Goal: Task Accomplishment & Management: Use online tool/utility

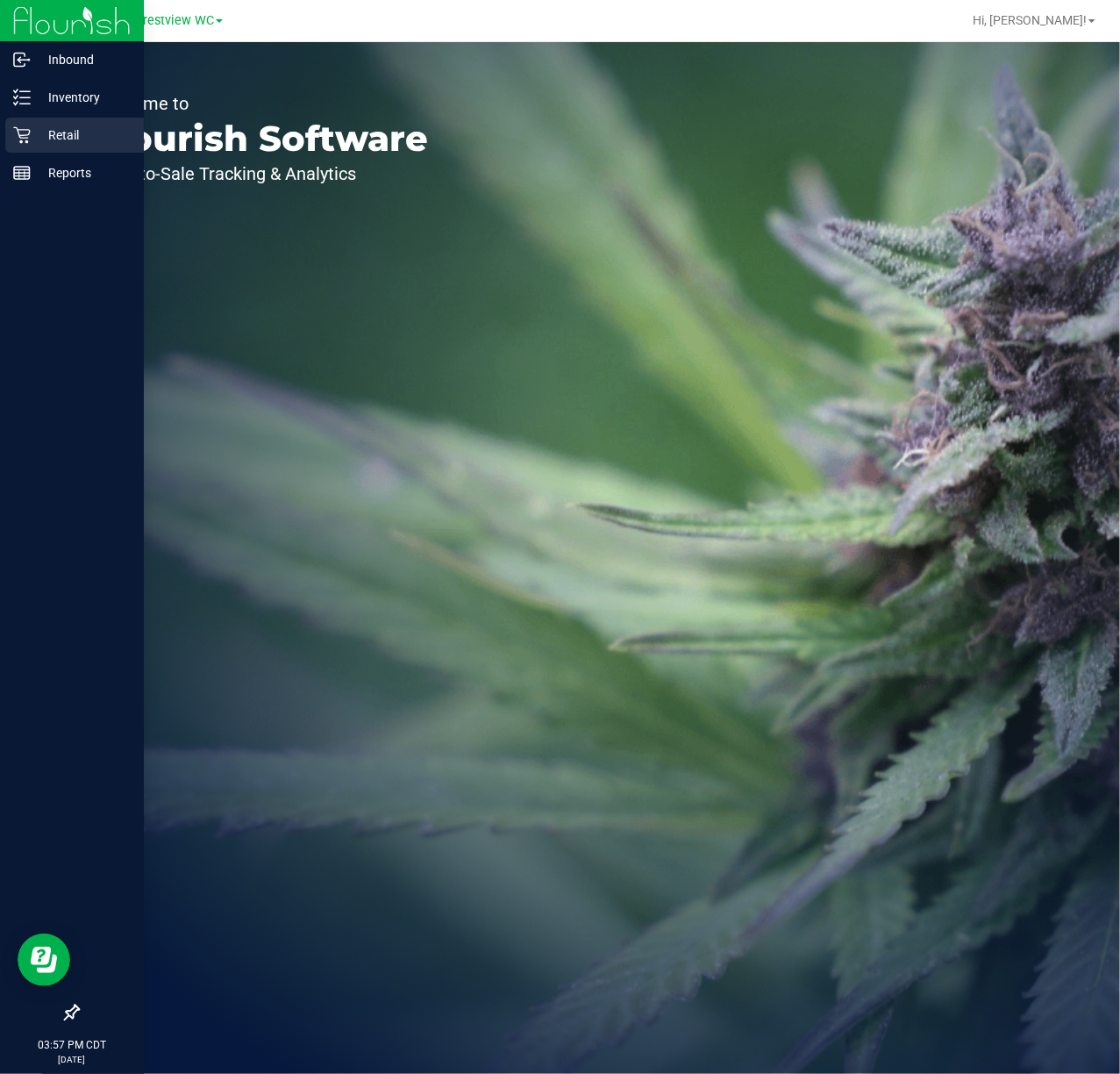
click at [32, 141] on p "Retail" at bounding box center [83, 134] width 105 height 21
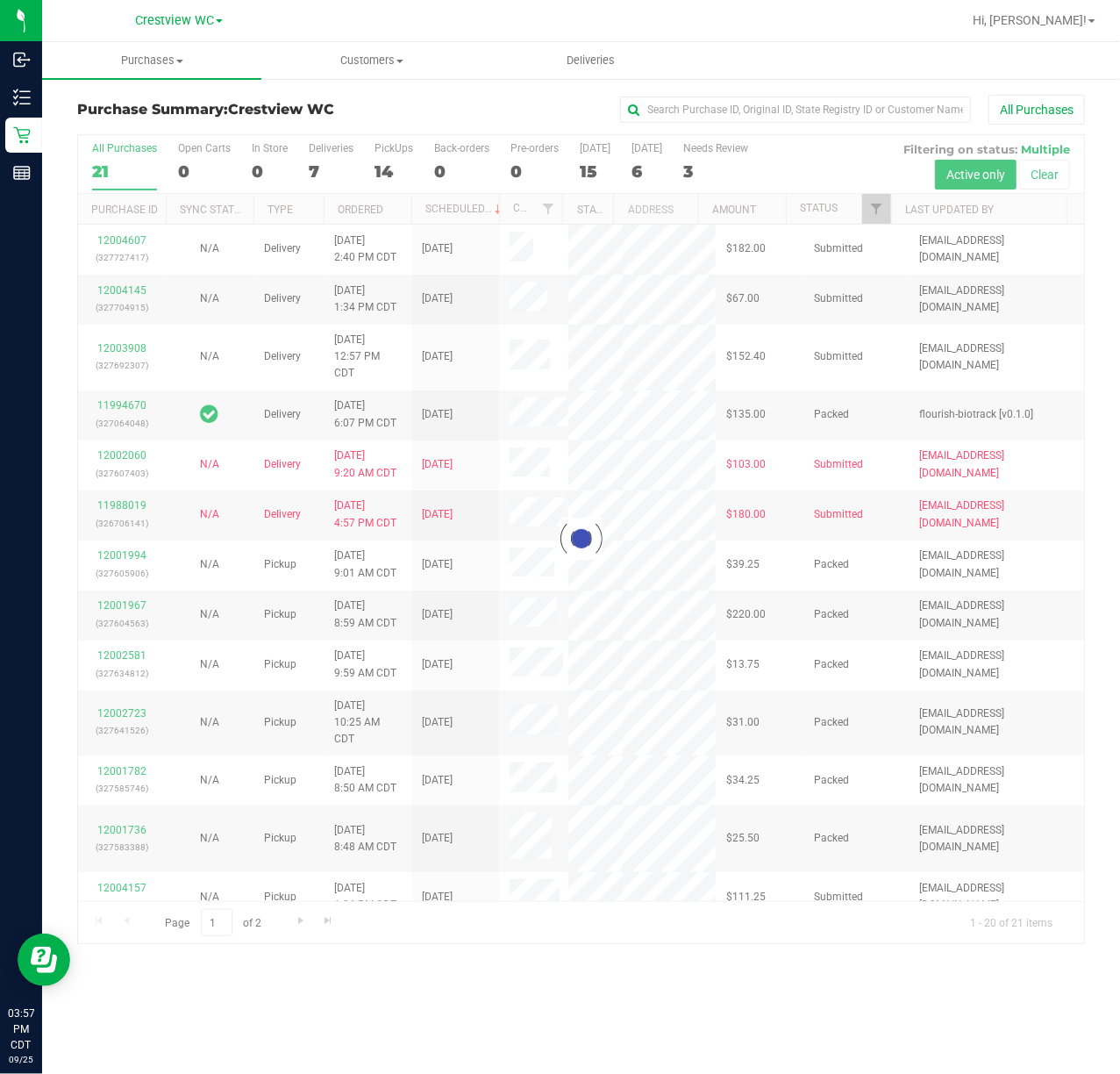
click at [877, 213] on div at bounding box center [581, 539] width 1006 height 808
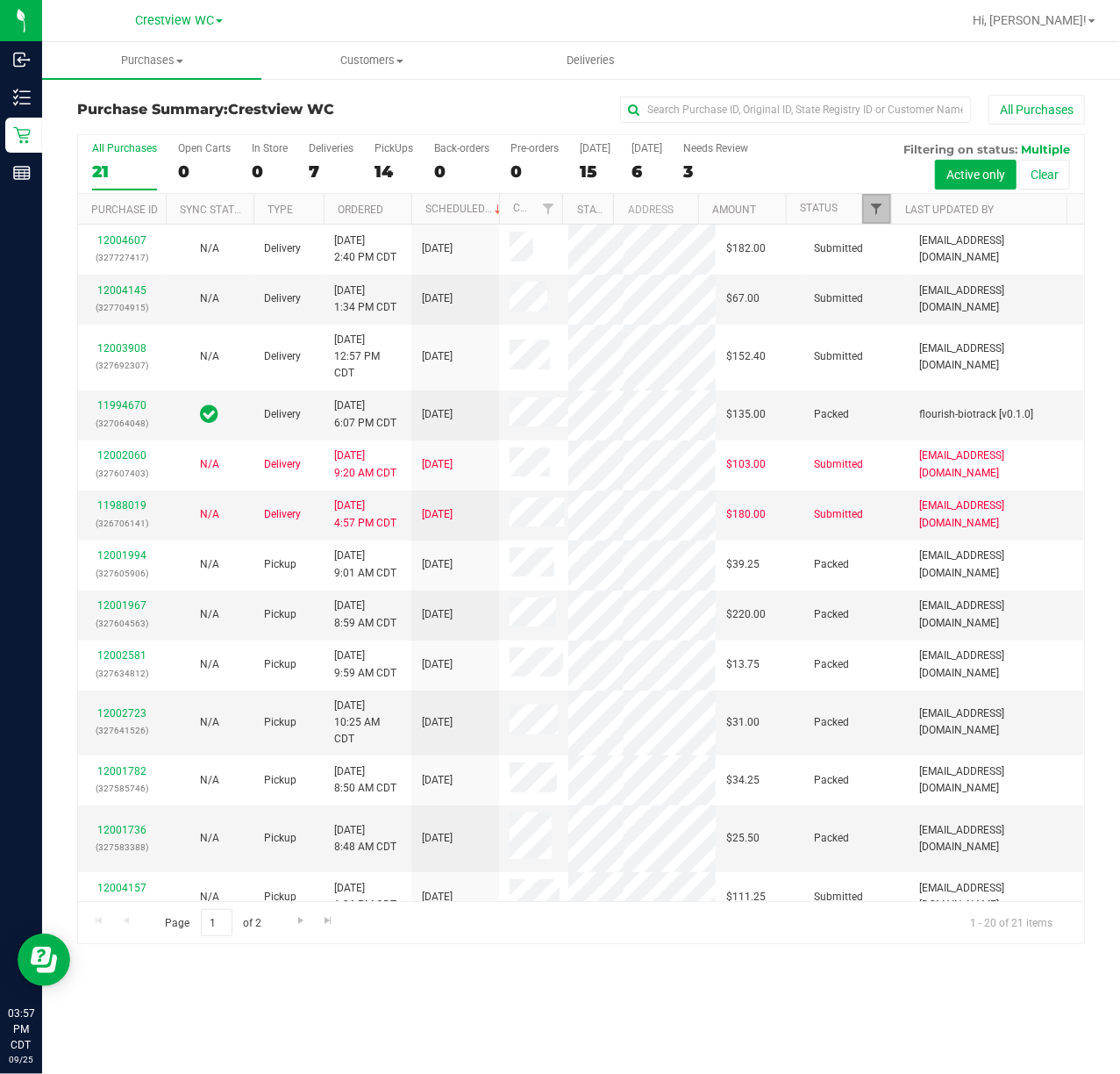
click at [877, 213] on span "Filter" at bounding box center [876, 208] width 14 height 14
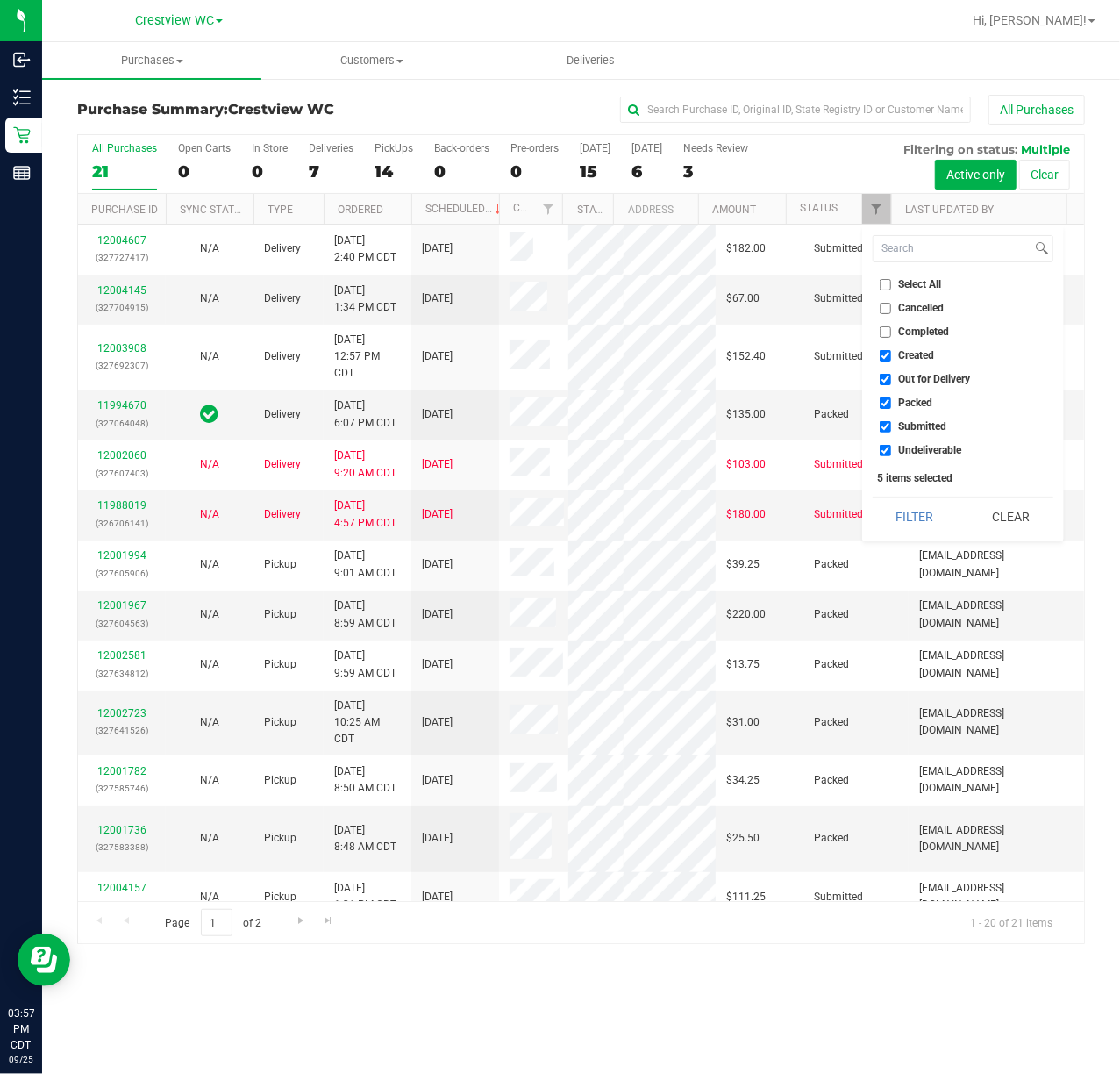
click at [909, 358] on span "Created" at bounding box center [917, 355] width 36 height 10
click at [891, 358] on input "Created" at bounding box center [886, 356] width 11 height 11
checkbox input "false"
click at [915, 375] on span "Out for Delivery" at bounding box center [935, 378] width 72 height 10
click at [891, 375] on input "Out for Delivery" at bounding box center [886, 379] width 11 height 11
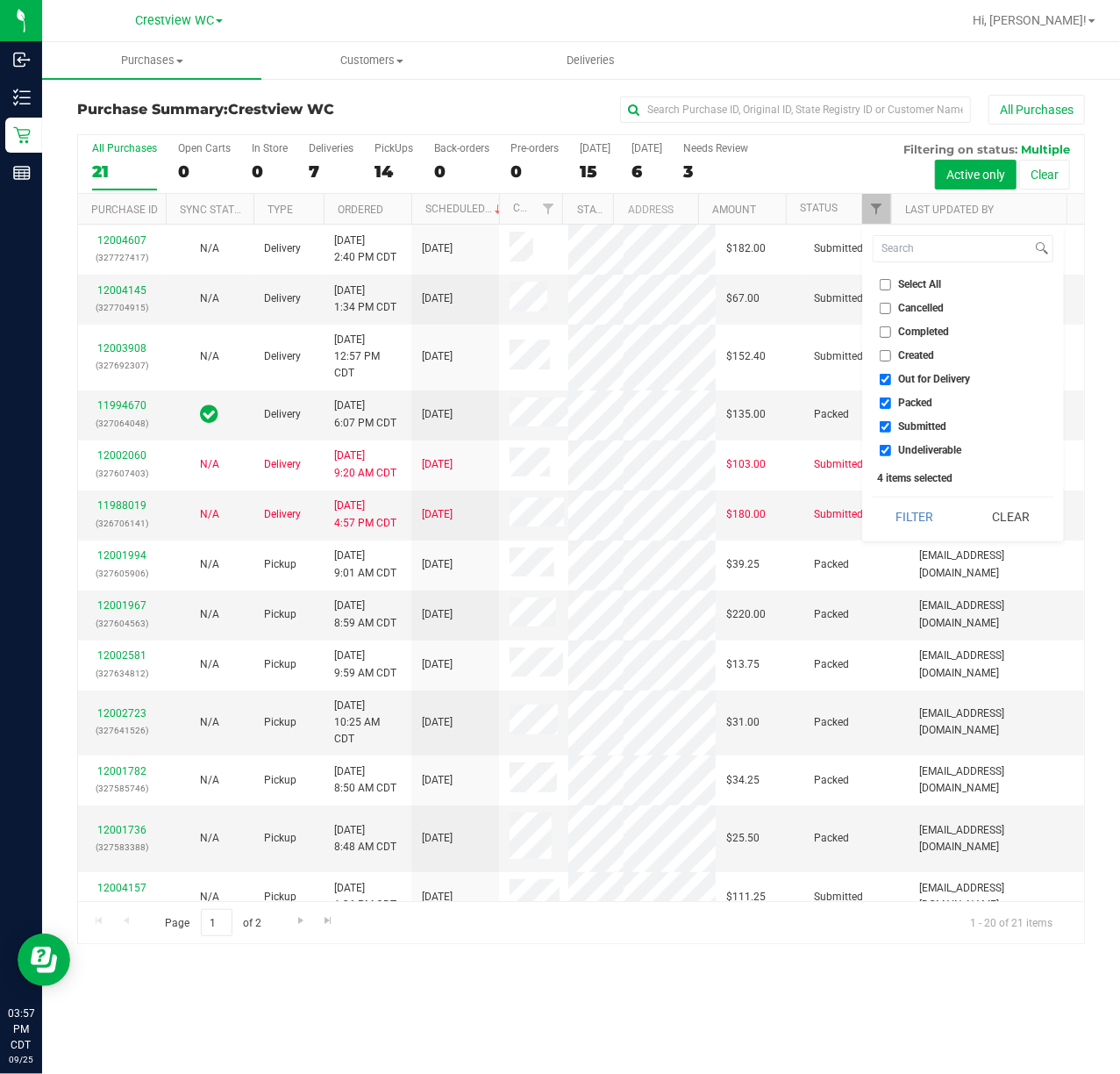
checkbox input "false"
click at [920, 400] on span "Packed" at bounding box center [917, 402] width 35 height 10
click at [891, 400] on input "Packed" at bounding box center [886, 403] width 11 height 11
checkbox input "false"
drag, startPoint x: 923, startPoint y: 446, endPoint x: 921, endPoint y: 482, distance: 36.1
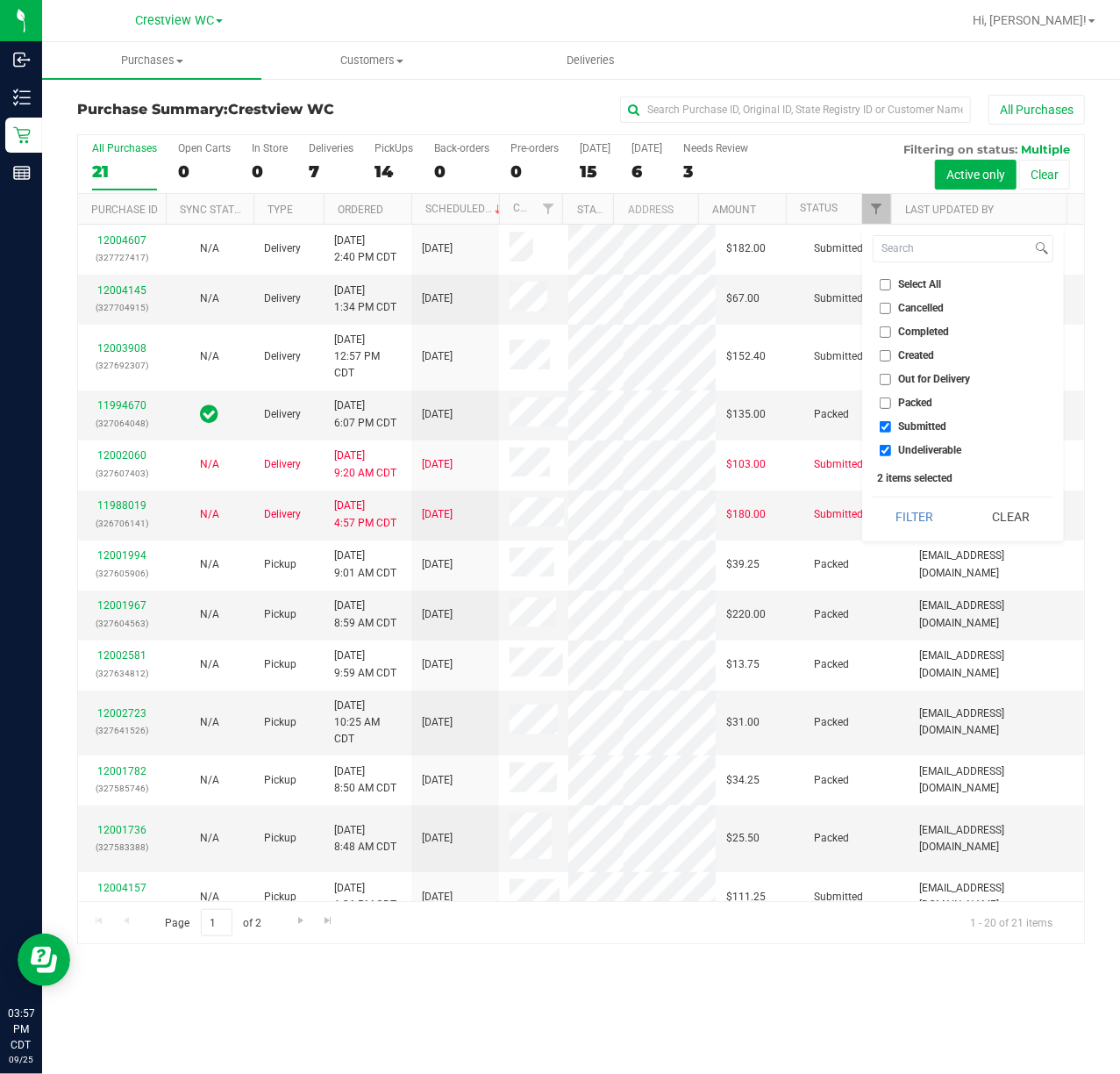
click at [921, 446] on span "Undeliverable" at bounding box center [931, 450] width 63 height 10
click at [891, 446] on input "Undeliverable" at bounding box center [886, 451] width 11 height 11
checkbox input "false"
click at [910, 526] on button "Filter" at bounding box center [915, 516] width 84 height 38
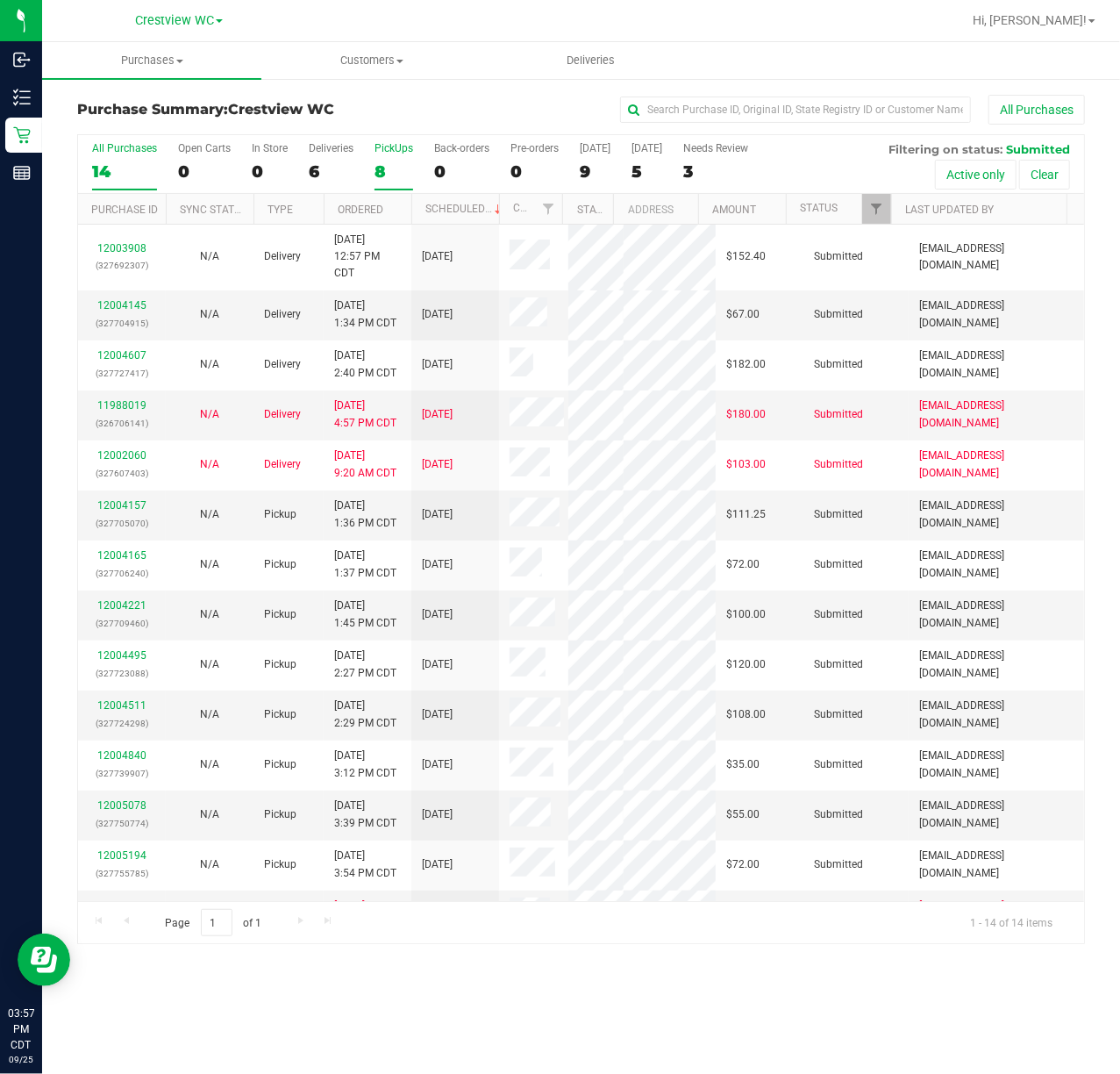
click at [386, 169] on div "8" at bounding box center [393, 172] width 38 height 21
click at [0, 0] on input "PickUps 8" at bounding box center [0, 0] width 0 height 0
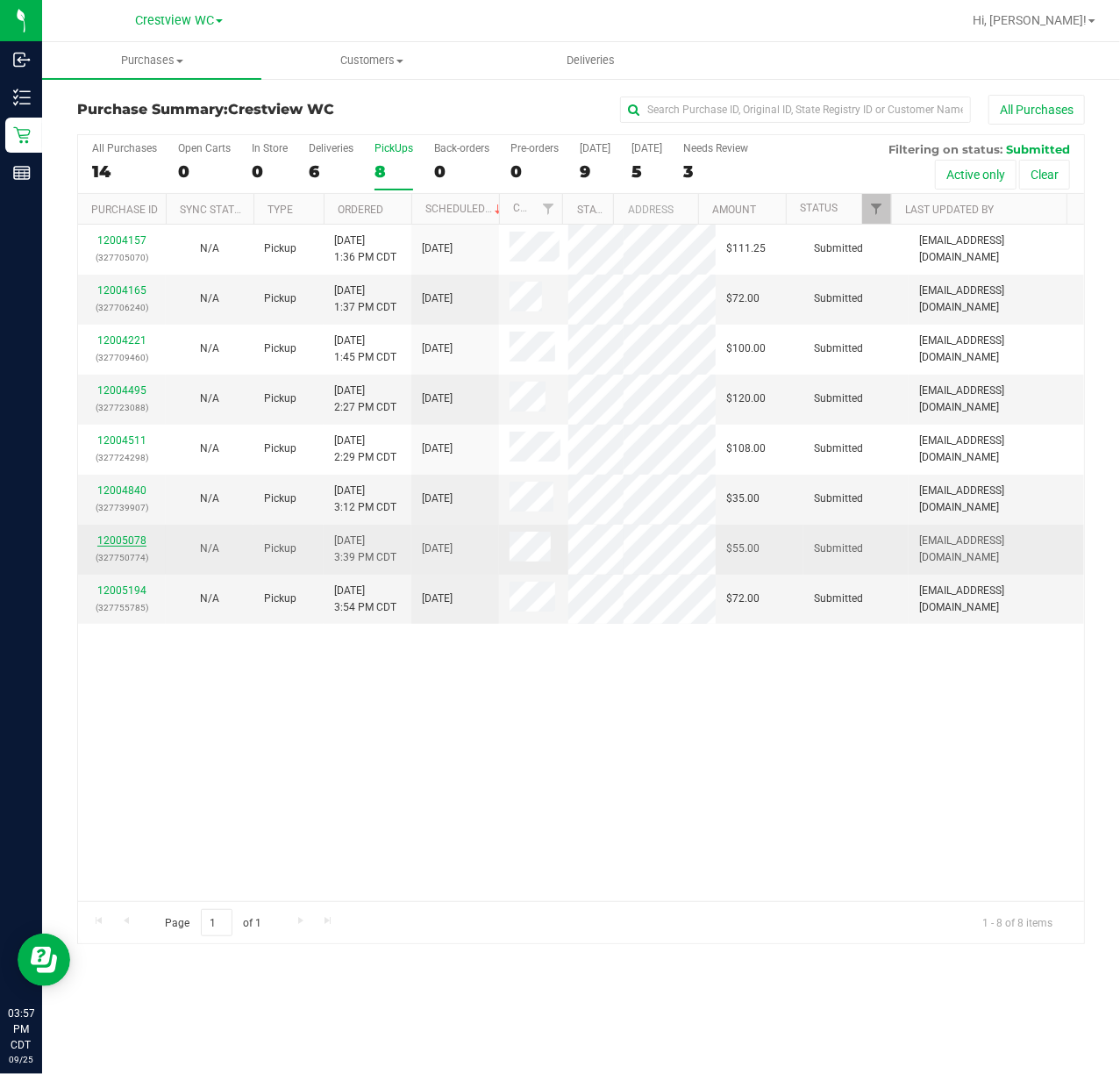
click at [112, 535] on link "12005078" at bounding box center [121, 540] width 49 height 12
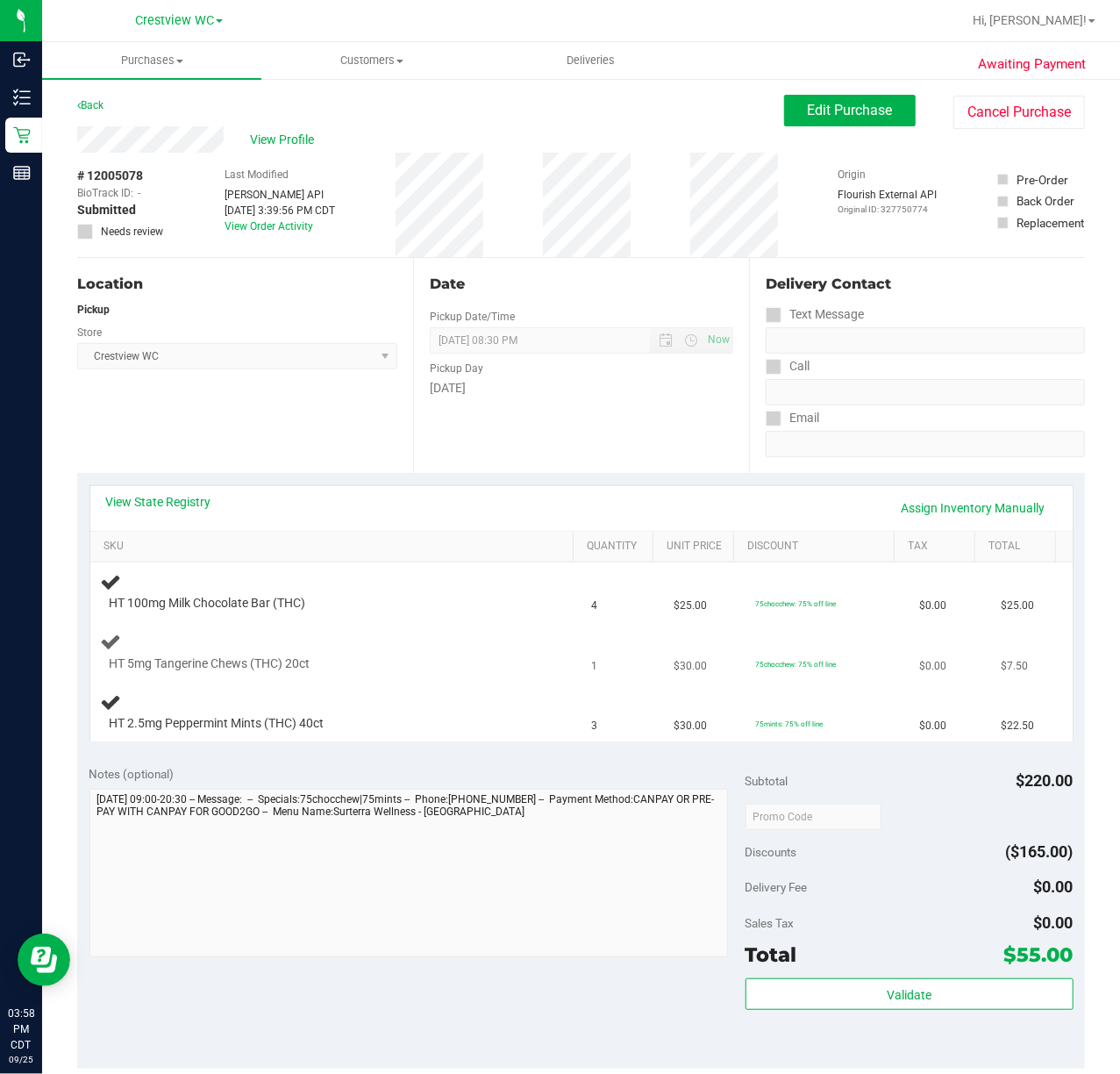
click at [390, 643] on div "HT 5mg Tangerine Chews (THC) 20ct" at bounding box center [336, 651] width 470 height 41
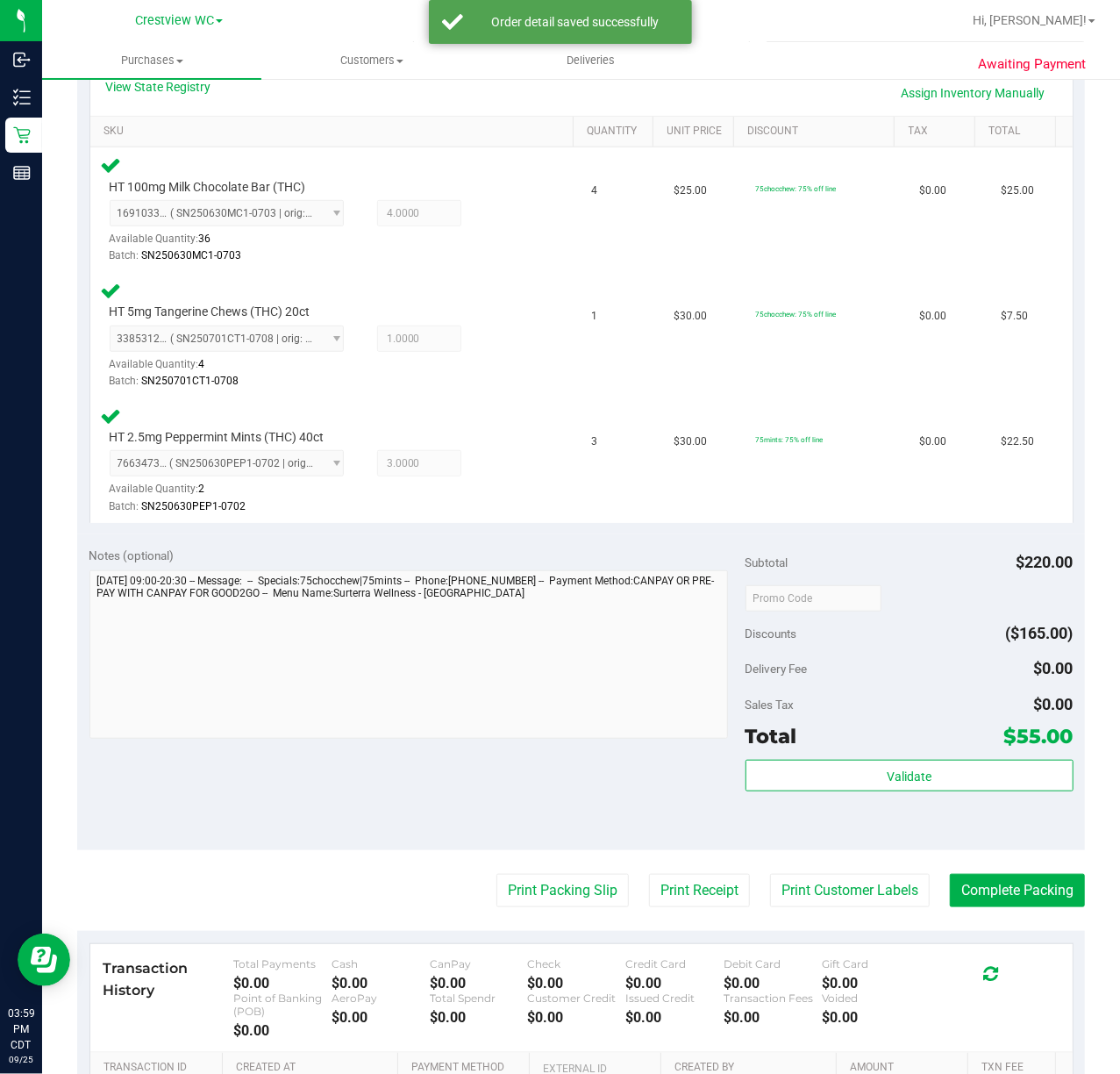
scroll to position [649, 0]
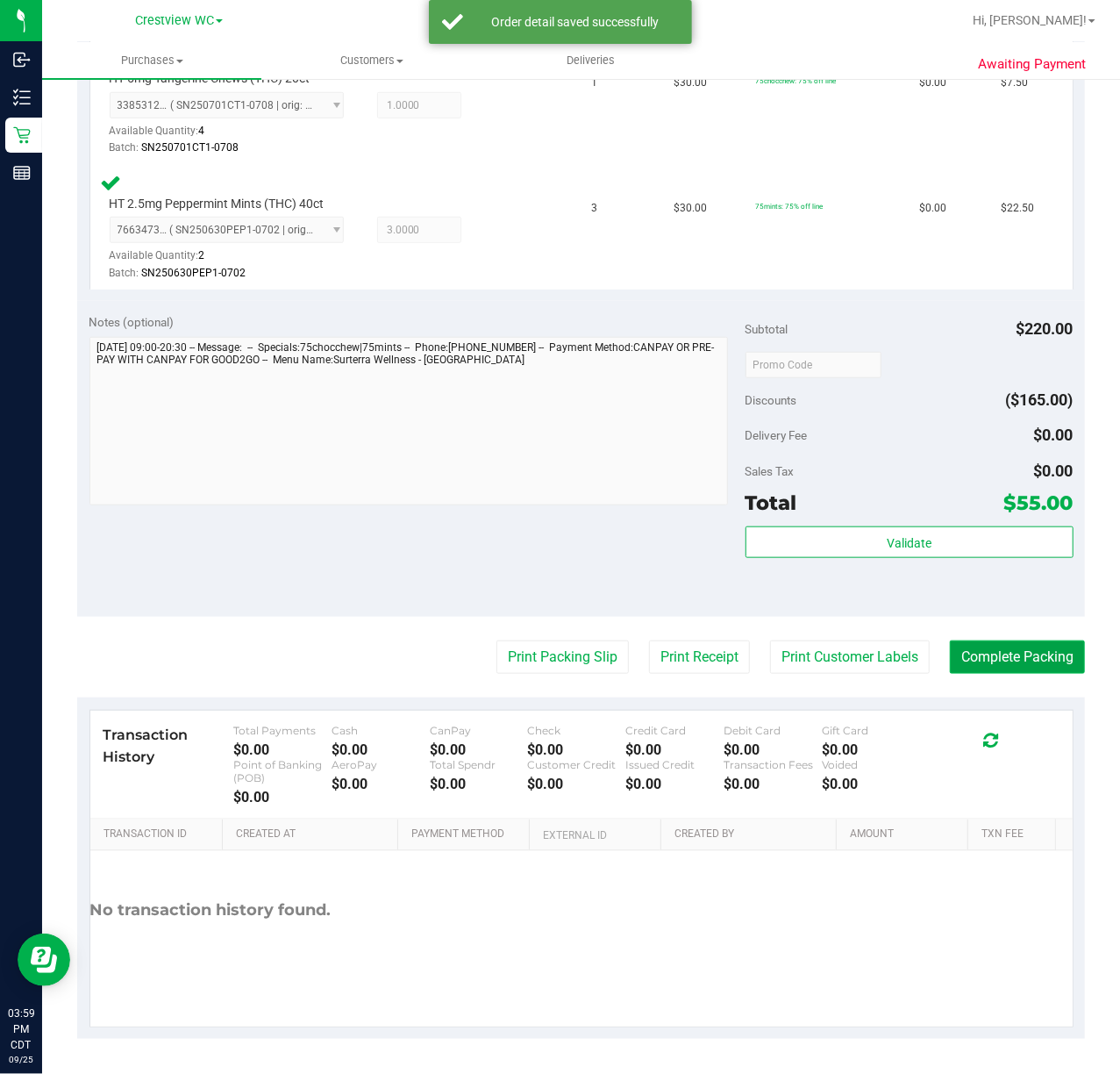
click at [1002, 657] on button "Complete Packing" at bounding box center [1017, 657] width 135 height 34
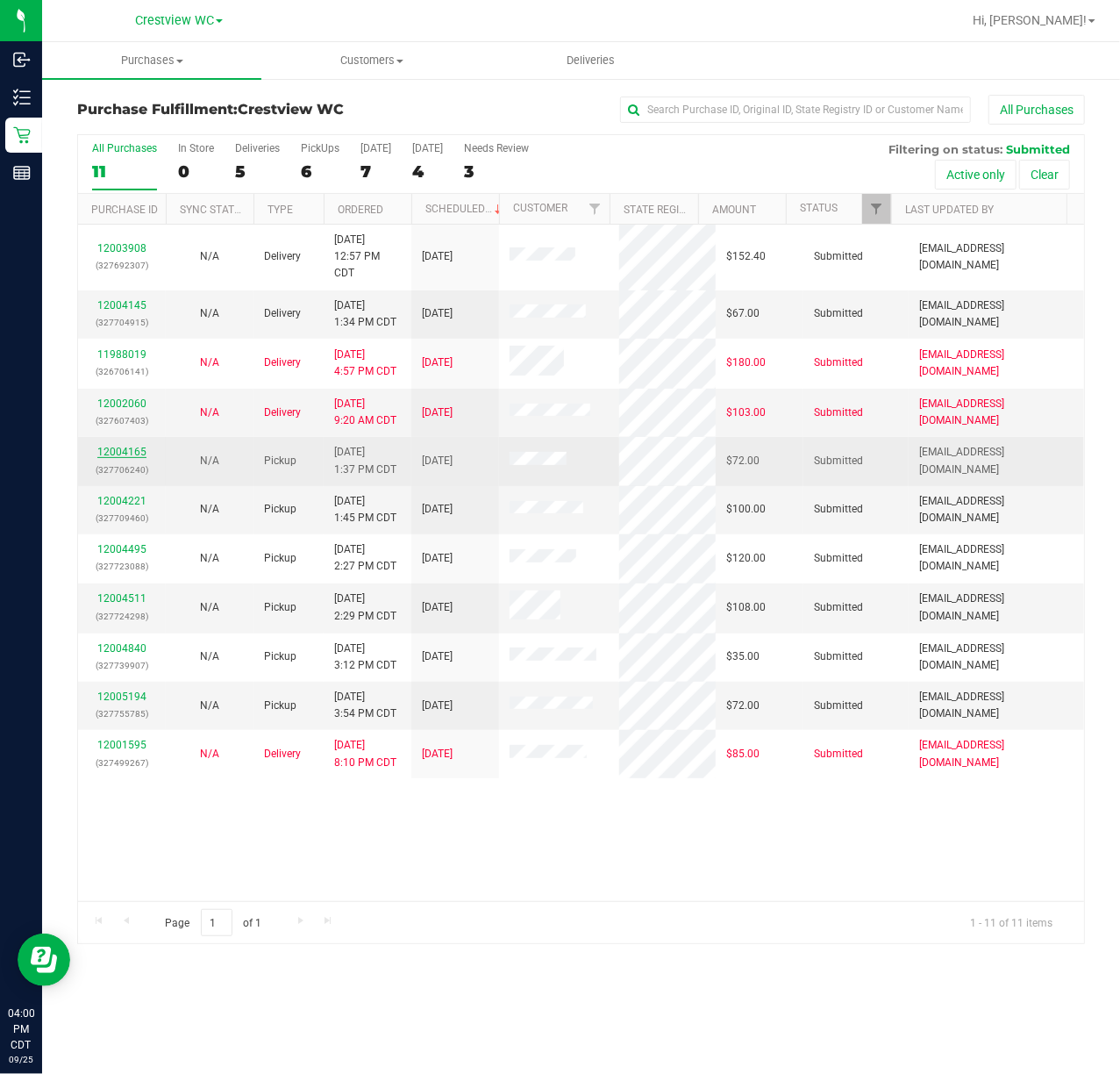
click at [118, 453] on link "12004165" at bounding box center [121, 452] width 49 height 12
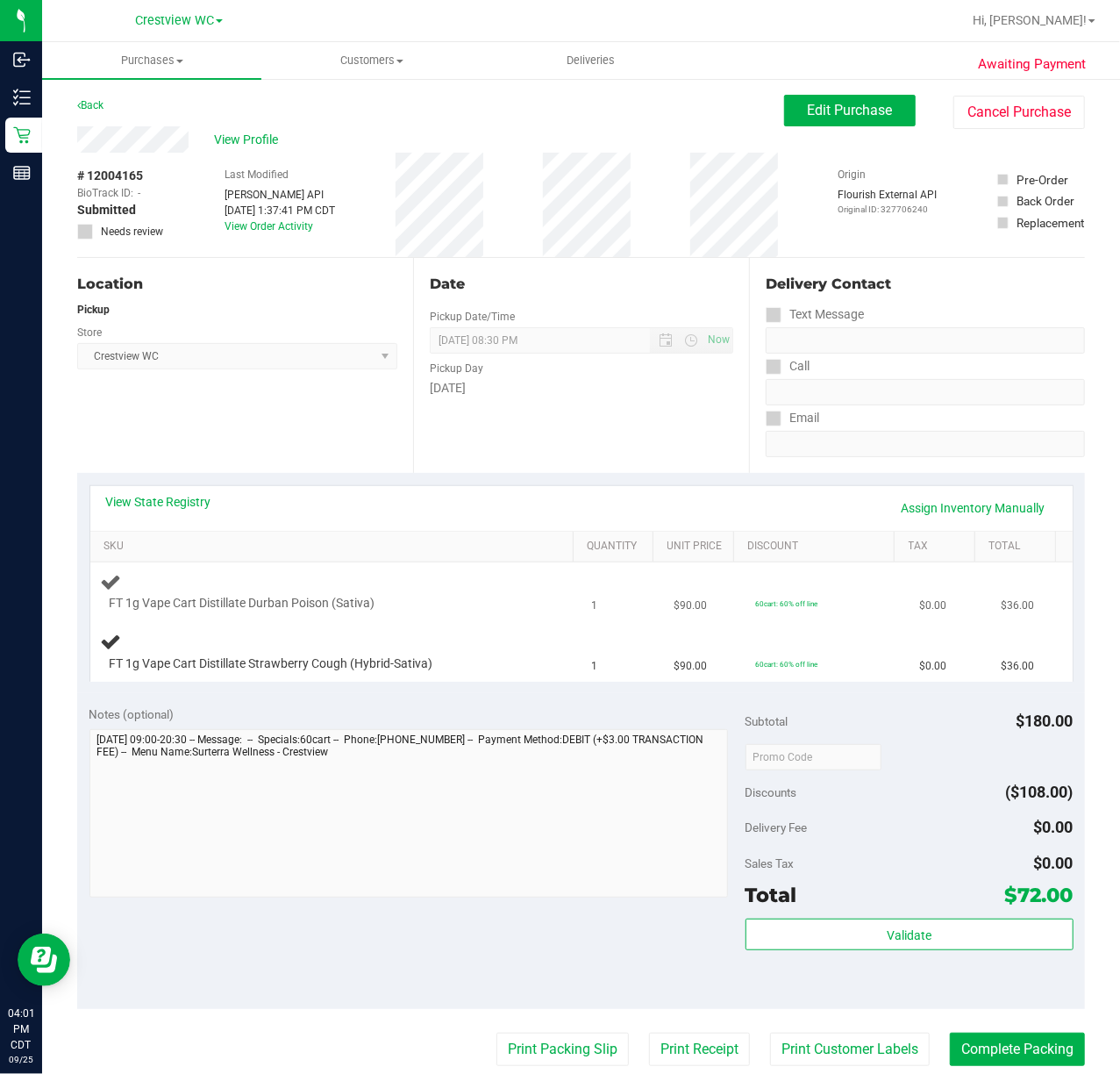
click at [470, 608] on div "FT 1g Vape Cart Distillate Durban Poison (Sativa)" at bounding box center [316, 603] width 432 height 18
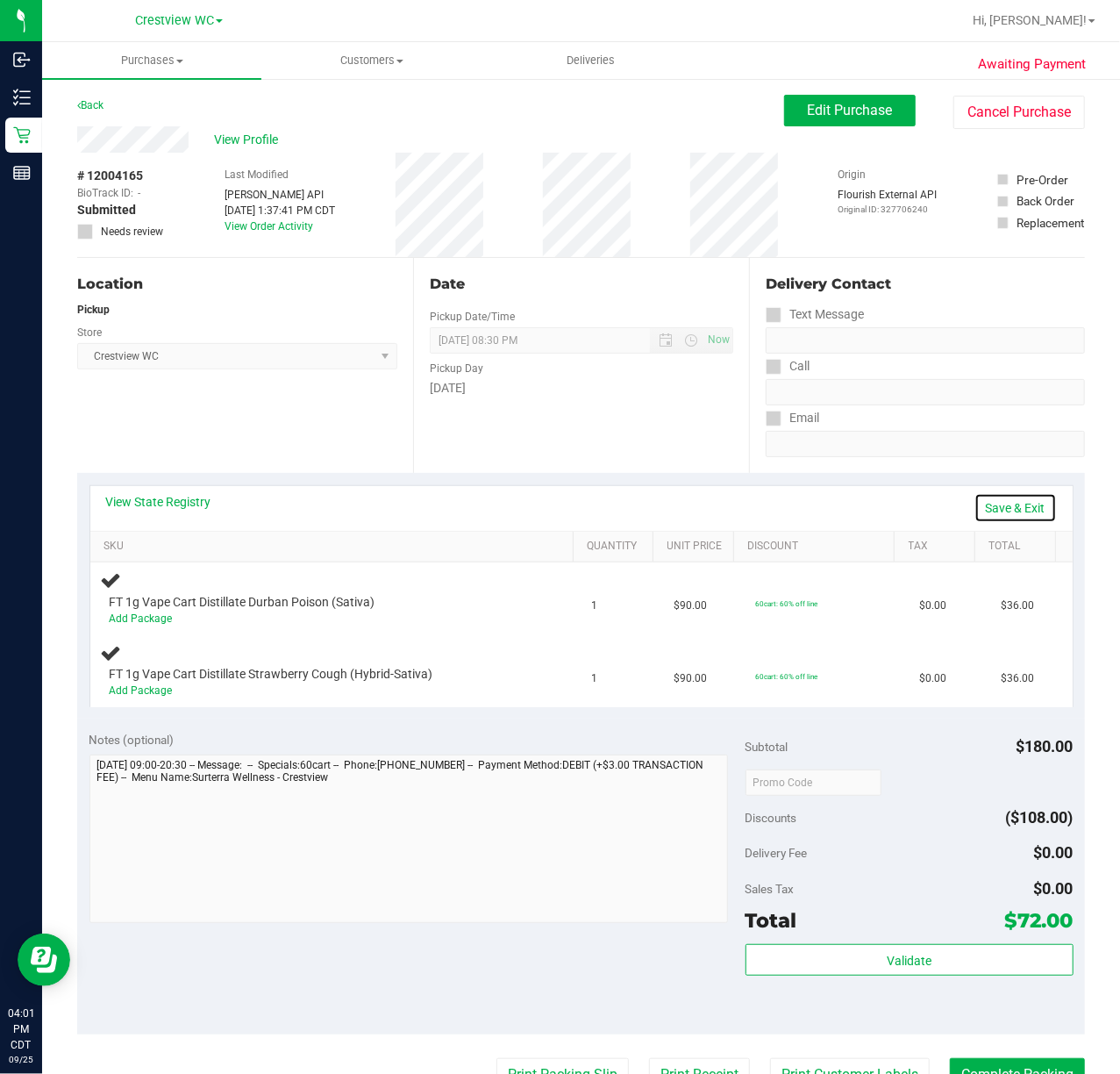
click at [1016, 514] on link "Save & Exit" at bounding box center [1015, 508] width 82 height 30
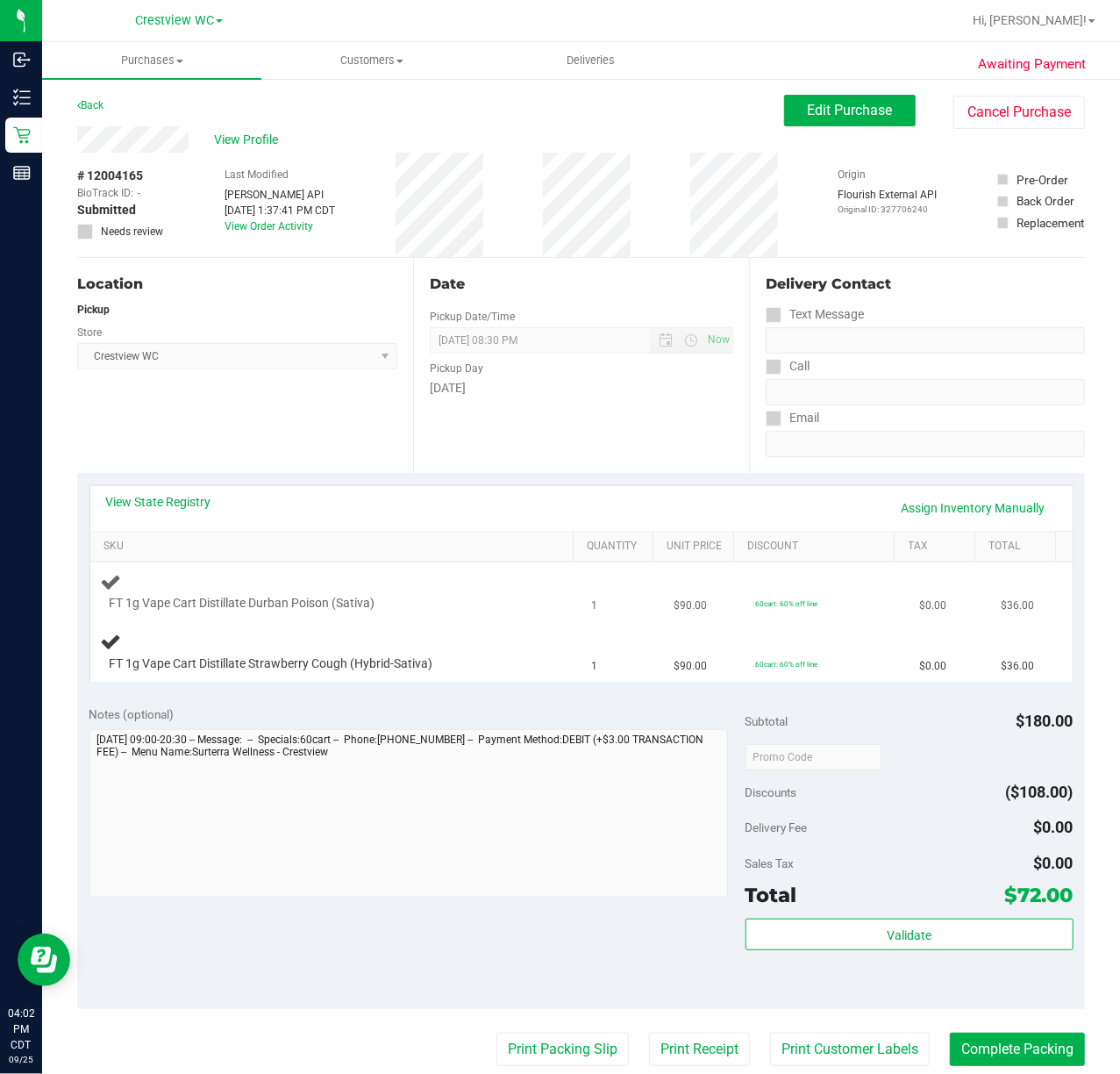
click at [484, 612] on div at bounding box center [321, 612] width 423 height 1
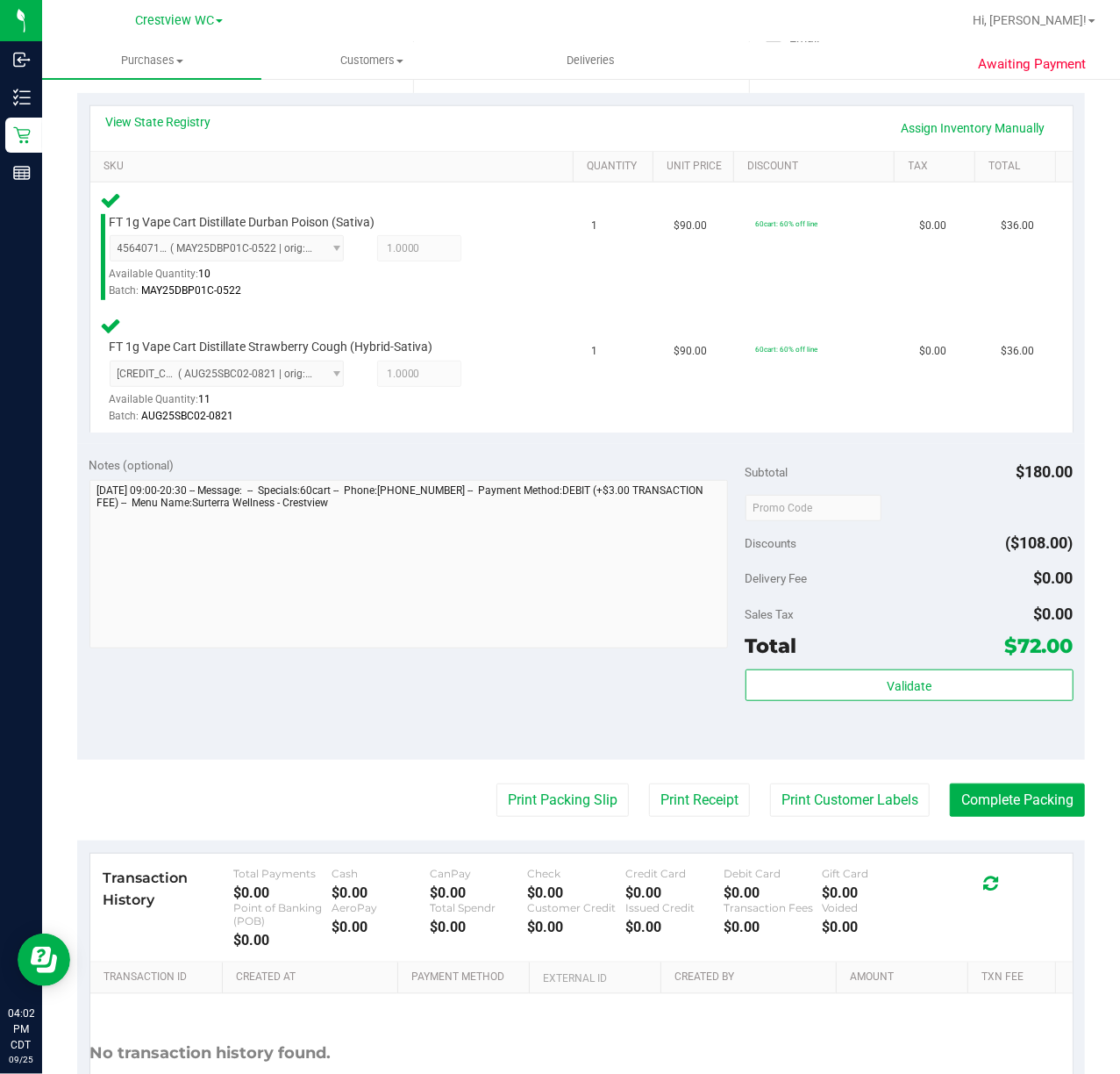
scroll to position [373, 0]
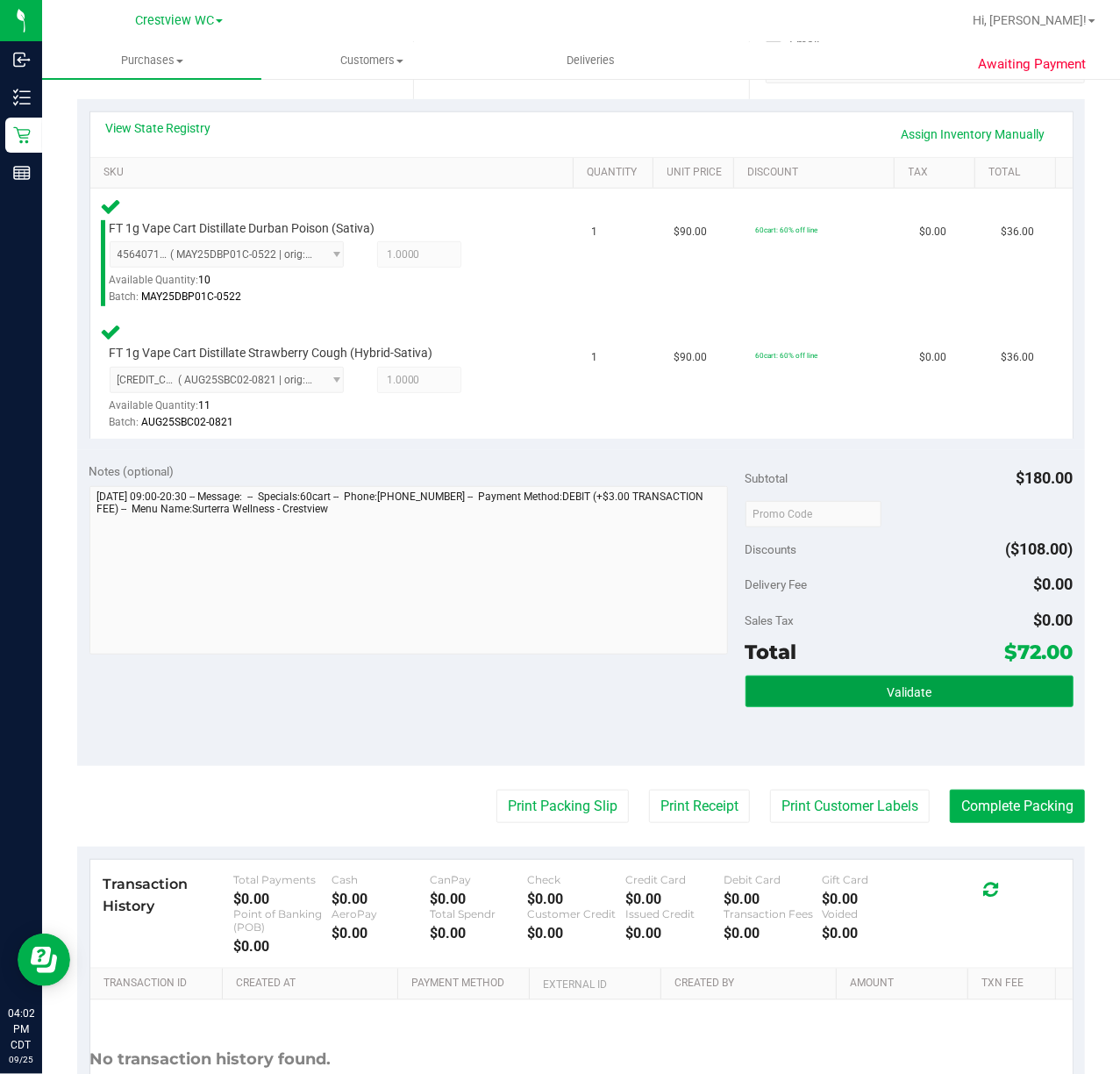
click at [961, 699] on button "Validate" at bounding box center [910, 691] width 329 height 32
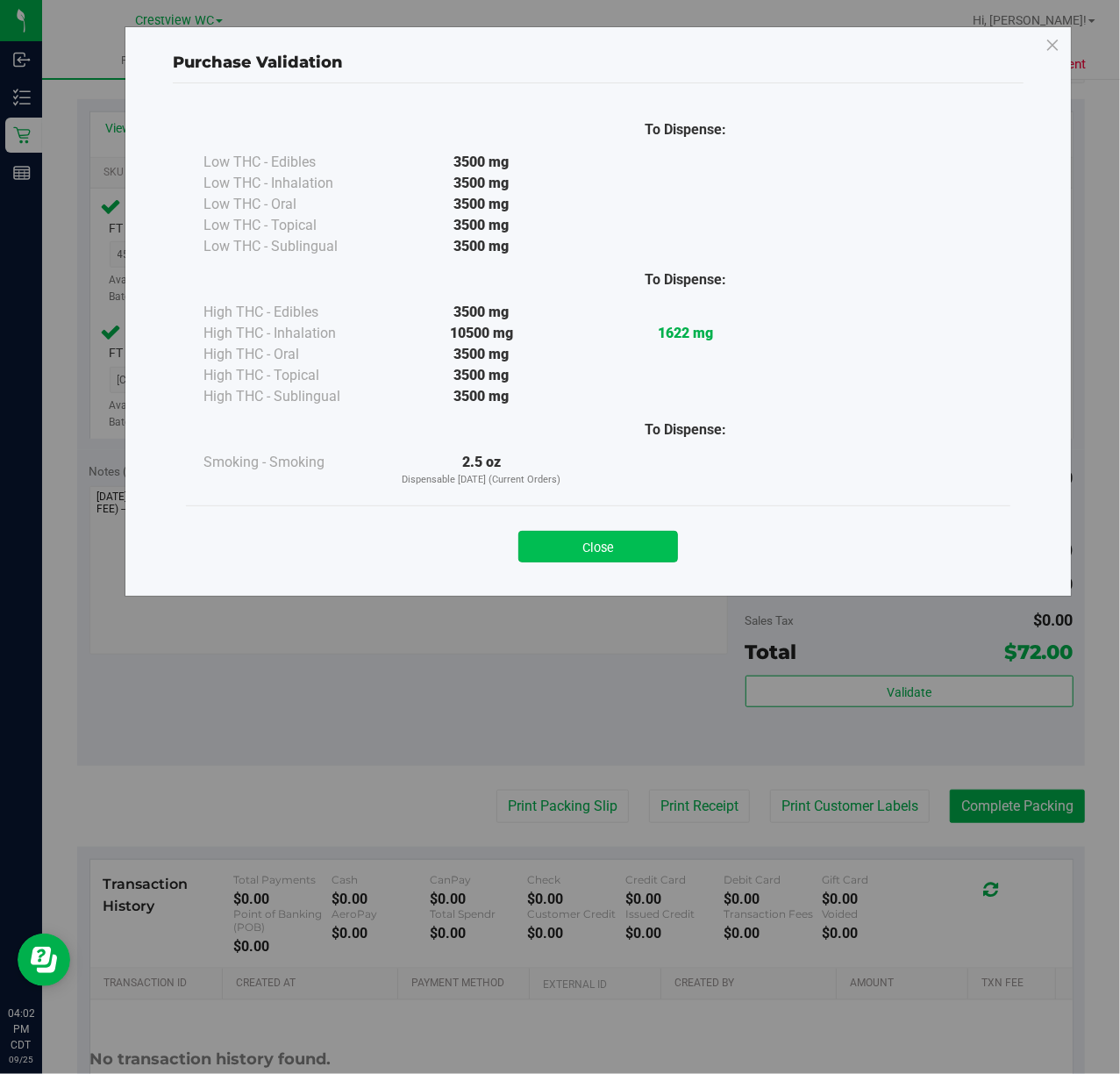
click at [619, 560] on button "Close" at bounding box center [598, 547] width 160 height 32
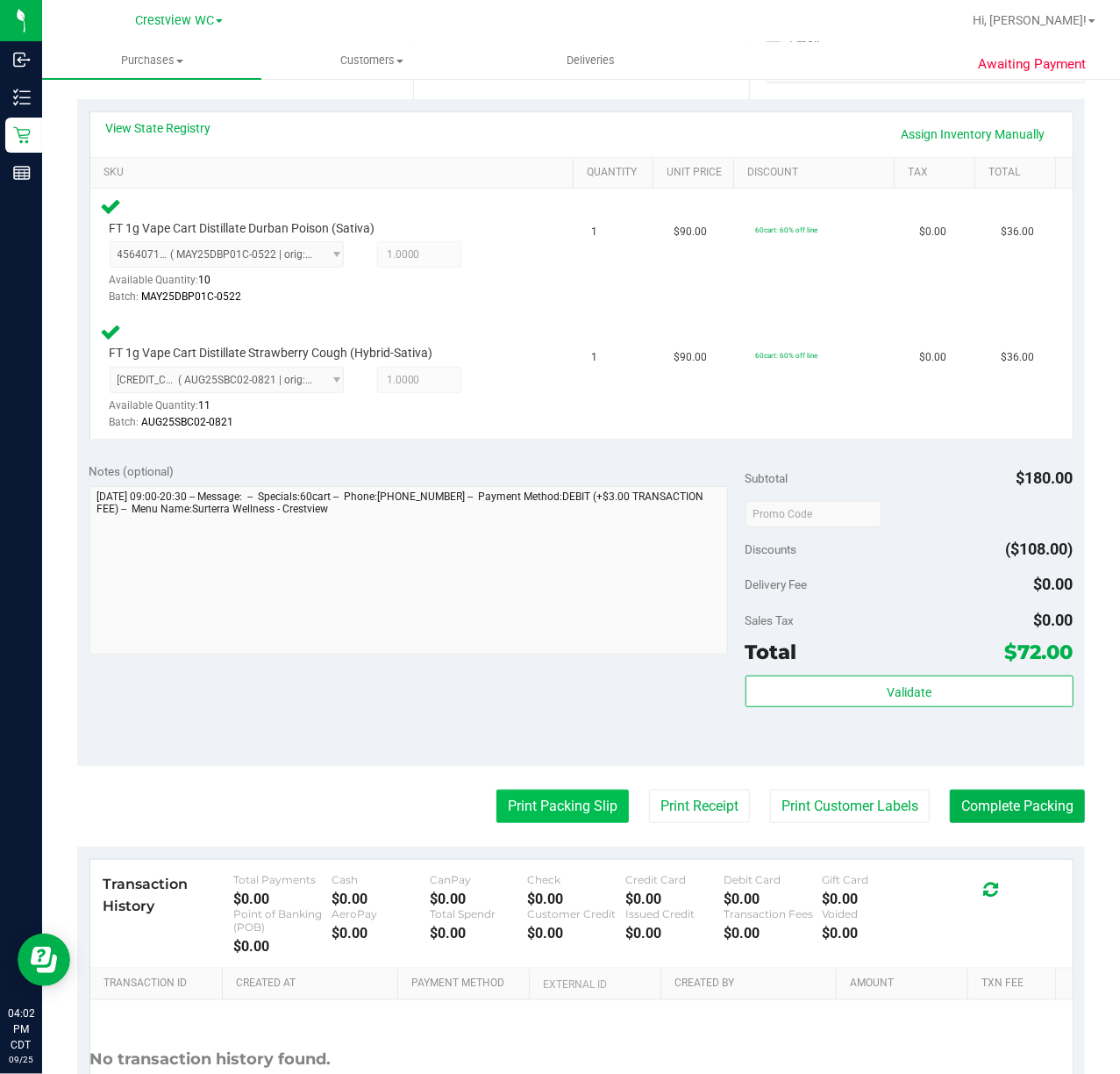
click at [541, 798] on button "Print Packing Slip" at bounding box center [563, 806] width 133 height 34
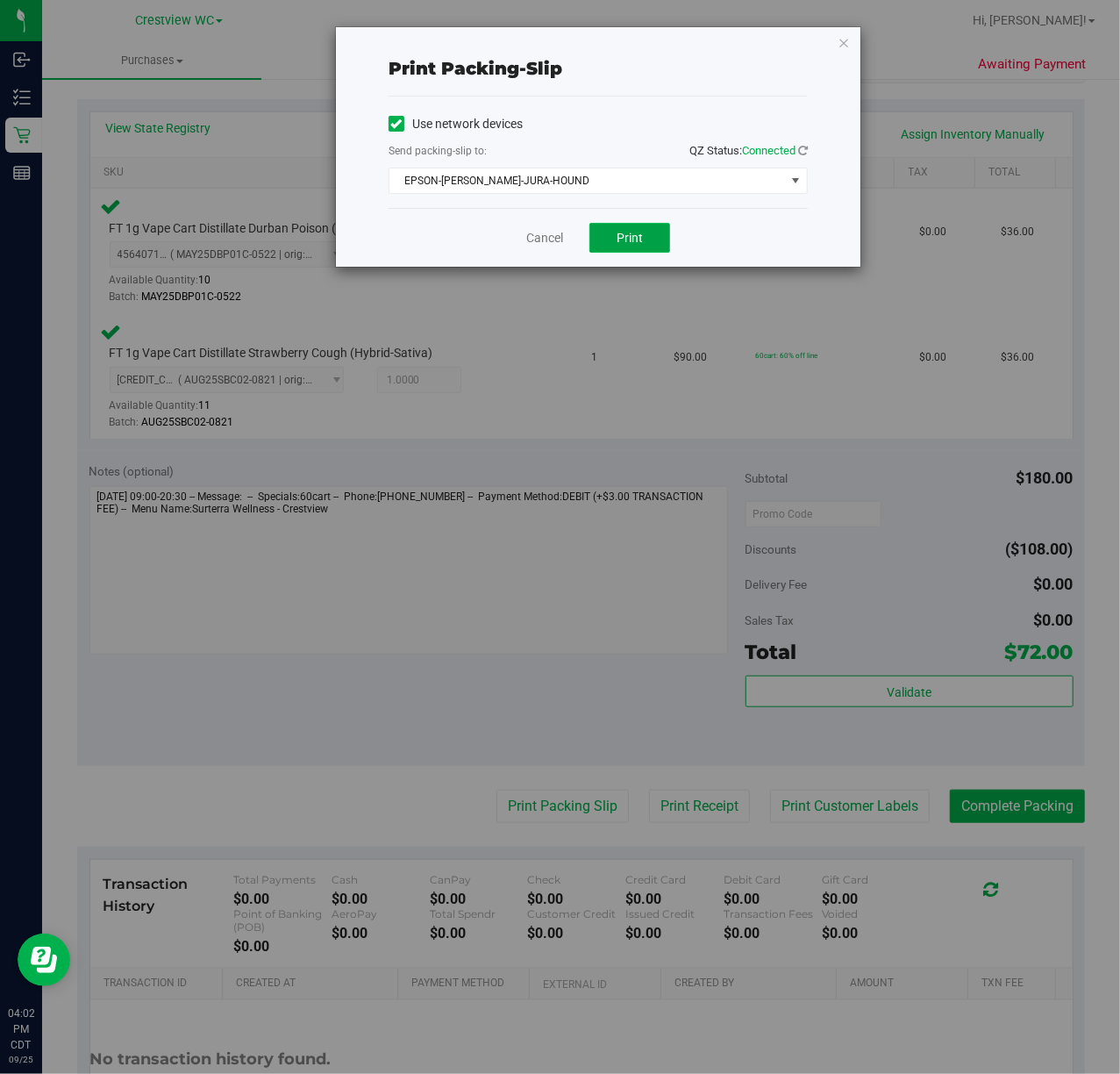
click at [629, 247] on button "Print" at bounding box center [630, 238] width 80 height 30
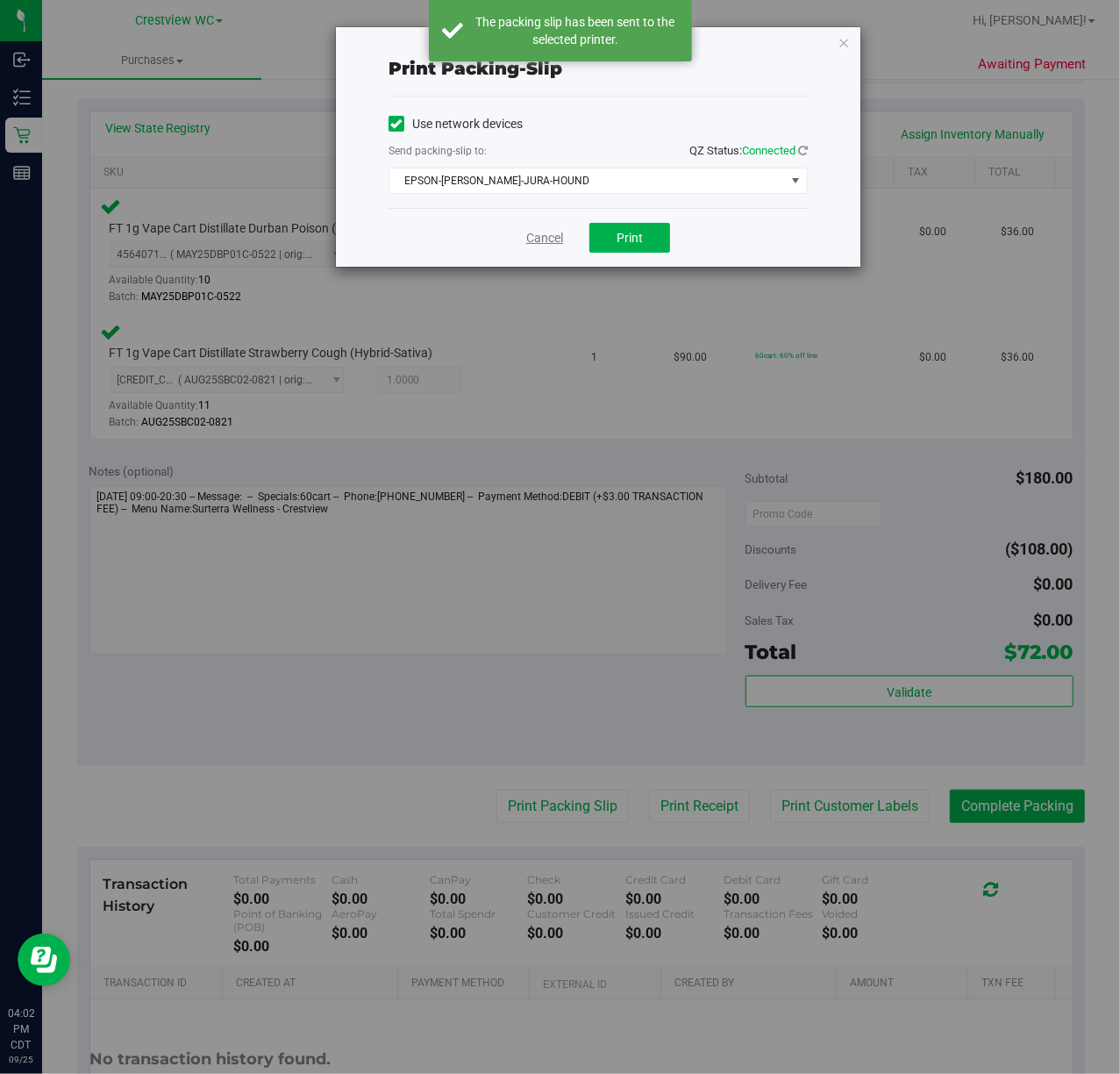
click at [541, 237] on link "Cancel" at bounding box center [544, 238] width 36 height 19
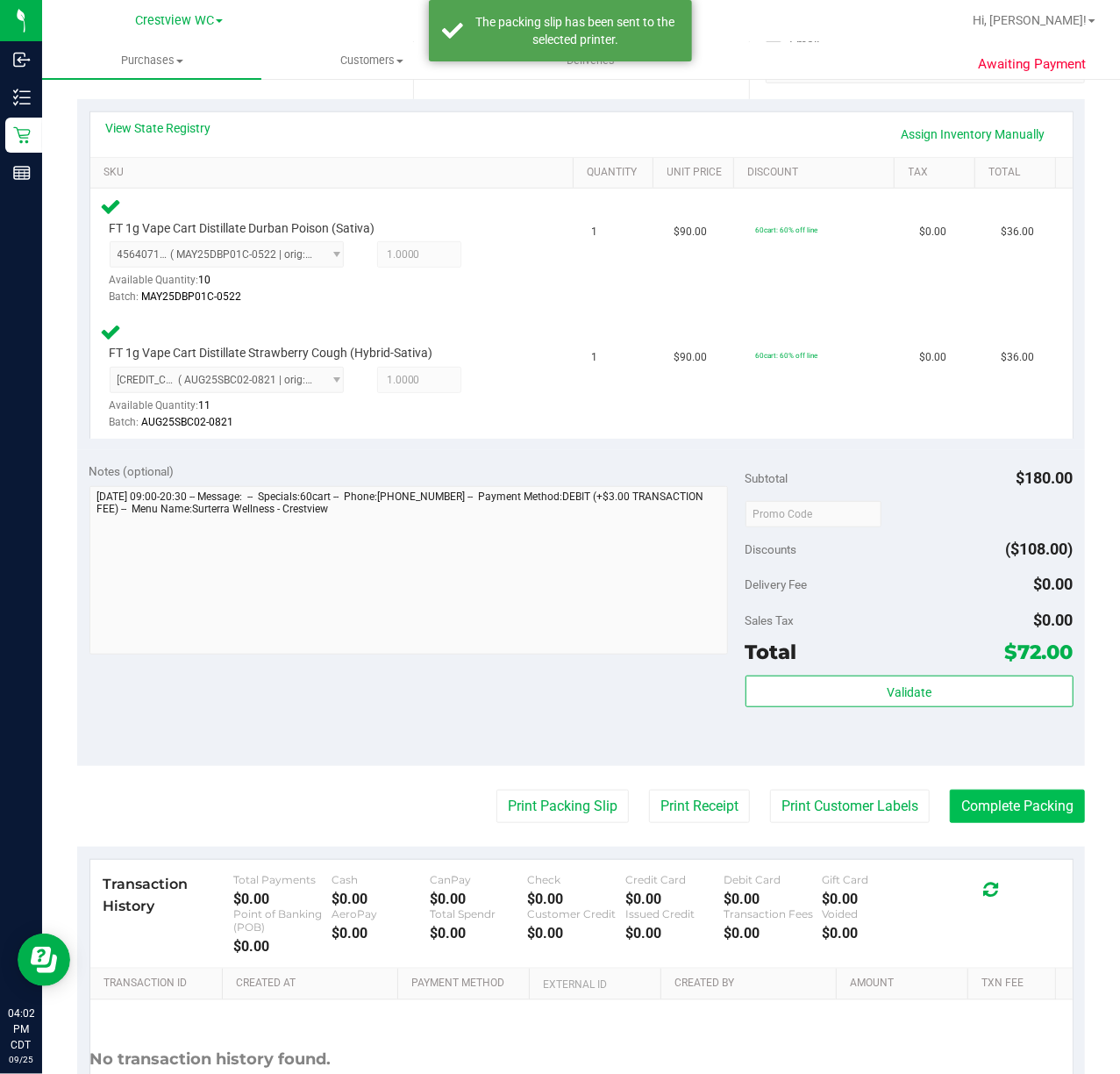
click at [1012, 801] on button "Complete Packing" at bounding box center [1017, 806] width 135 height 34
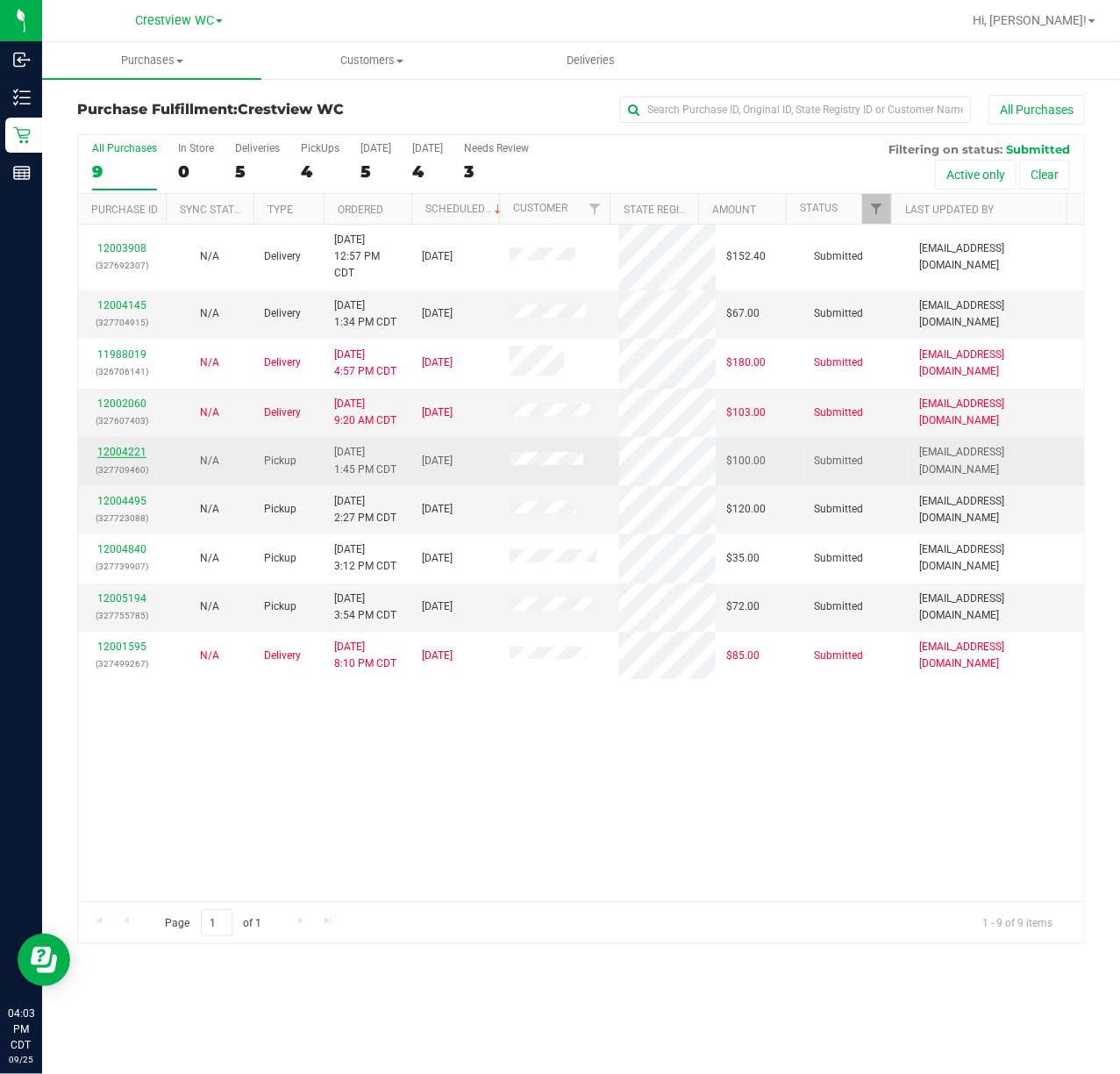
click at [128, 453] on link "12004221" at bounding box center [121, 452] width 49 height 12
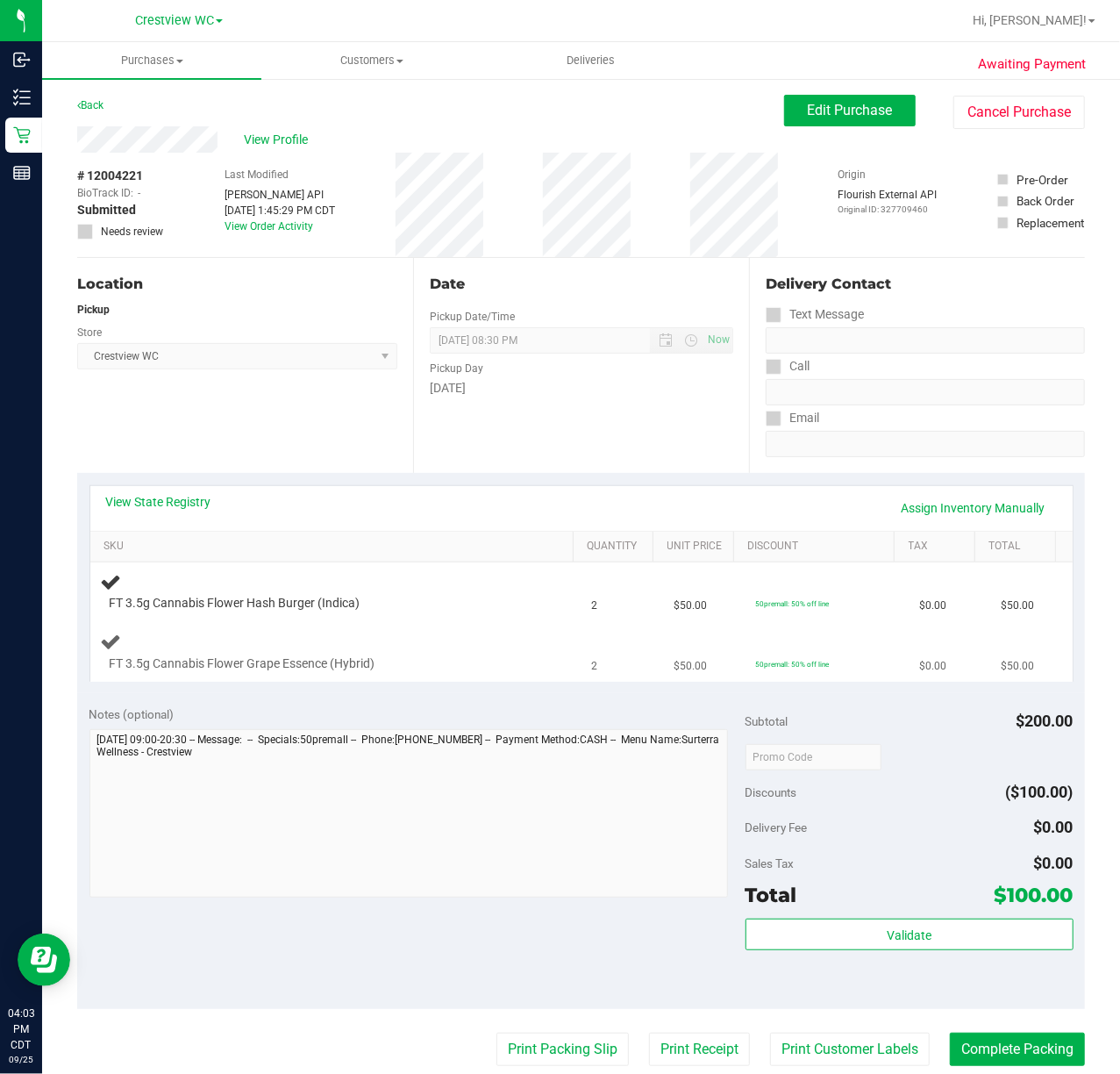
click at [413, 653] on div "FT 3.5g Cannabis Flower Grape Essence (Hybrid)" at bounding box center [336, 651] width 470 height 41
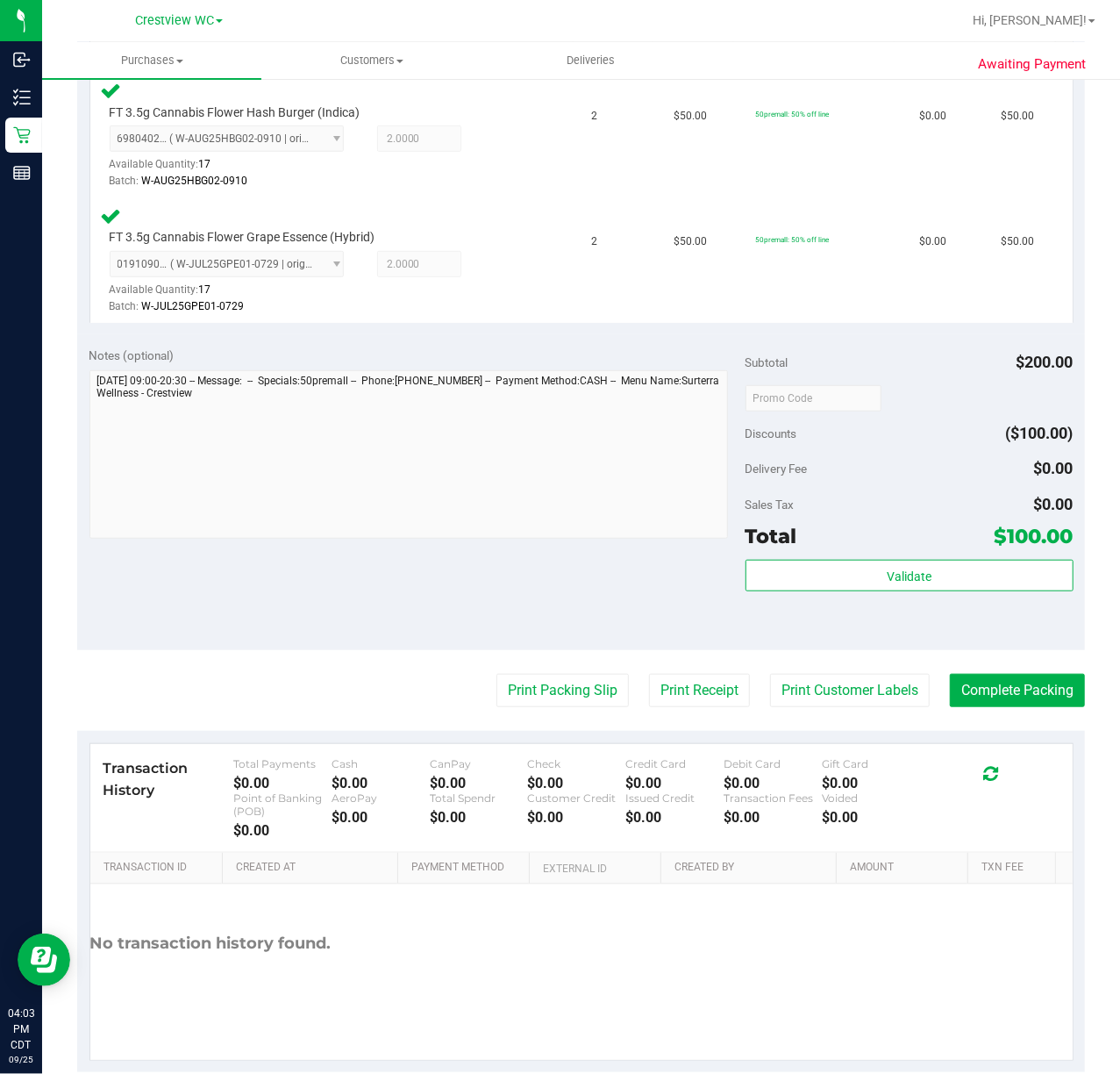
scroll to position [492, 0]
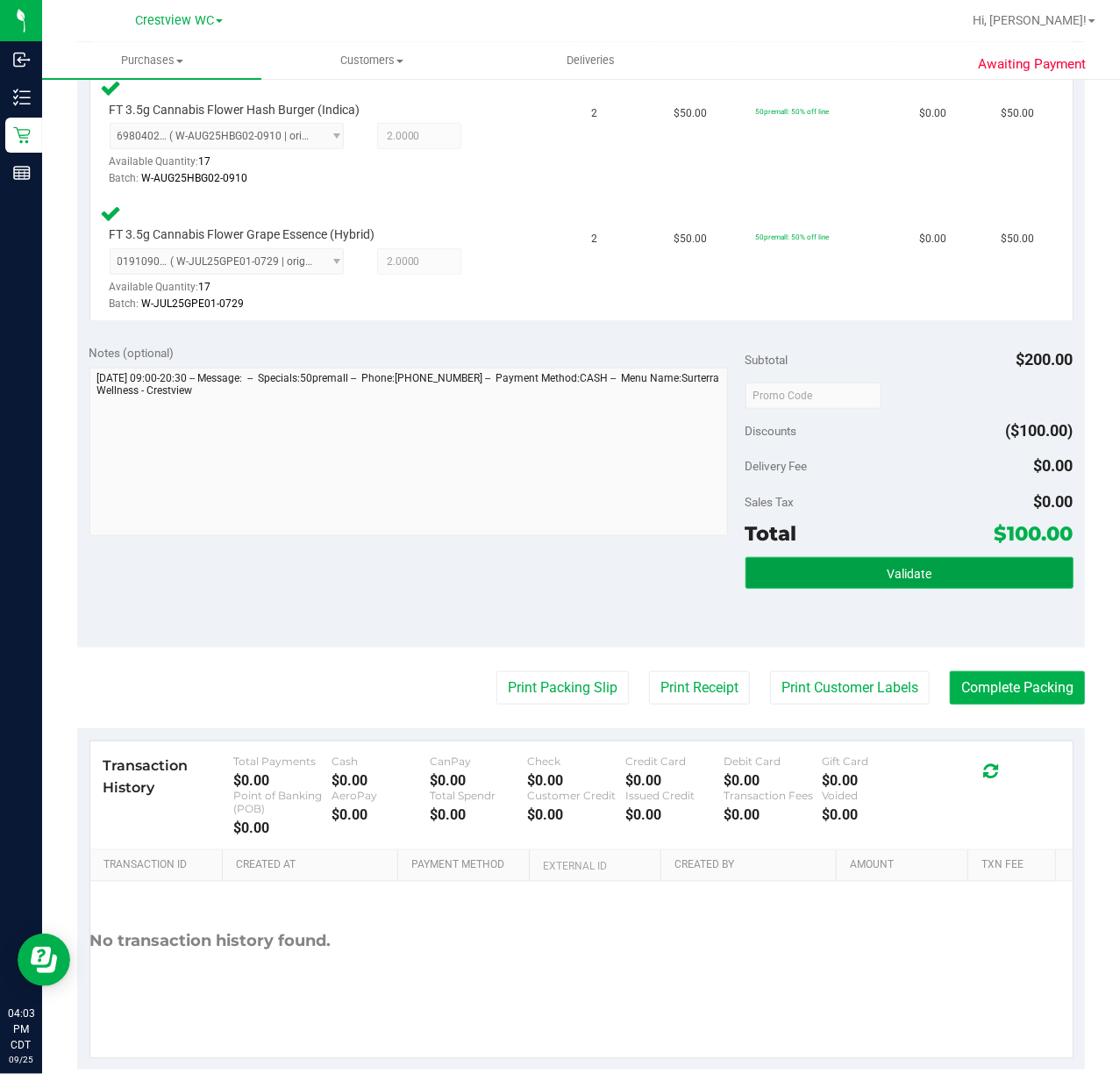
click at [952, 588] on button "Validate" at bounding box center [910, 573] width 329 height 32
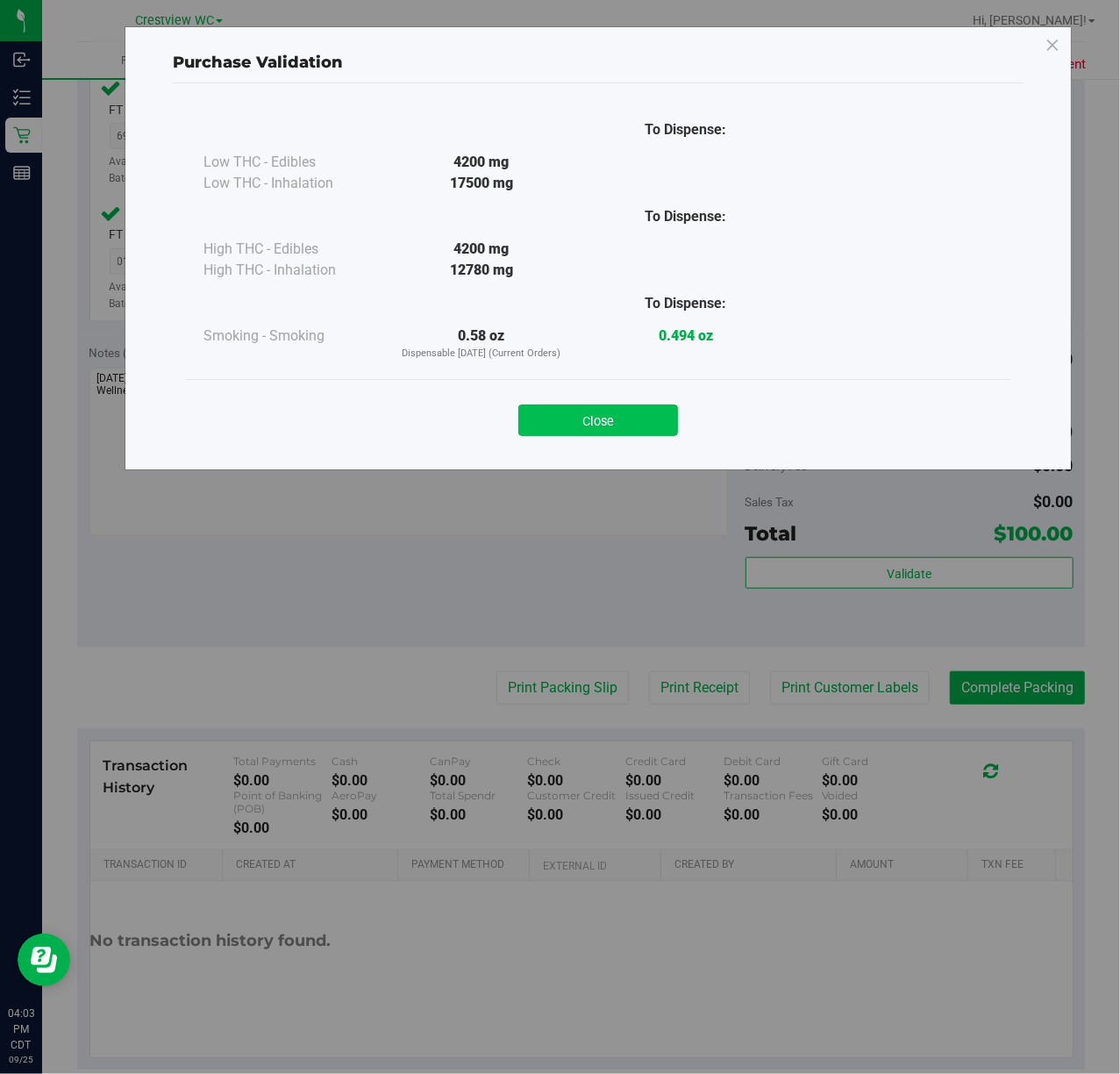
click at [654, 432] on button "Close" at bounding box center [598, 420] width 160 height 32
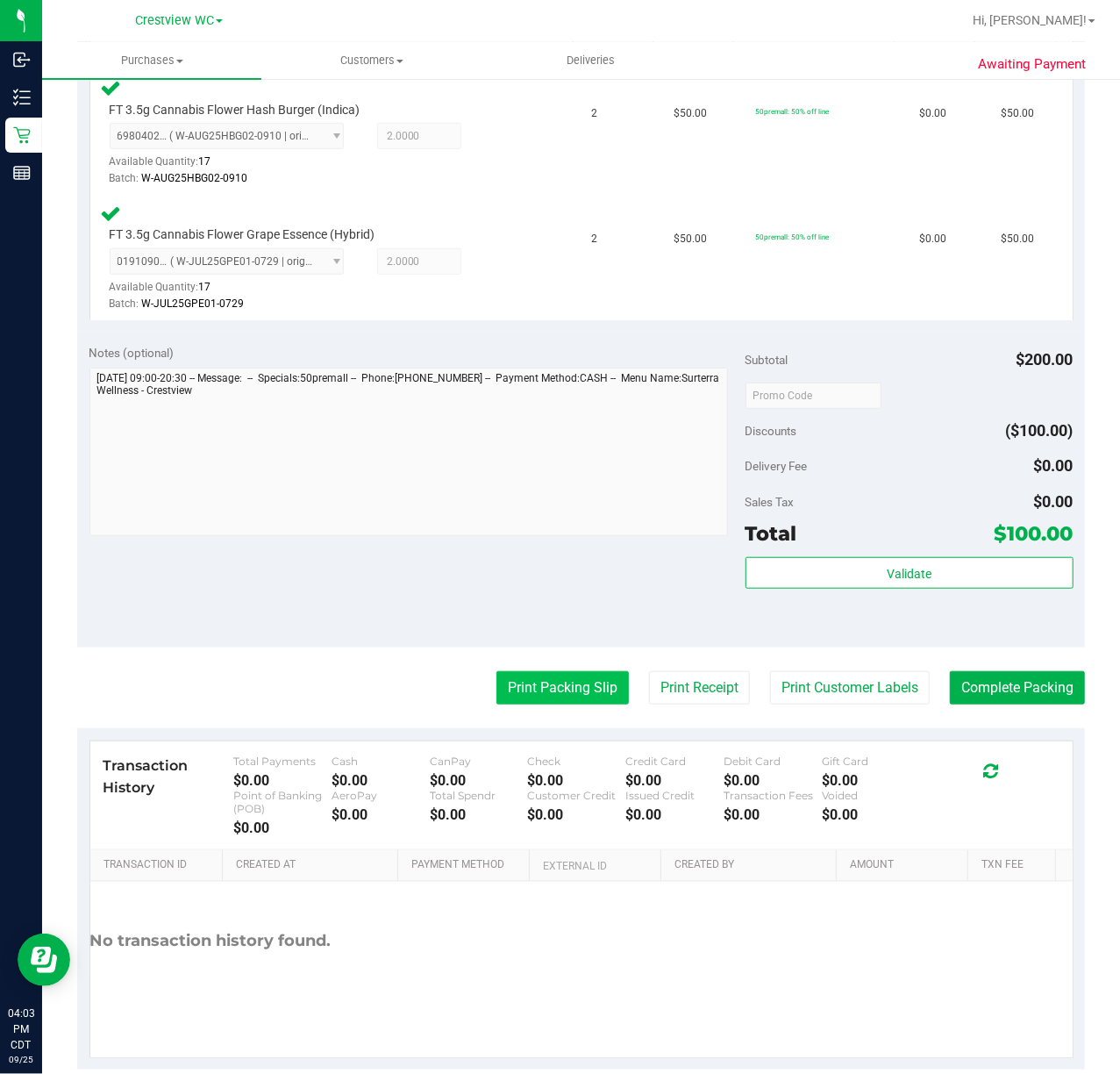
click at [577, 695] on button "Print Packing Slip" at bounding box center [563, 688] width 133 height 34
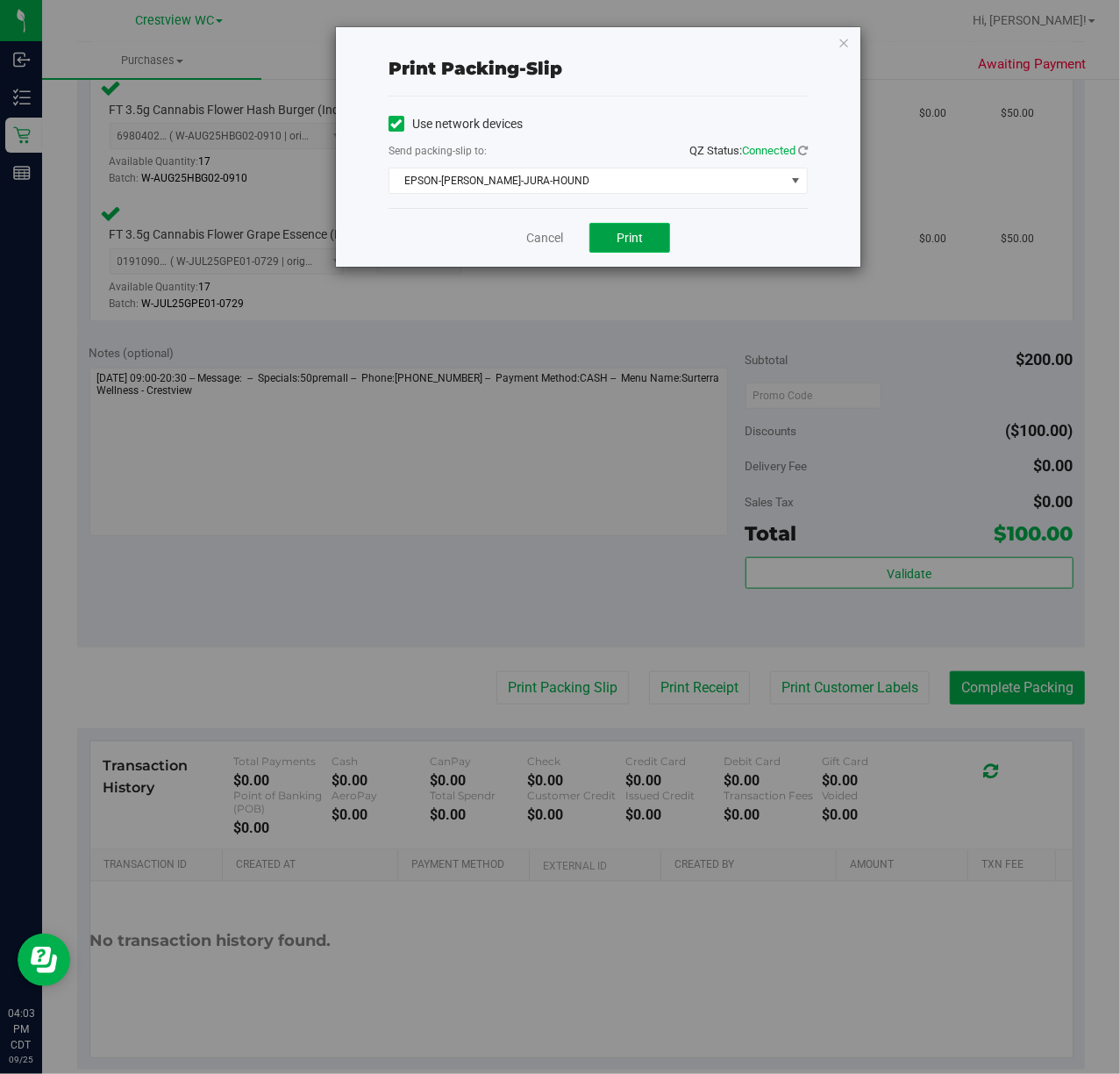
click at [639, 233] on span "Print" at bounding box center [630, 237] width 26 height 14
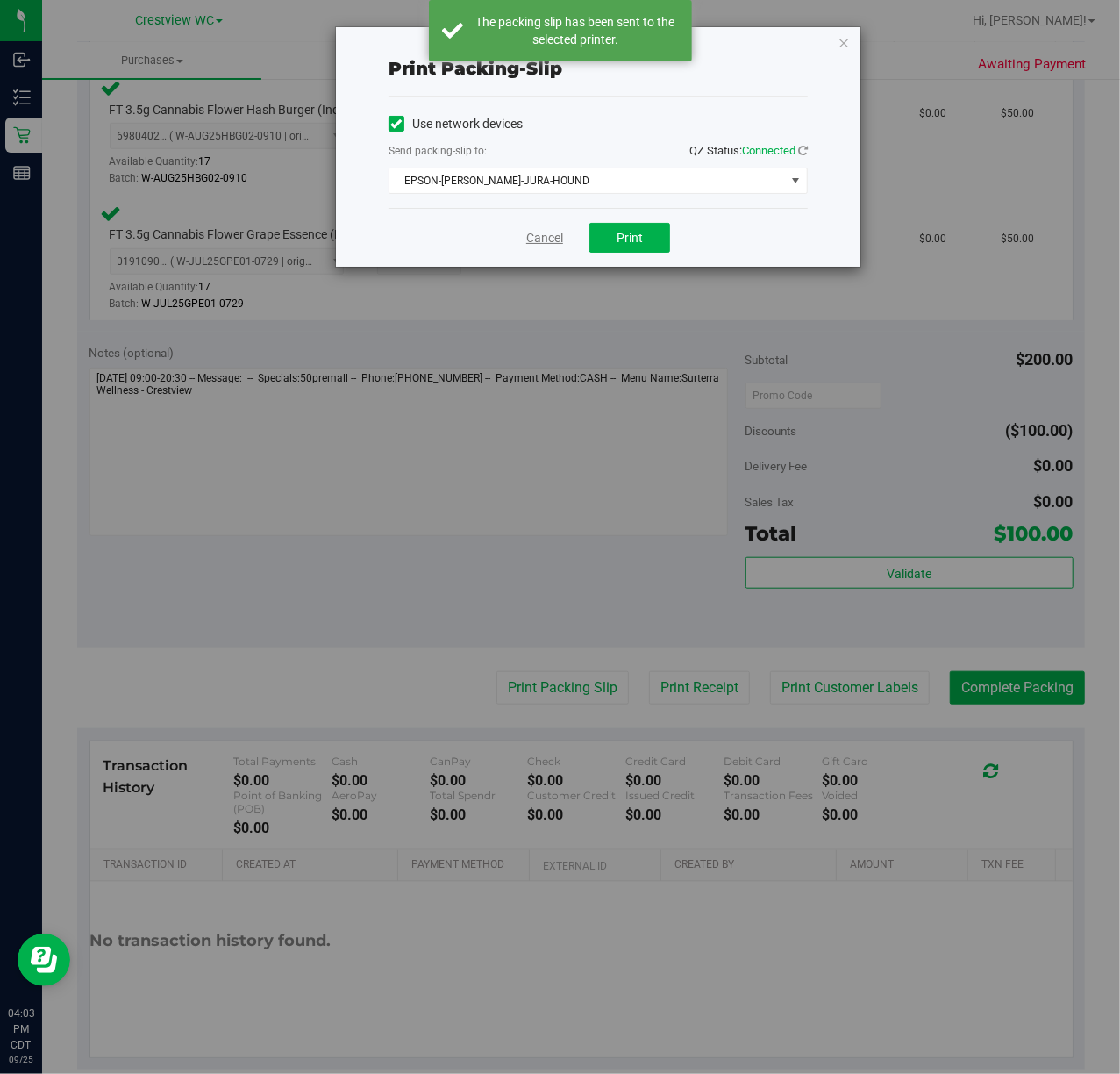
click at [526, 245] on link "Cancel" at bounding box center [544, 238] width 36 height 19
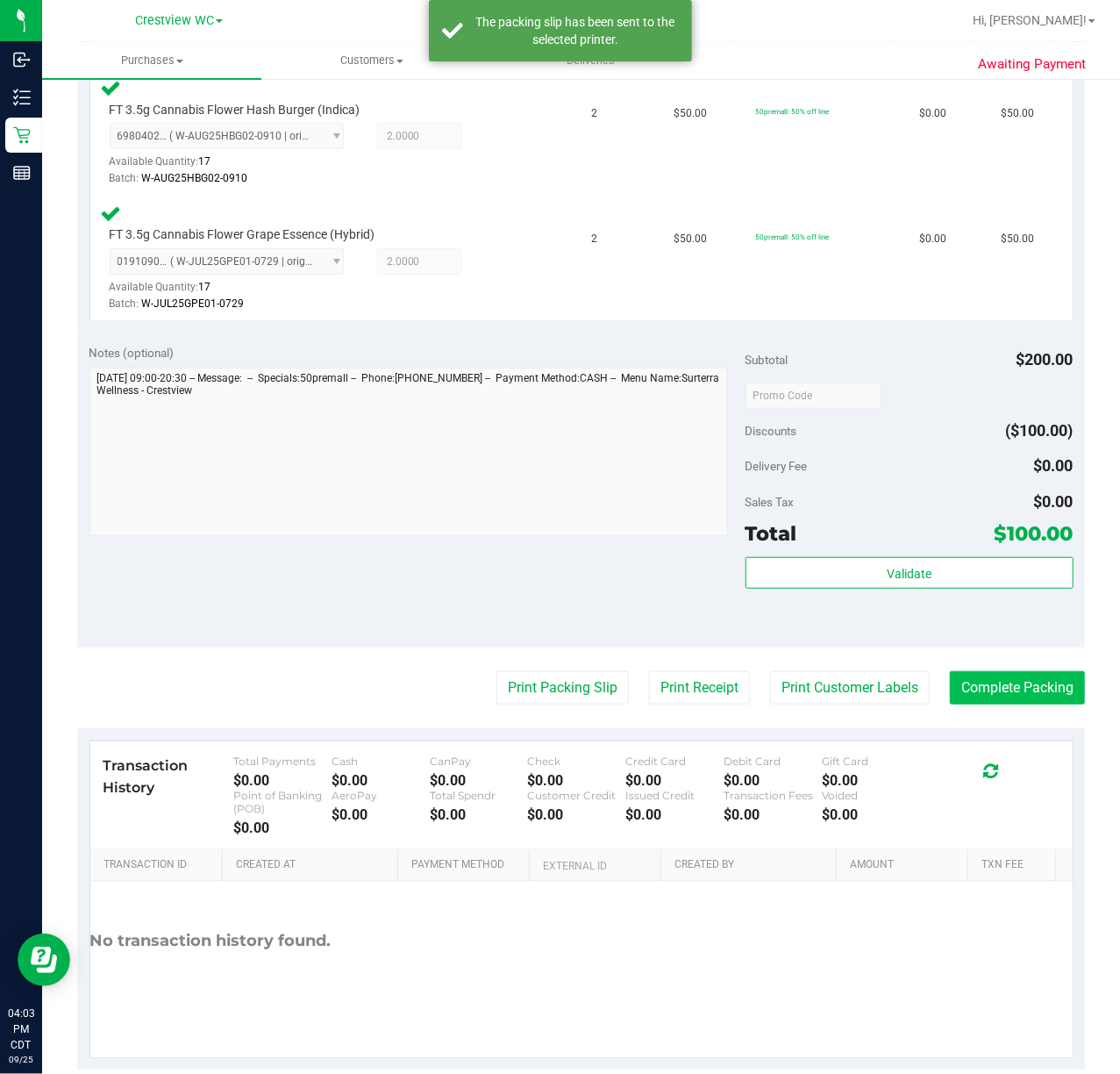
click at [1018, 685] on button "Complete Packing" at bounding box center [1017, 688] width 135 height 34
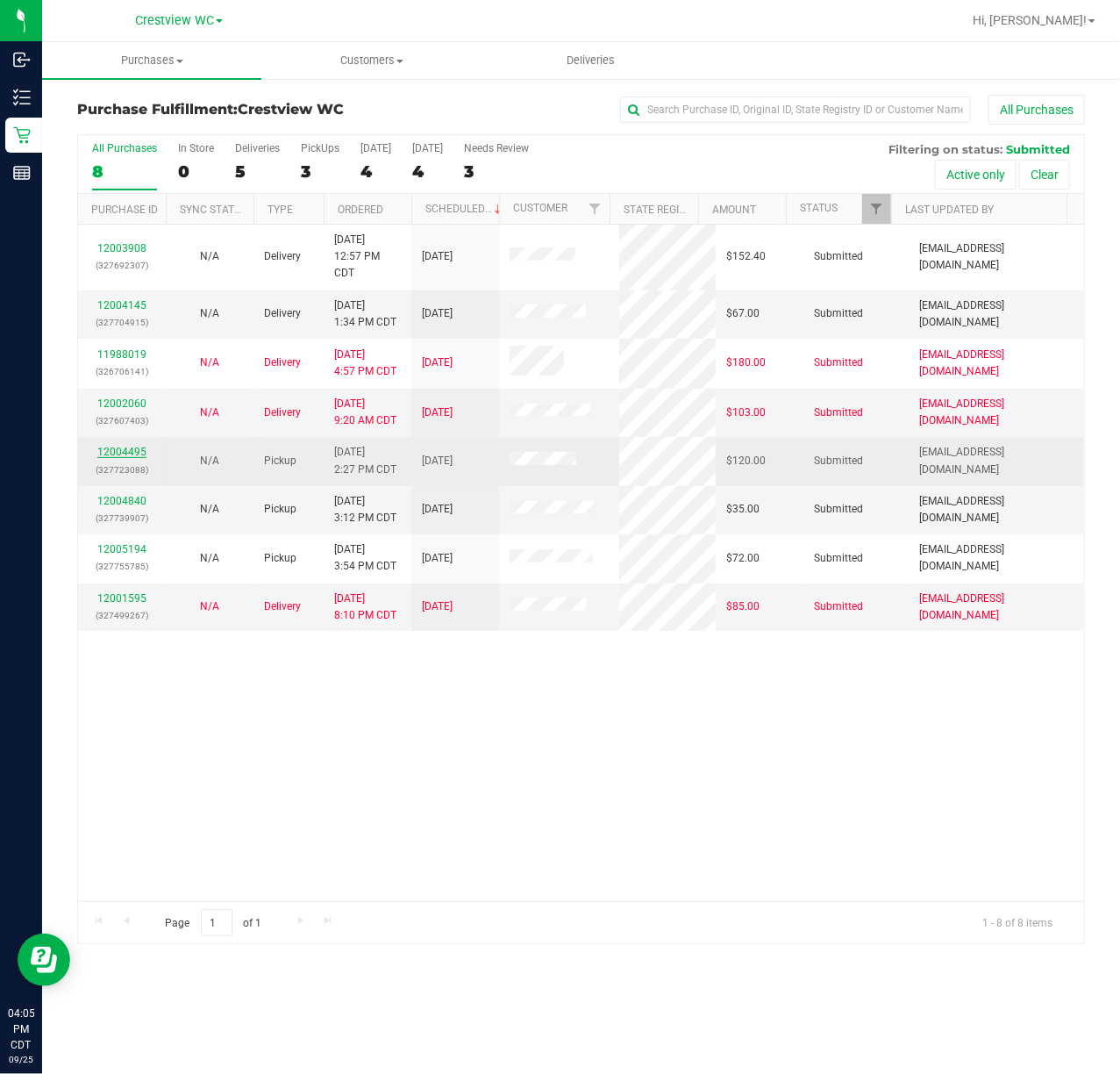
click at [124, 453] on link "12004495" at bounding box center [121, 452] width 49 height 12
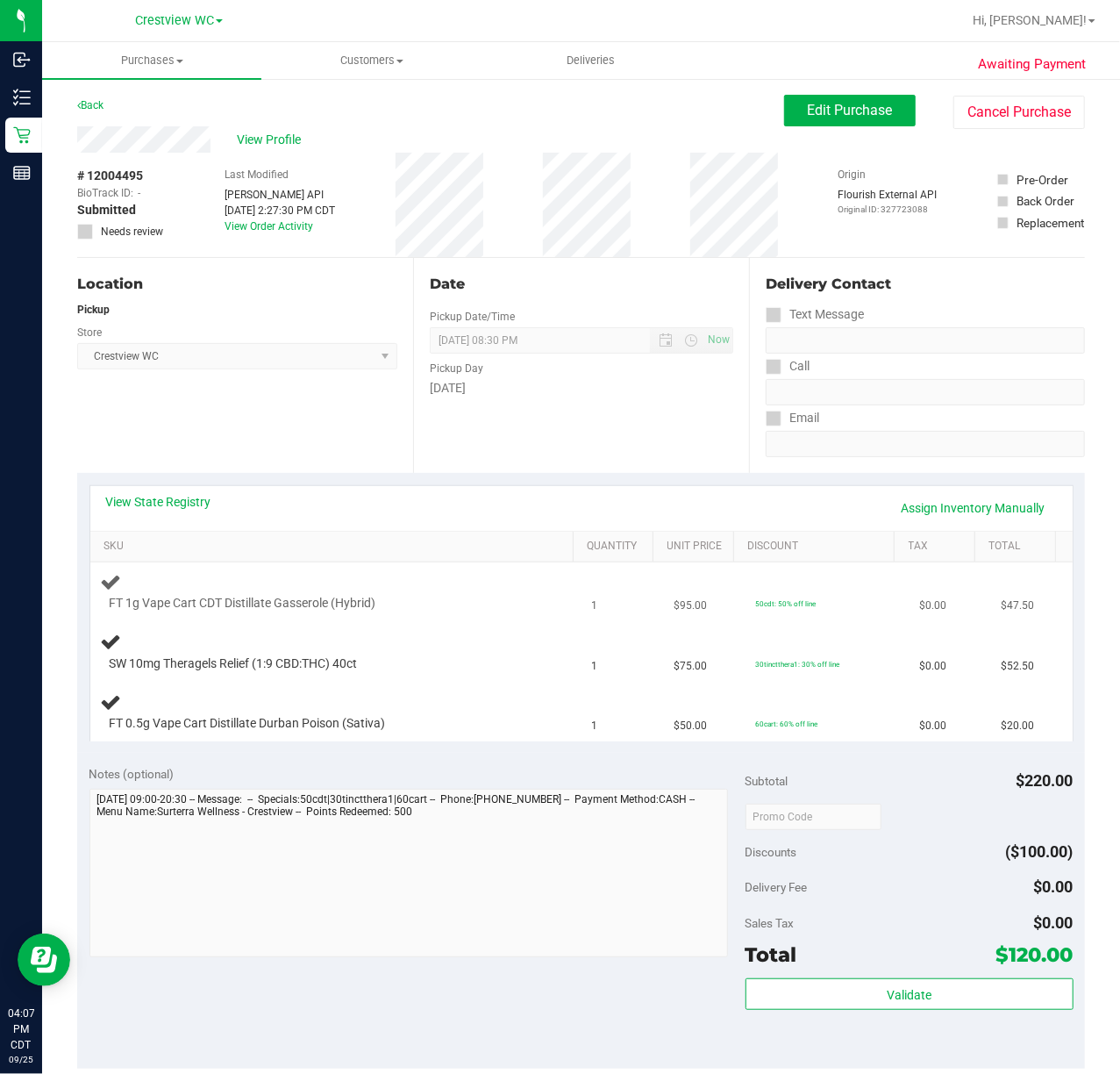
click at [460, 612] on div at bounding box center [321, 612] width 423 height 1
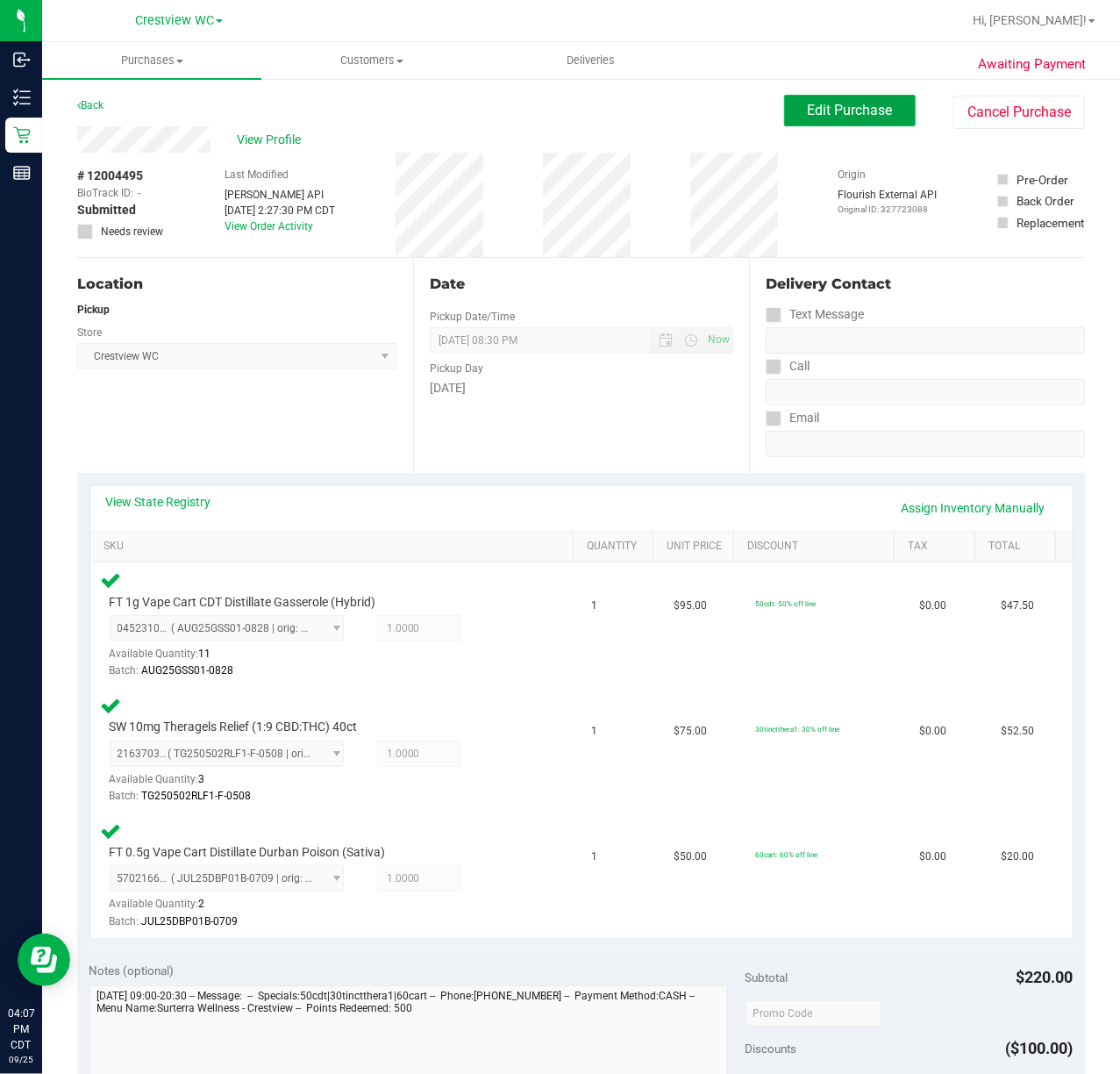
click at [839, 110] on span "Edit Purchase" at bounding box center [850, 110] width 85 height 17
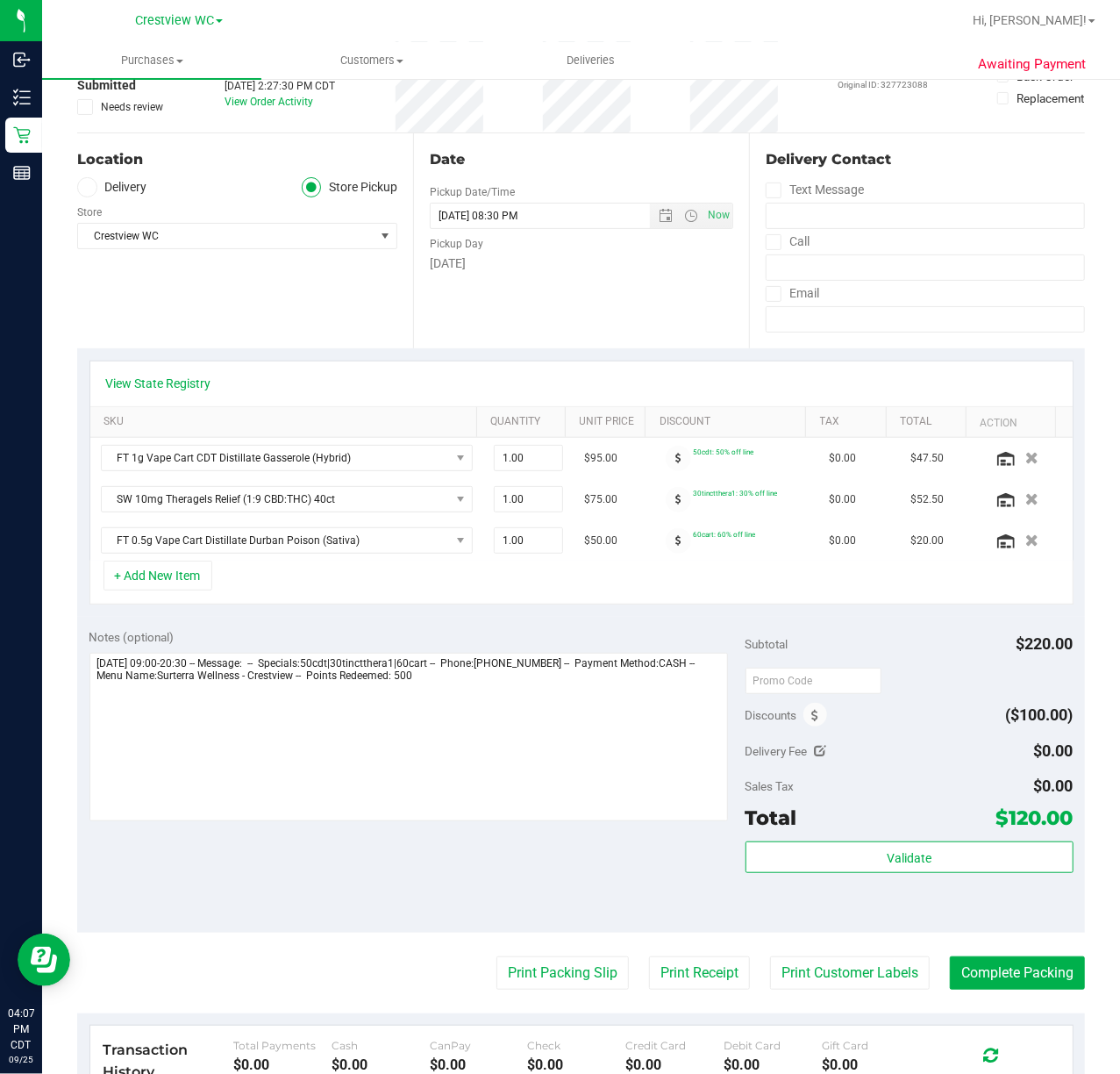
scroll to position [189, 0]
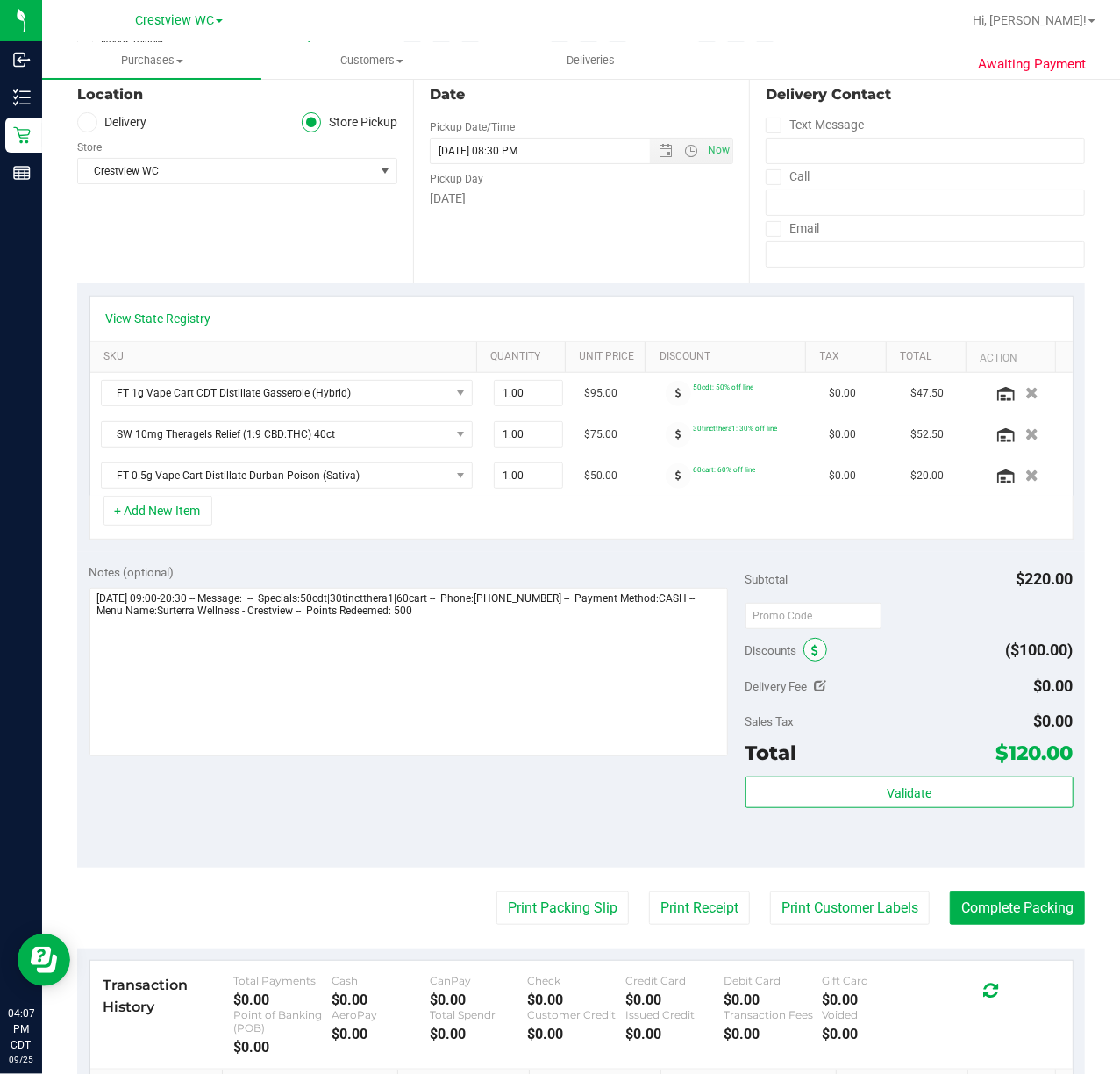
click at [813, 653] on icon at bounding box center [817, 650] width 7 height 12
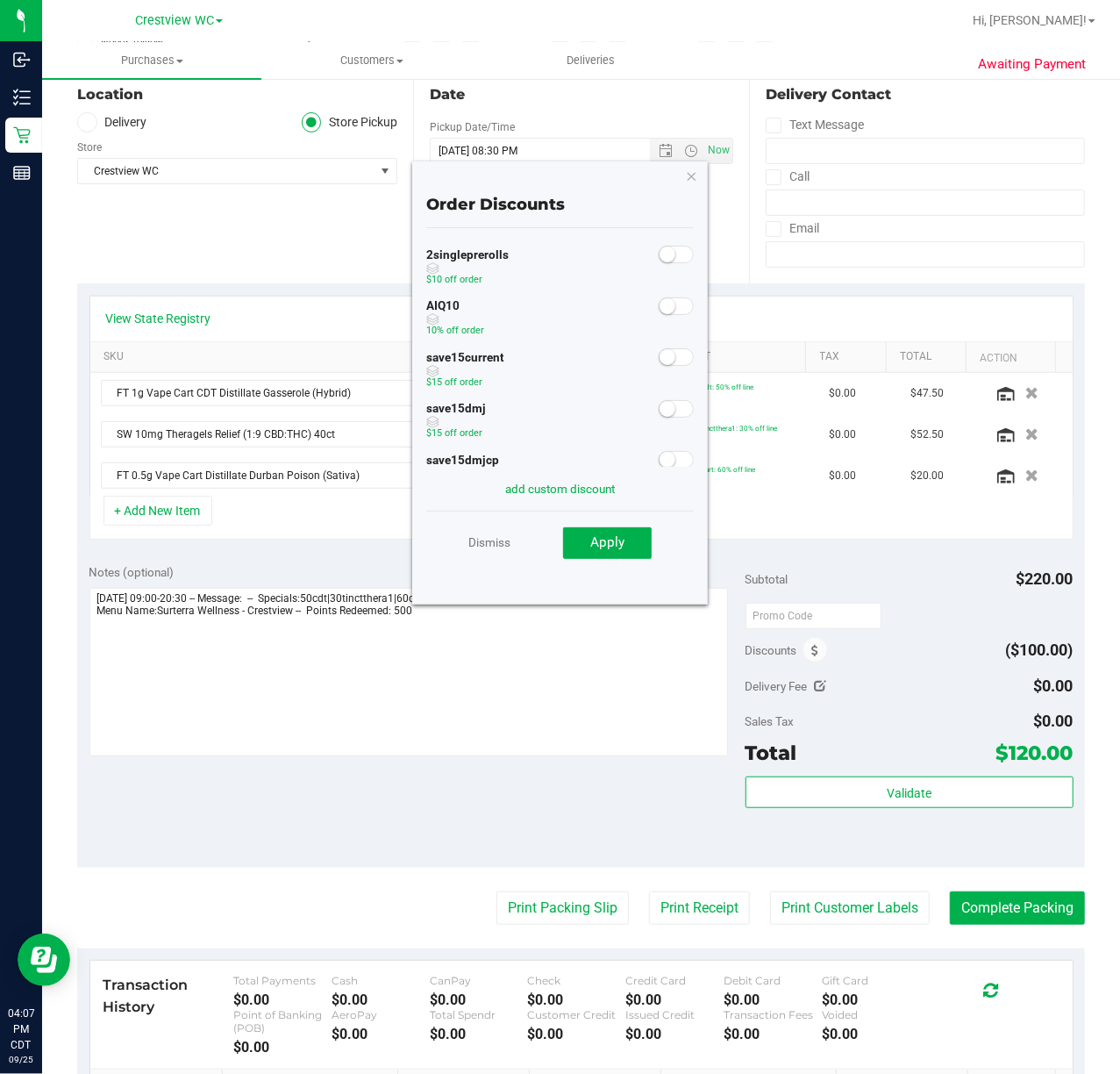
click at [660, 306] on small at bounding box center [667, 306] width 16 height 16
click at [630, 555] on button "Apply" at bounding box center [608, 543] width 89 height 32
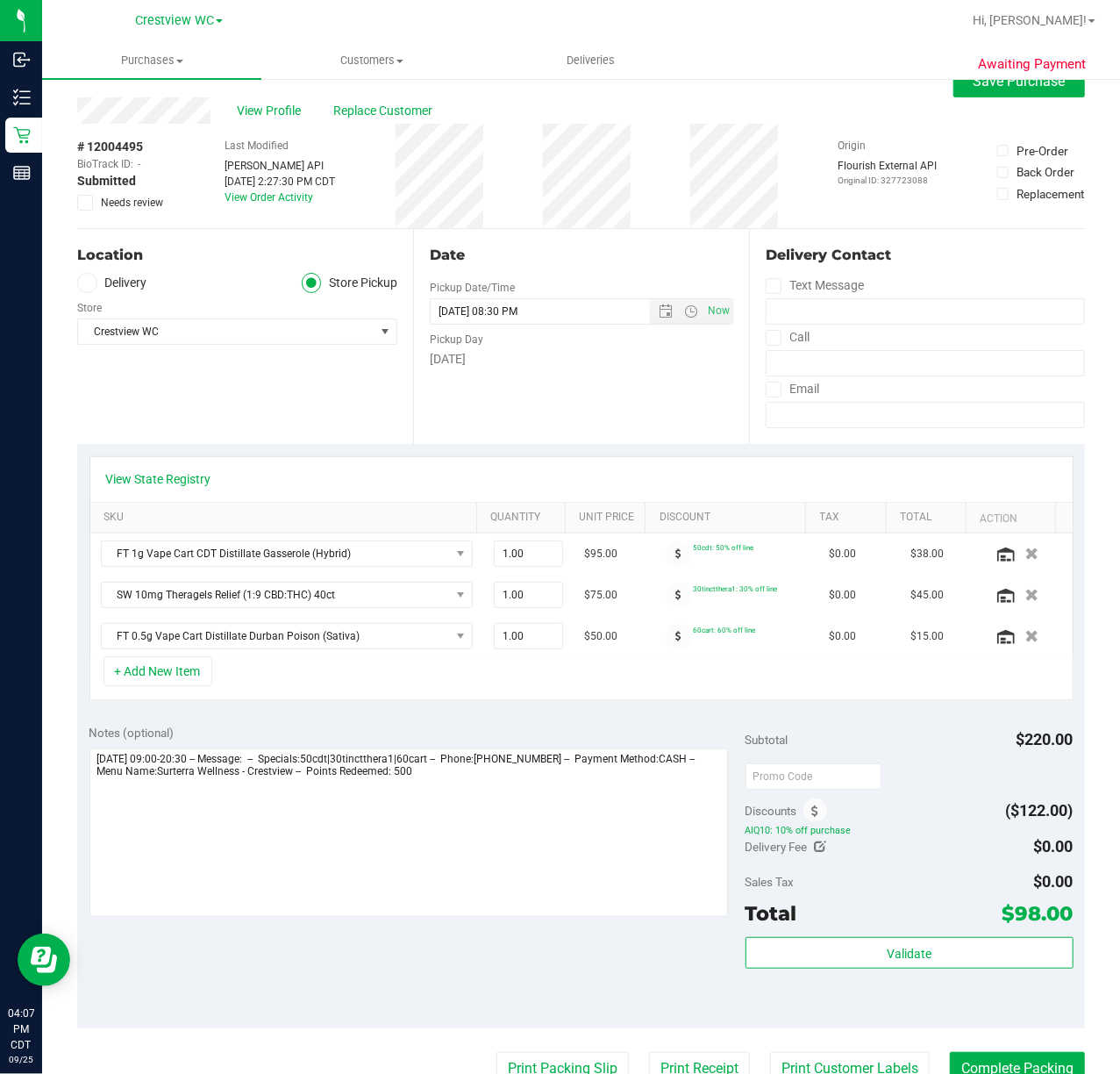
scroll to position [0, 0]
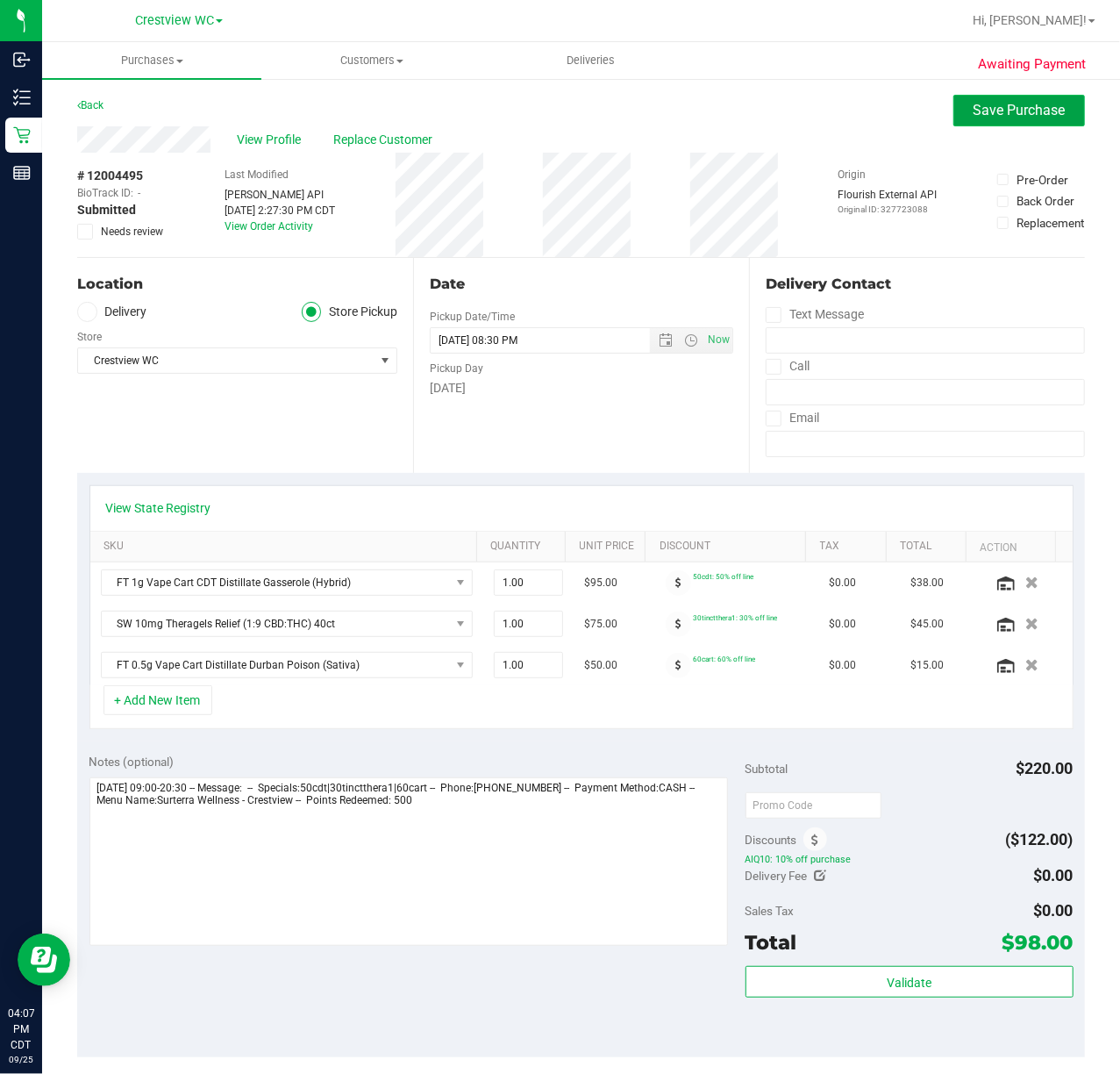
click at [1009, 110] on span "Save Purchase" at bounding box center [1019, 110] width 92 height 17
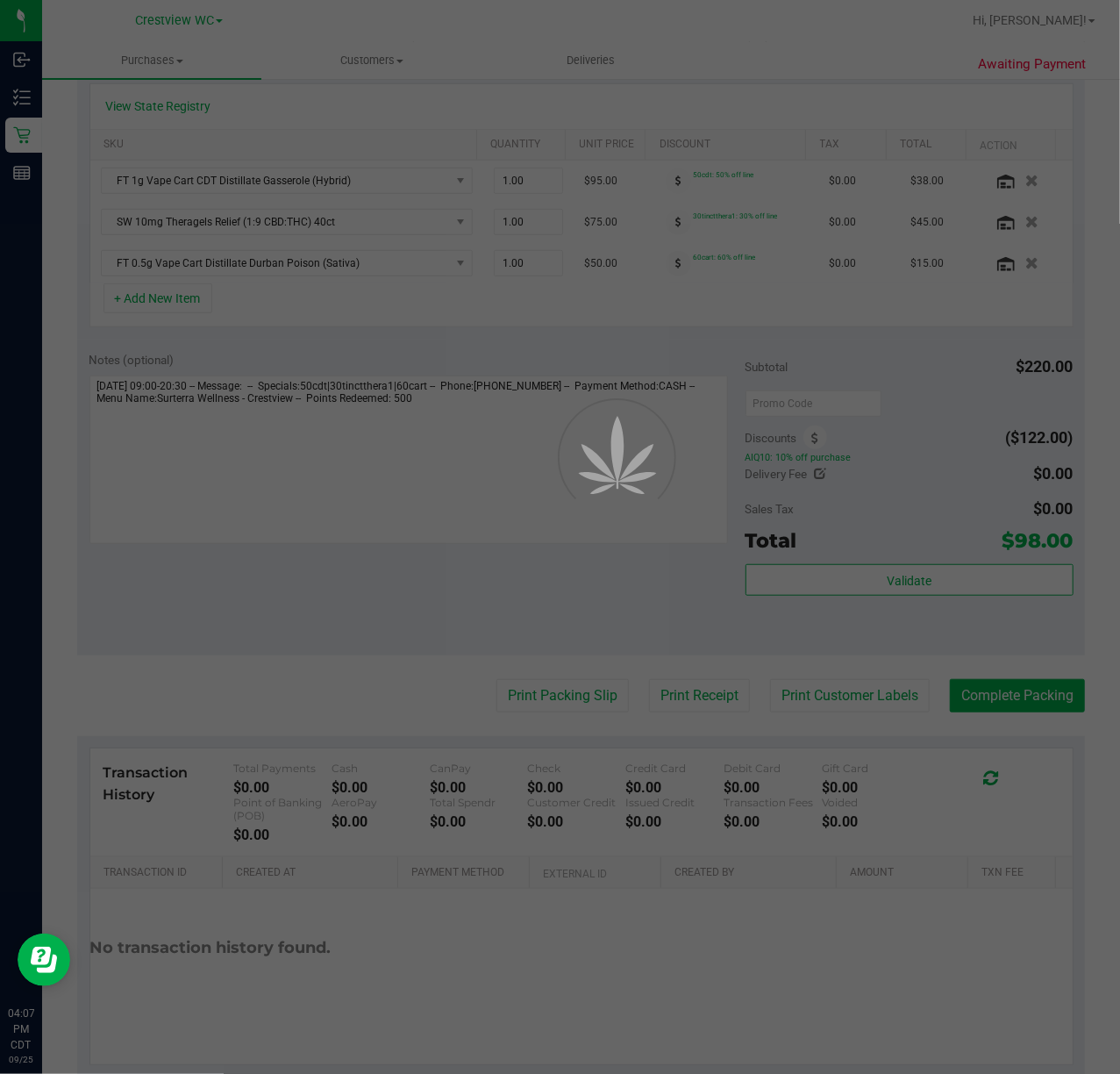
scroll to position [446, 0]
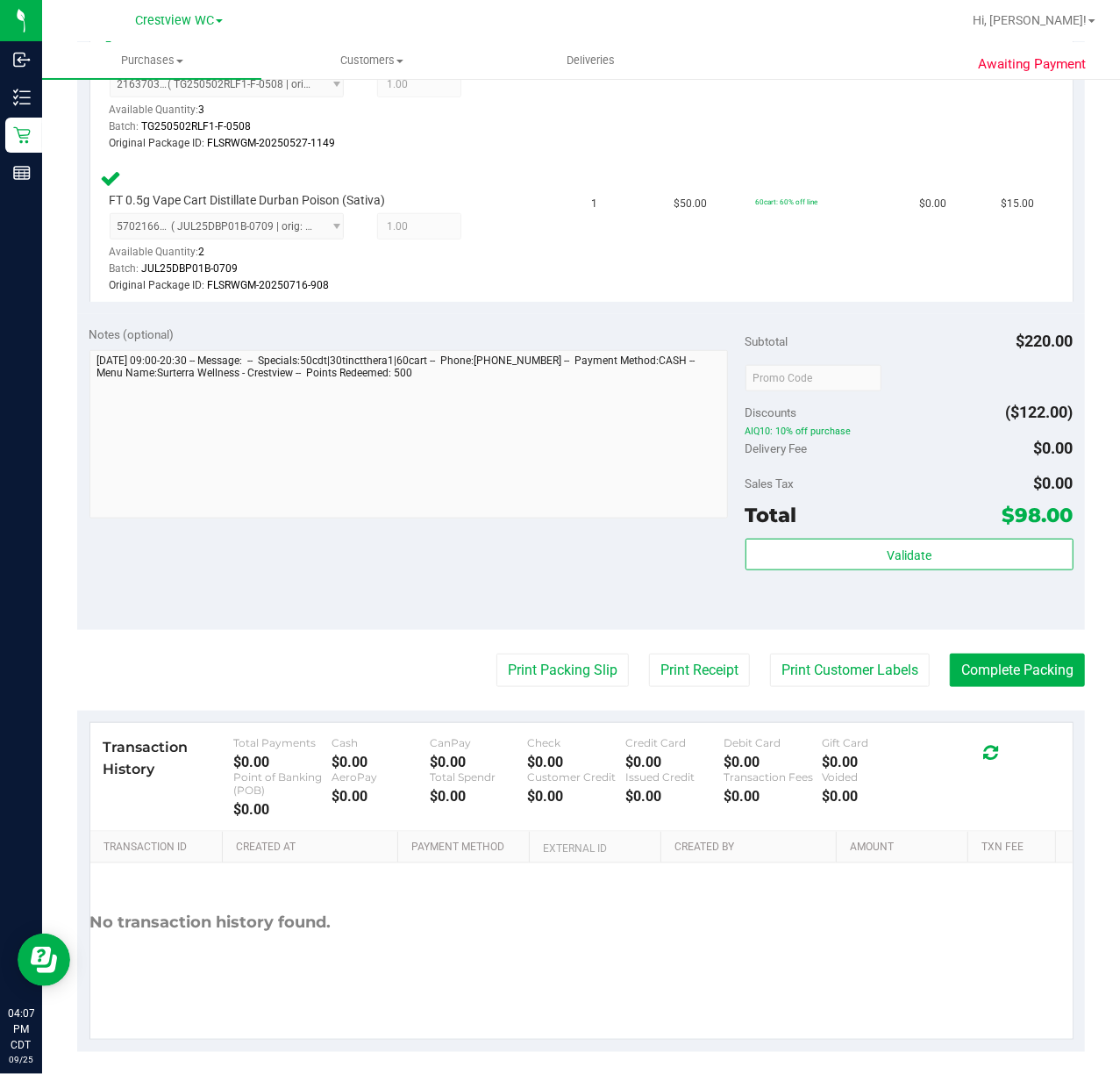
scroll to position [699, 0]
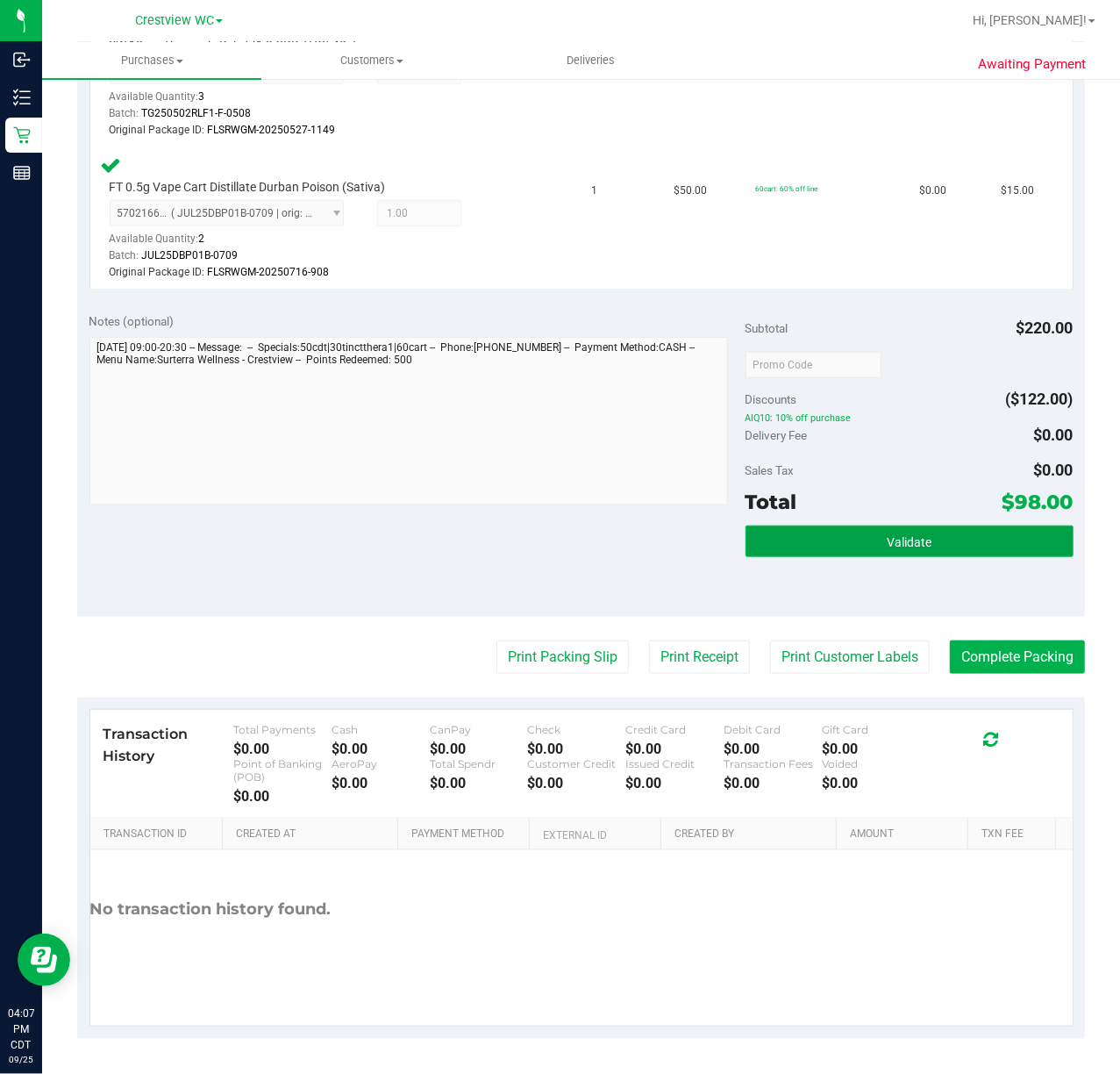
click at [920, 546] on button "Validate" at bounding box center [910, 541] width 329 height 32
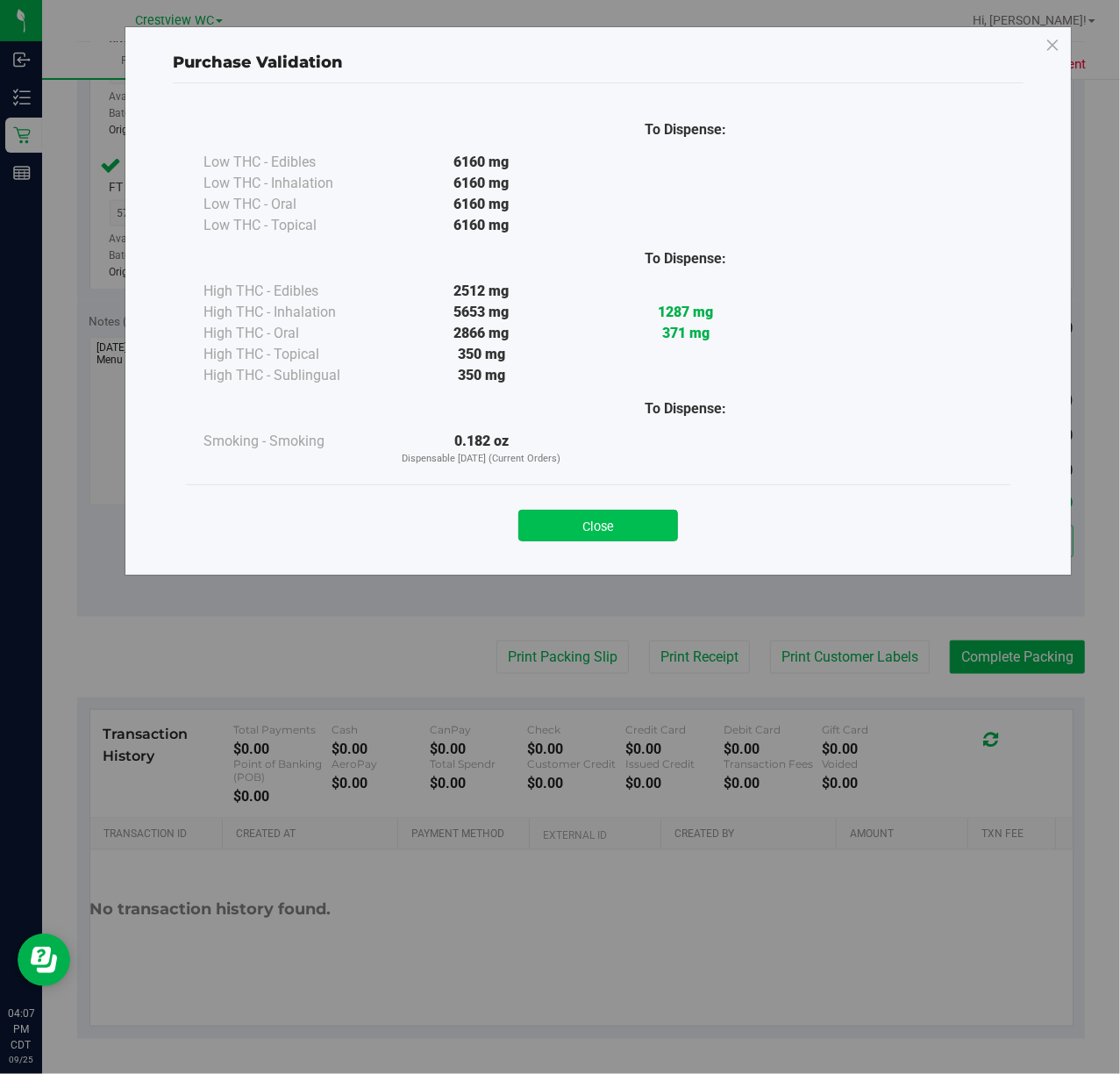
click at [652, 537] on button "Close" at bounding box center [598, 525] width 160 height 32
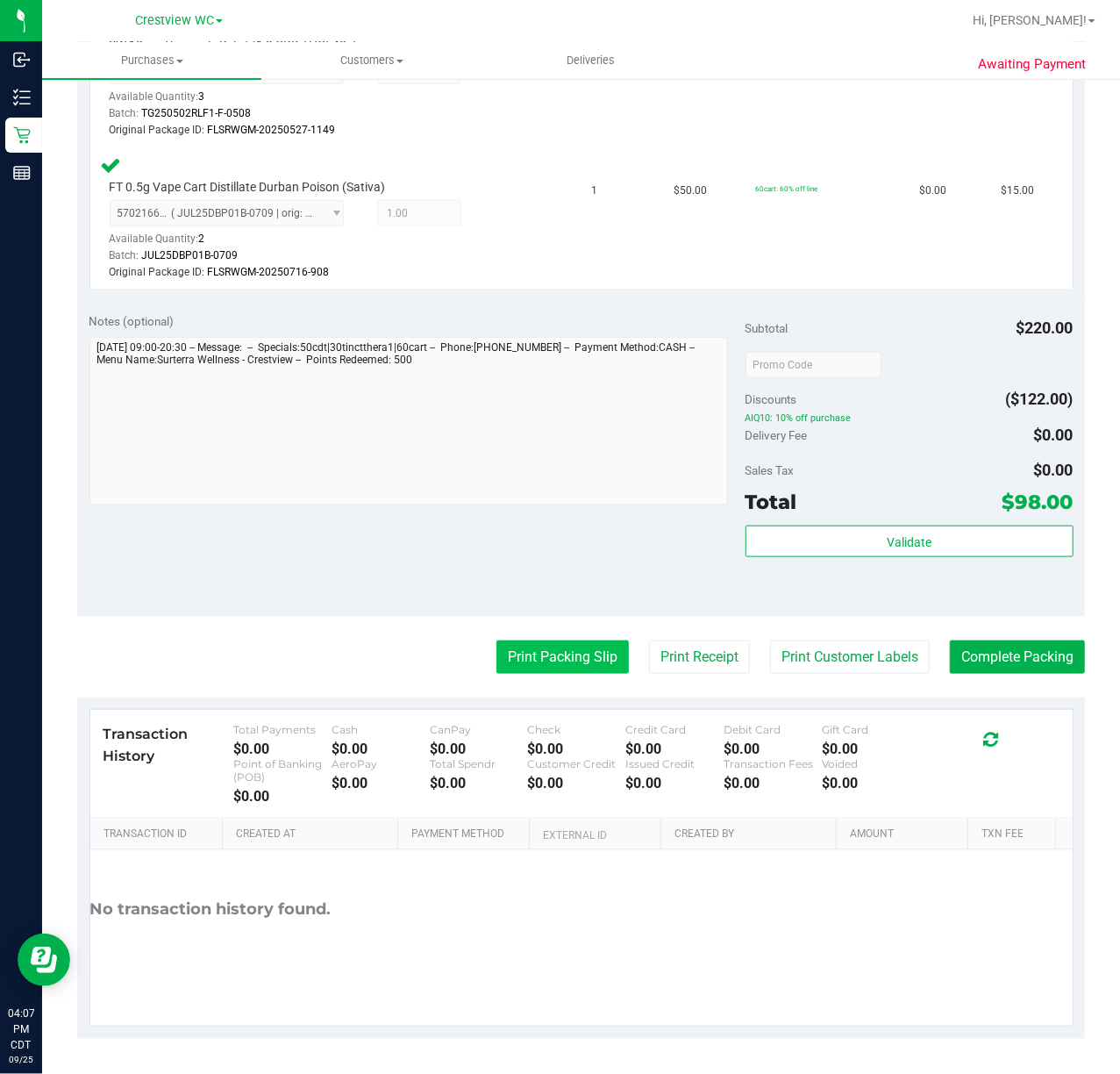
click at [552, 665] on button "Print Packing Slip" at bounding box center [563, 657] width 133 height 34
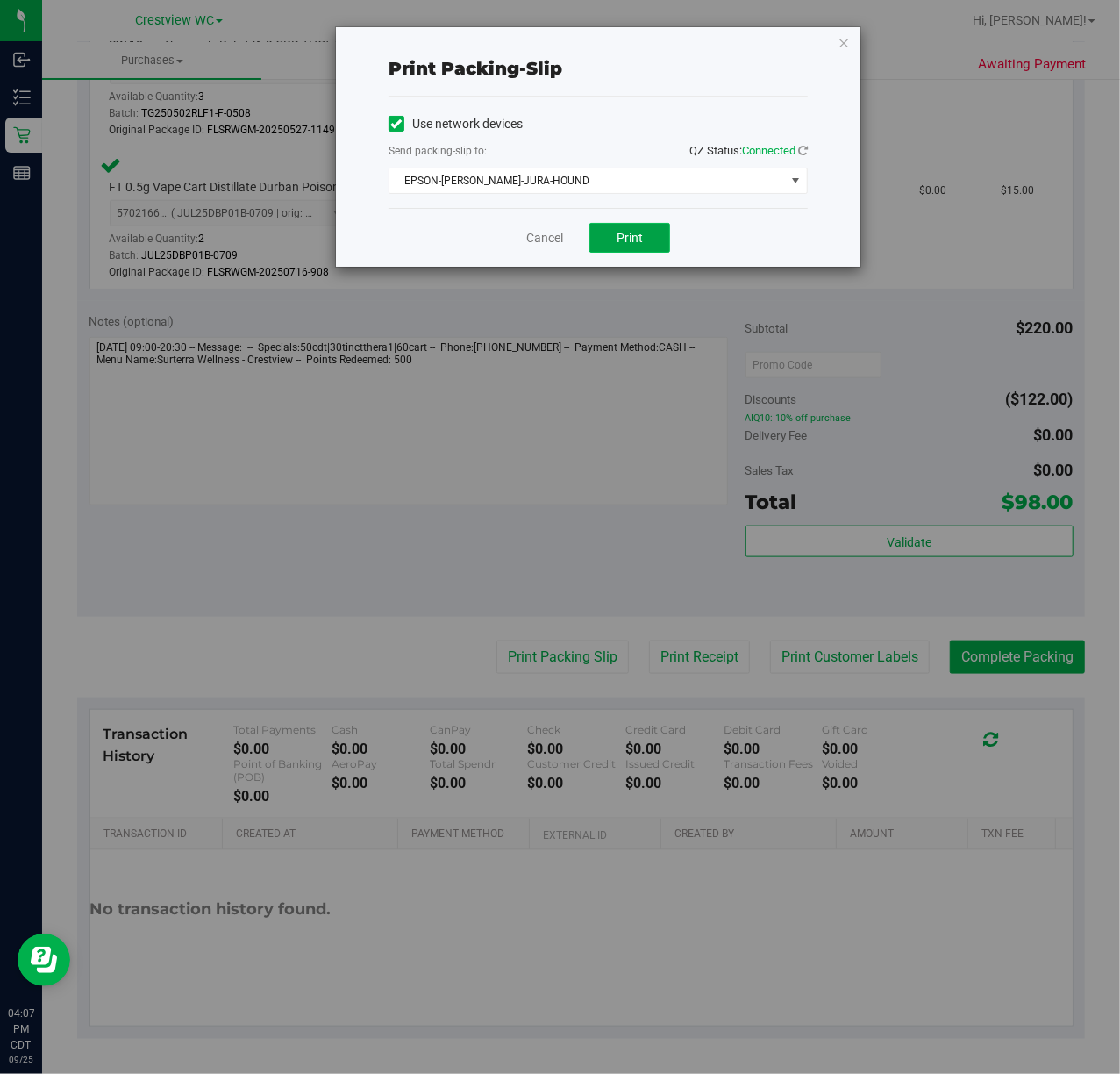
click at [651, 250] on button "Print" at bounding box center [630, 238] width 80 height 30
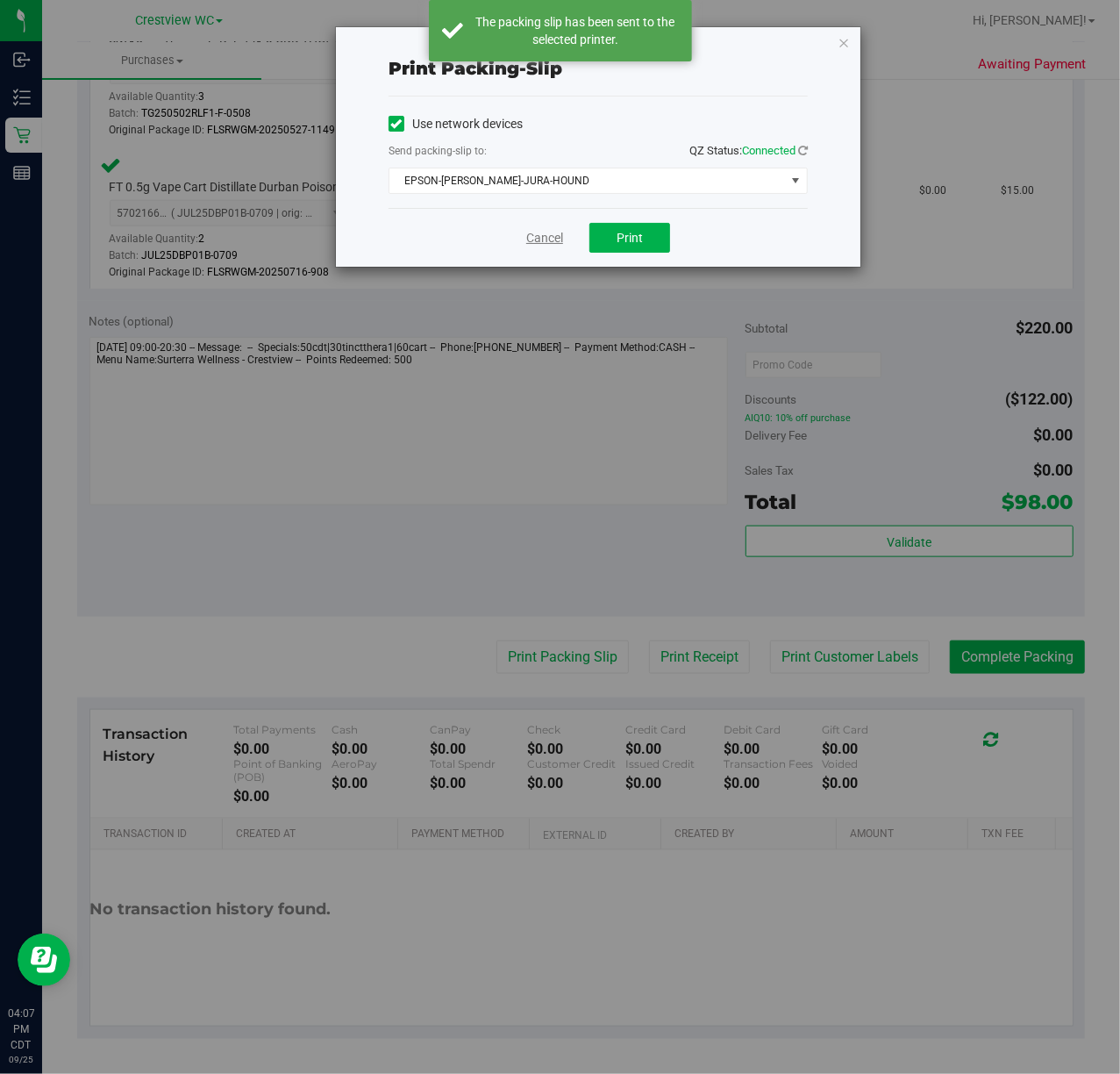
click at [542, 239] on link "Cancel" at bounding box center [544, 238] width 36 height 19
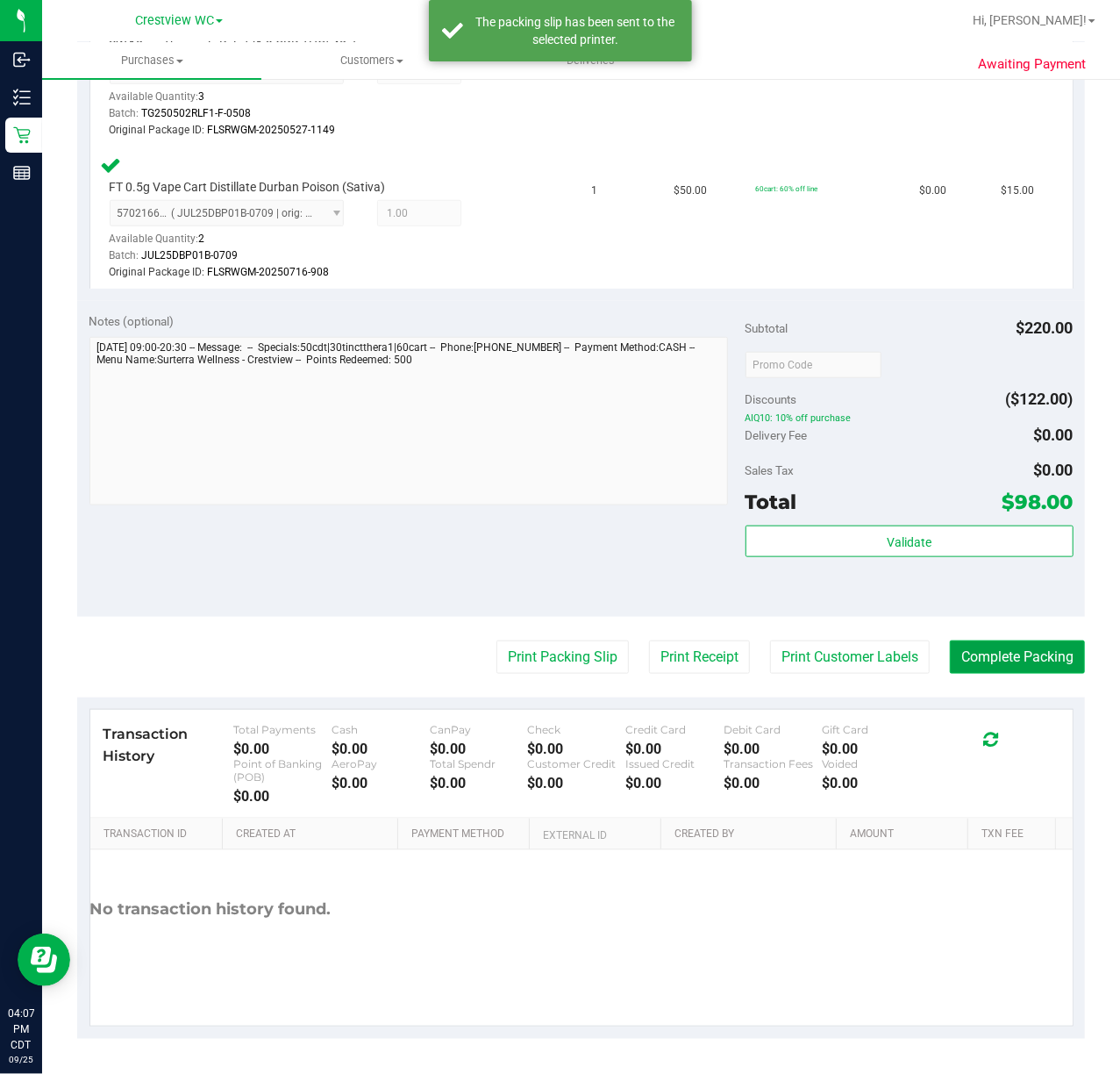
click at [1018, 650] on button "Complete Packing" at bounding box center [1017, 657] width 135 height 34
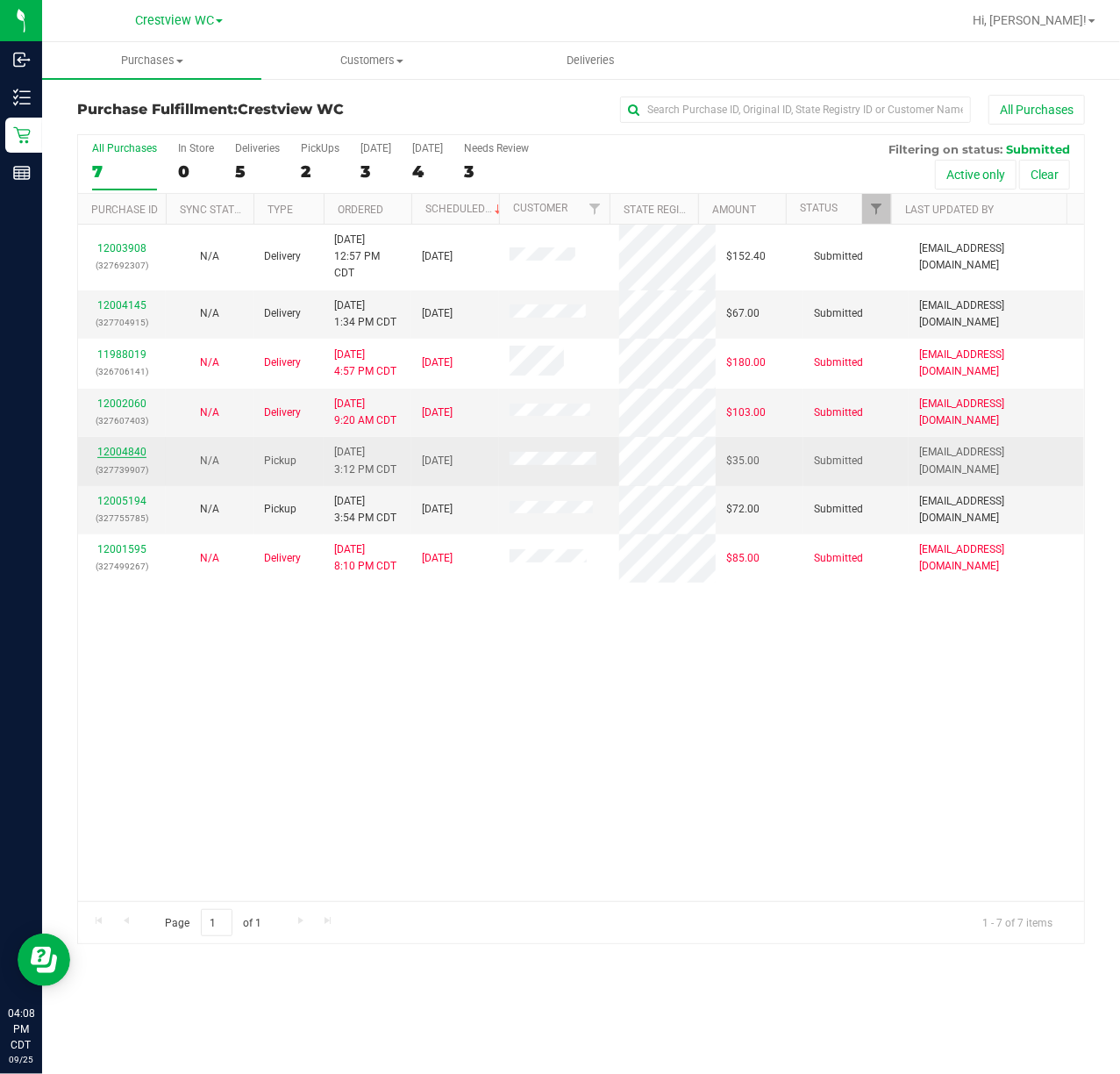
click at [132, 454] on link "12004840" at bounding box center [121, 452] width 49 height 12
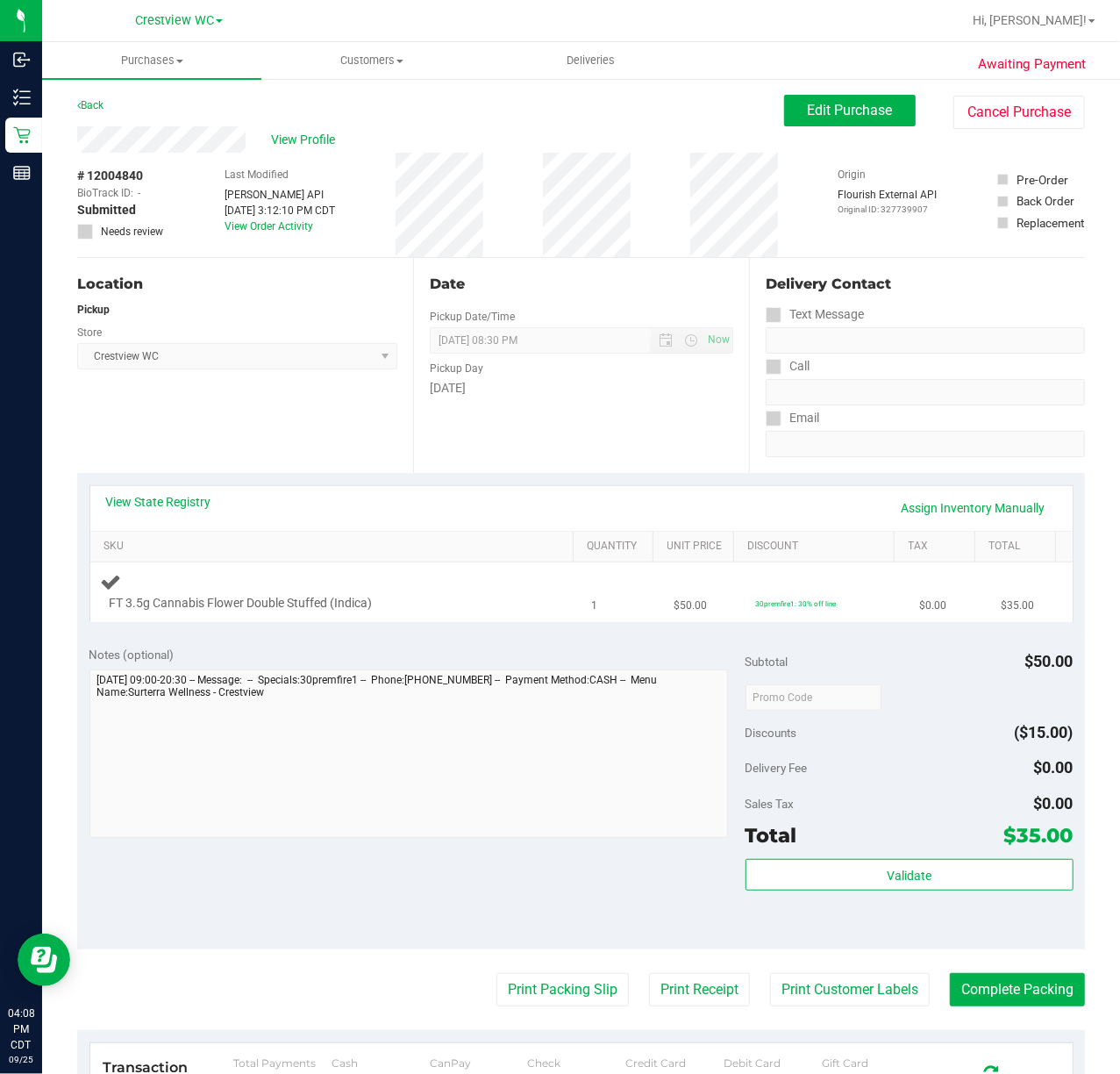
click at [365, 580] on div "FT 3.5g Cannabis Flower Double Stuffed (Indica)" at bounding box center [336, 592] width 470 height 41
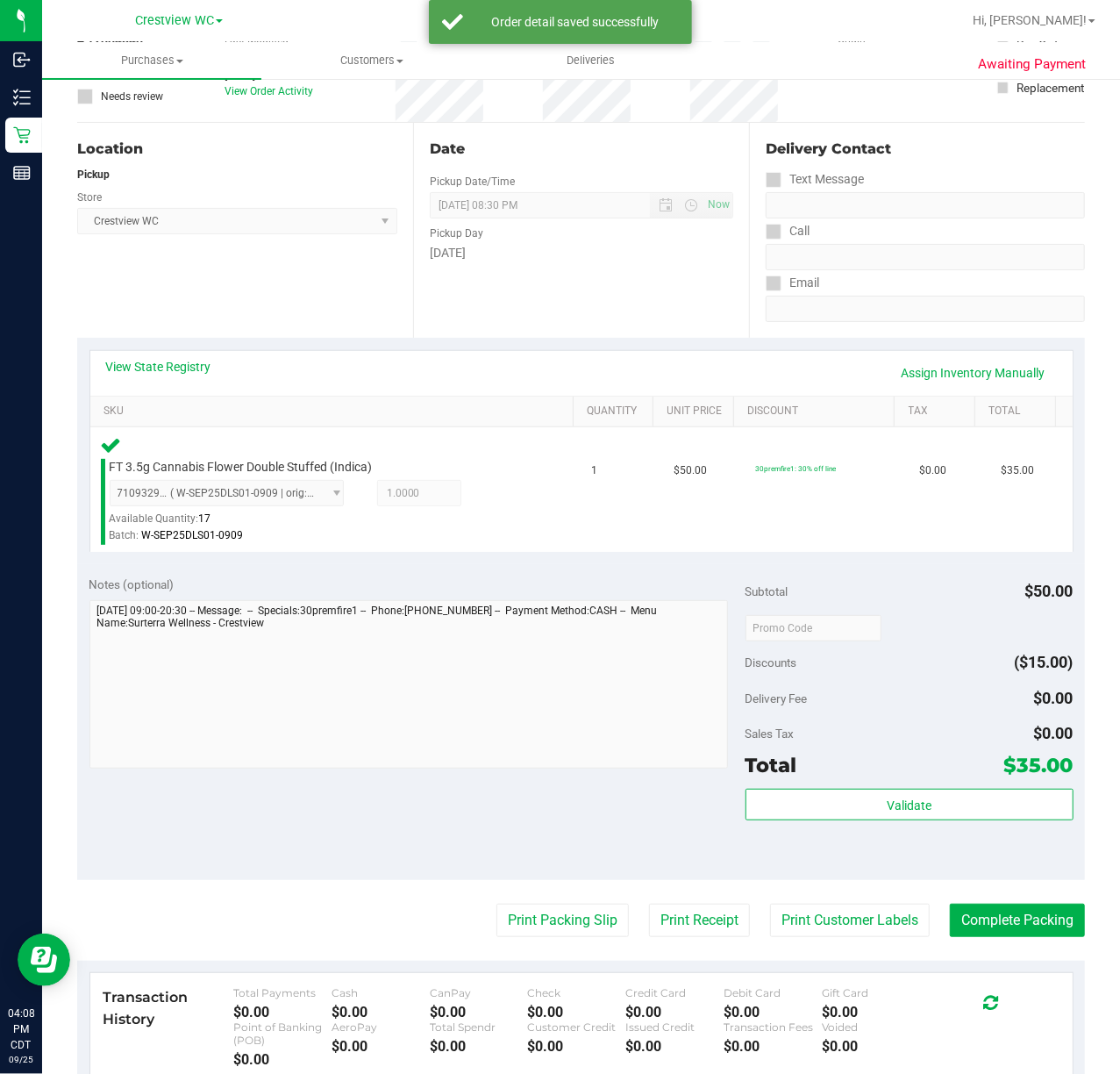
scroll to position [261, 0]
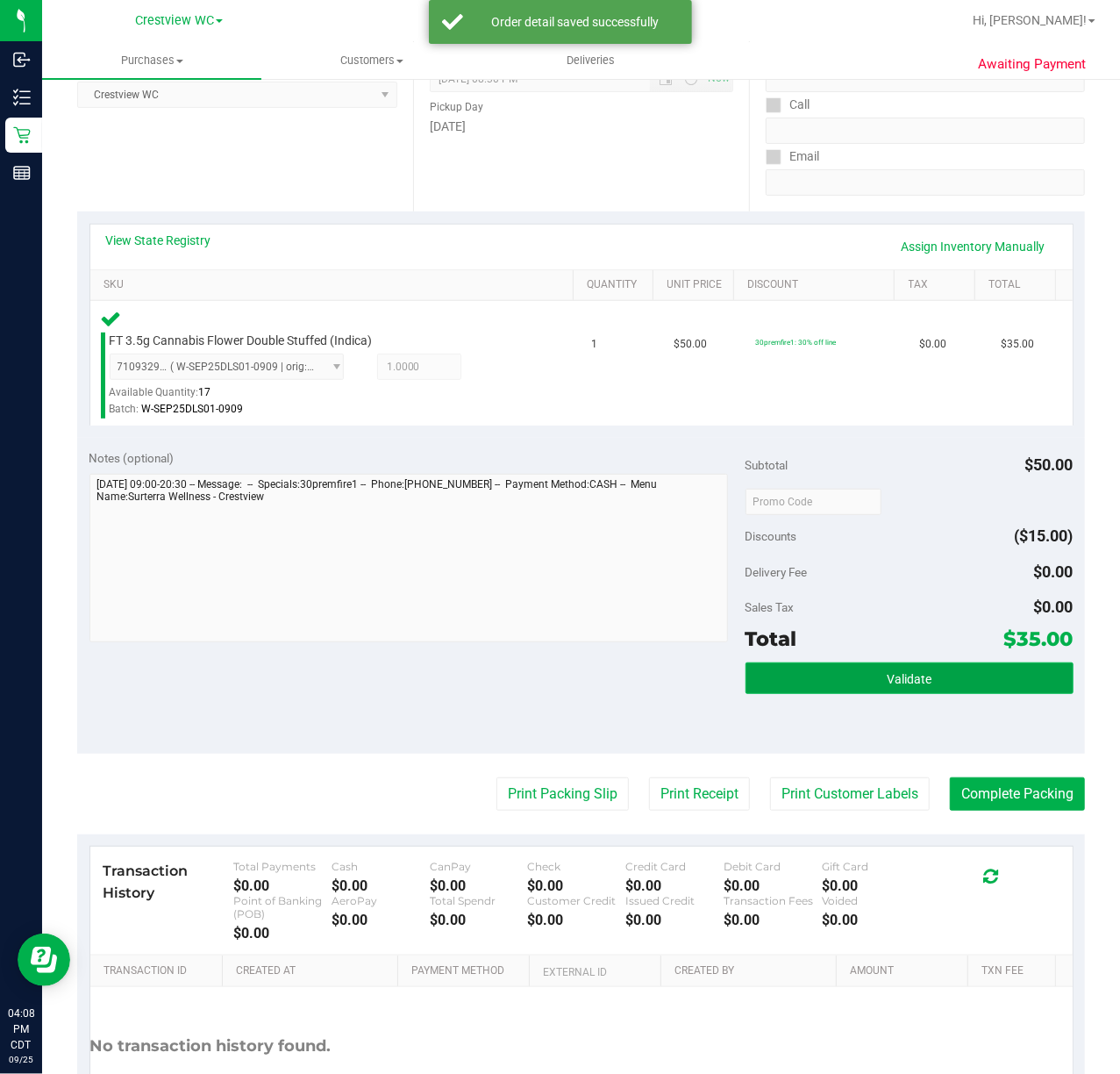
click at [969, 668] on button "Validate" at bounding box center [910, 678] width 329 height 32
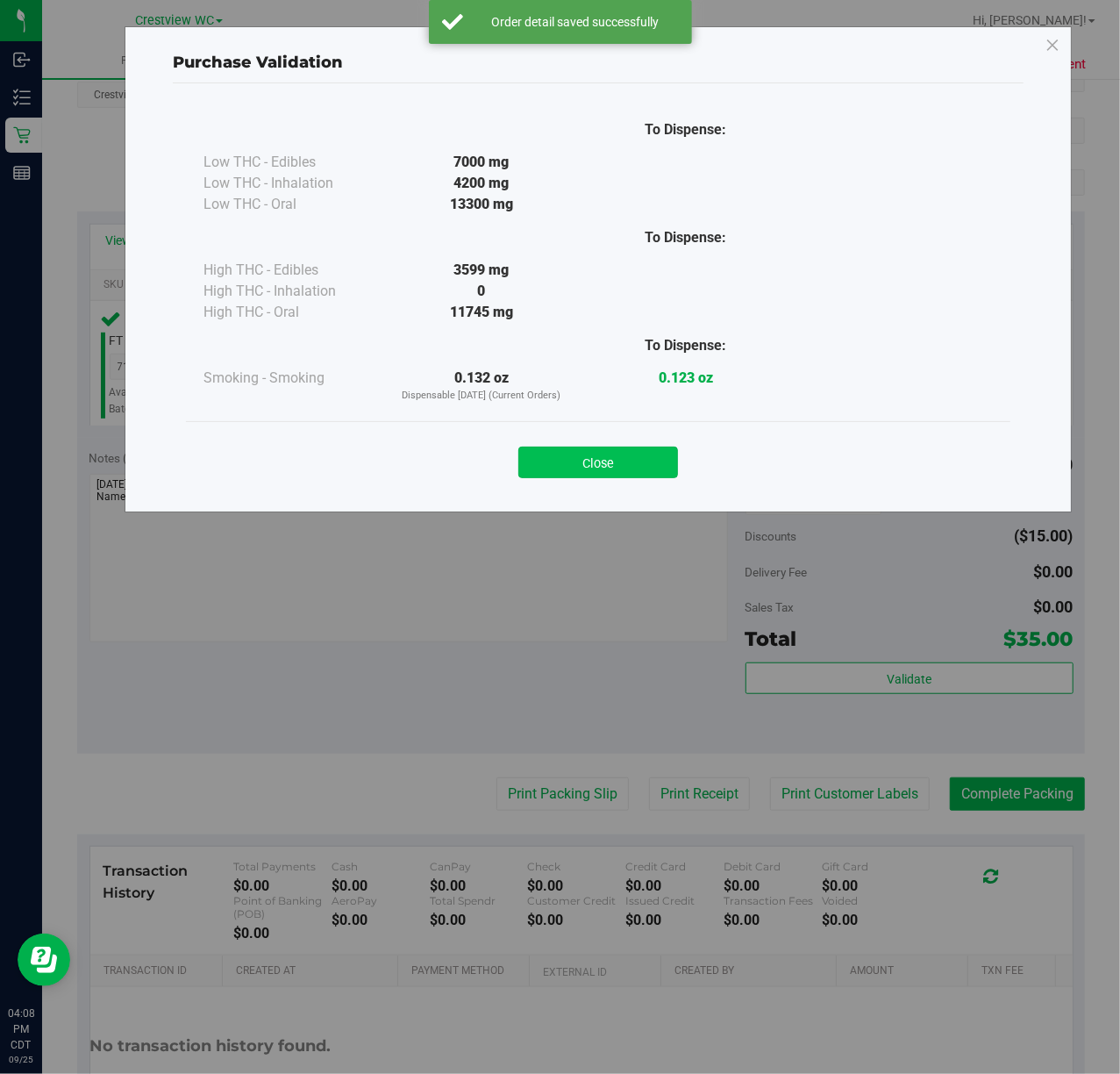
click at [614, 470] on button "Close" at bounding box center [598, 463] width 160 height 32
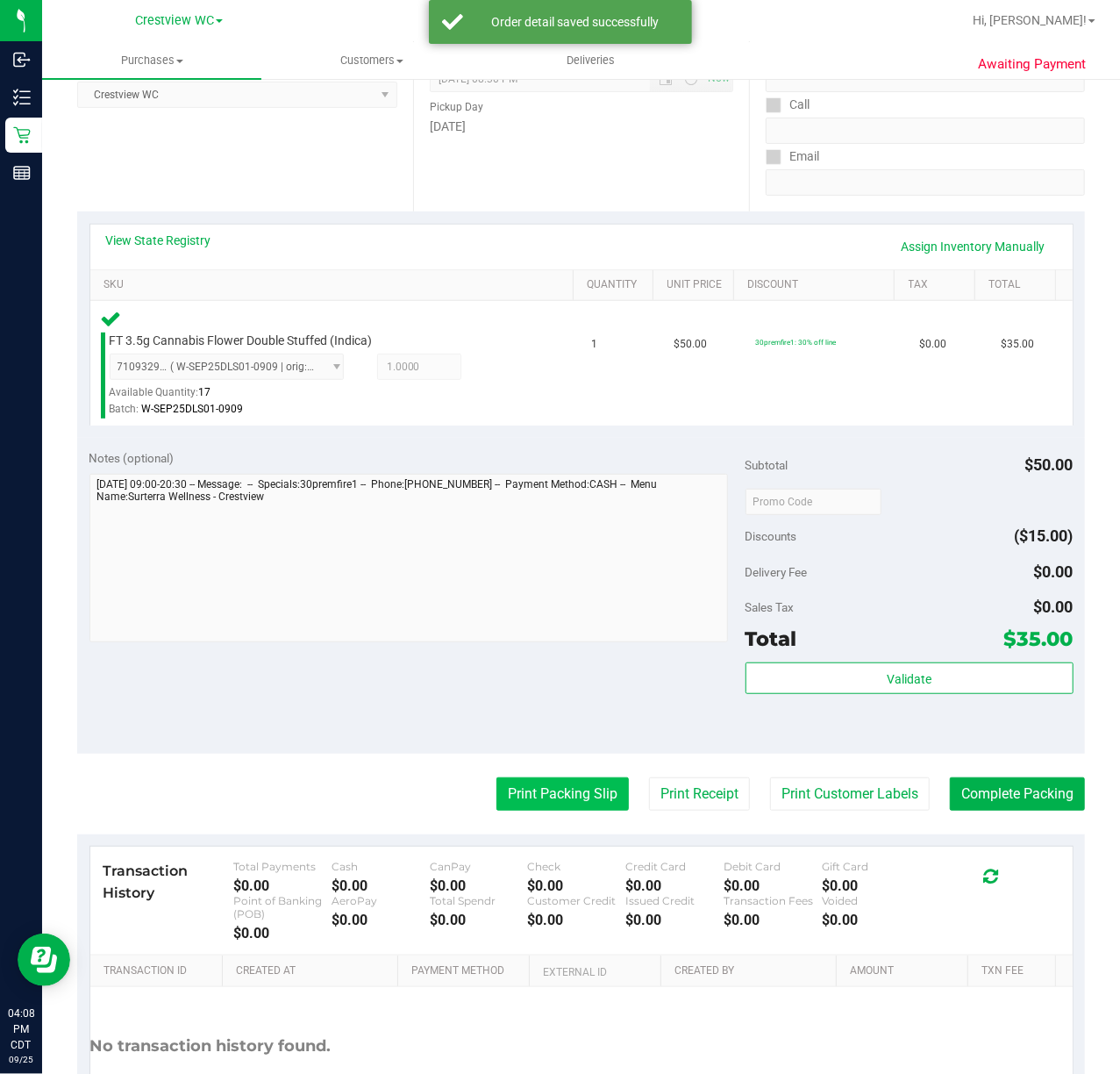
click at [549, 794] on button "Print Packing Slip" at bounding box center [563, 794] width 133 height 34
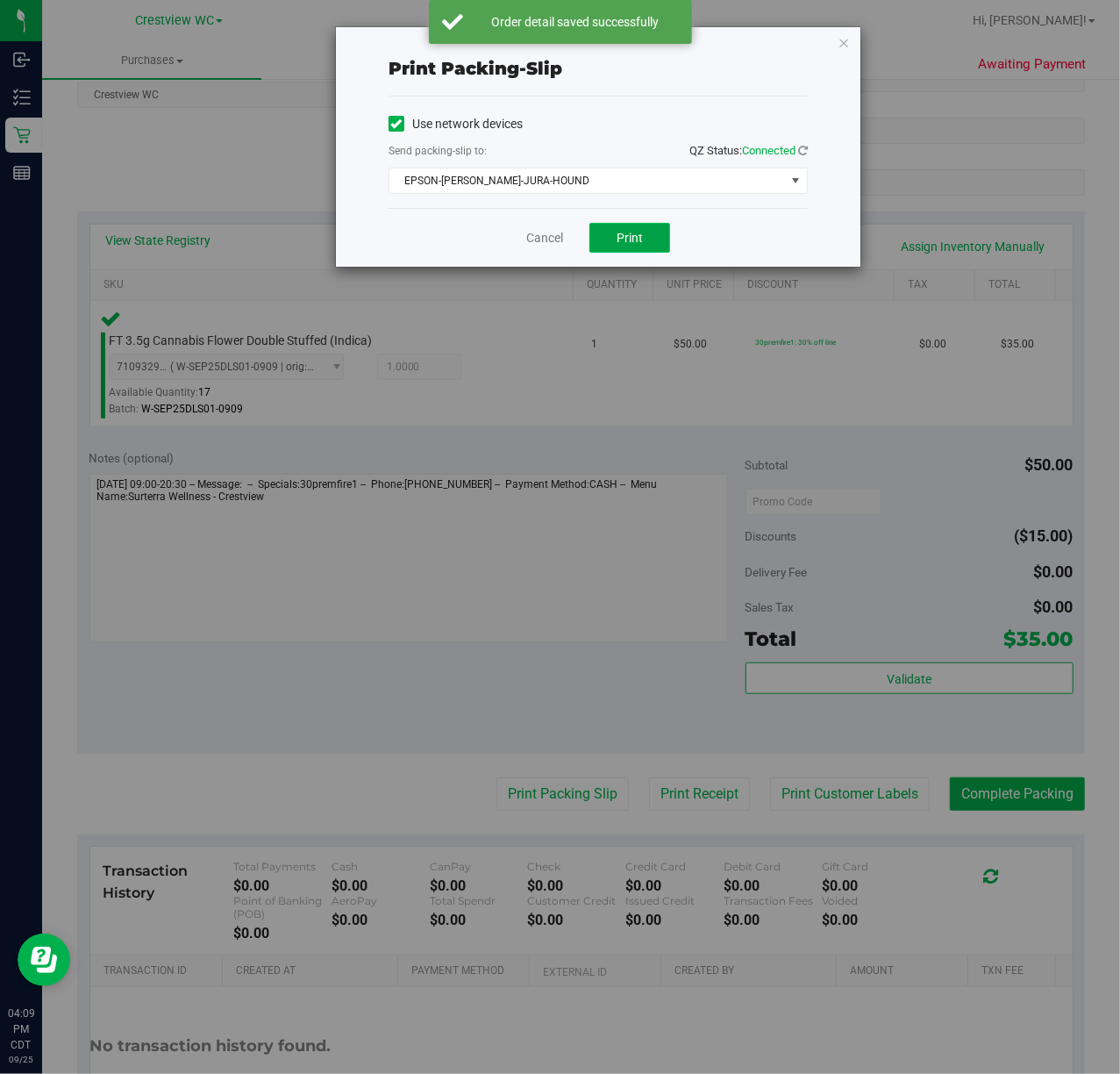
click at [647, 253] on button "Print" at bounding box center [630, 238] width 80 height 30
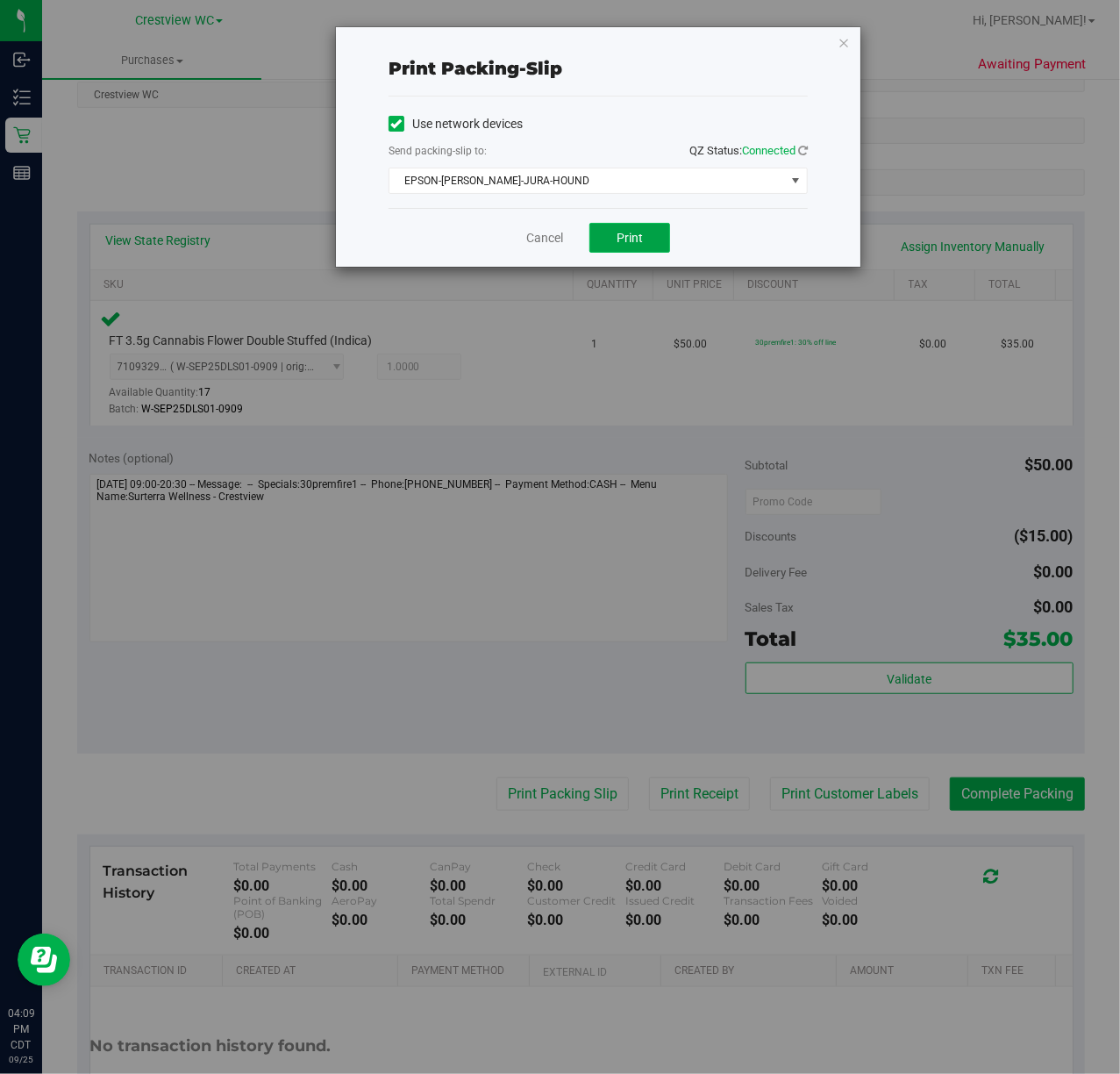
click at [628, 236] on span "Print" at bounding box center [630, 237] width 26 height 14
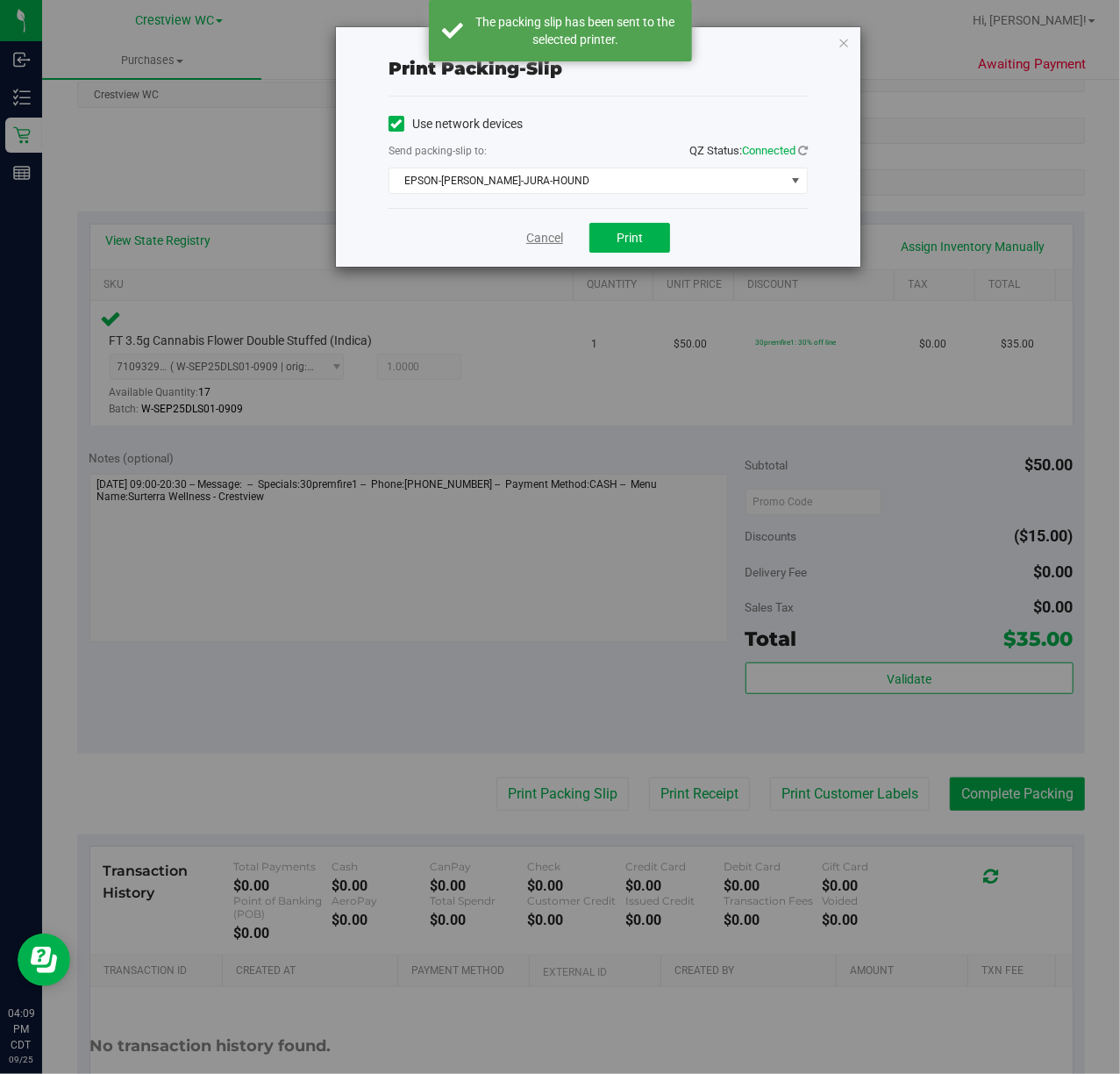
click at [549, 237] on link "Cancel" at bounding box center [544, 238] width 36 height 19
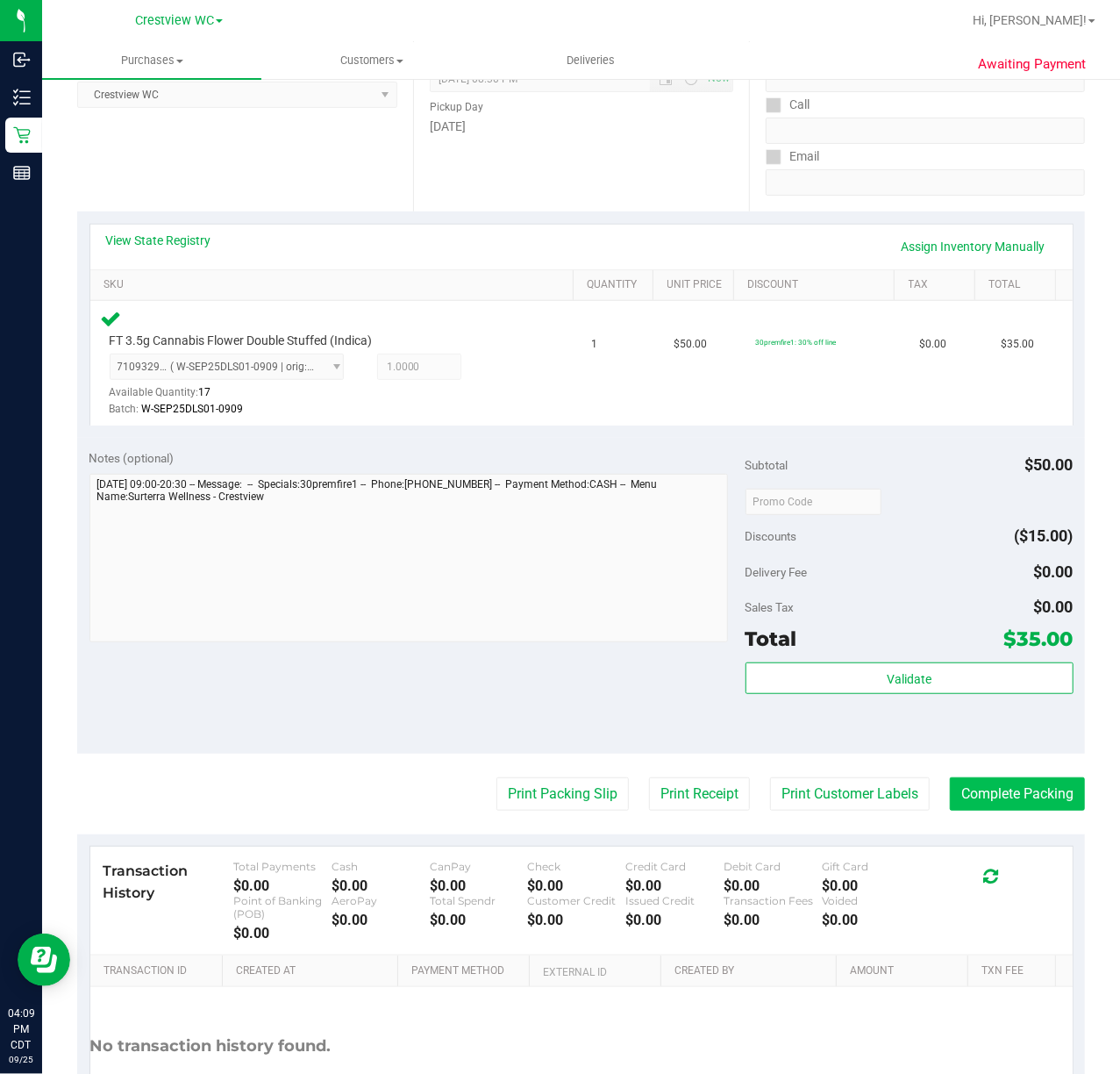
click at [999, 788] on button "Complete Packing" at bounding box center [1017, 794] width 135 height 34
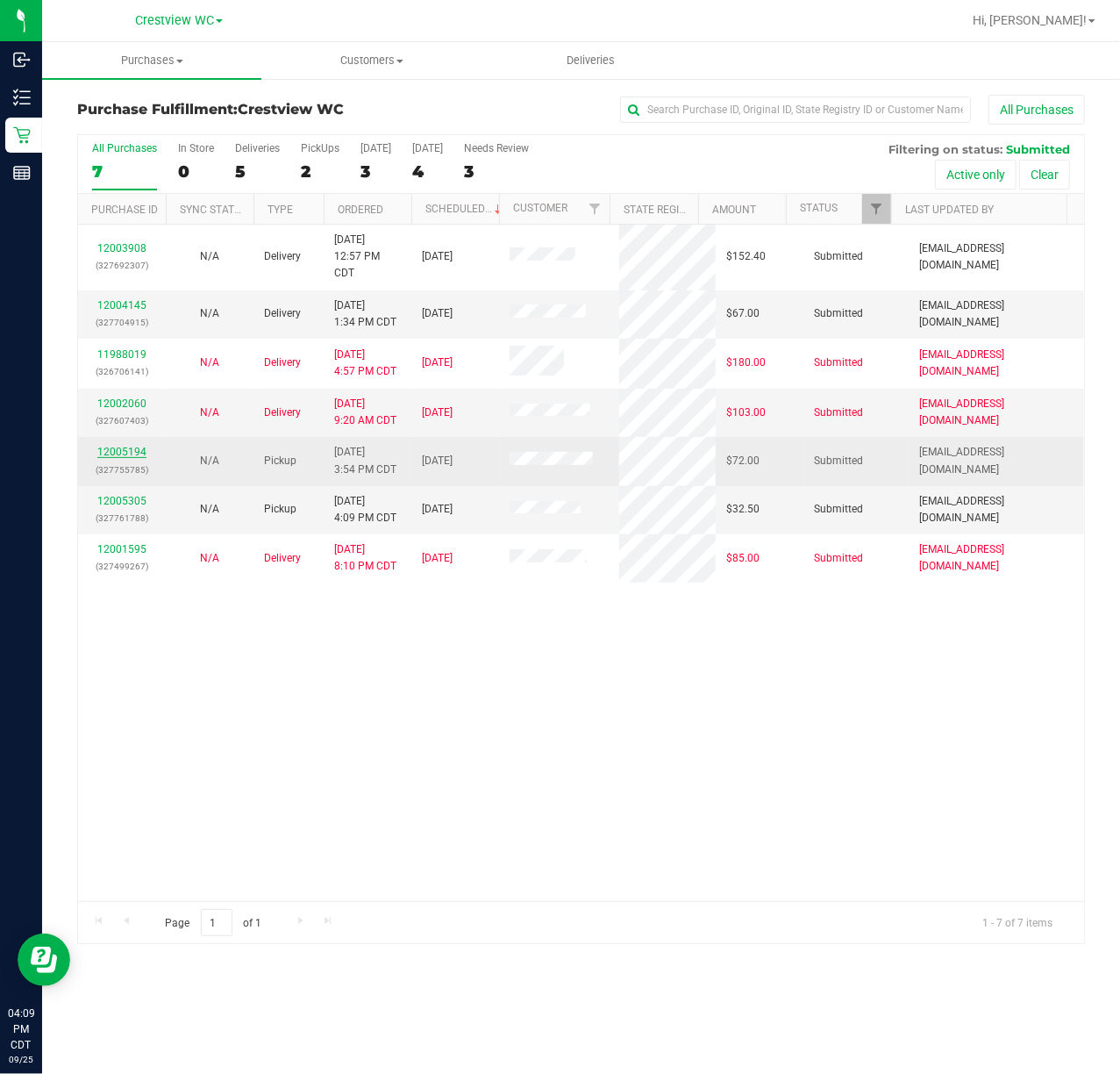
click at [126, 451] on link "12005194" at bounding box center [121, 452] width 49 height 12
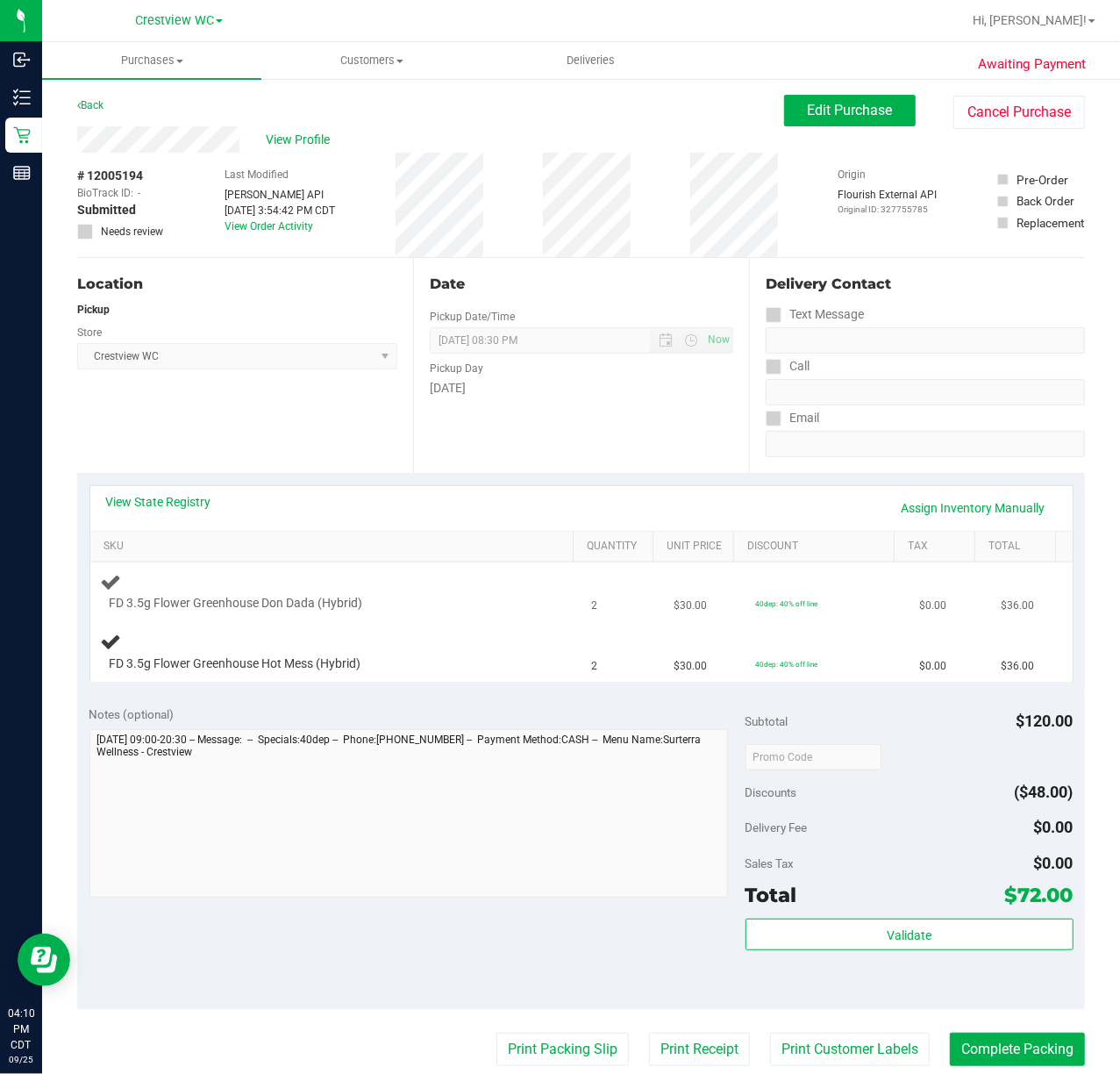
click at [457, 612] on div at bounding box center [321, 612] width 423 height 1
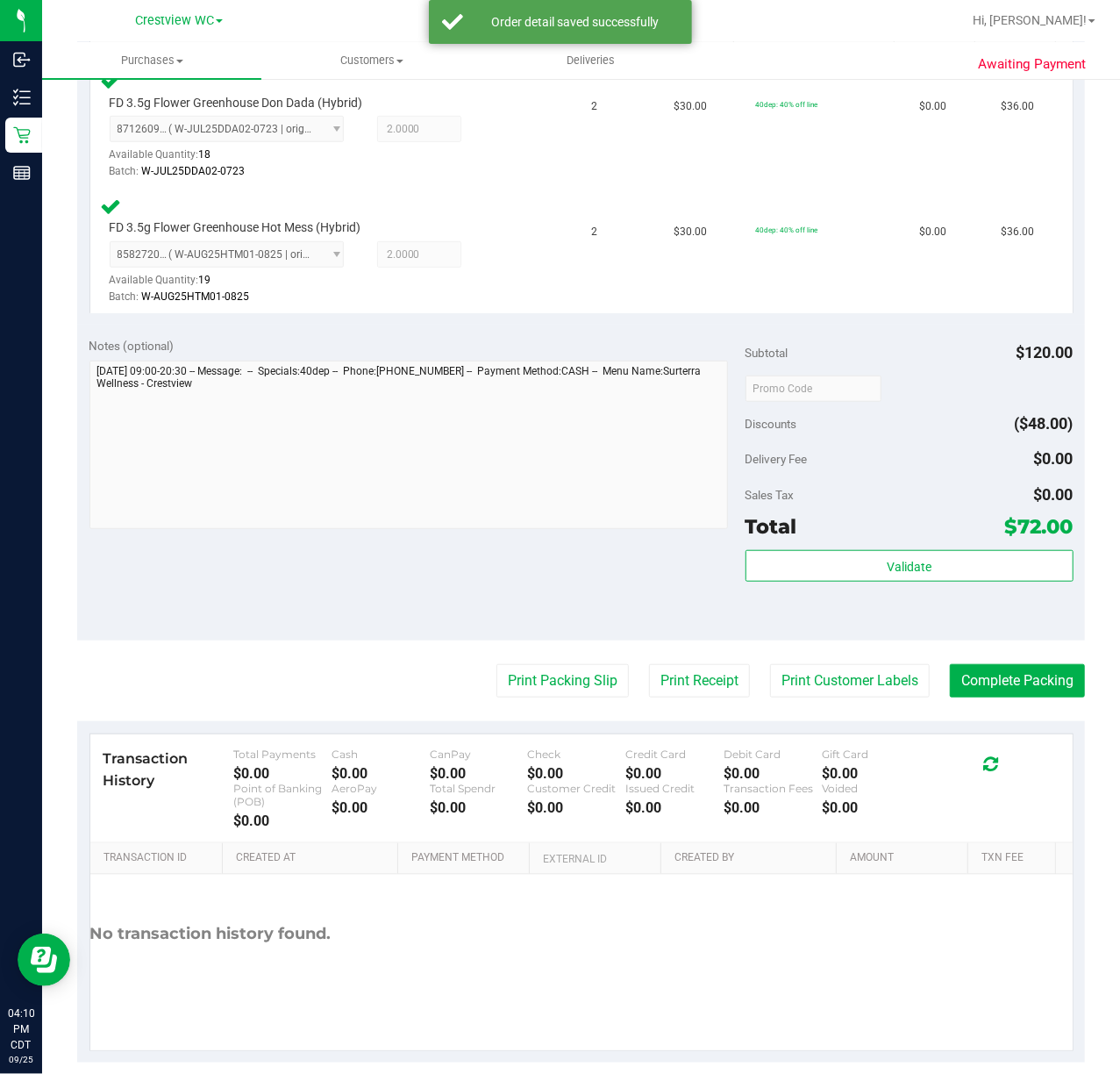
scroll to position [502, 0]
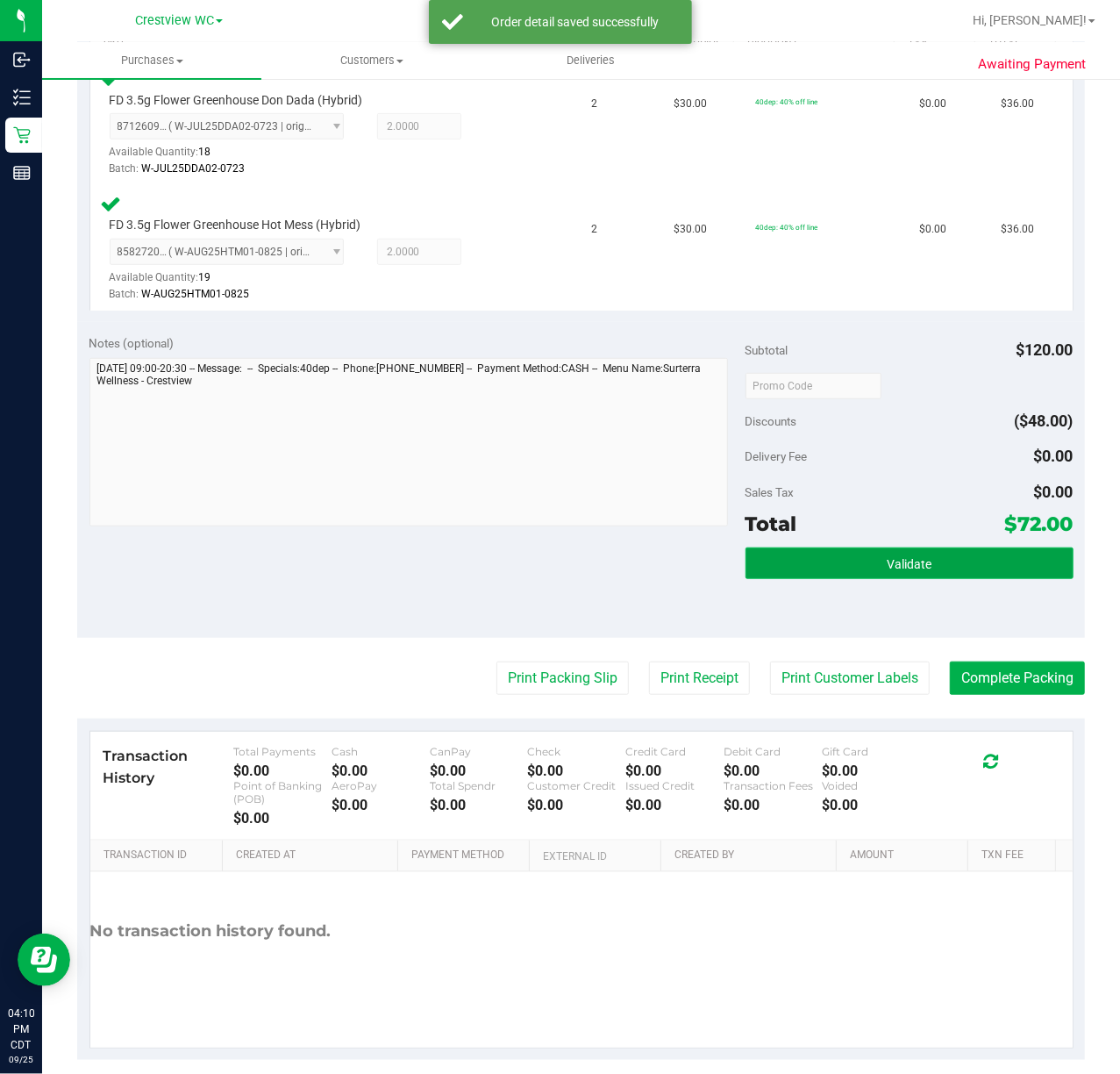
click at [959, 576] on button "Validate" at bounding box center [910, 564] width 329 height 32
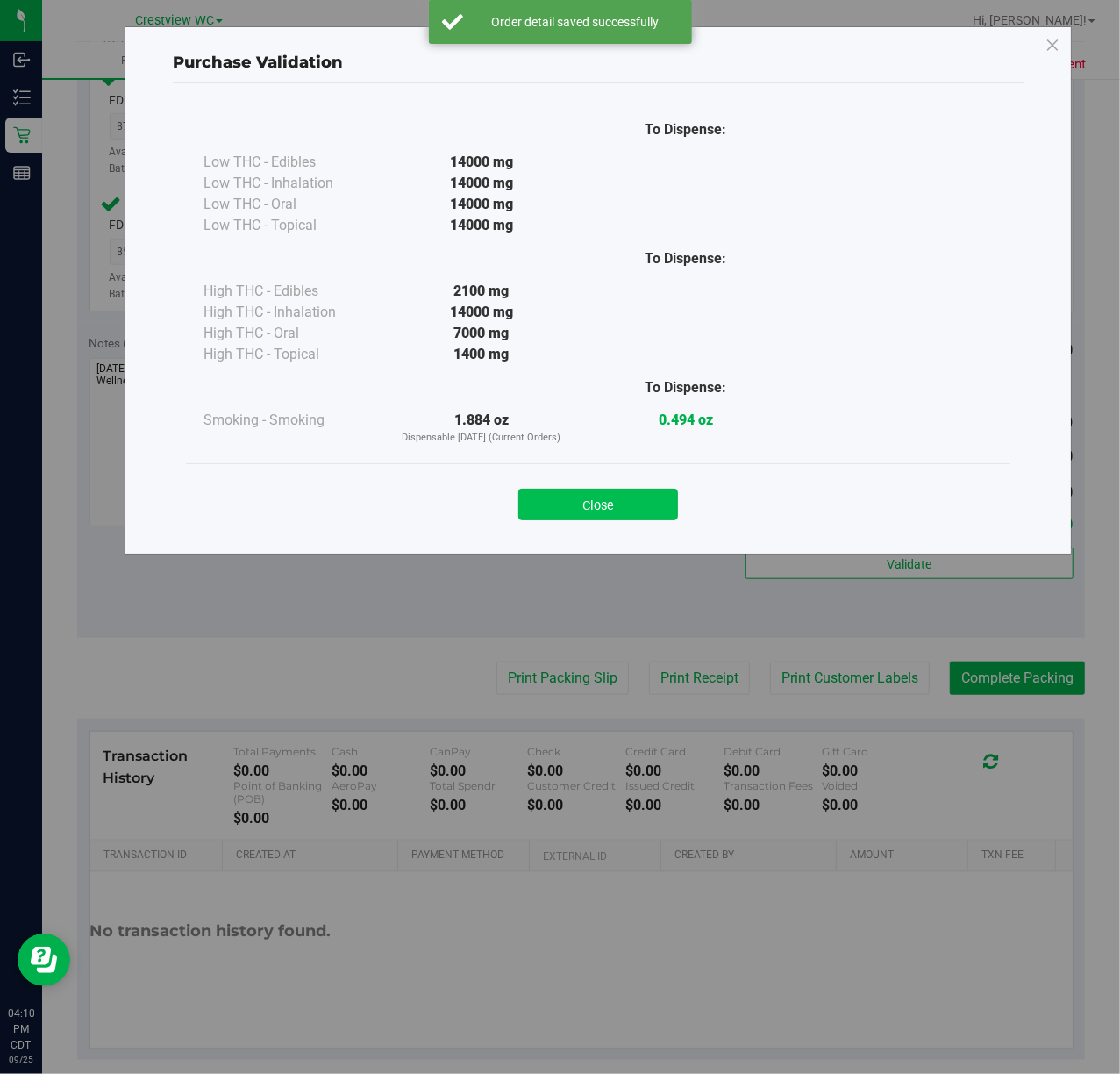
click at [660, 503] on button "Close" at bounding box center [598, 505] width 160 height 32
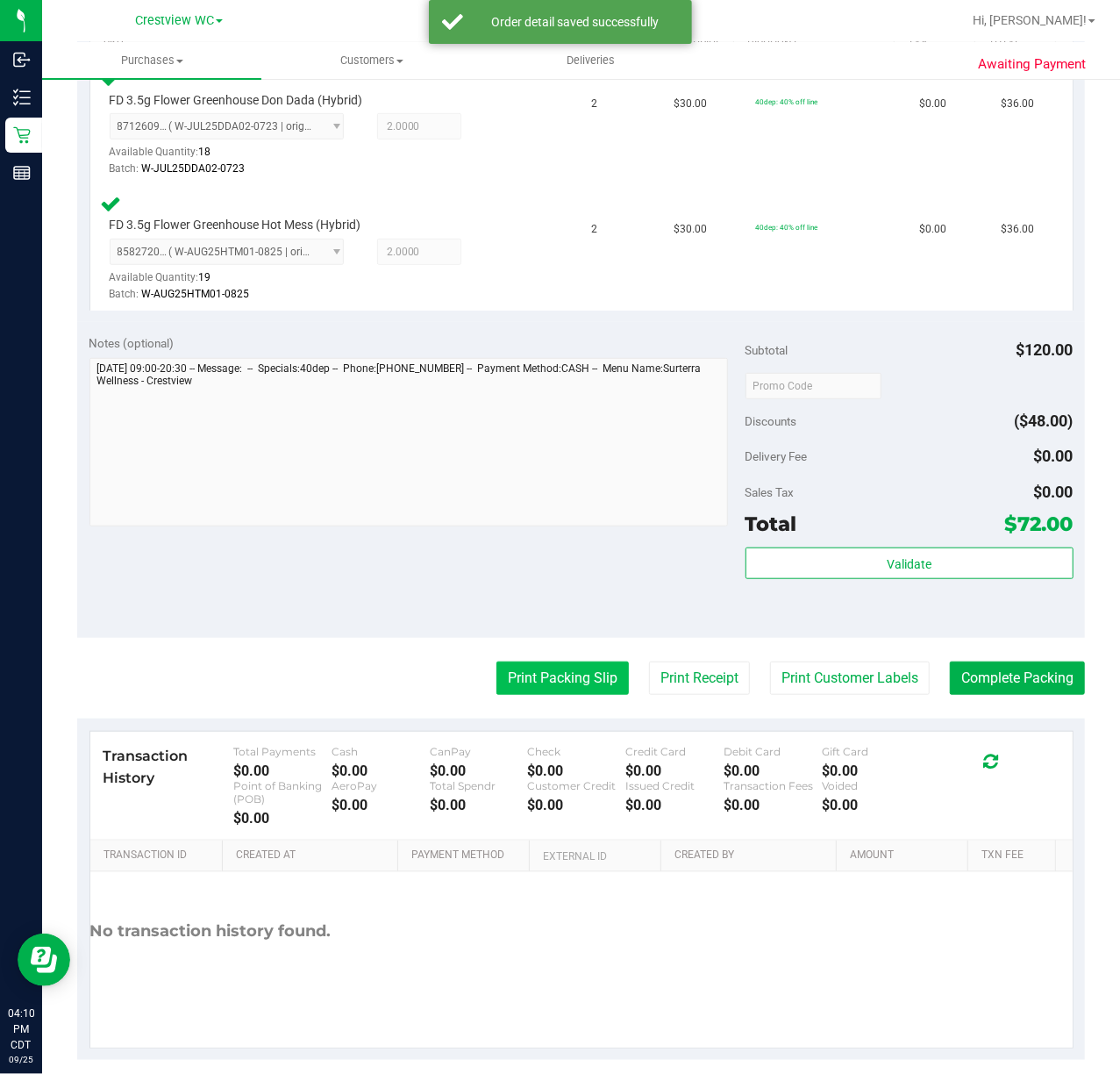
click at [562, 684] on button "Print Packing Slip" at bounding box center [563, 678] width 133 height 34
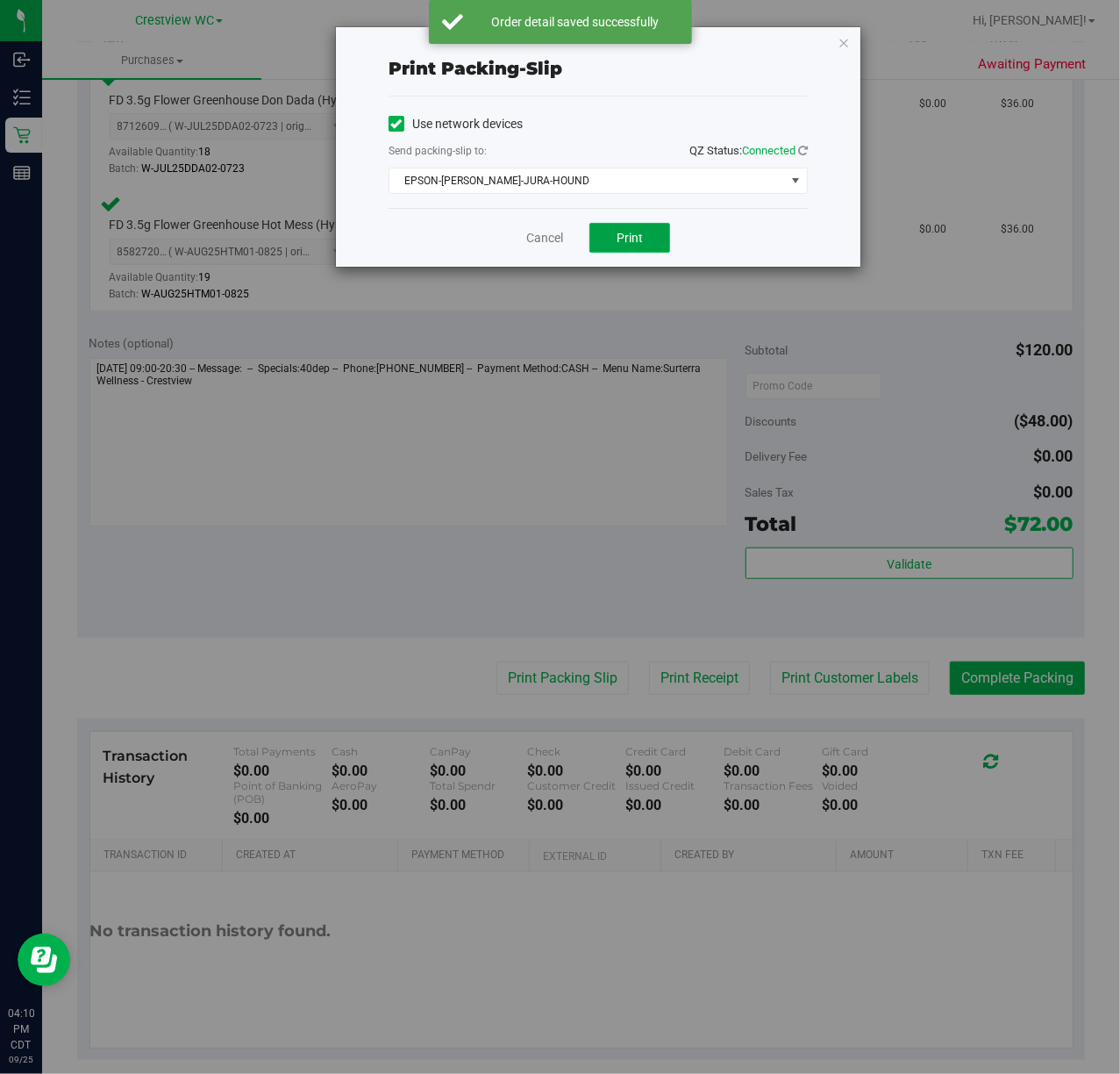
click at [637, 239] on span "Print" at bounding box center [630, 237] width 26 height 14
click at [527, 237] on link "Cancel" at bounding box center [544, 238] width 36 height 19
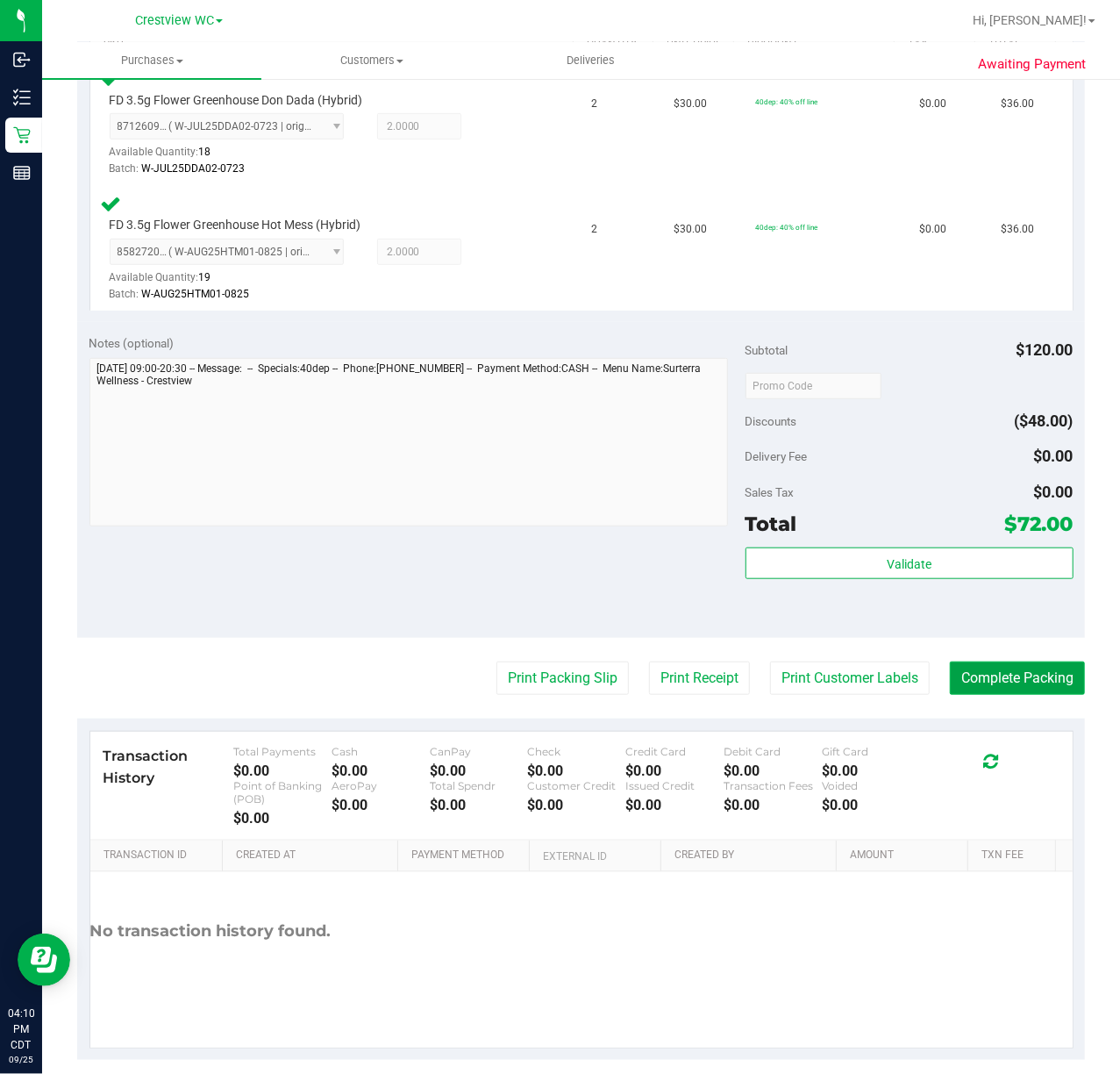
click at [1016, 685] on button "Complete Packing" at bounding box center [1017, 678] width 135 height 34
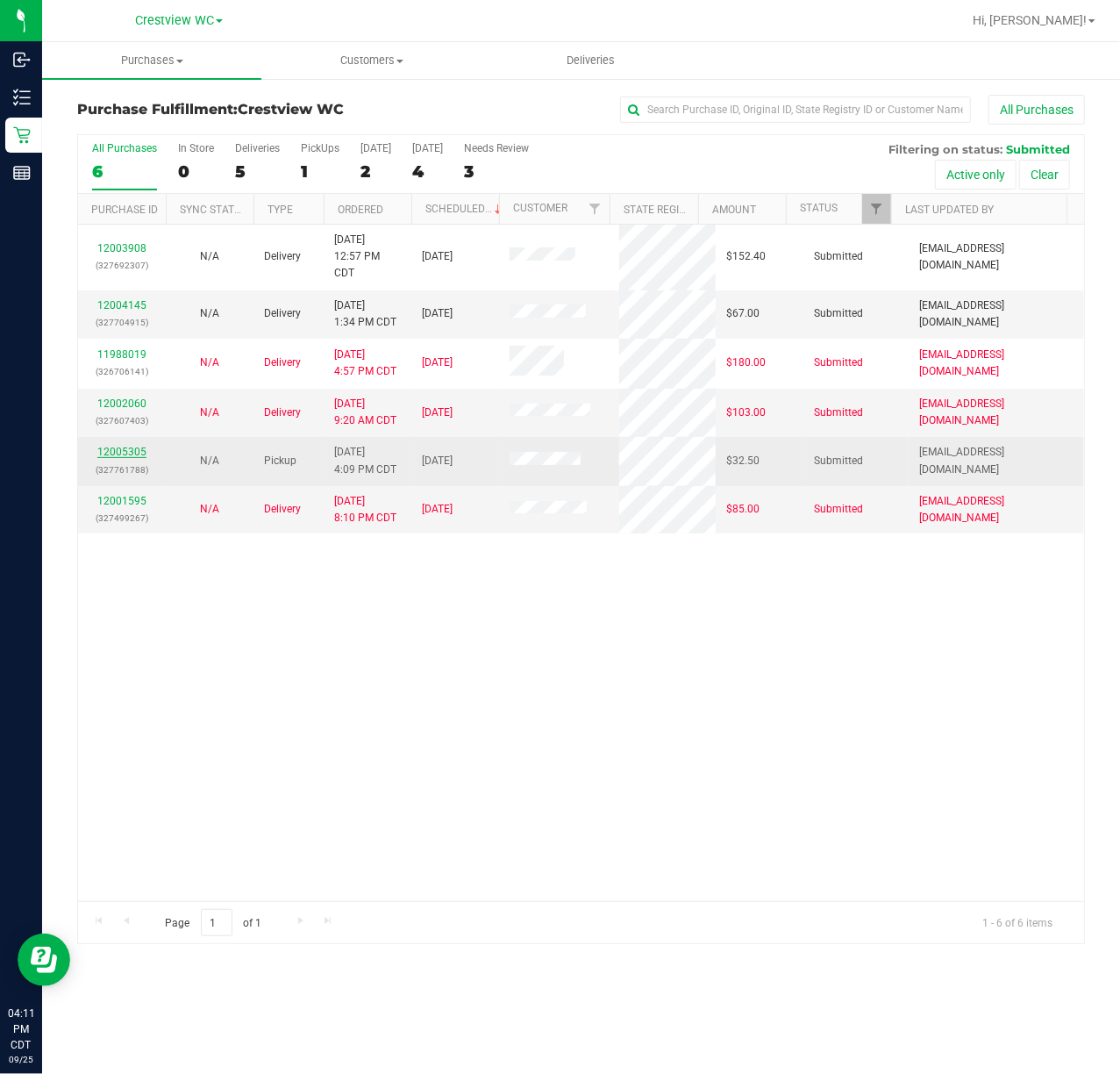
click at [134, 453] on link "12005305" at bounding box center [121, 452] width 49 height 12
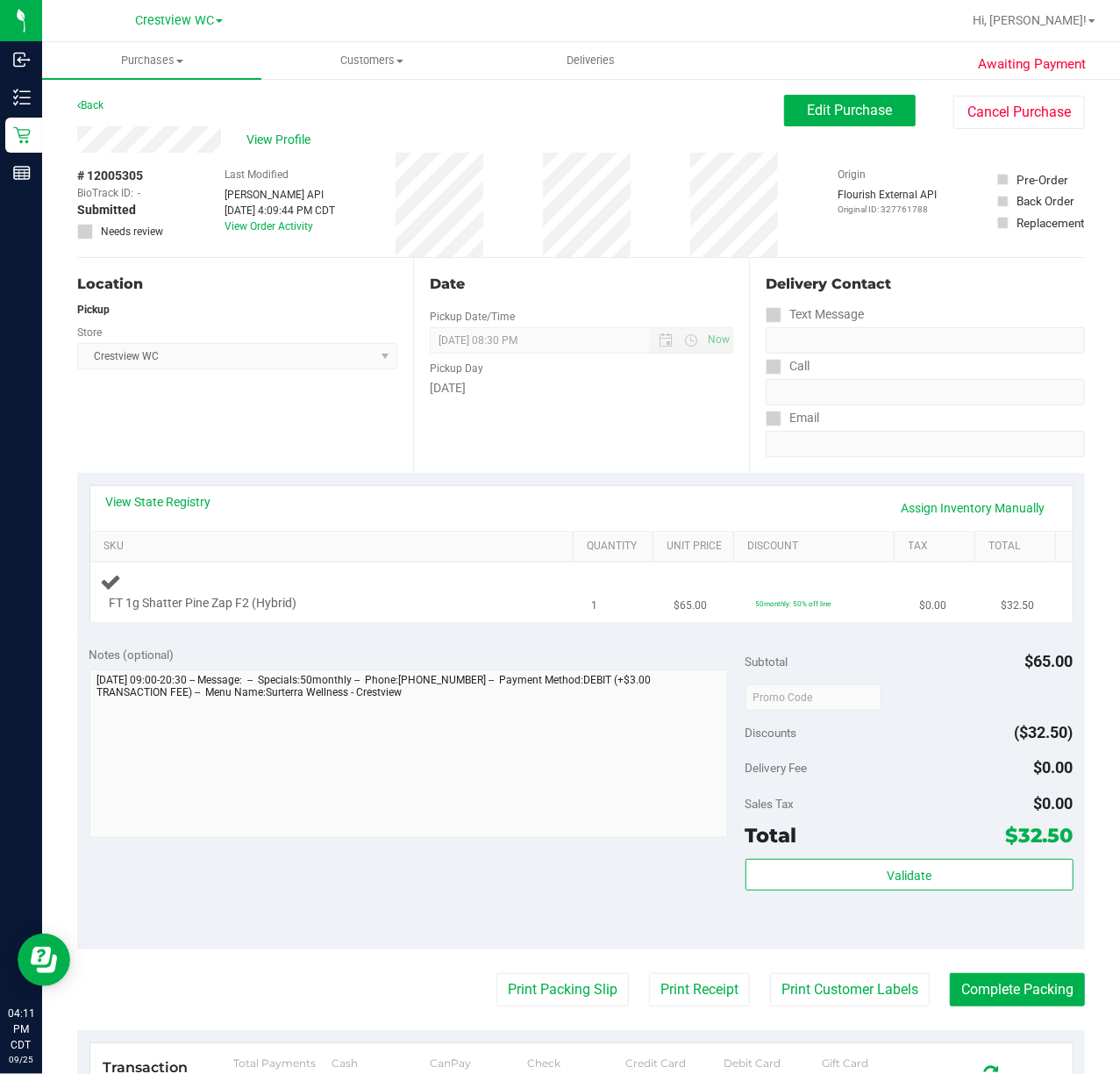
click at [366, 593] on div "FT 1g Shatter Pine Zap F2 (Hybrid)" at bounding box center [336, 592] width 470 height 41
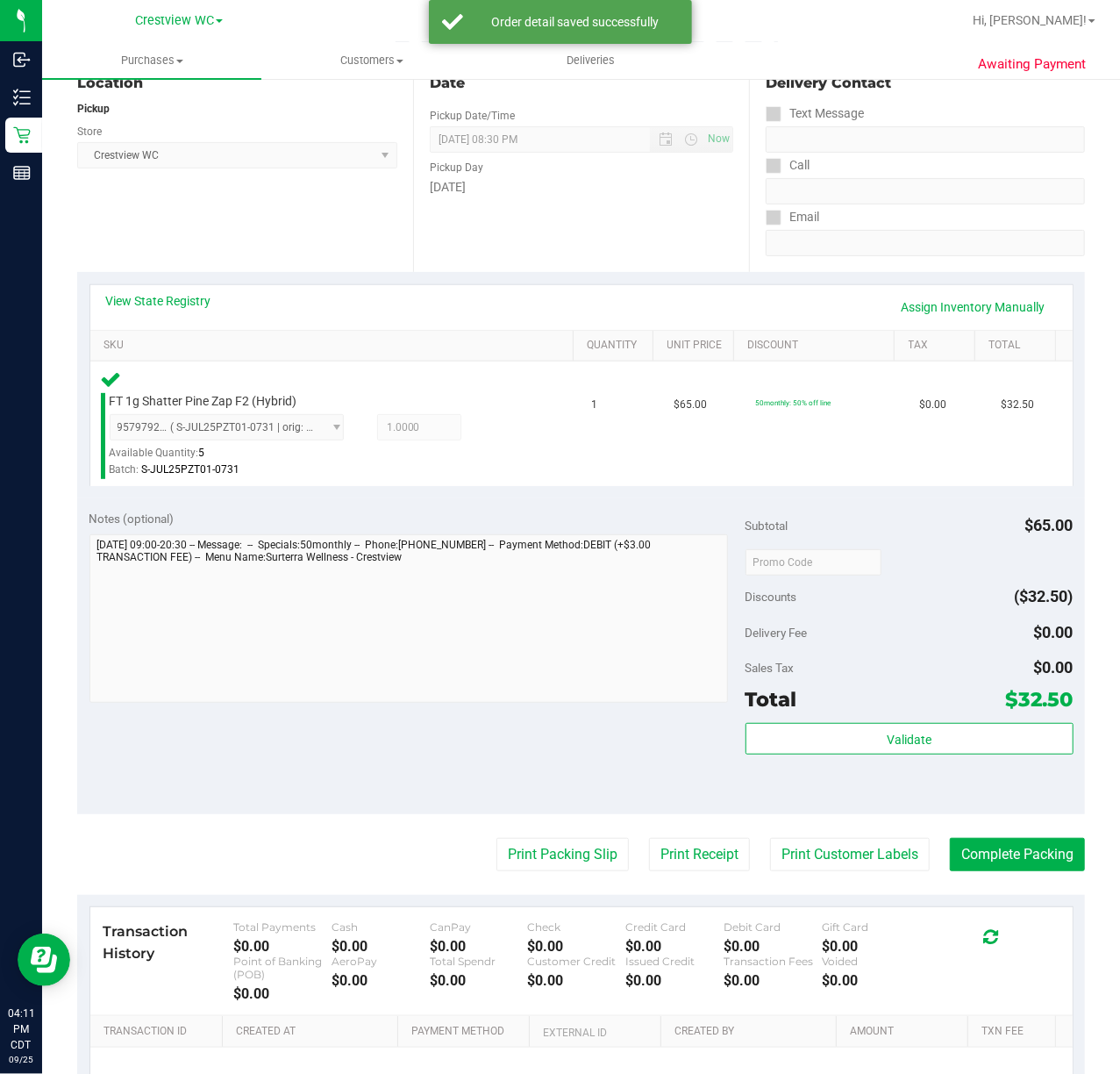
scroll to position [398, 0]
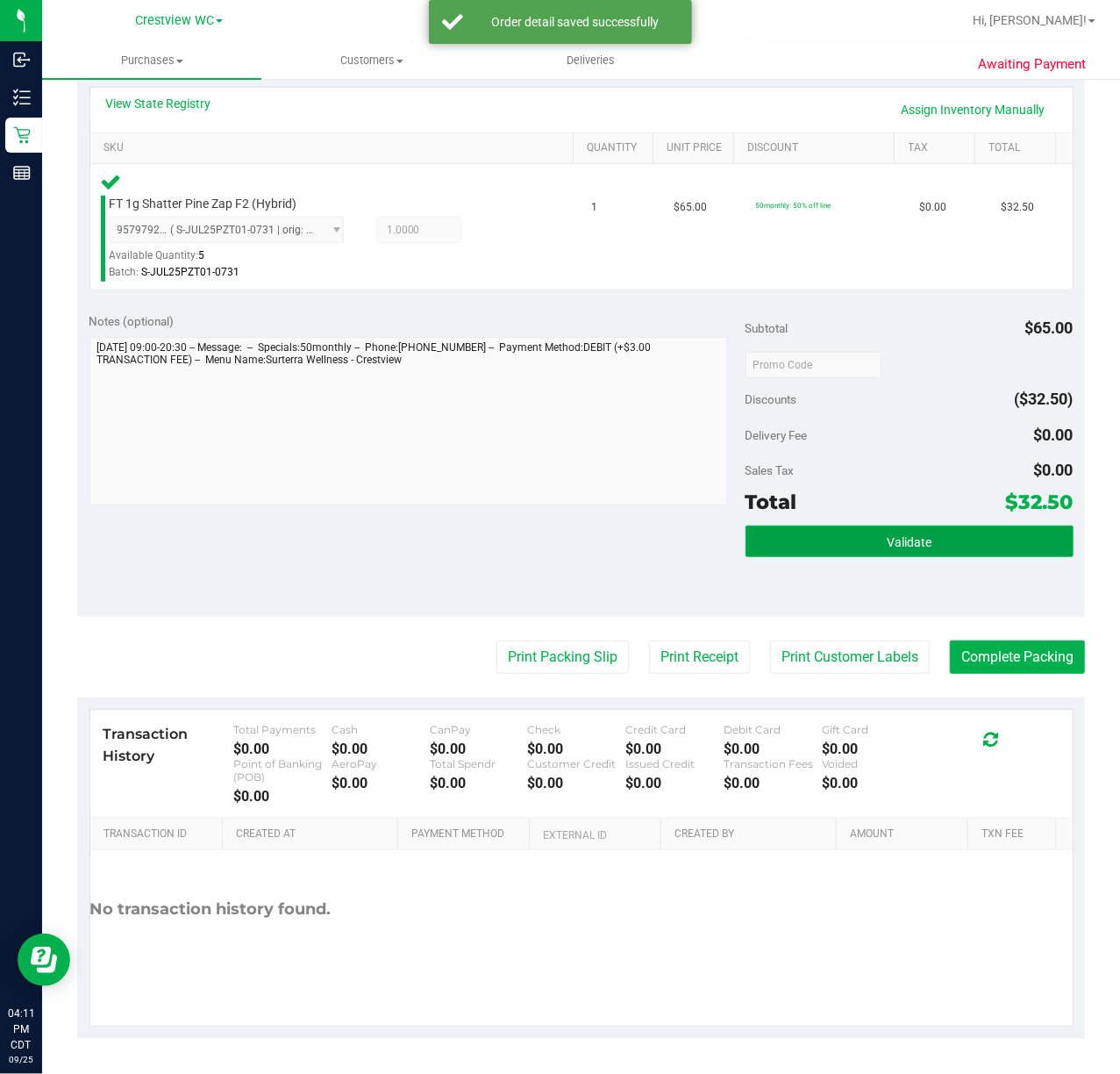
click at [971, 534] on button "Validate" at bounding box center [910, 541] width 329 height 32
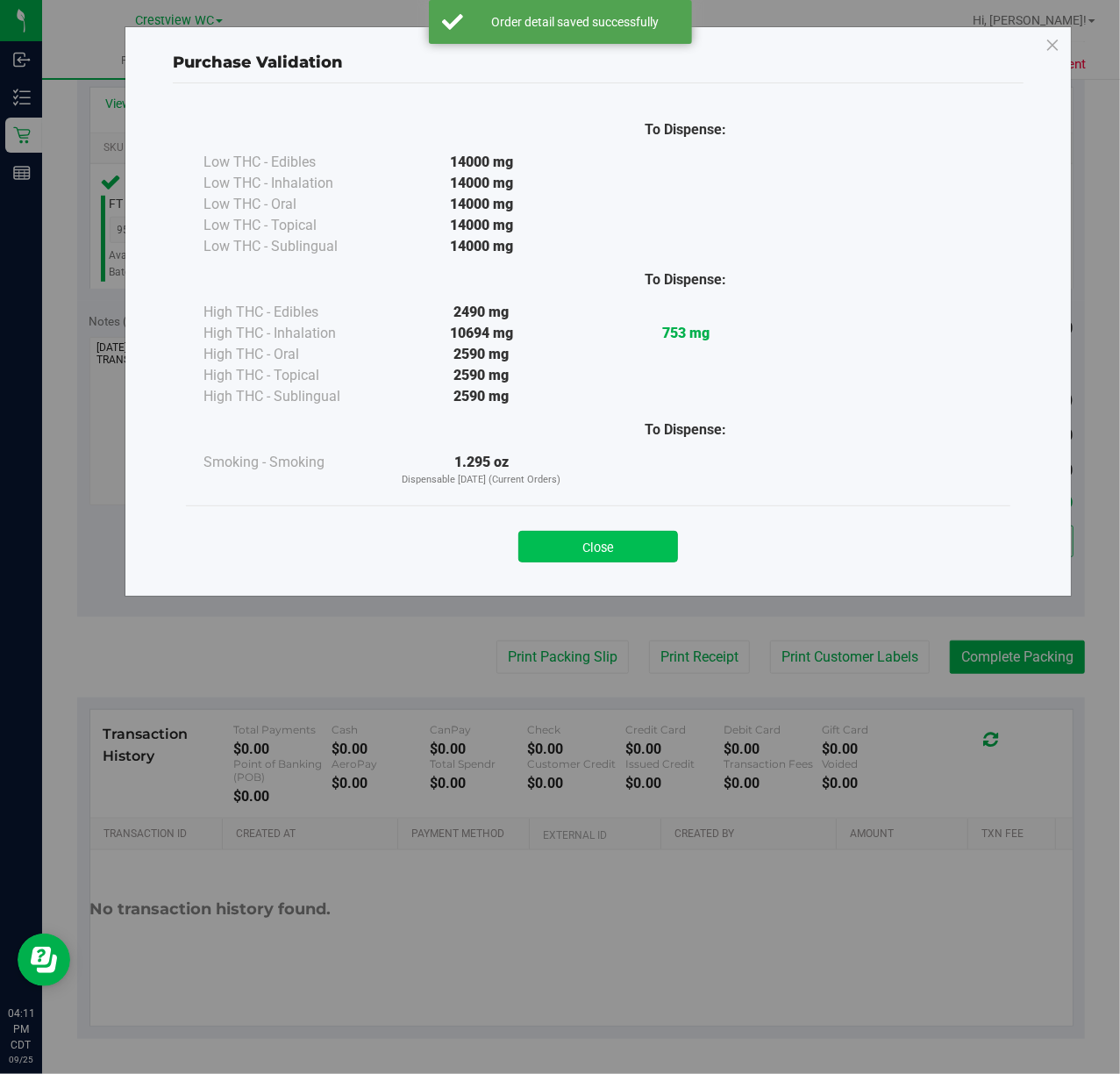
click at [591, 531] on button "Close" at bounding box center [598, 547] width 160 height 32
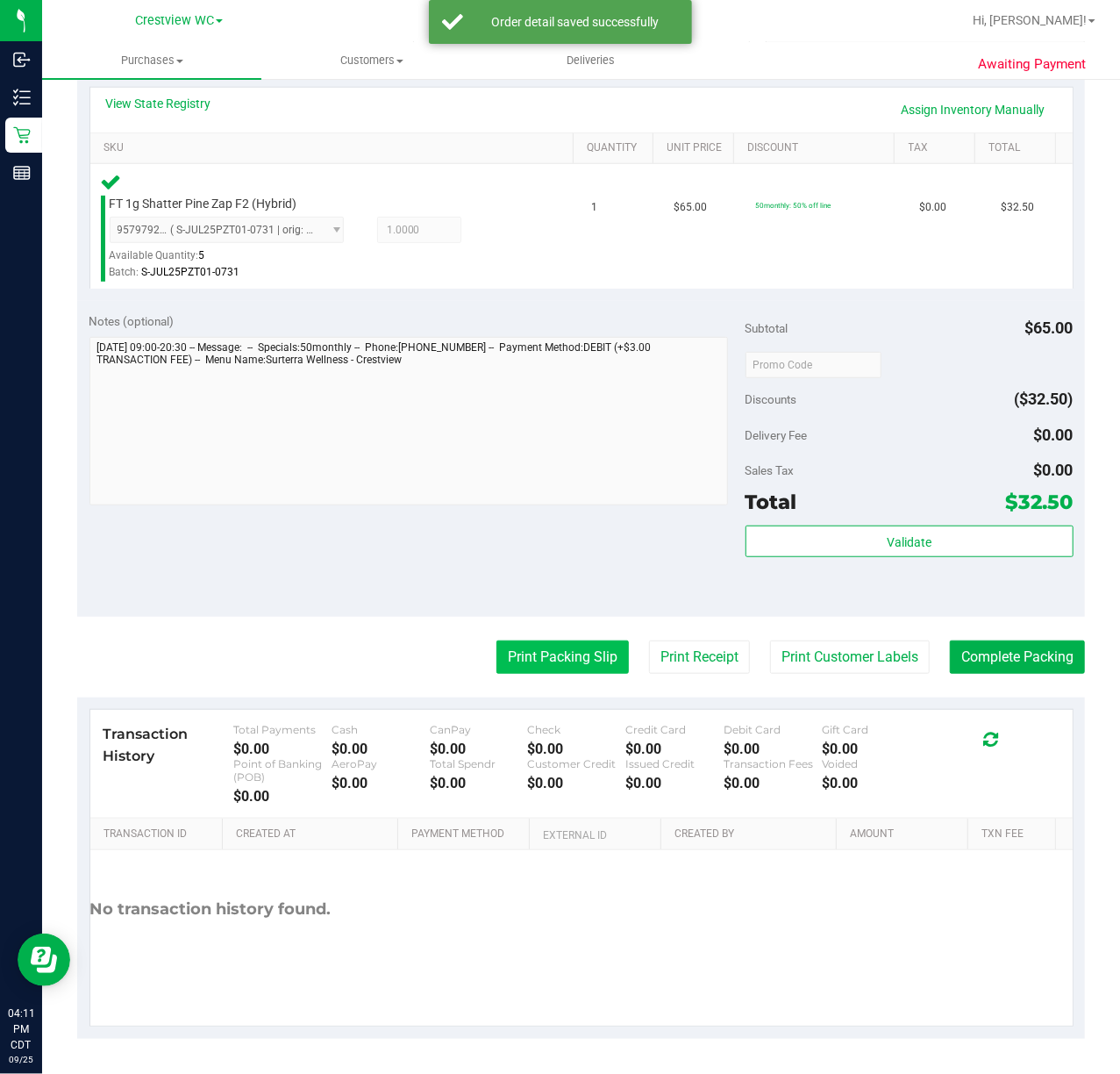
click at [544, 661] on button "Print Packing Slip" at bounding box center [563, 657] width 133 height 34
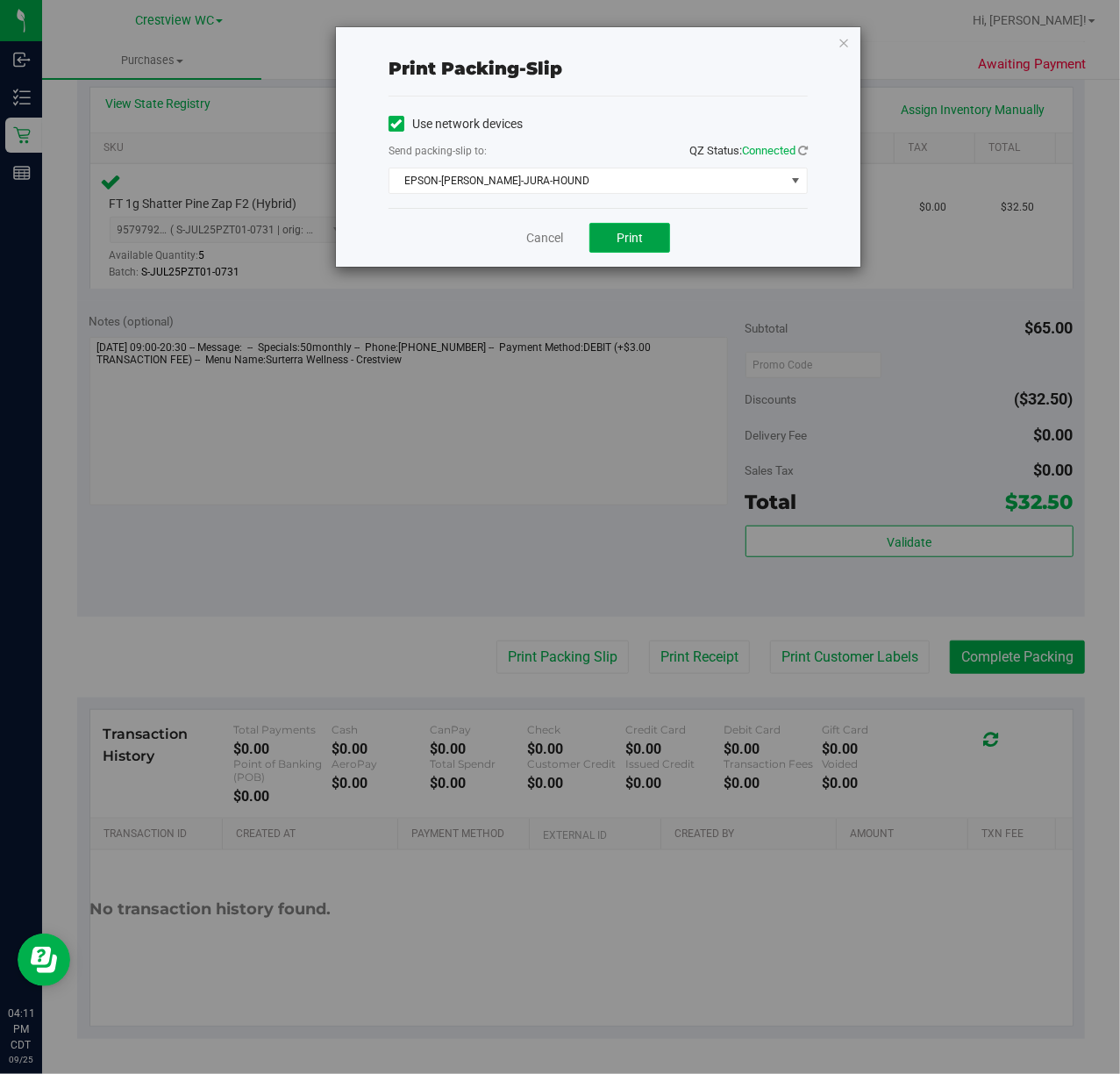
click at [650, 251] on button "Print" at bounding box center [630, 238] width 80 height 30
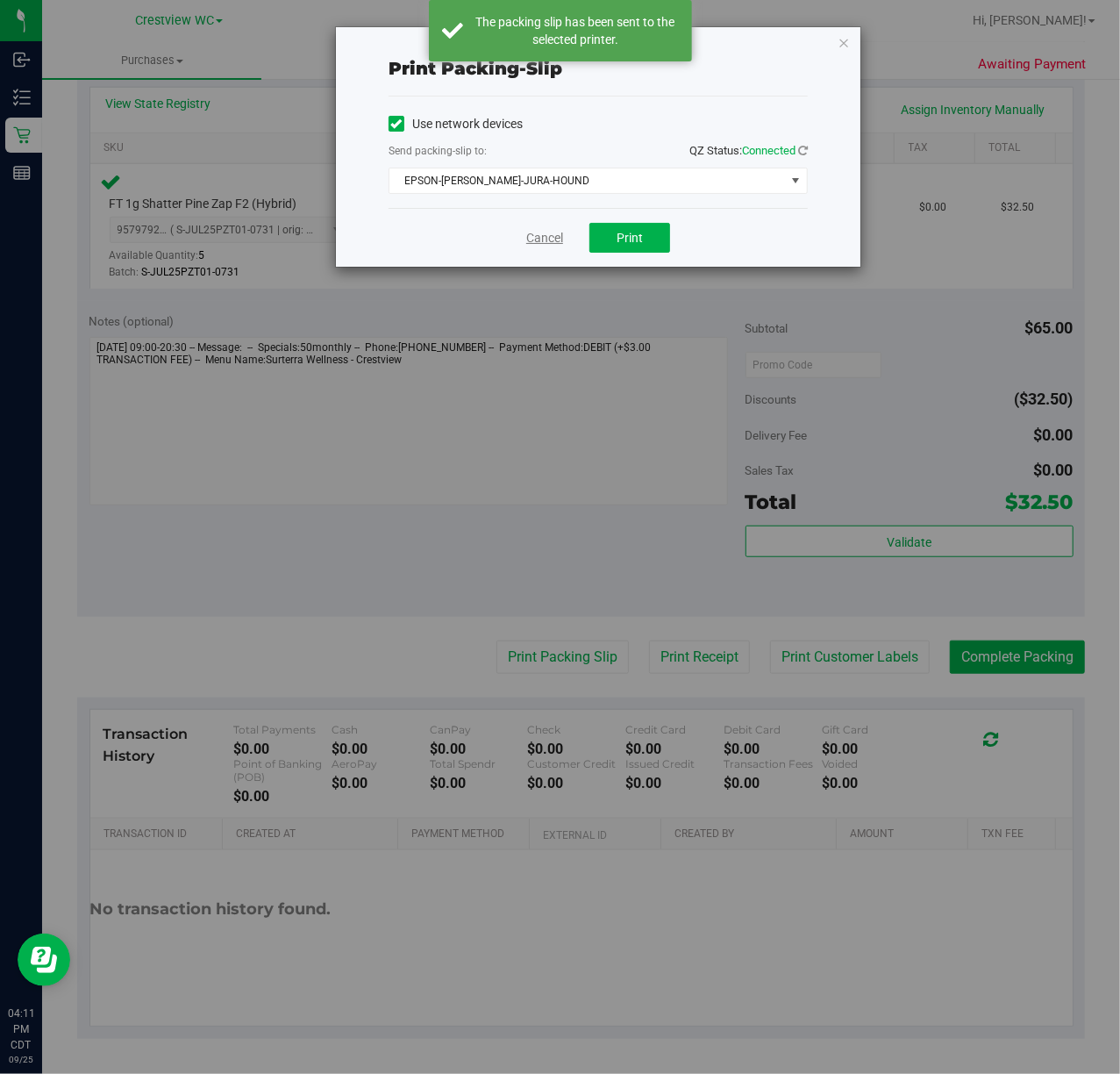
click at [542, 239] on link "Cancel" at bounding box center [544, 238] width 36 height 19
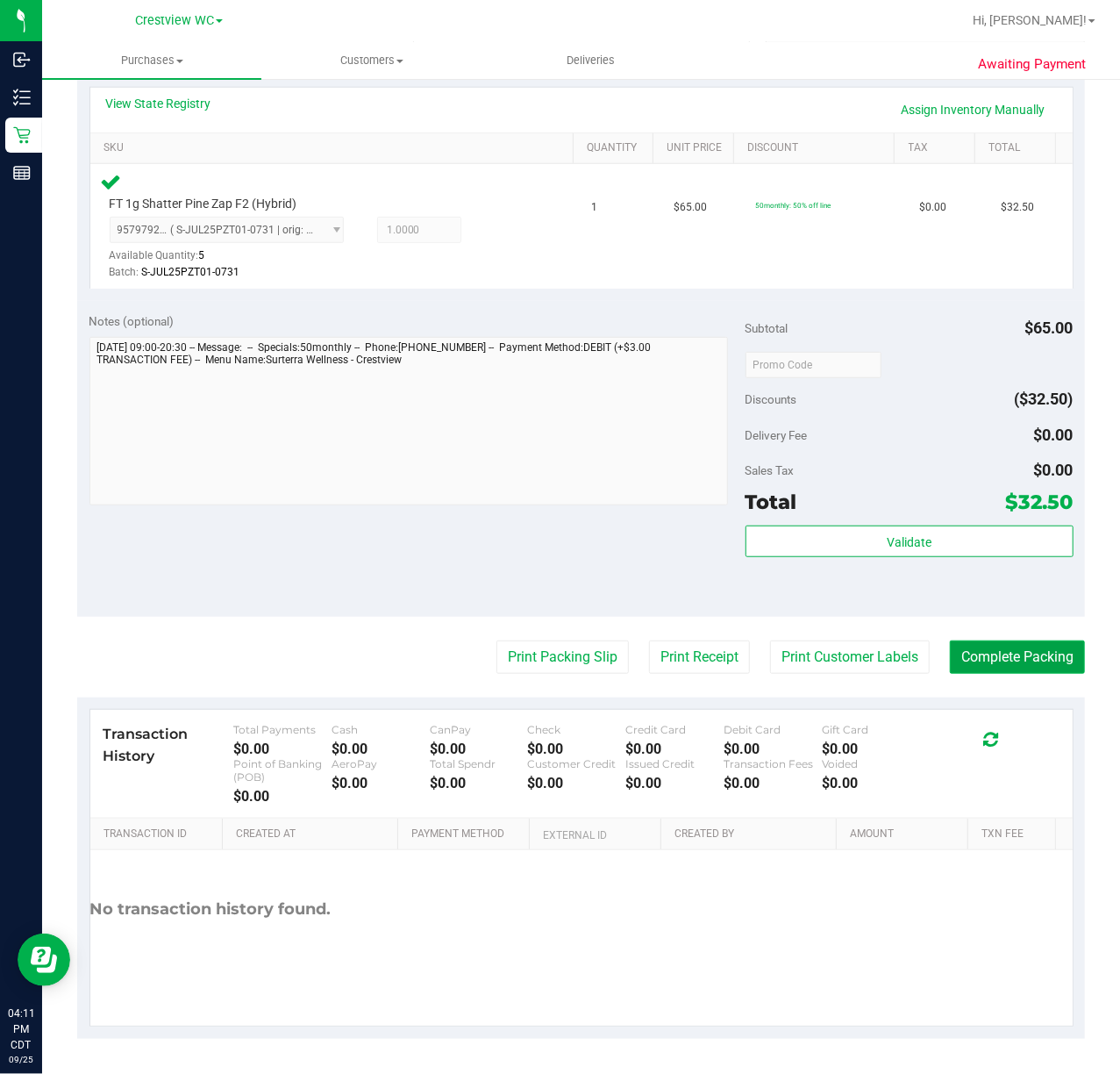
click at [1015, 661] on button "Complete Packing" at bounding box center [1017, 657] width 135 height 34
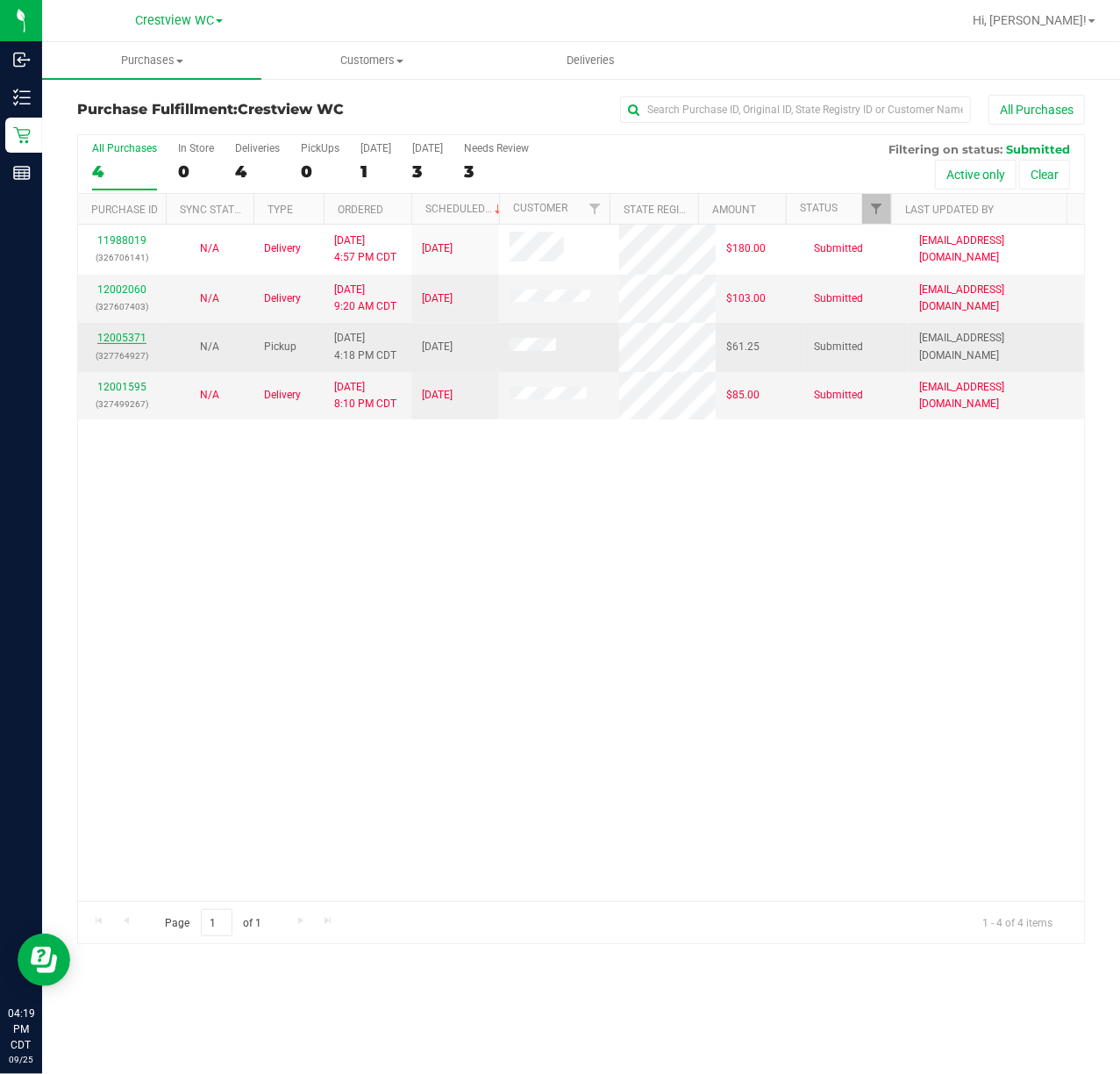
click at [142, 341] on link "12005371" at bounding box center [121, 337] width 49 height 12
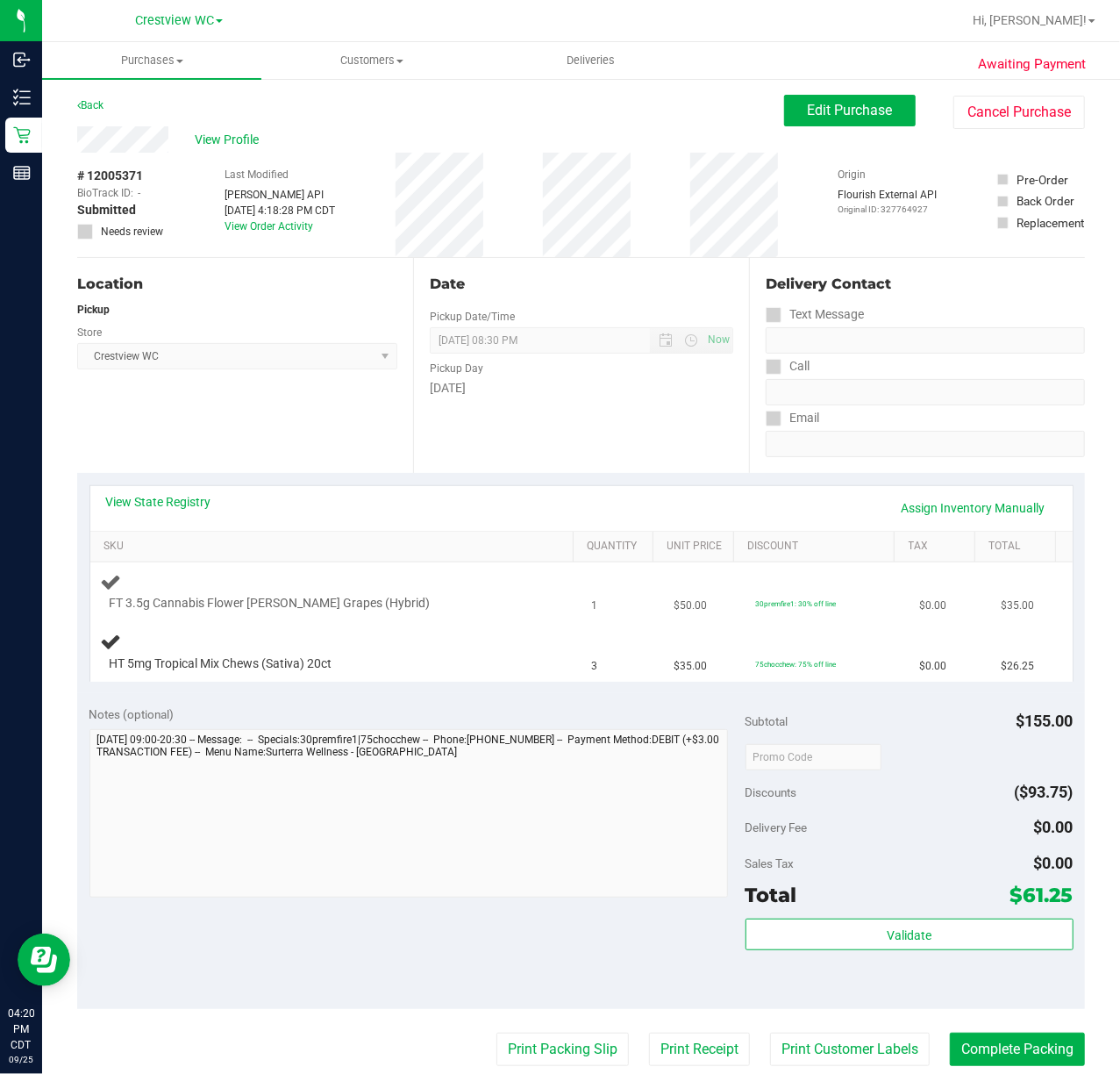
click at [428, 612] on div at bounding box center [321, 612] width 423 height 1
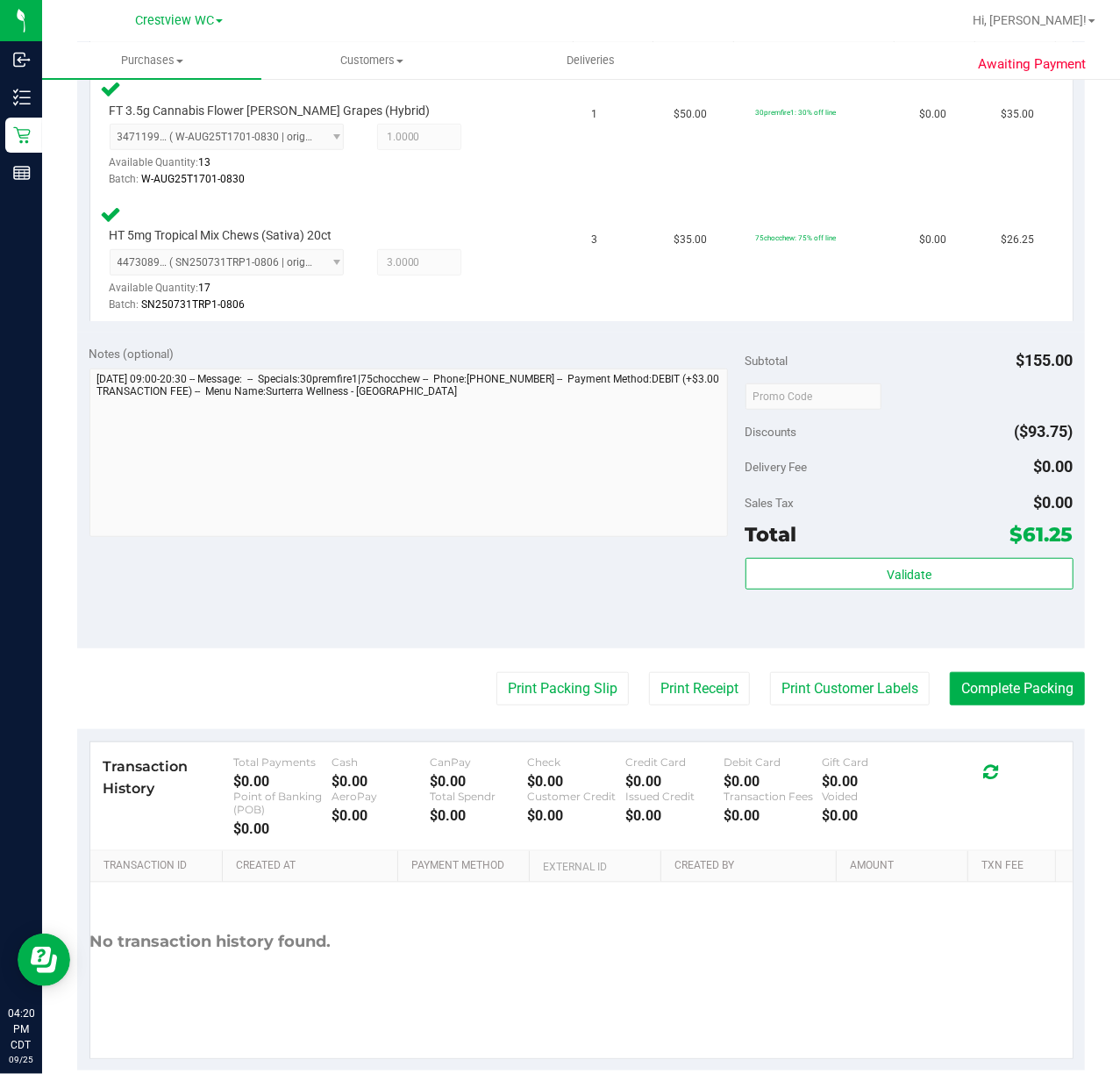
scroll to position [523, 0]
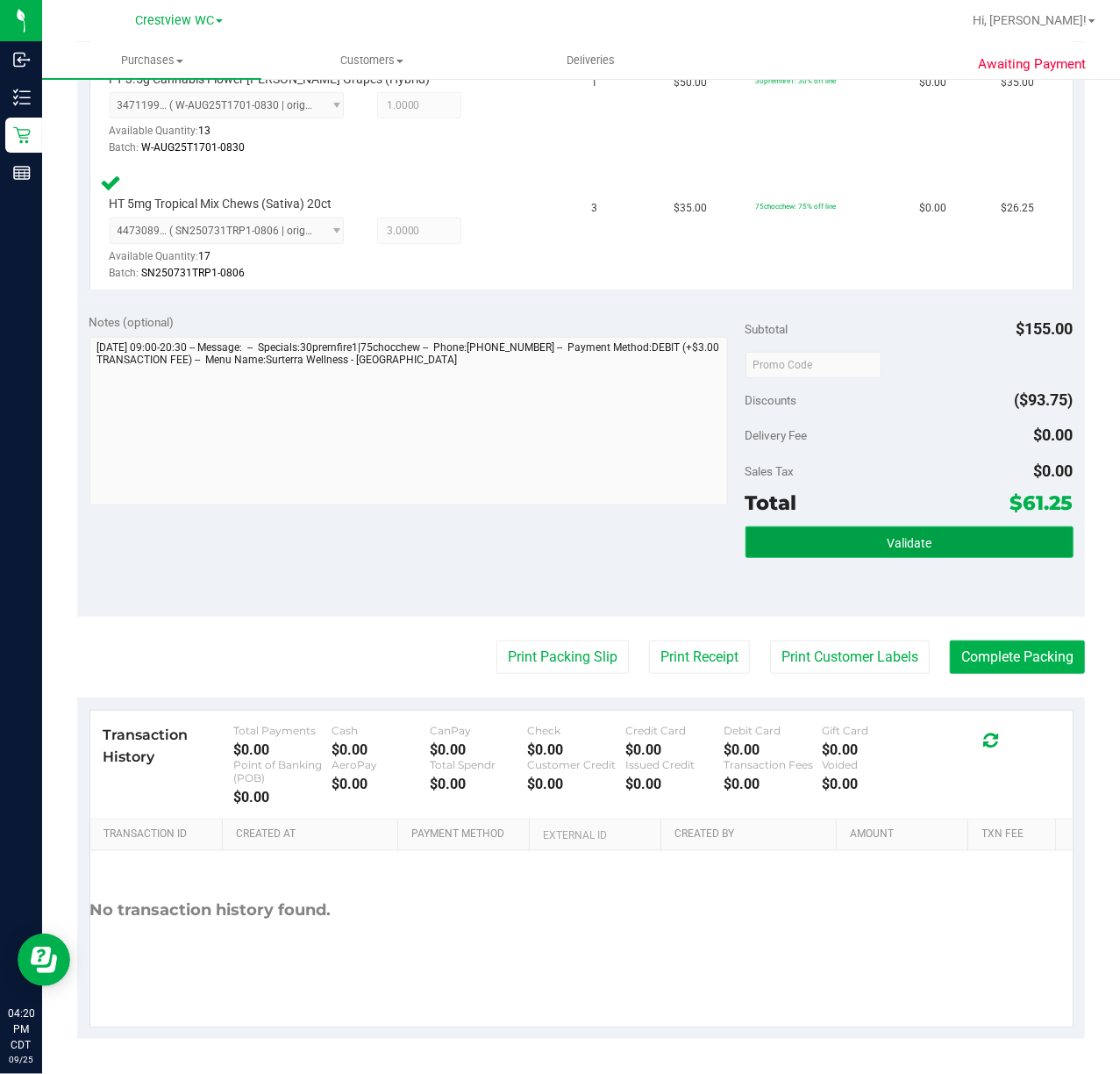
click at [934, 549] on button "Validate" at bounding box center [910, 542] width 329 height 32
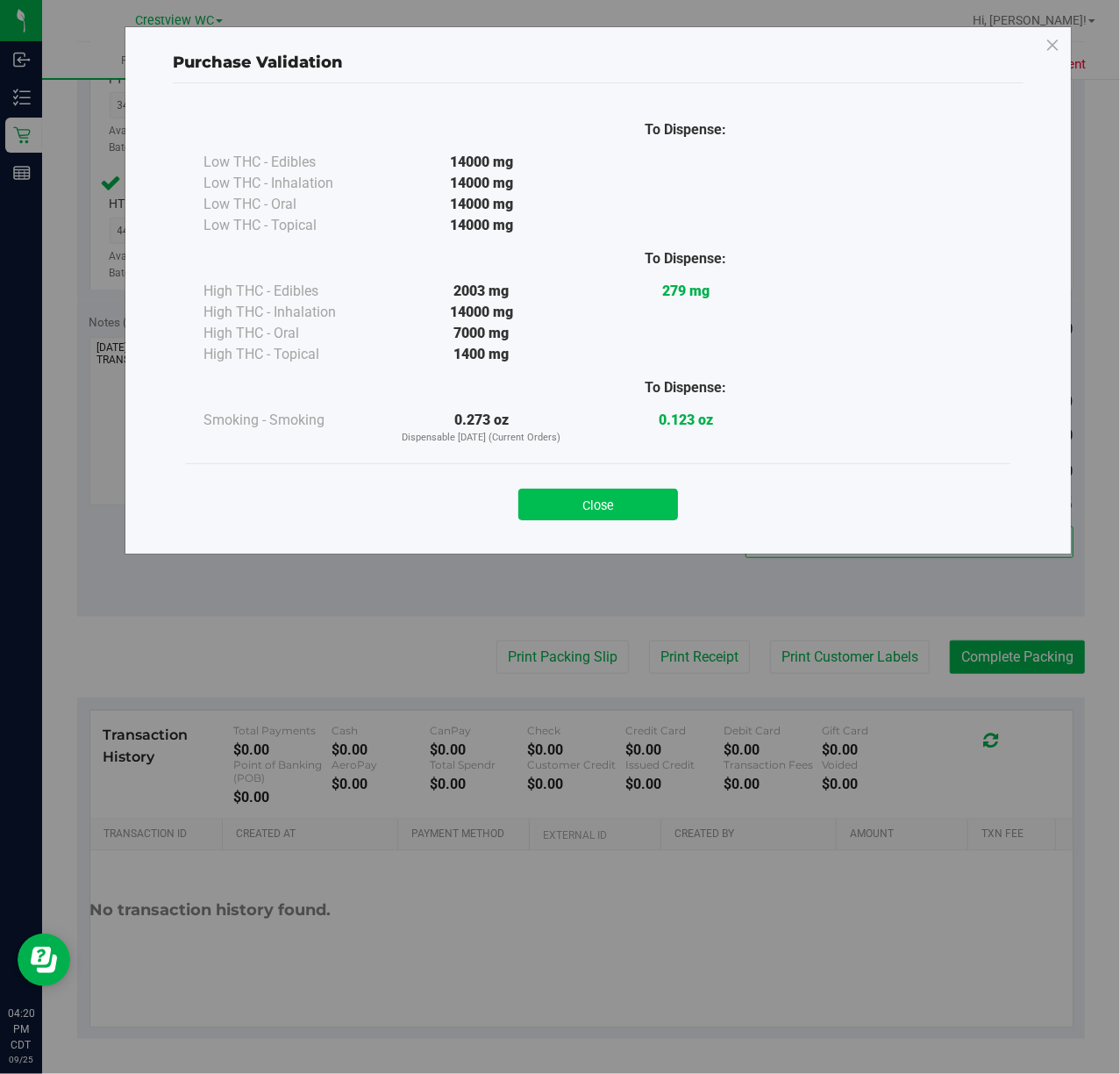
click at [658, 503] on button "Close" at bounding box center [598, 505] width 160 height 32
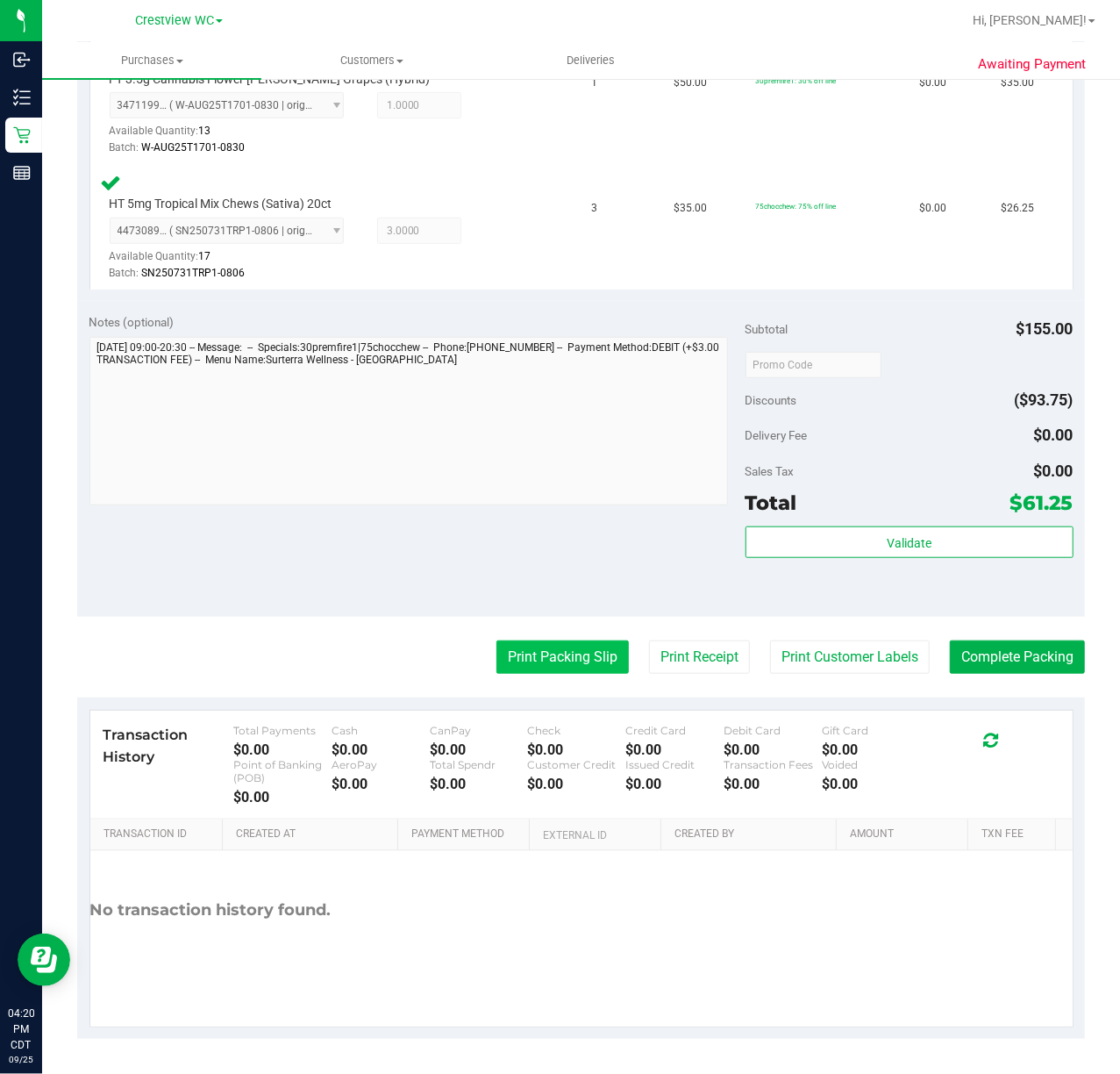
click at [565, 653] on button "Print Packing Slip" at bounding box center [563, 657] width 133 height 34
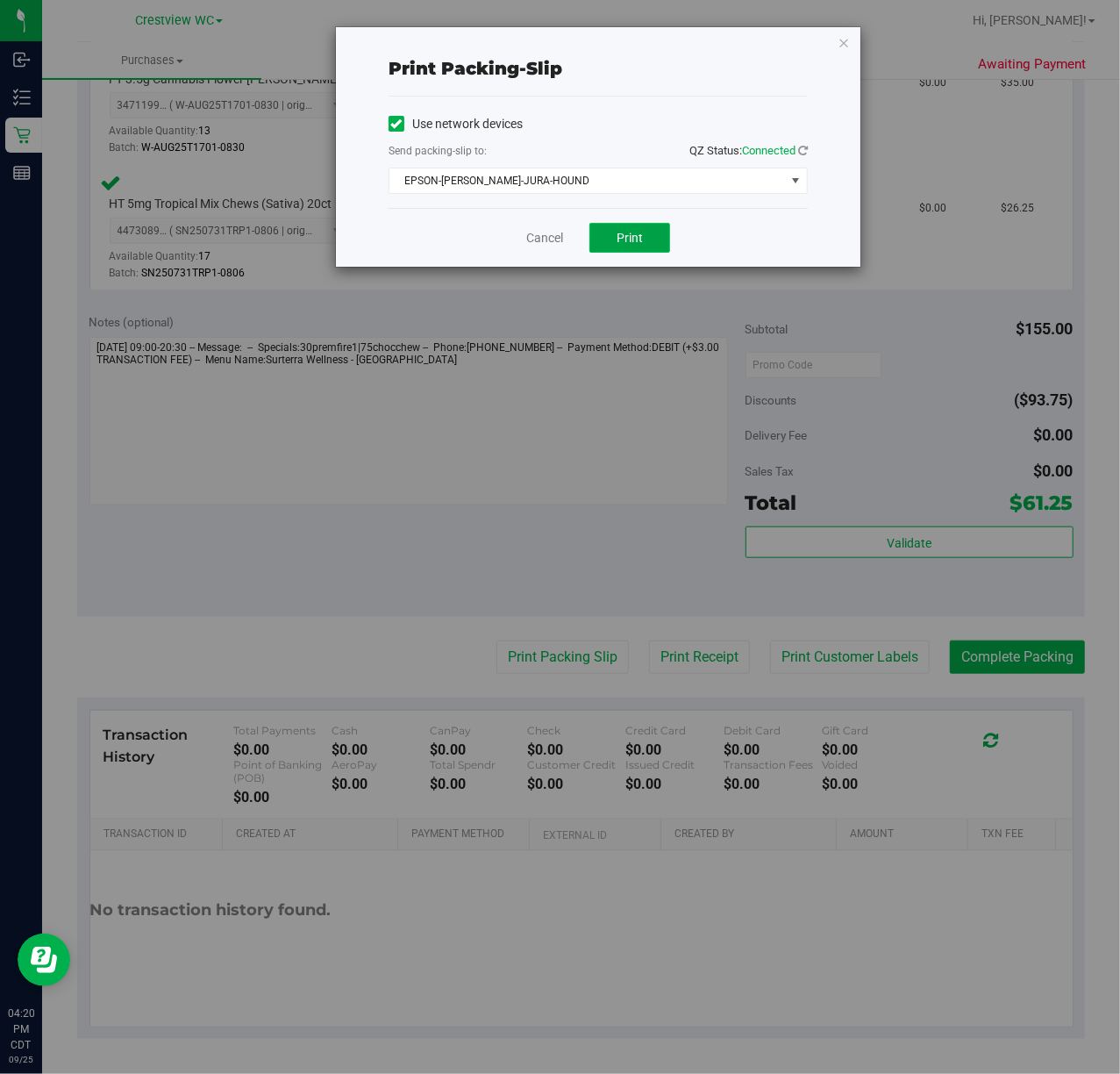
click at [651, 247] on button "Print" at bounding box center [630, 238] width 80 height 30
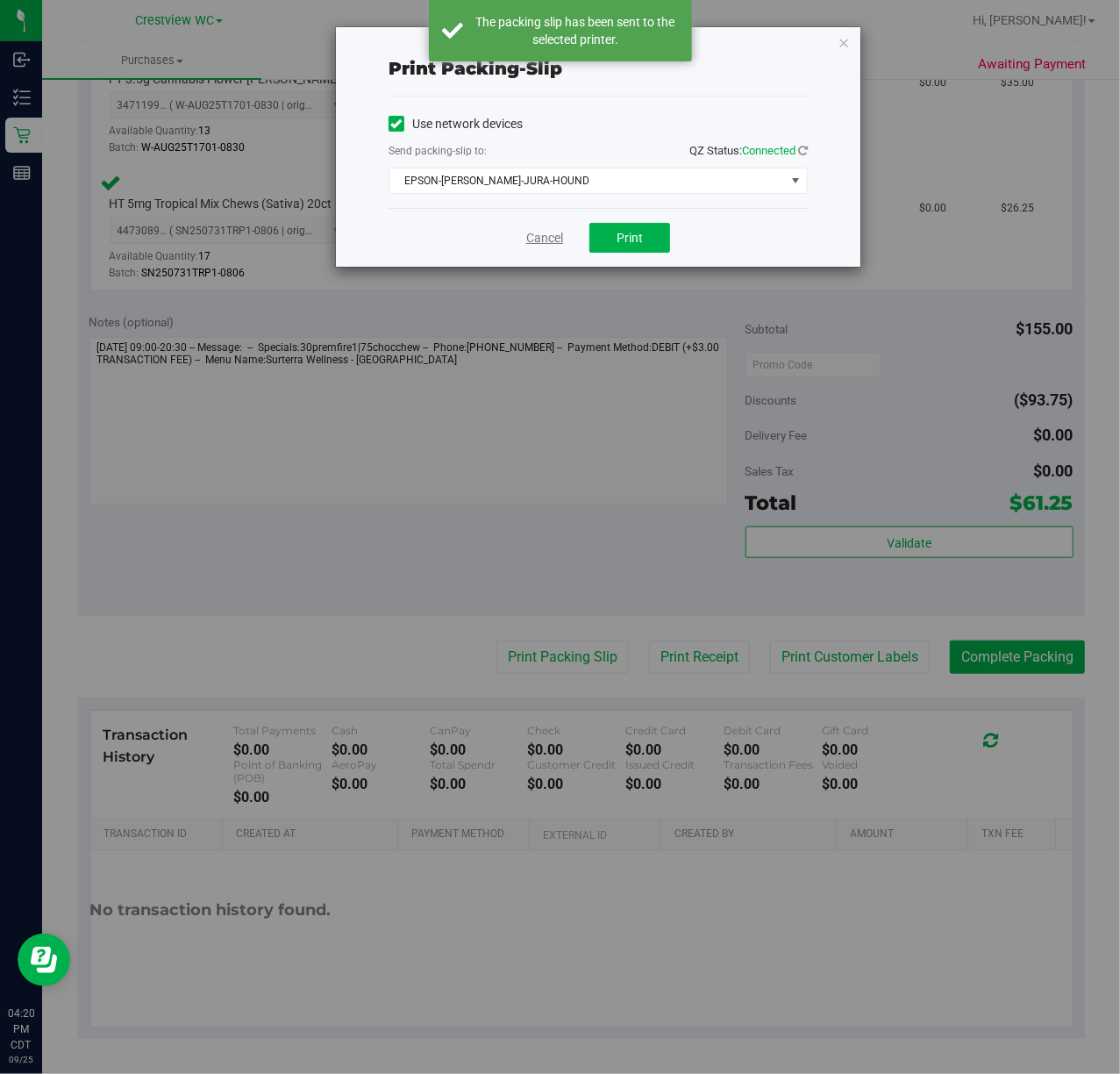
click at [538, 239] on link "Cancel" at bounding box center [544, 238] width 36 height 19
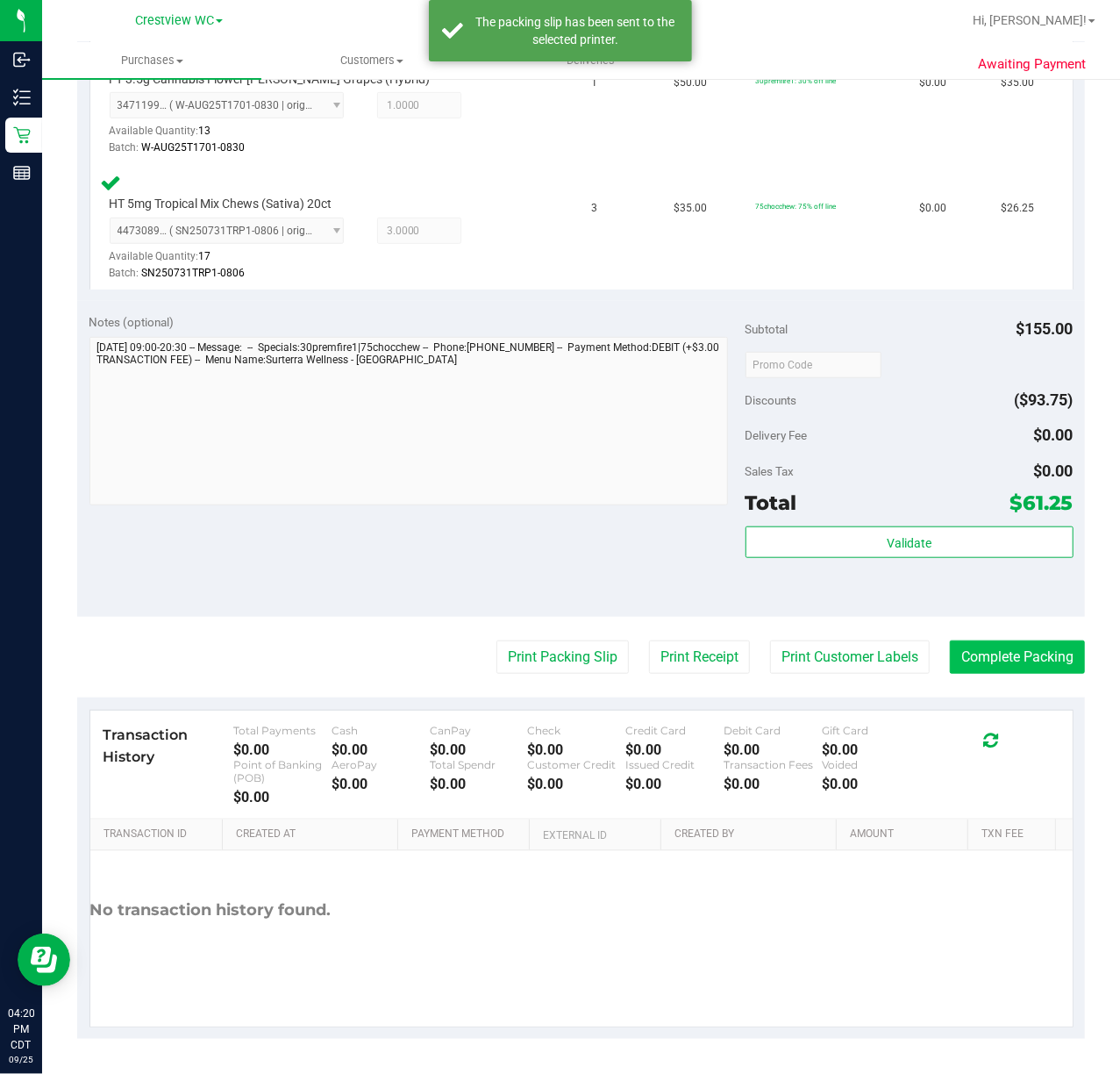
click at [1032, 656] on button "Complete Packing" at bounding box center [1017, 657] width 135 height 34
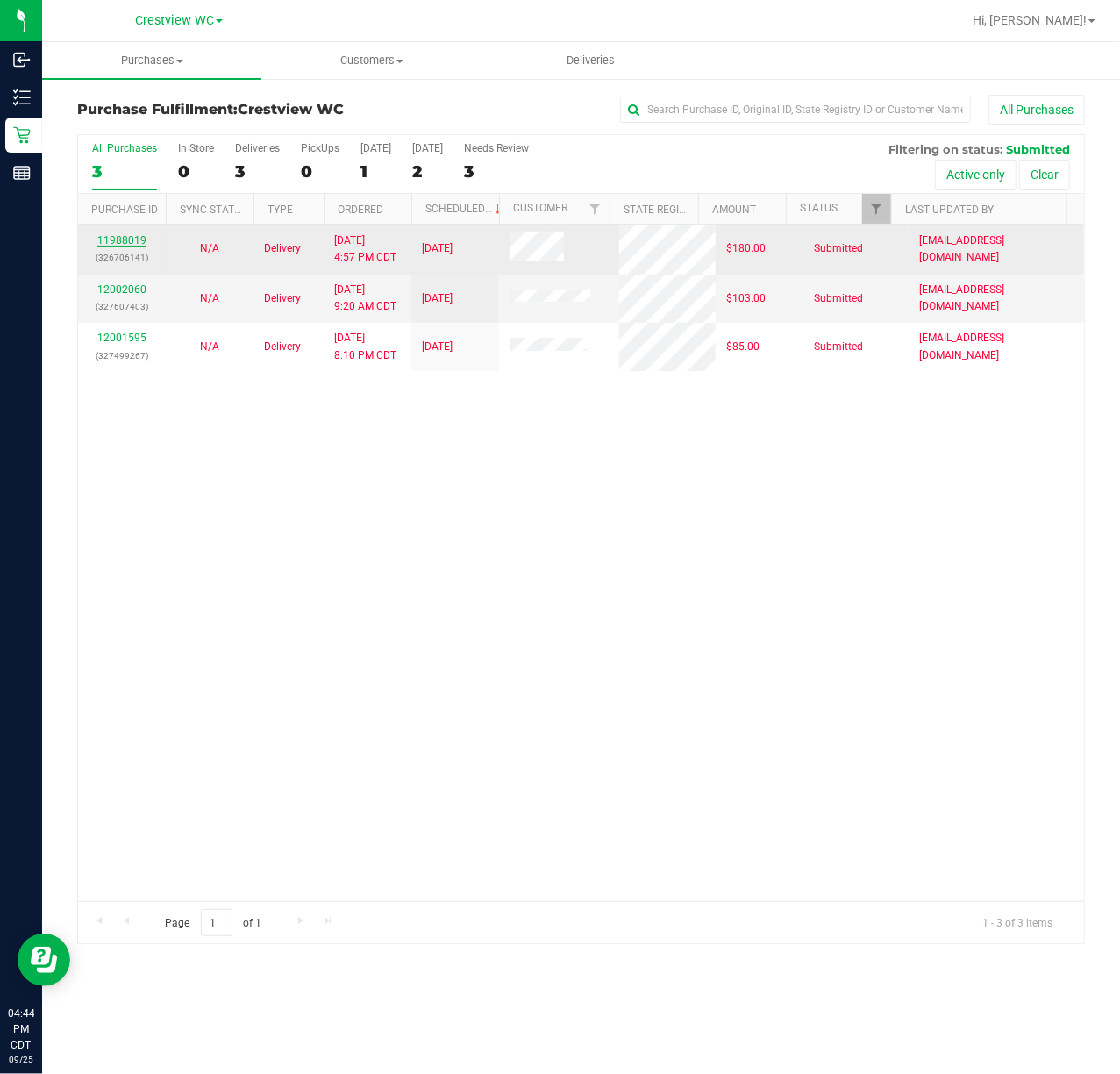
click at [131, 236] on link "11988019" at bounding box center [121, 240] width 49 height 12
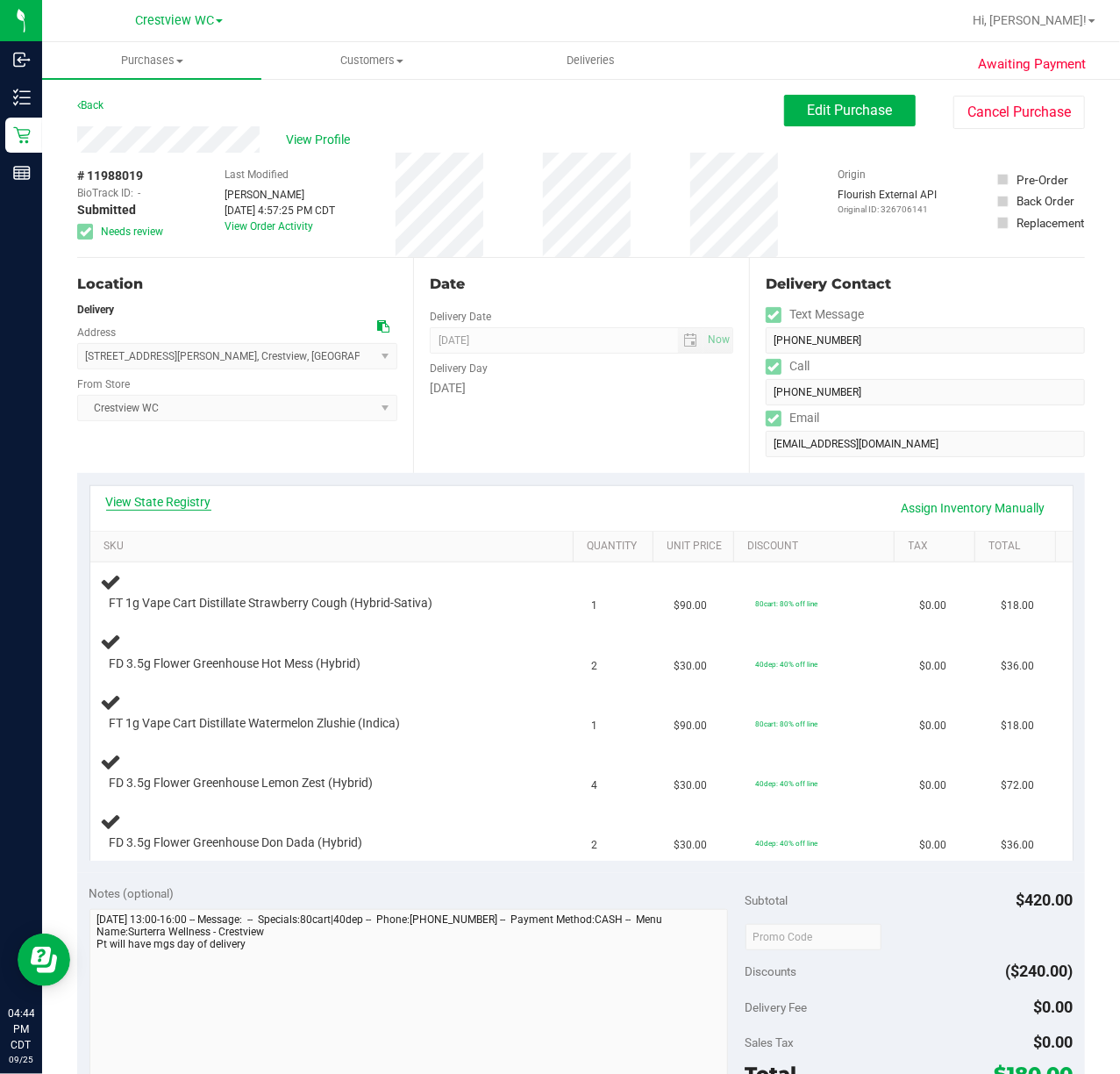
click at [189, 495] on link "View State Registry" at bounding box center [159, 501] width 105 height 18
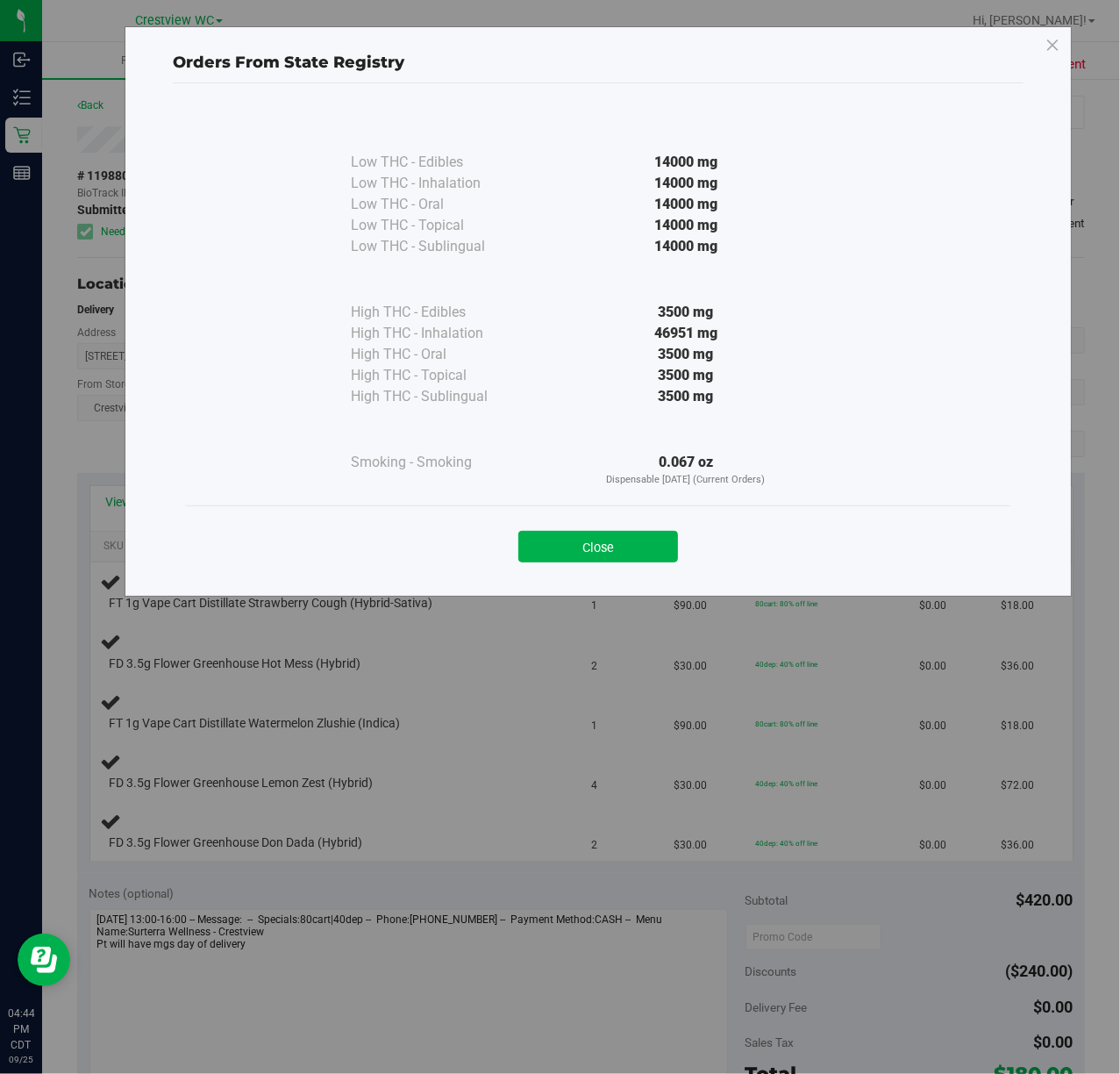
click at [609, 565] on div "Close" at bounding box center [598, 540] width 825 height 71
click at [605, 549] on button "Close" at bounding box center [598, 547] width 160 height 32
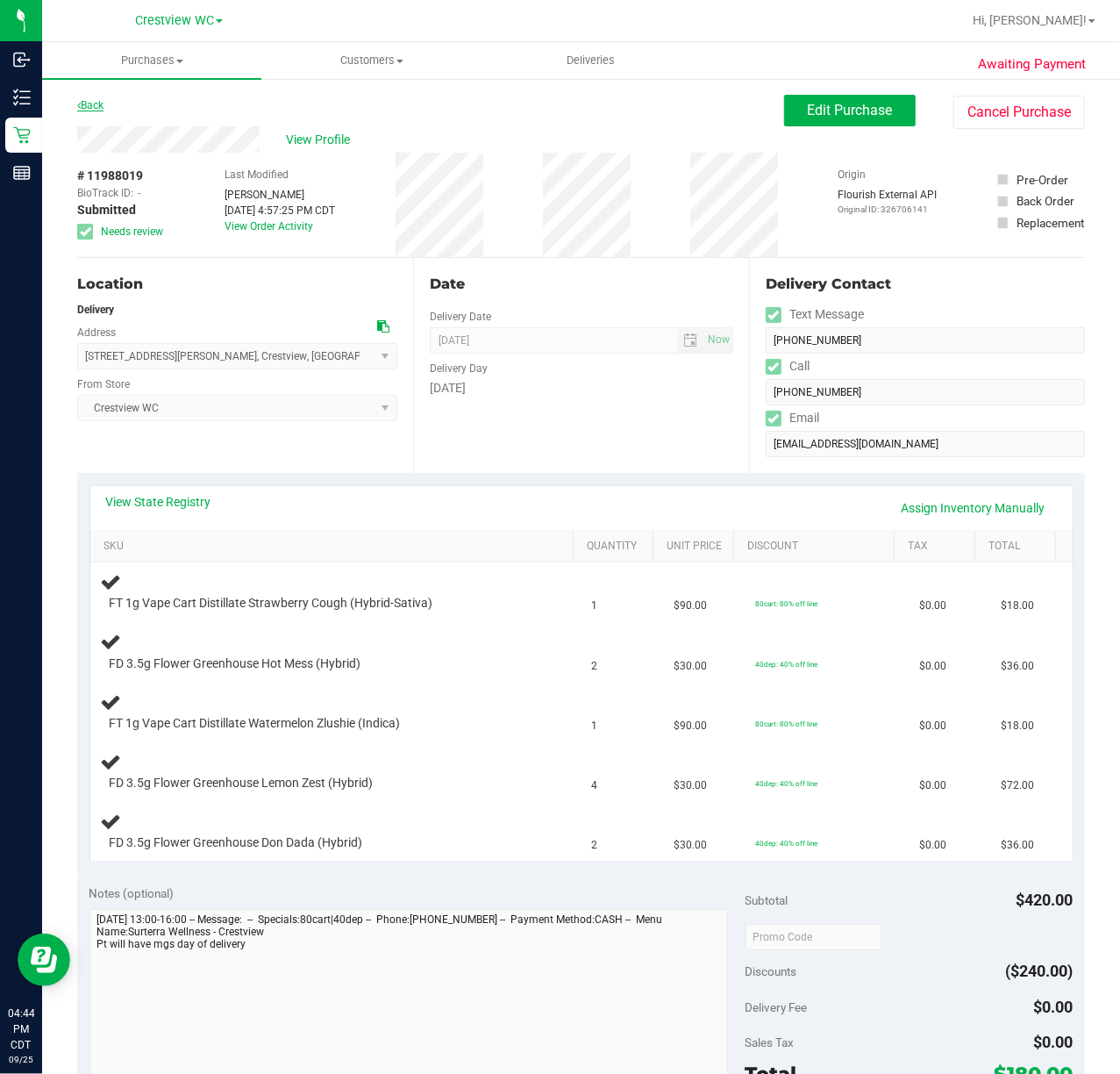
click at [89, 100] on link "Back" at bounding box center [91, 105] width 26 height 12
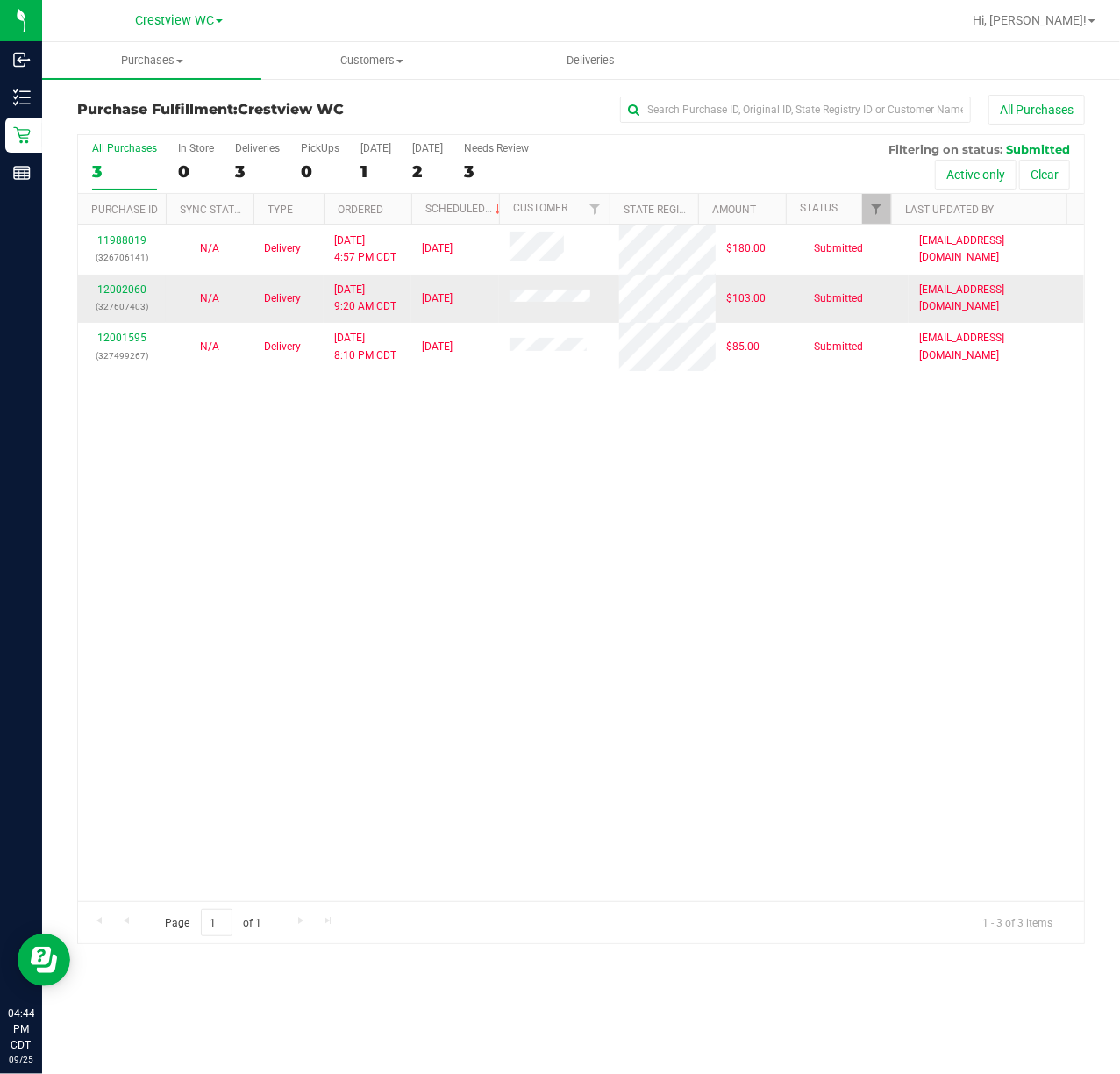
click at [123, 300] on p "(327607403)" at bounding box center [121, 307] width 66 height 17
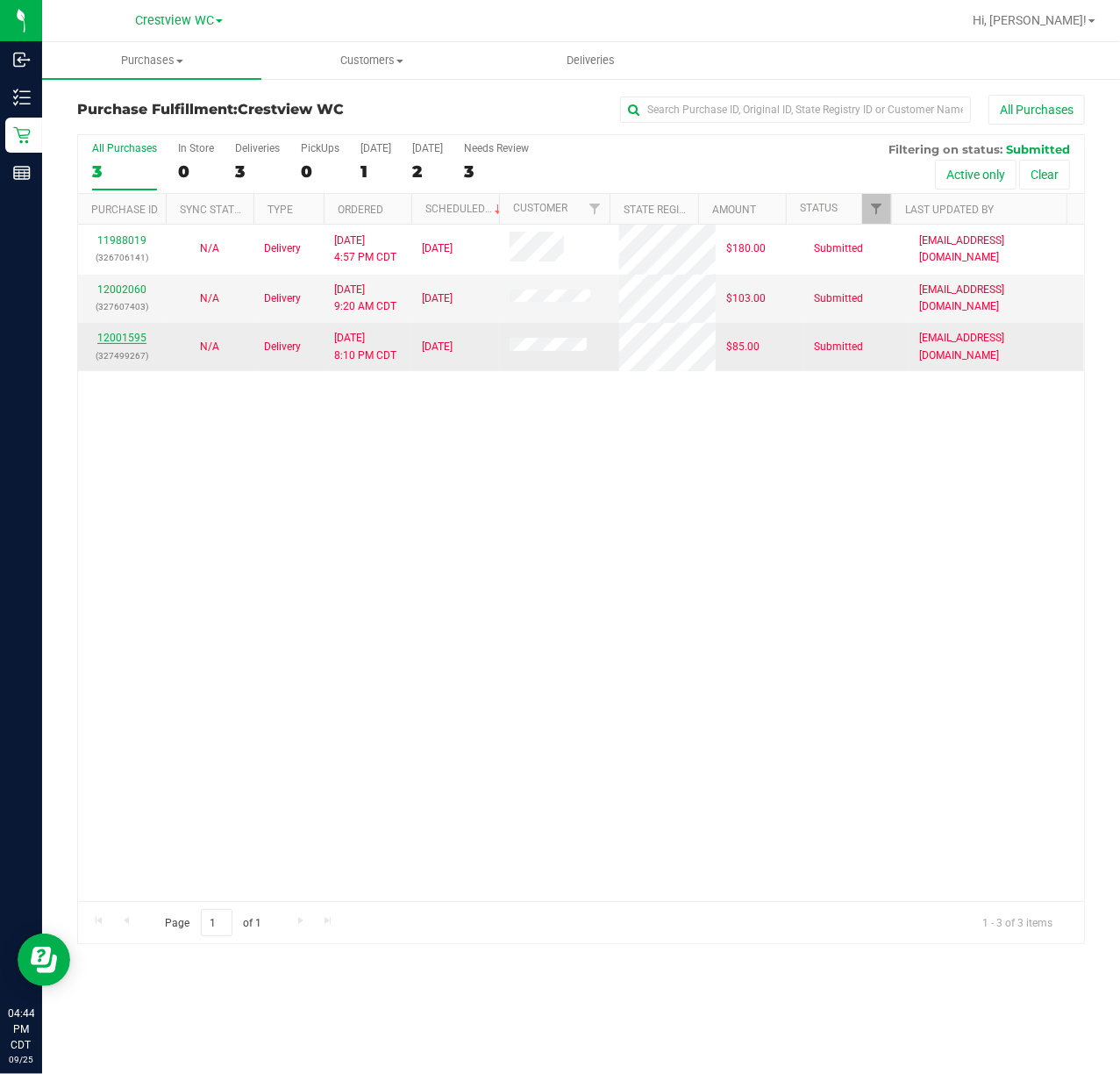
click at [130, 338] on link "12001595" at bounding box center [121, 337] width 49 height 12
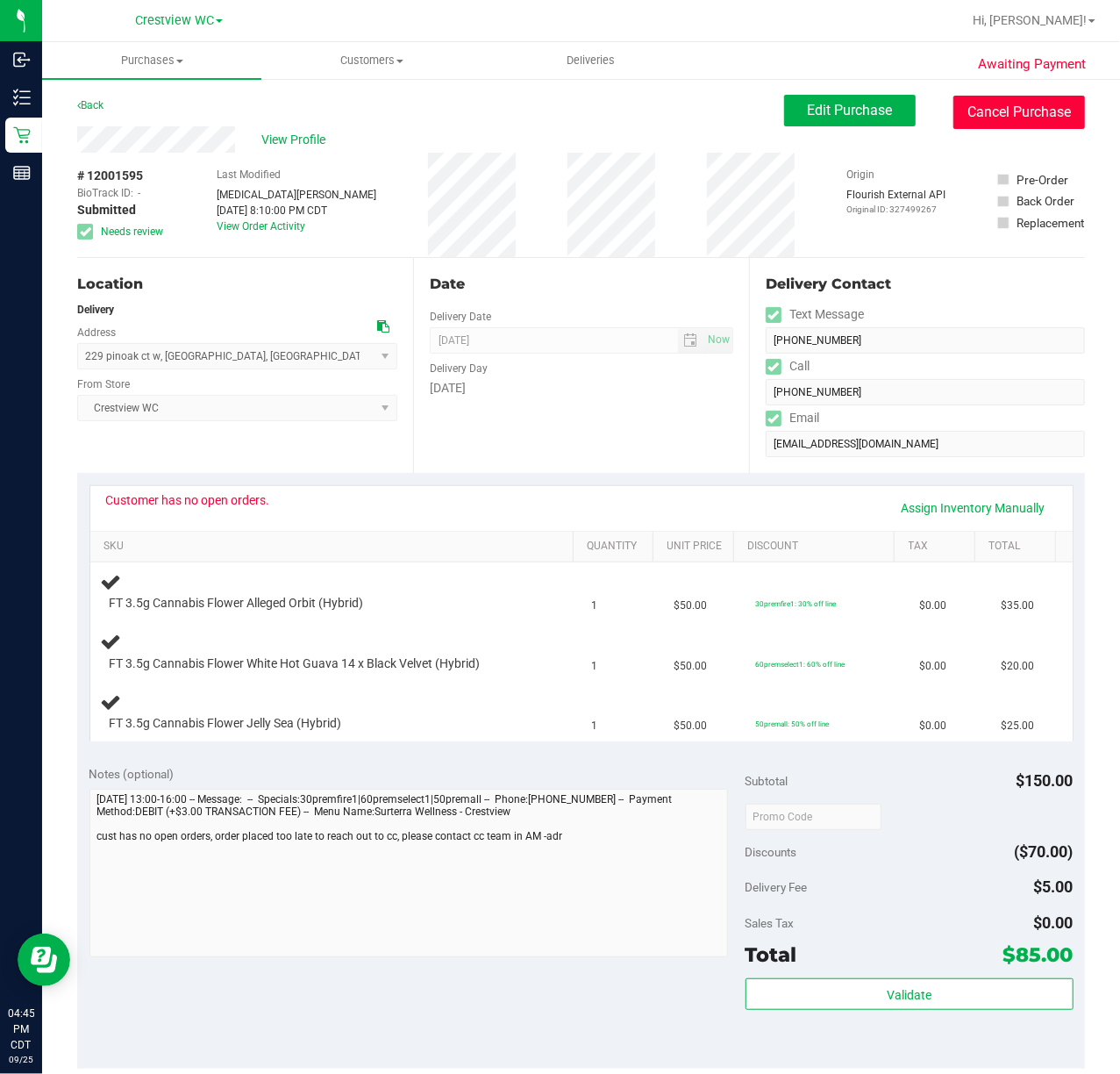
click at [1012, 96] on button "Cancel Purchase" at bounding box center [1019, 112] width 132 height 34
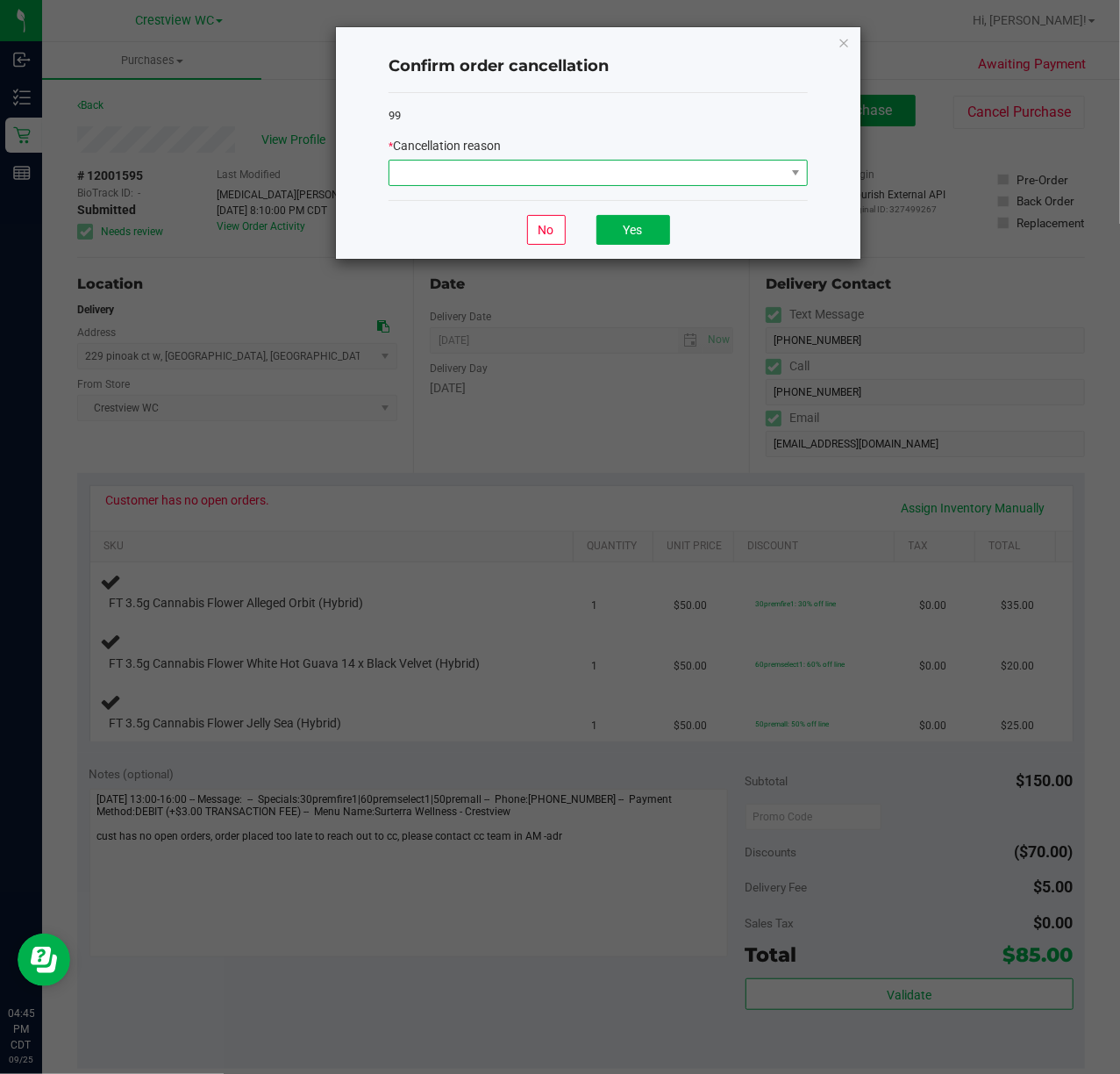
click at [516, 183] on span at bounding box center [587, 173] width 396 height 24
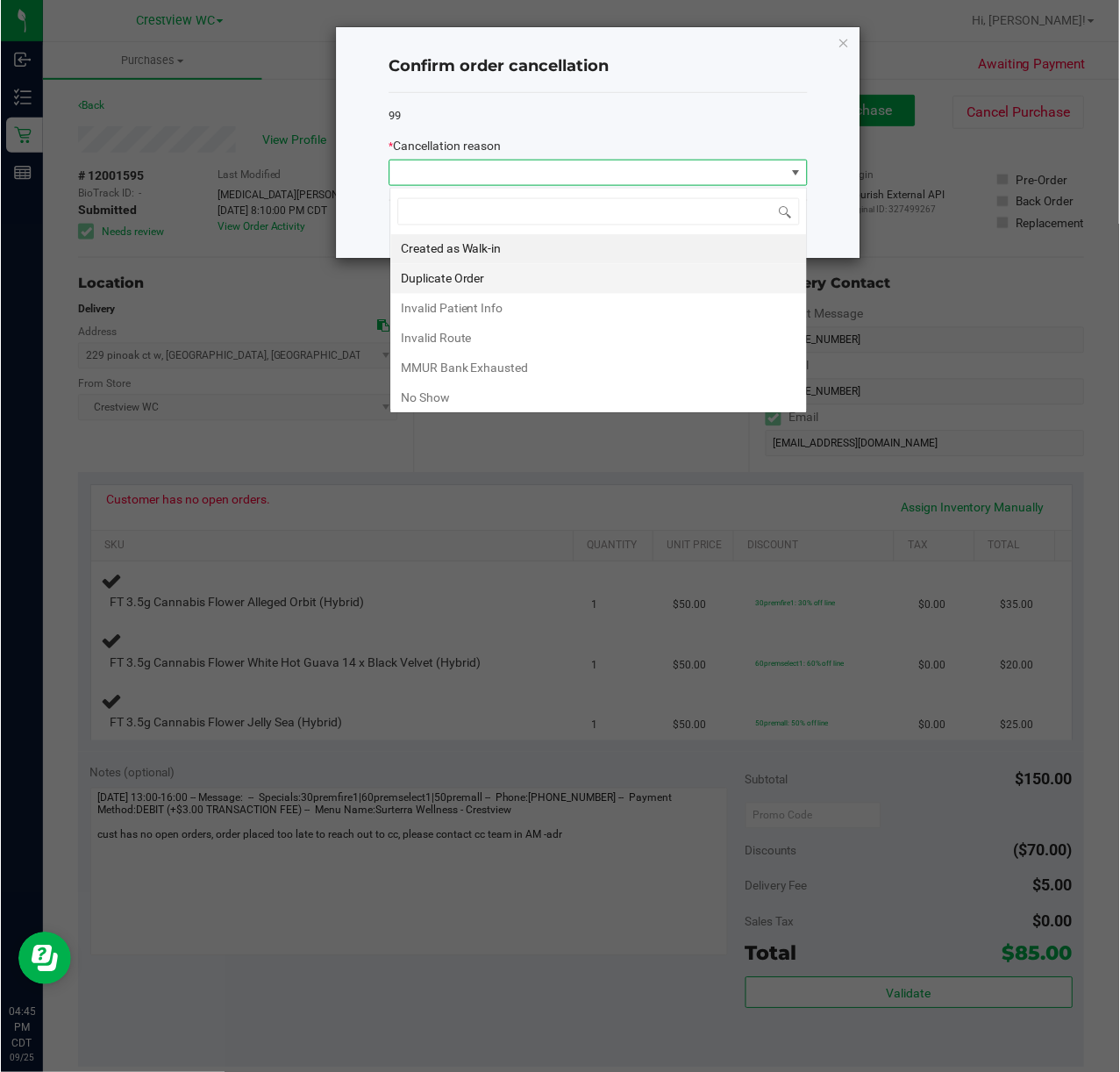
scroll to position [26, 418]
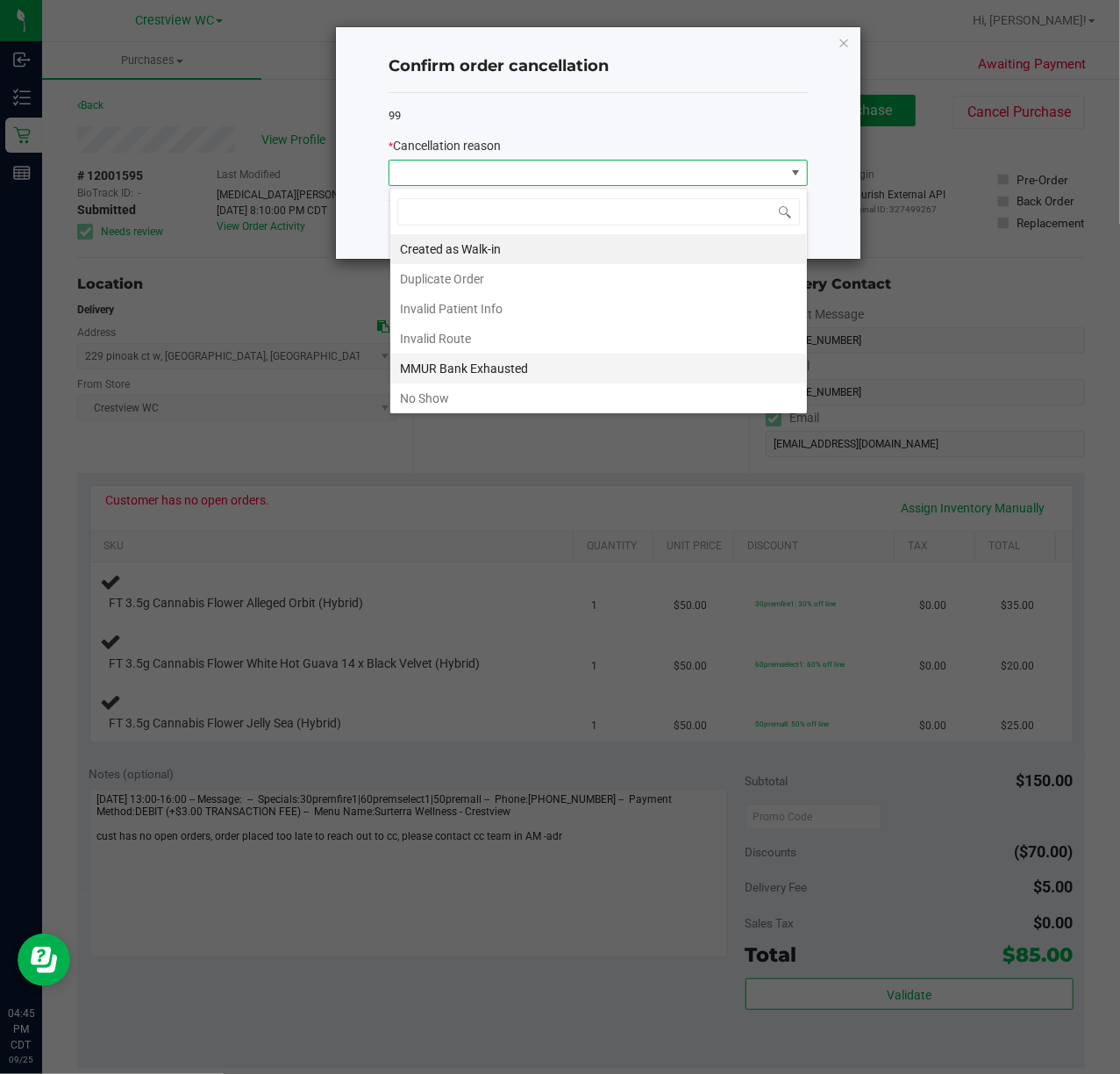
click at [464, 362] on li "MMUR Bank Exhausted" at bounding box center [598, 369] width 417 height 30
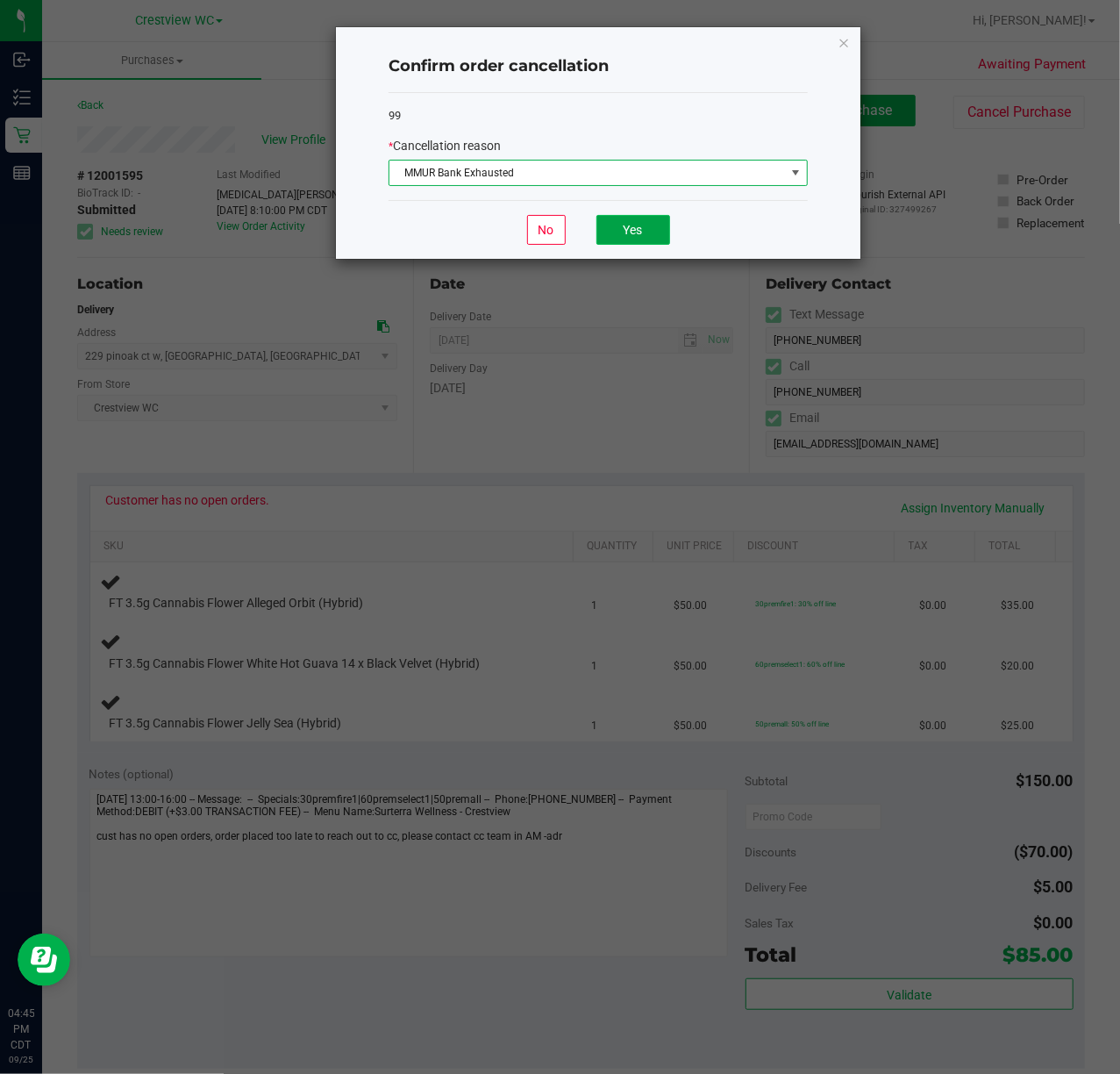
click at [650, 243] on button "Yes" at bounding box center [633, 230] width 74 height 30
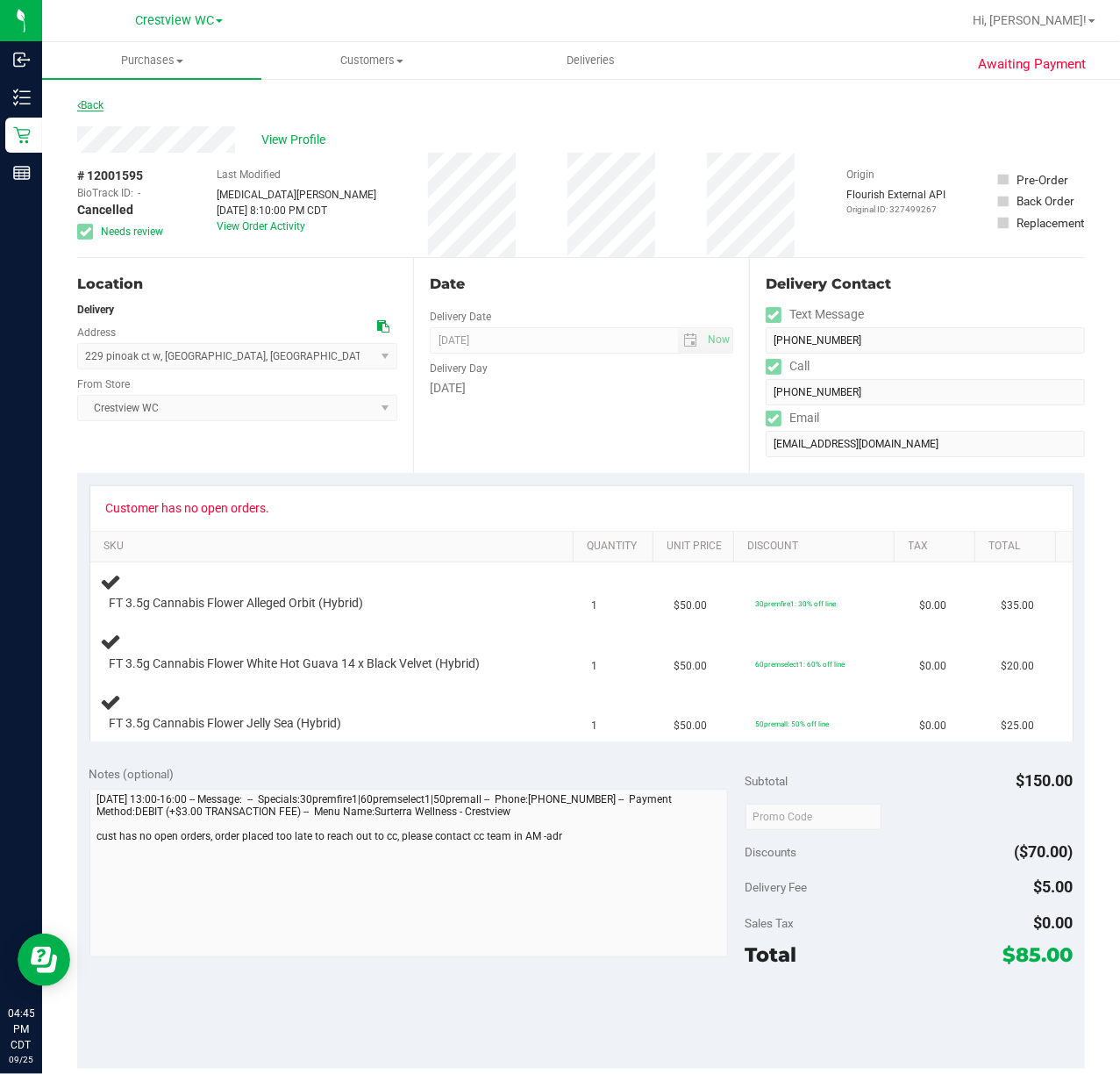
click at [78, 102] on icon at bounding box center [79, 105] width 4 height 10
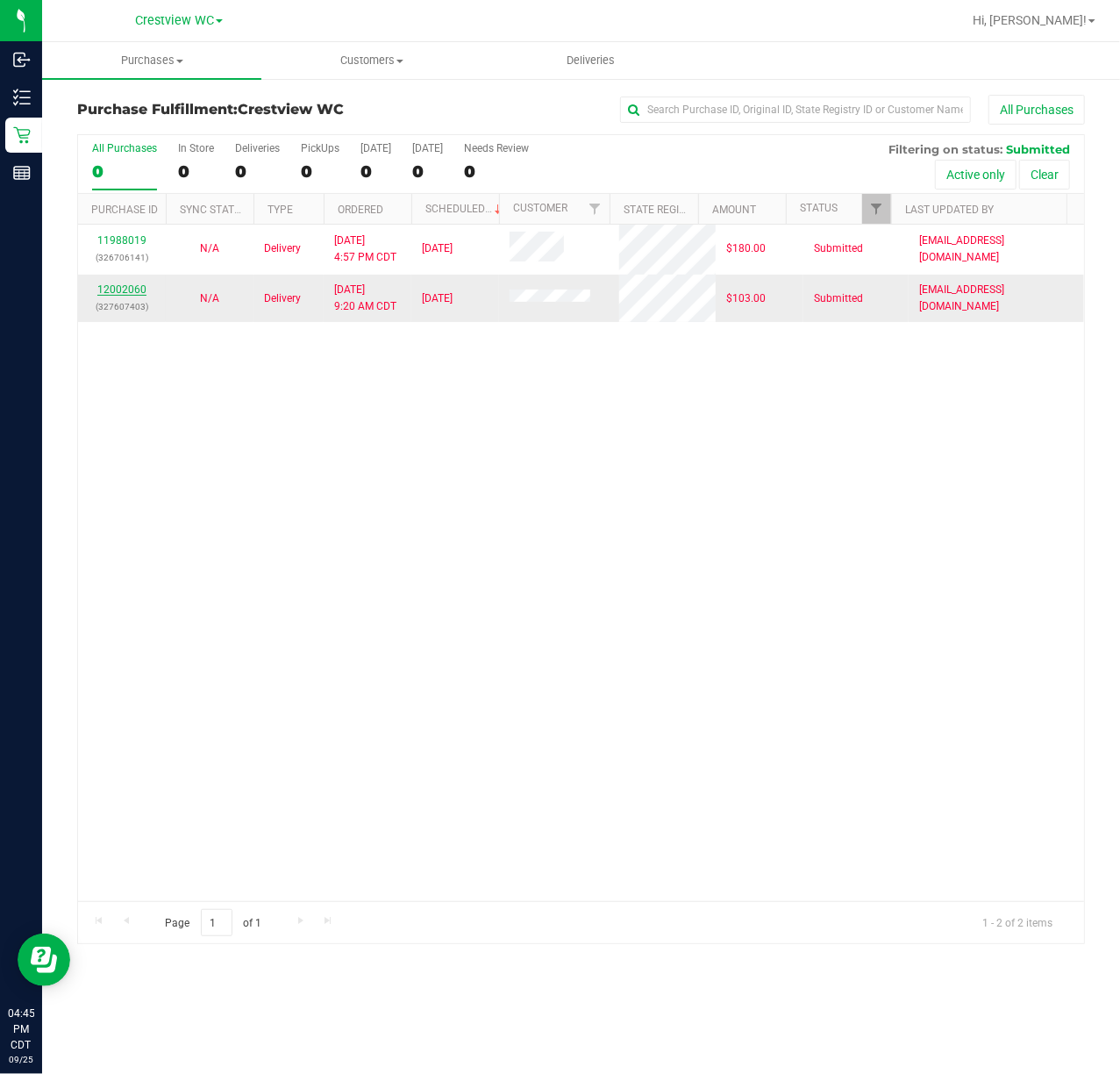
click at [119, 288] on link "12002060" at bounding box center [121, 289] width 49 height 12
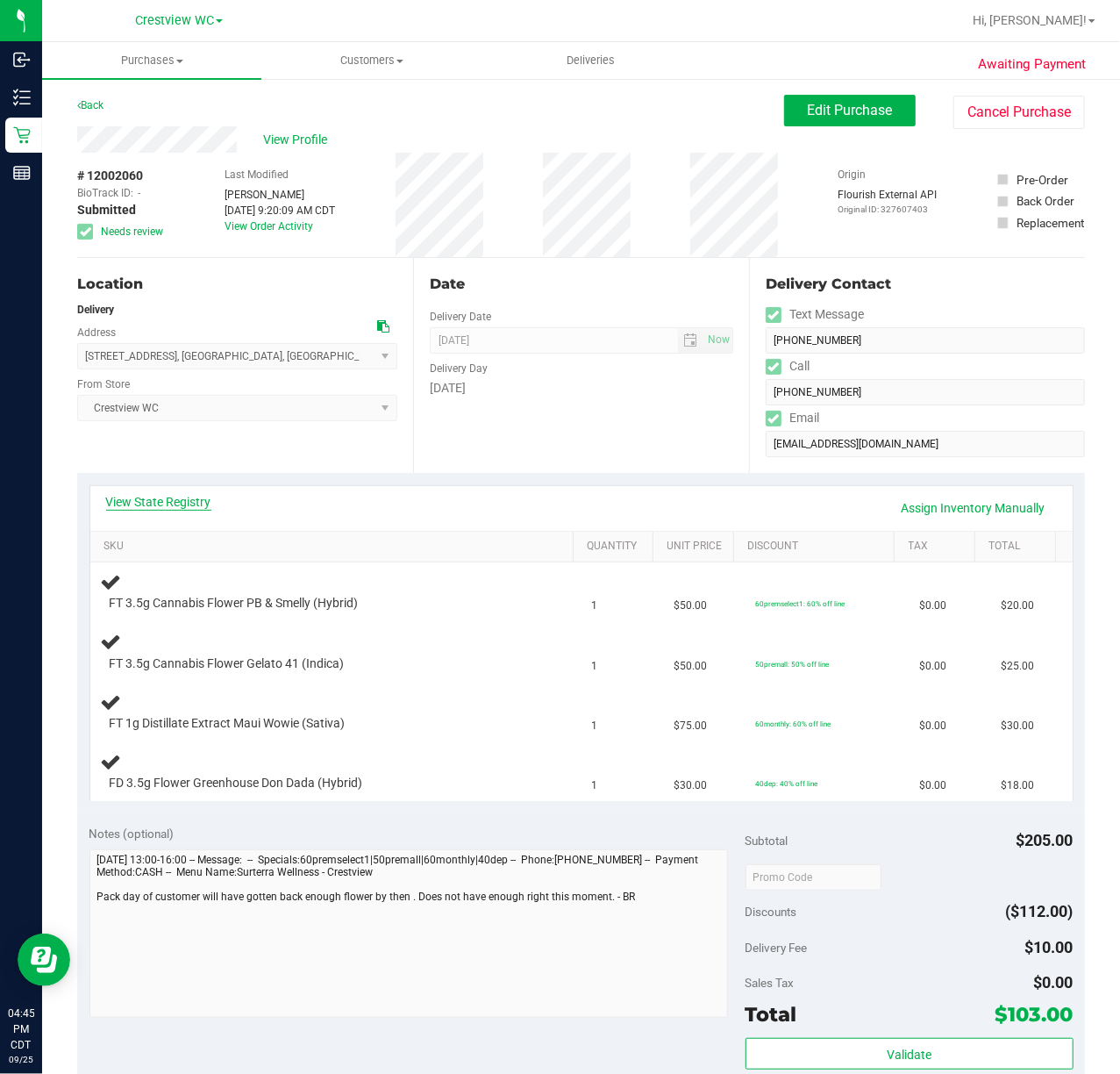
click at [155, 495] on link "View State Registry" at bounding box center [159, 501] width 105 height 18
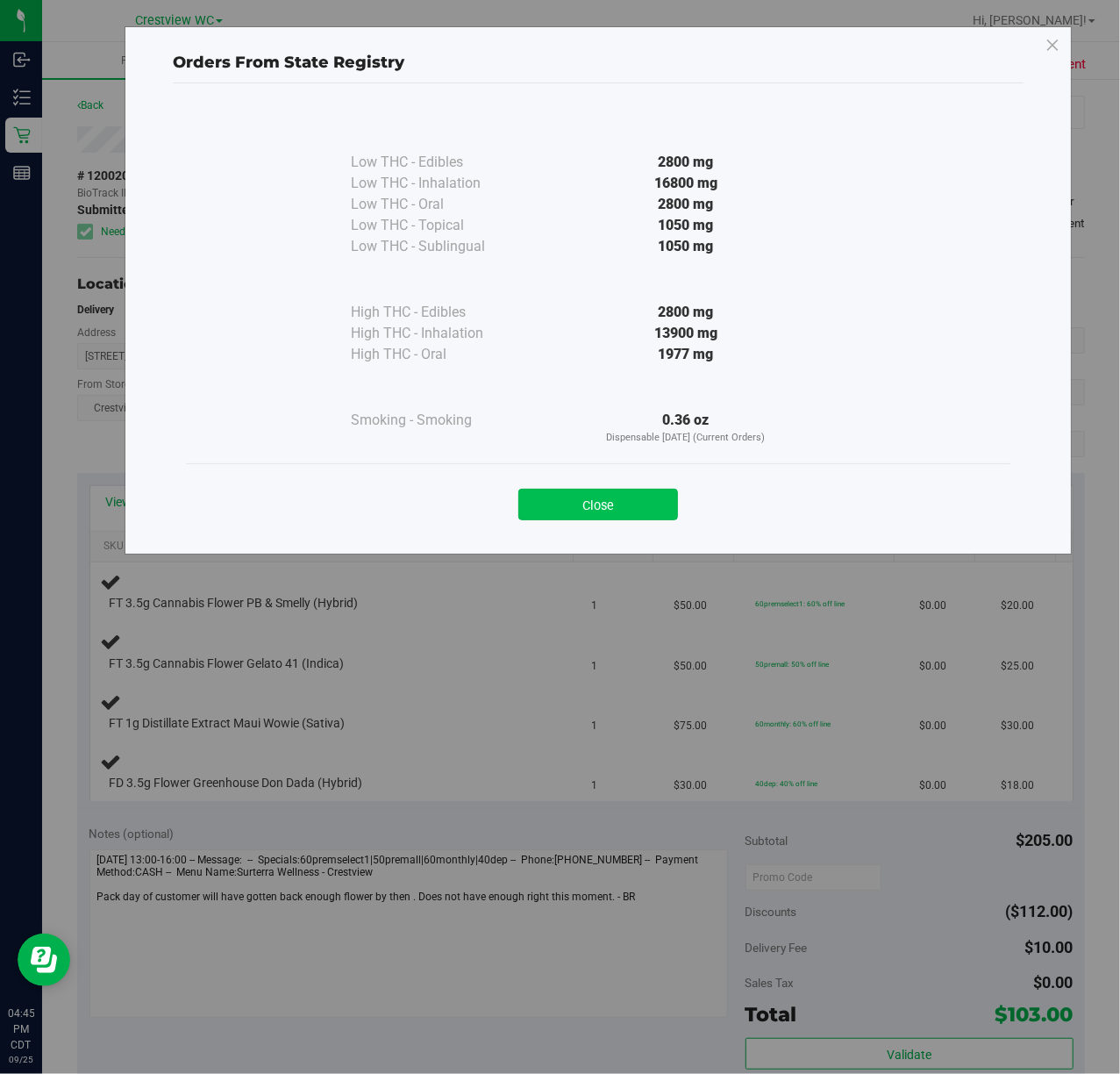
click at [572, 498] on button "Close" at bounding box center [598, 505] width 160 height 32
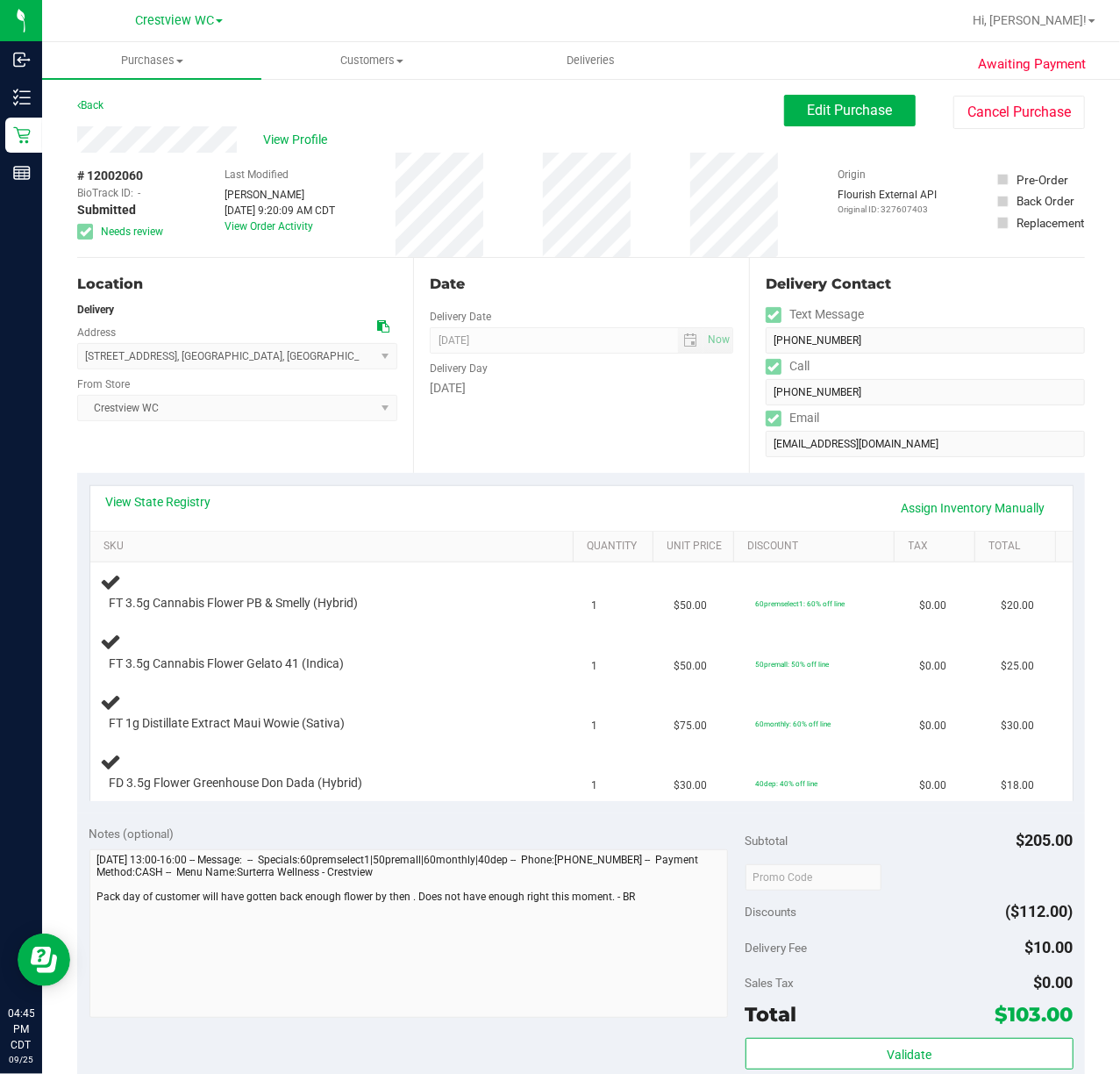
drag, startPoint x: 570, startPoint y: 454, endPoint x: 477, endPoint y: 472, distance: 94.7
click at [570, 453] on div "Date Delivery Date [DATE] Now [DATE] 07:00 AM Now Delivery Day [DATE]" at bounding box center [581, 365] width 336 height 215
click at [203, 502] on link "View State Registry" at bounding box center [159, 501] width 105 height 18
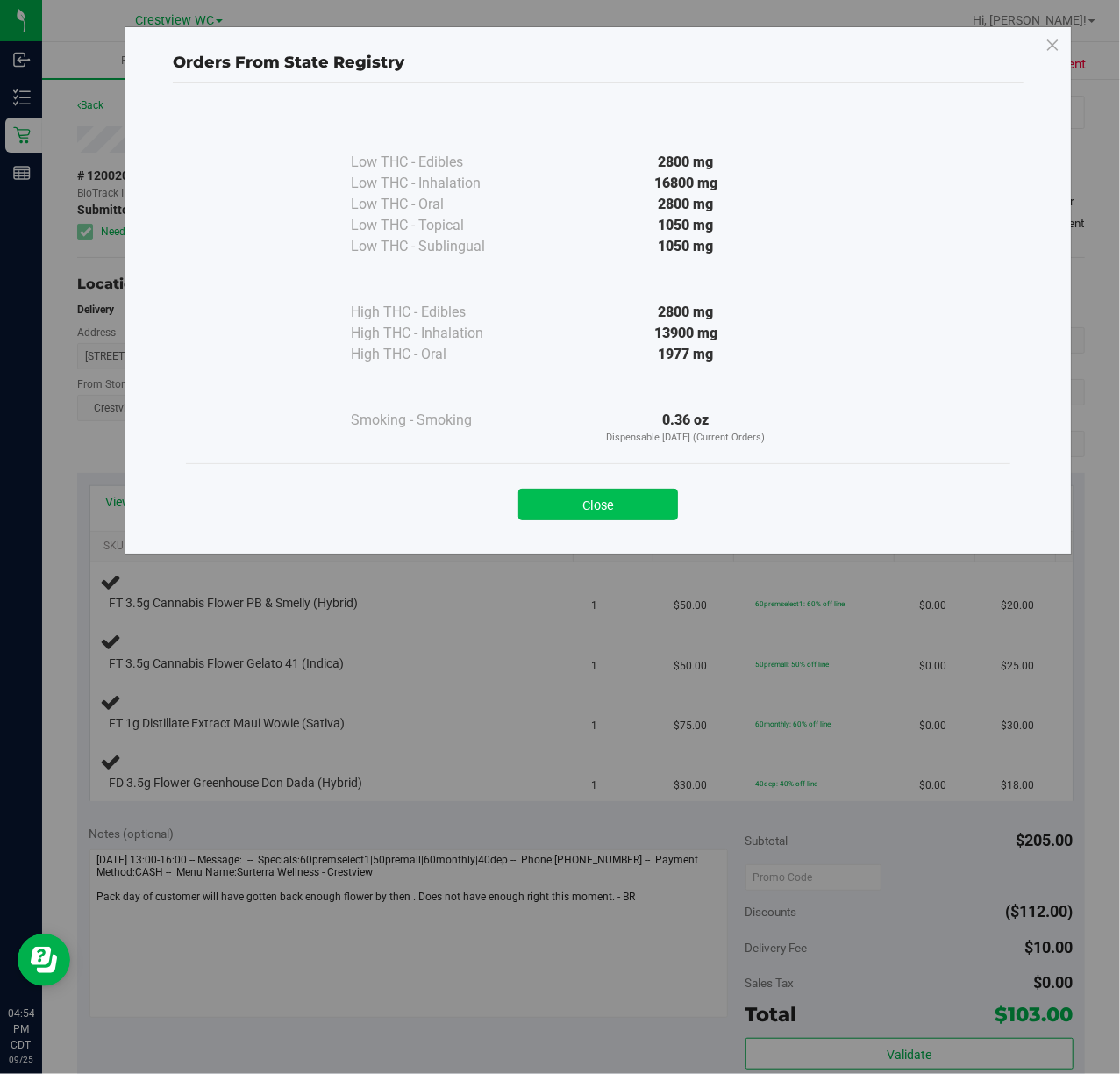
click at [654, 492] on button "Close" at bounding box center [598, 505] width 160 height 32
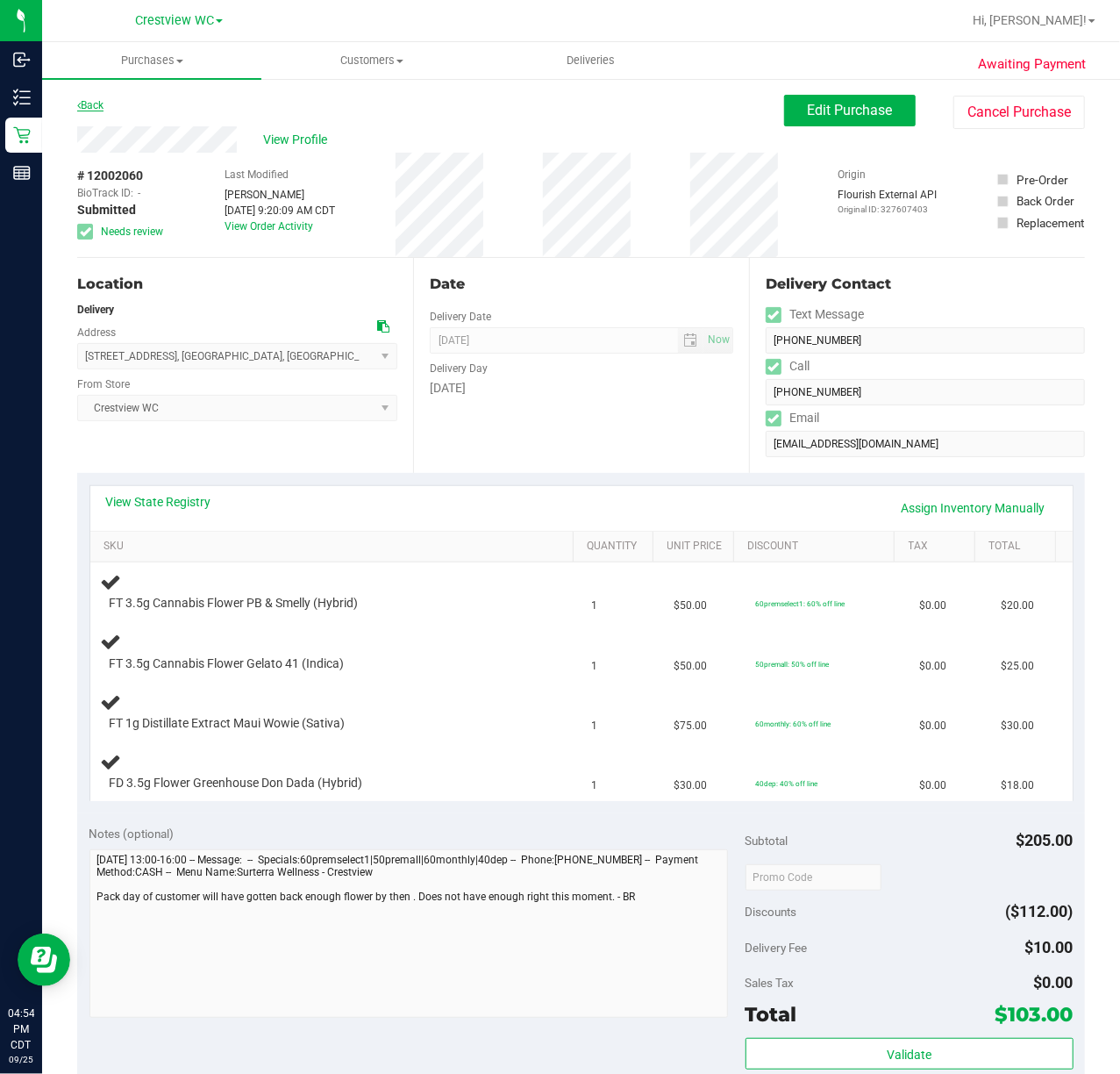
click at [93, 104] on link "Back" at bounding box center [91, 105] width 26 height 12
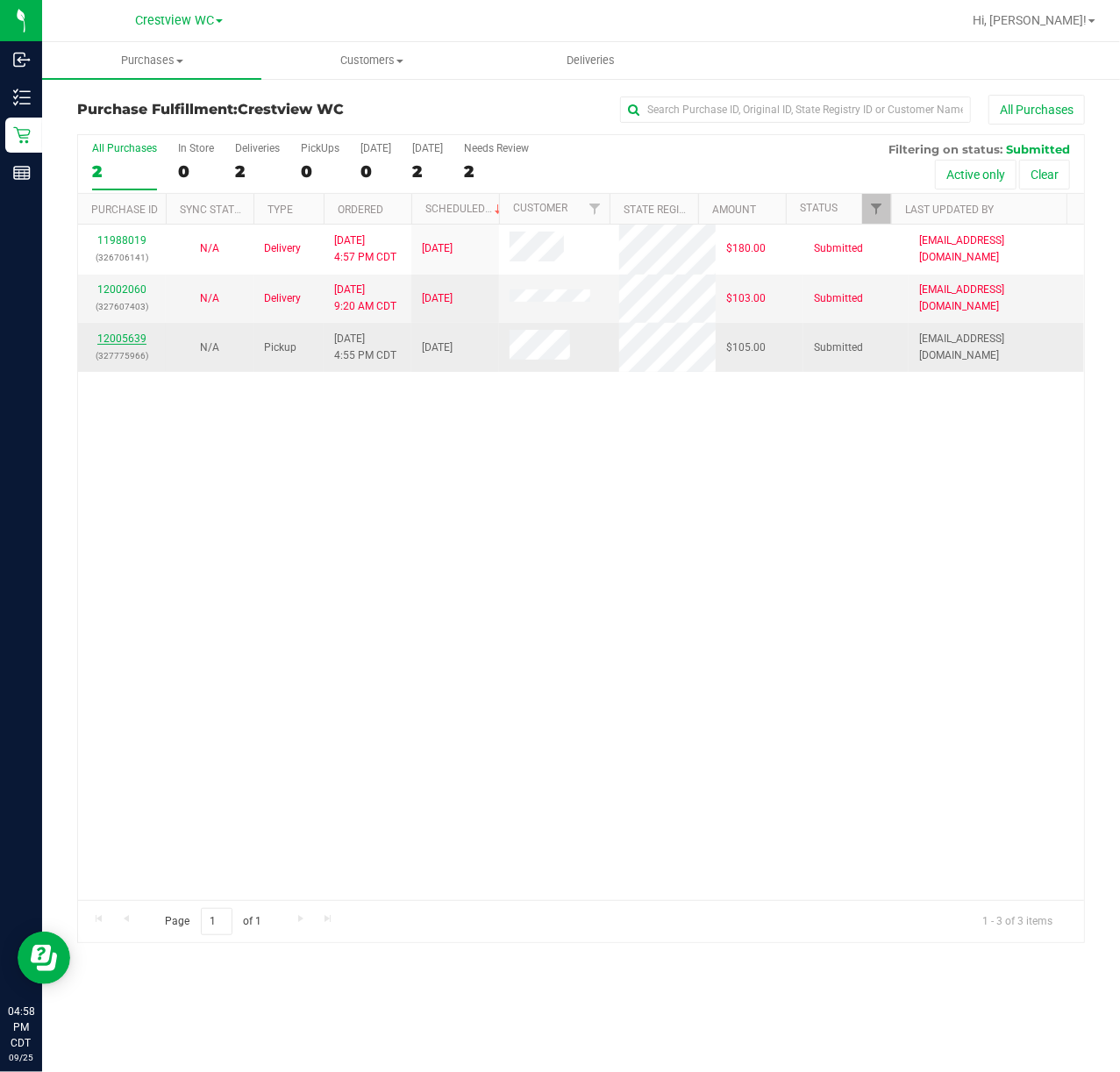
click at [126, 344] on link "12005639" at bounding box center [121, 338] width 49 height 12
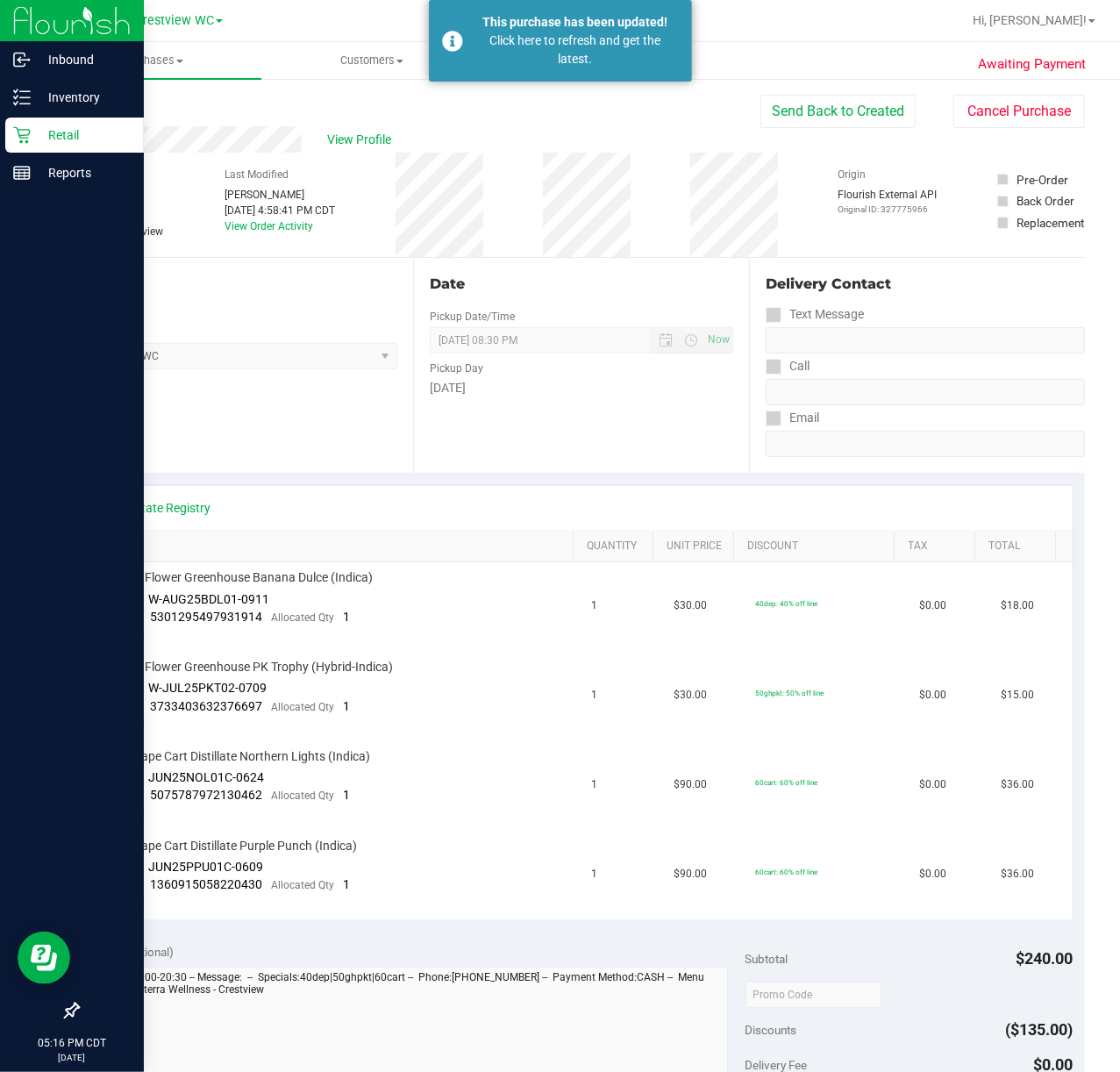
click at [42, 118] on div "Retail" at bounding box center [75, 135] width 139 height 35
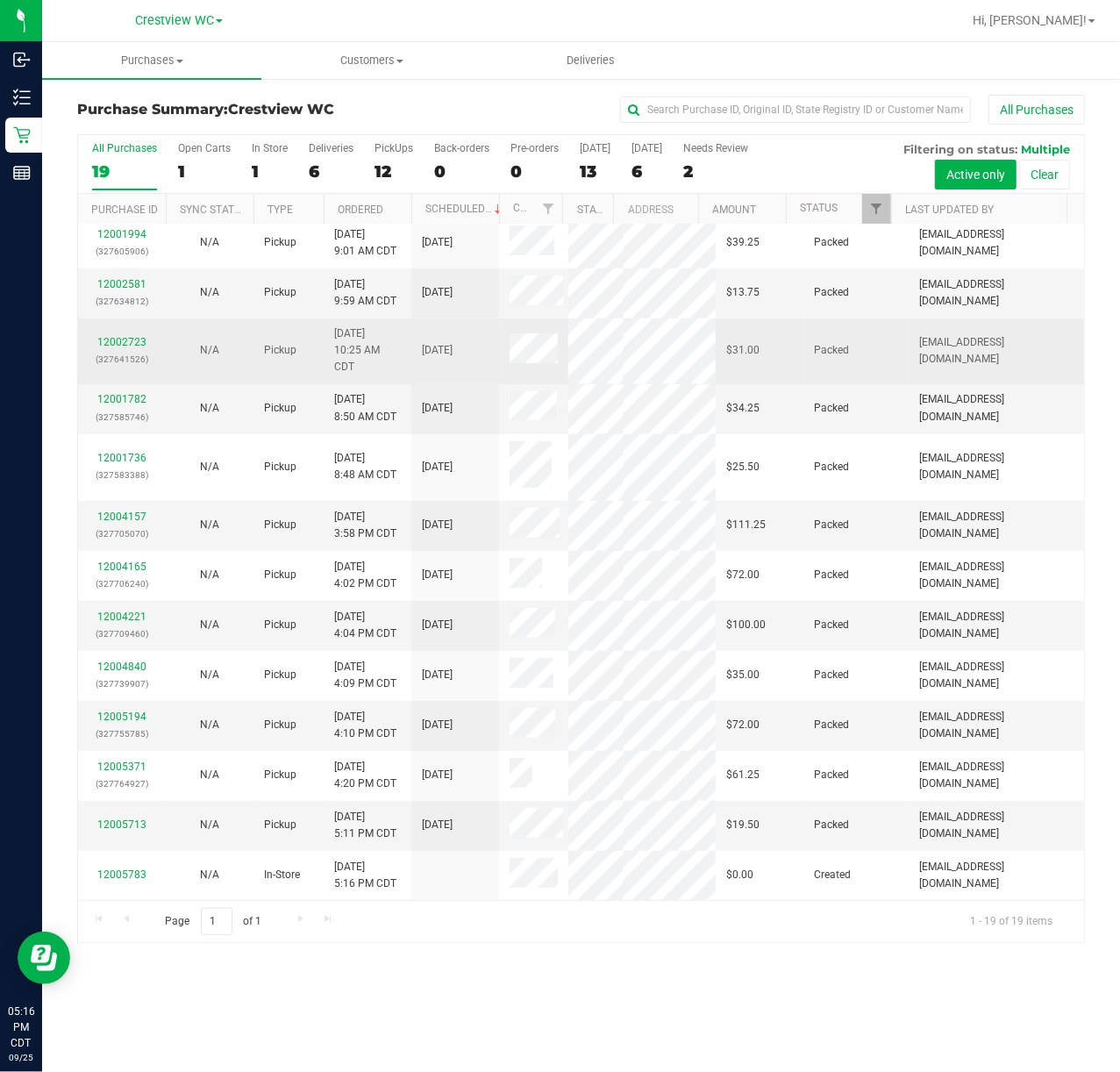
scroll to position [639, 0]
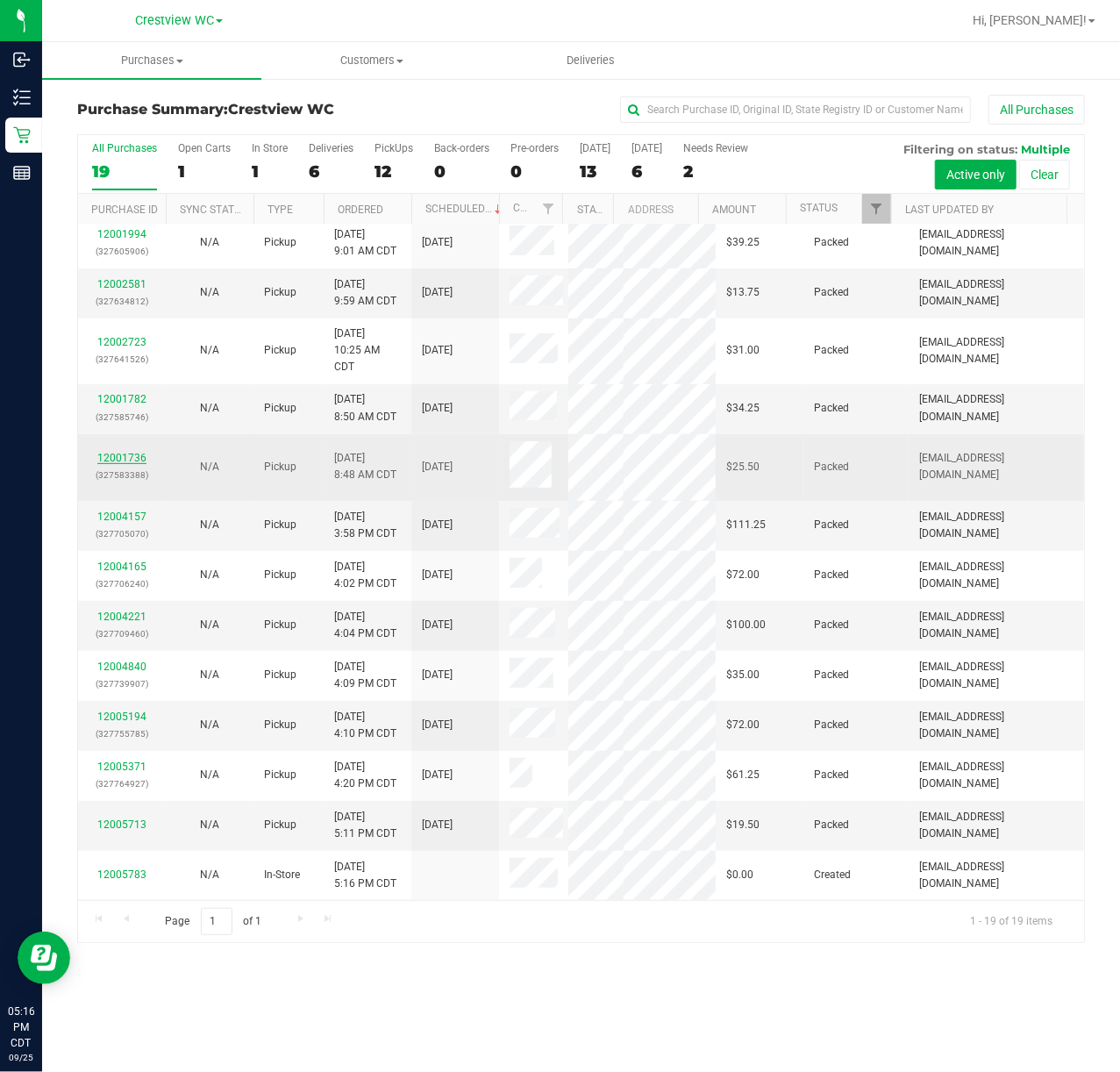
click at [105, 452] on link "12001736" at bounding box center [121, 457] width 49 height 12
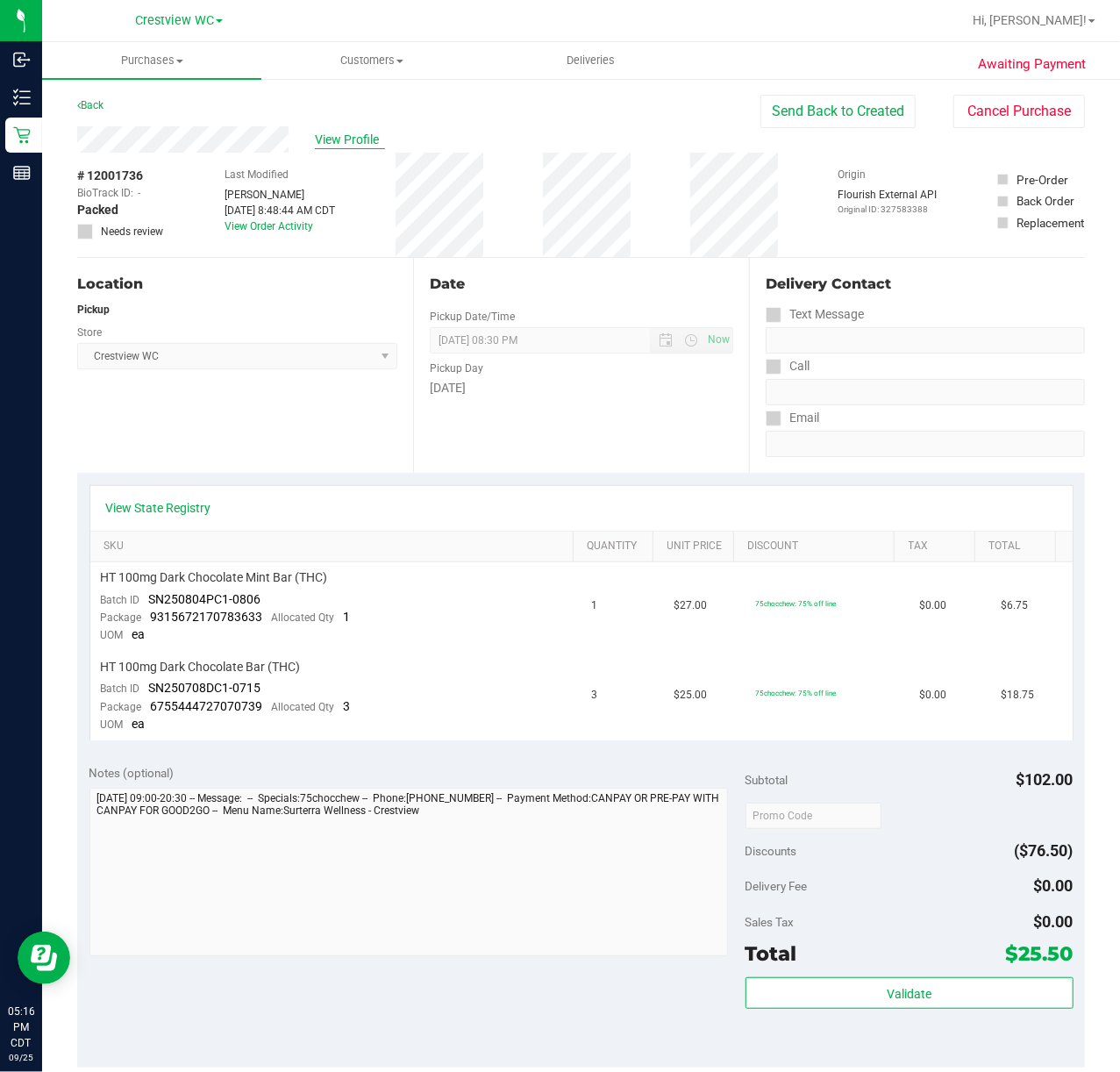
click at [329, 144] on span "View Profile" at bounding box center [349, 140] width 70 height 19
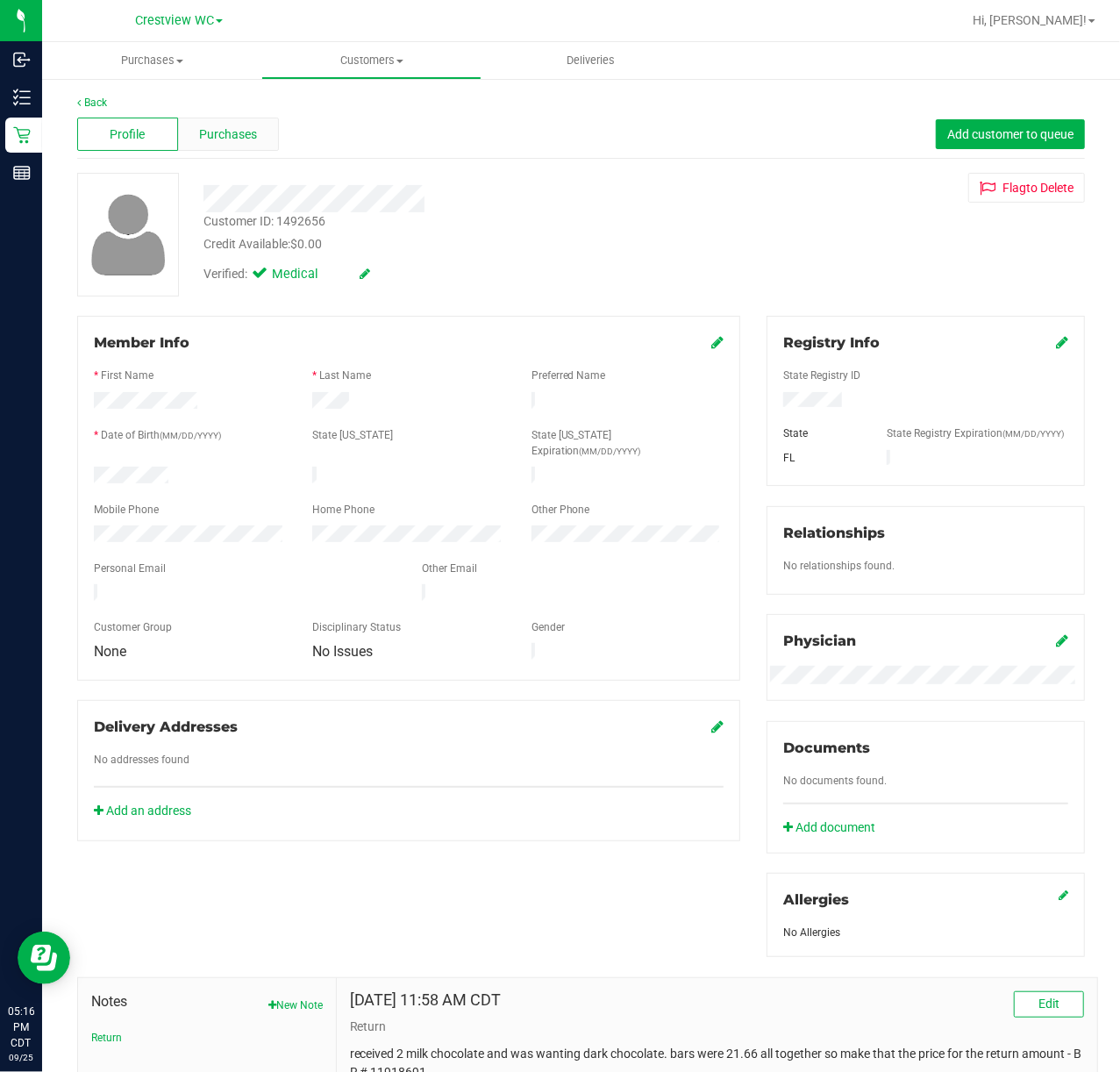
click at [214, 137] on span "Purchases" at bounding box center [228, 134] width 58 height 19
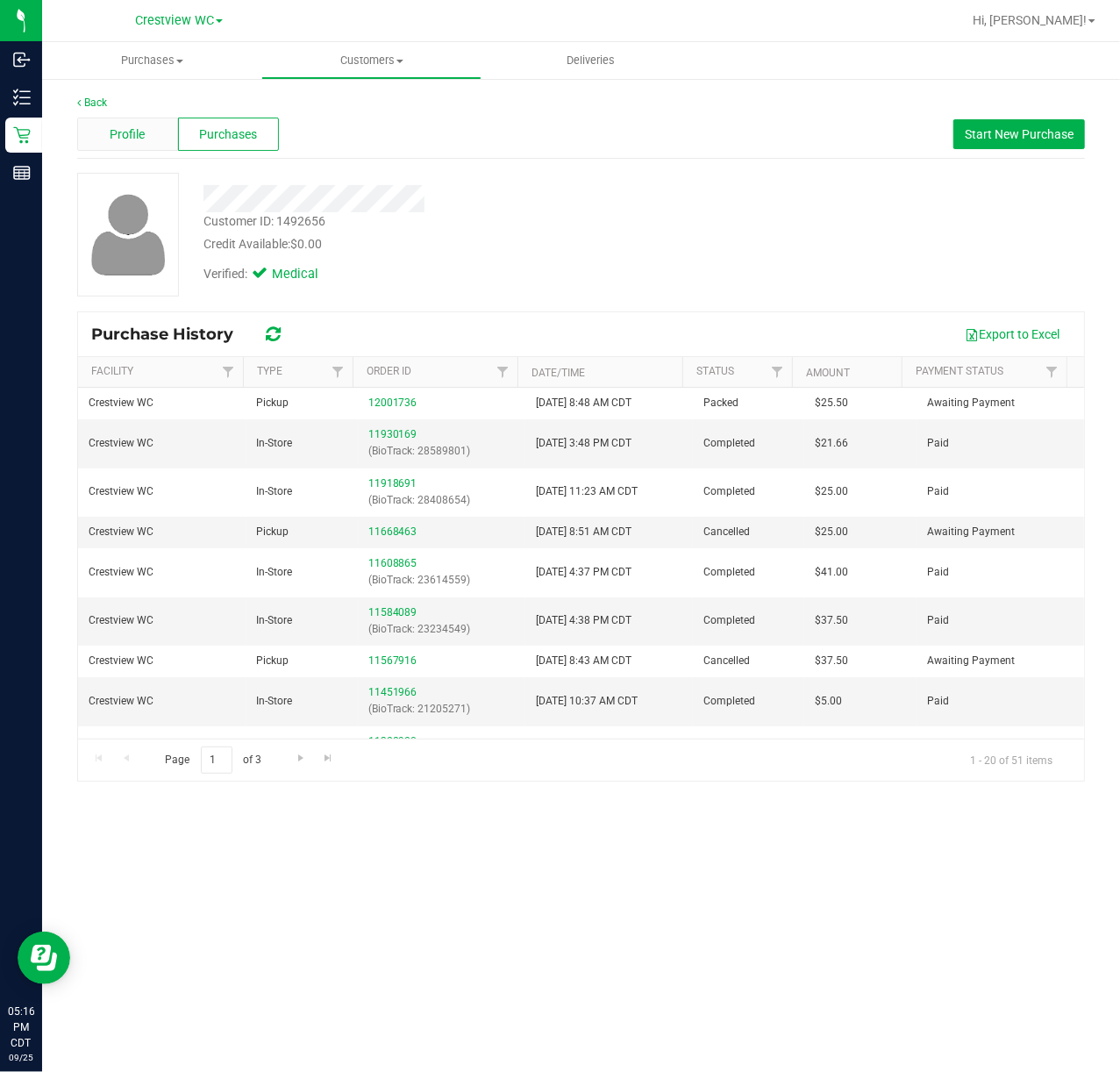
click at [119, 125] on span "Profile" at bounding box center [128, 134] width 35 height 19
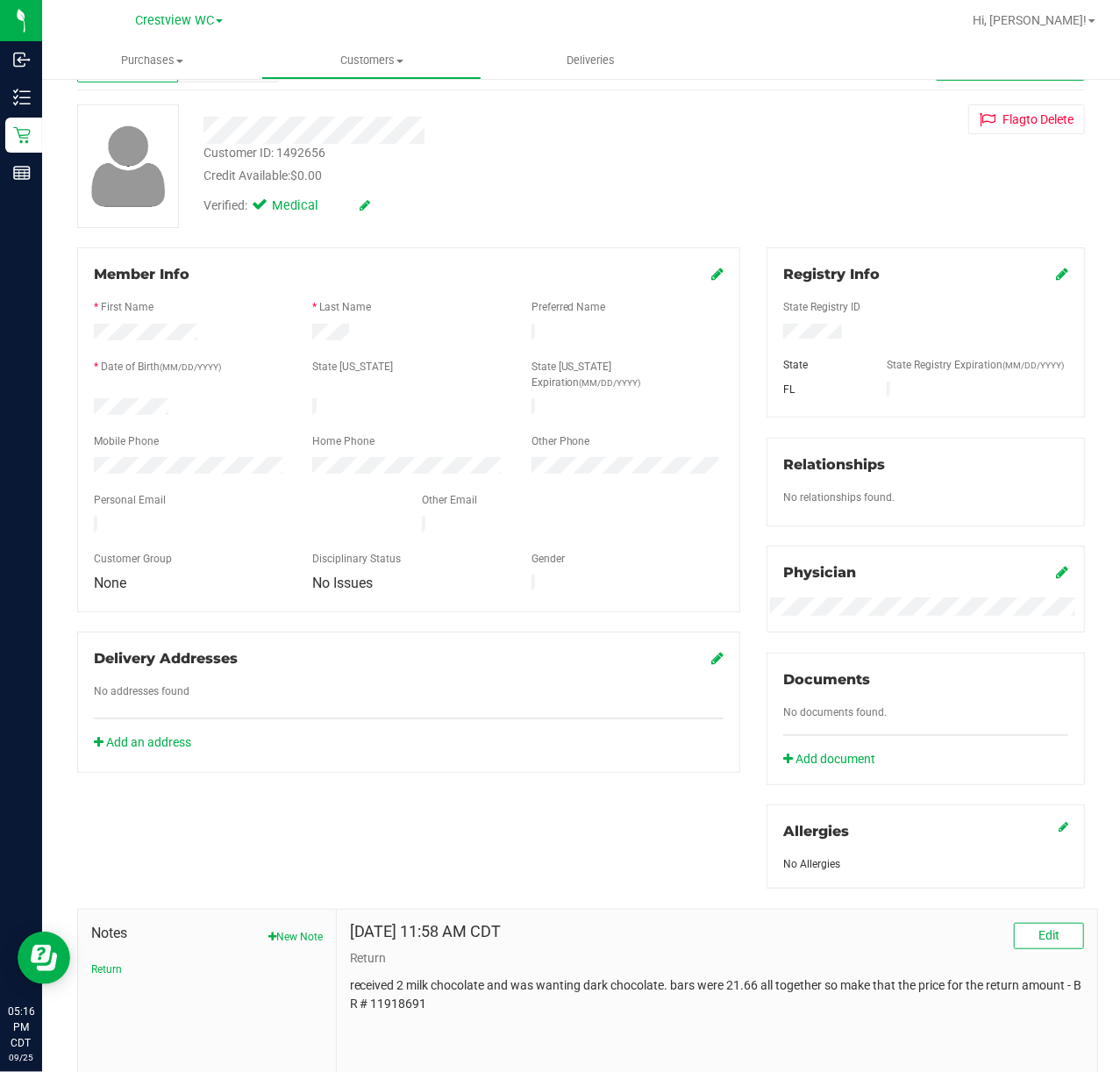
scroll to position [215, 0]
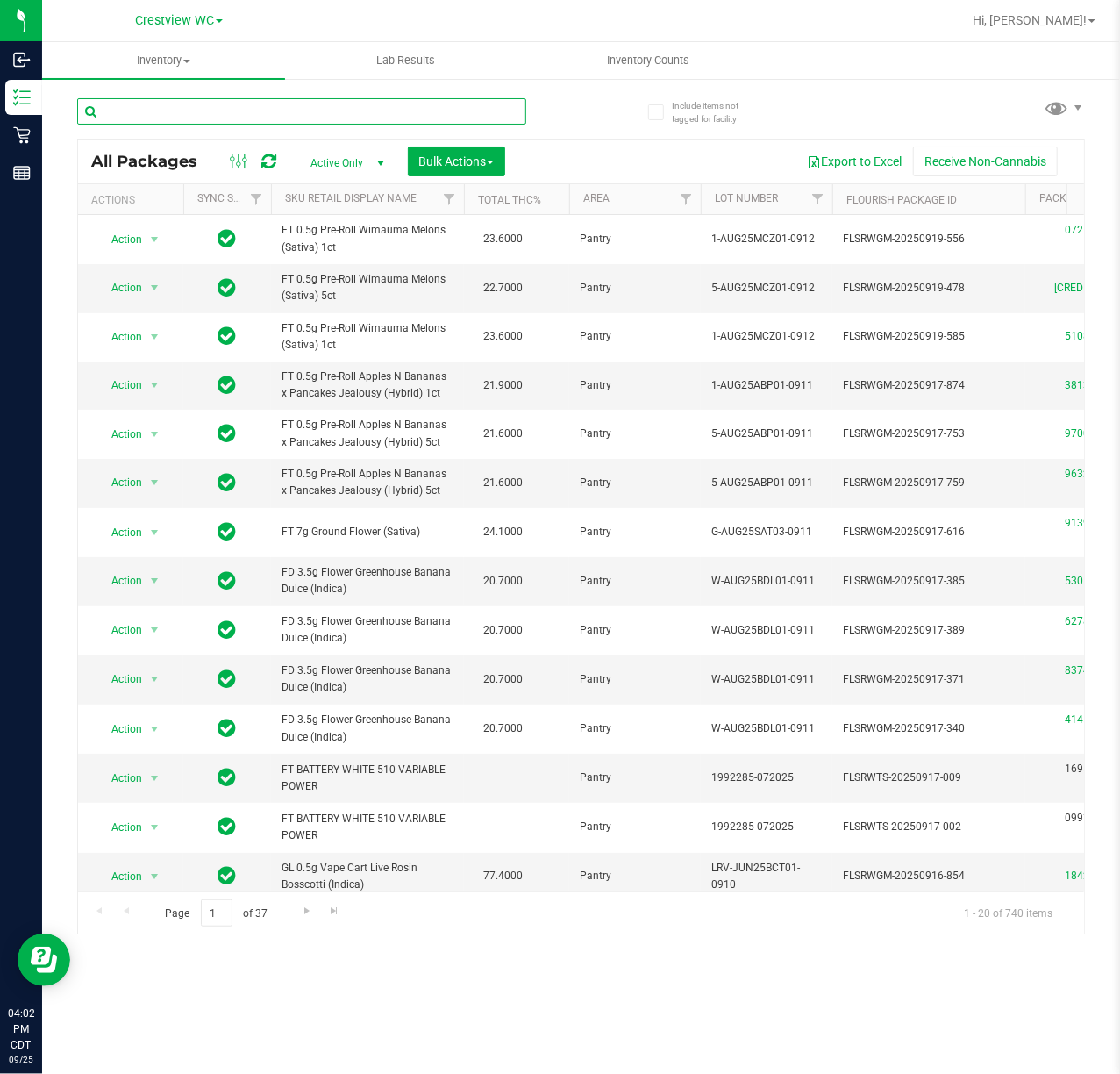
click at [286, 110] on input "text" at bounding box center [301, 111] width 449 height 26
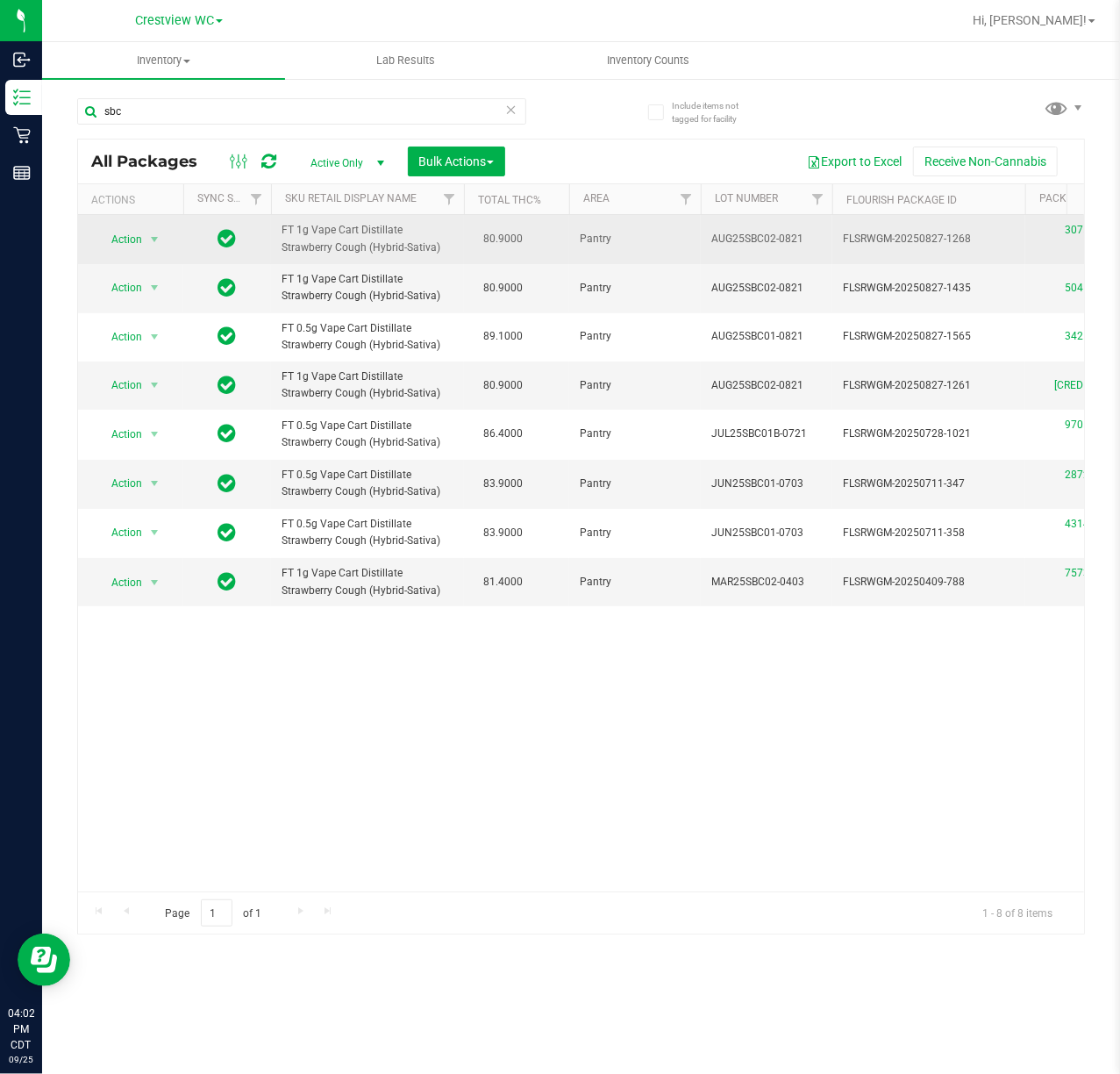
drag, startPoint x: 398, startPoint y: 253, endPoint x: 283, endPoint y: 235, distance: 116.4
click at [283, 235] on span "FT 1g Vape Cart Distillate Strawberry Cough (Hybrid-Sativa)" at bounding box center [368, 239] width 172 height 34
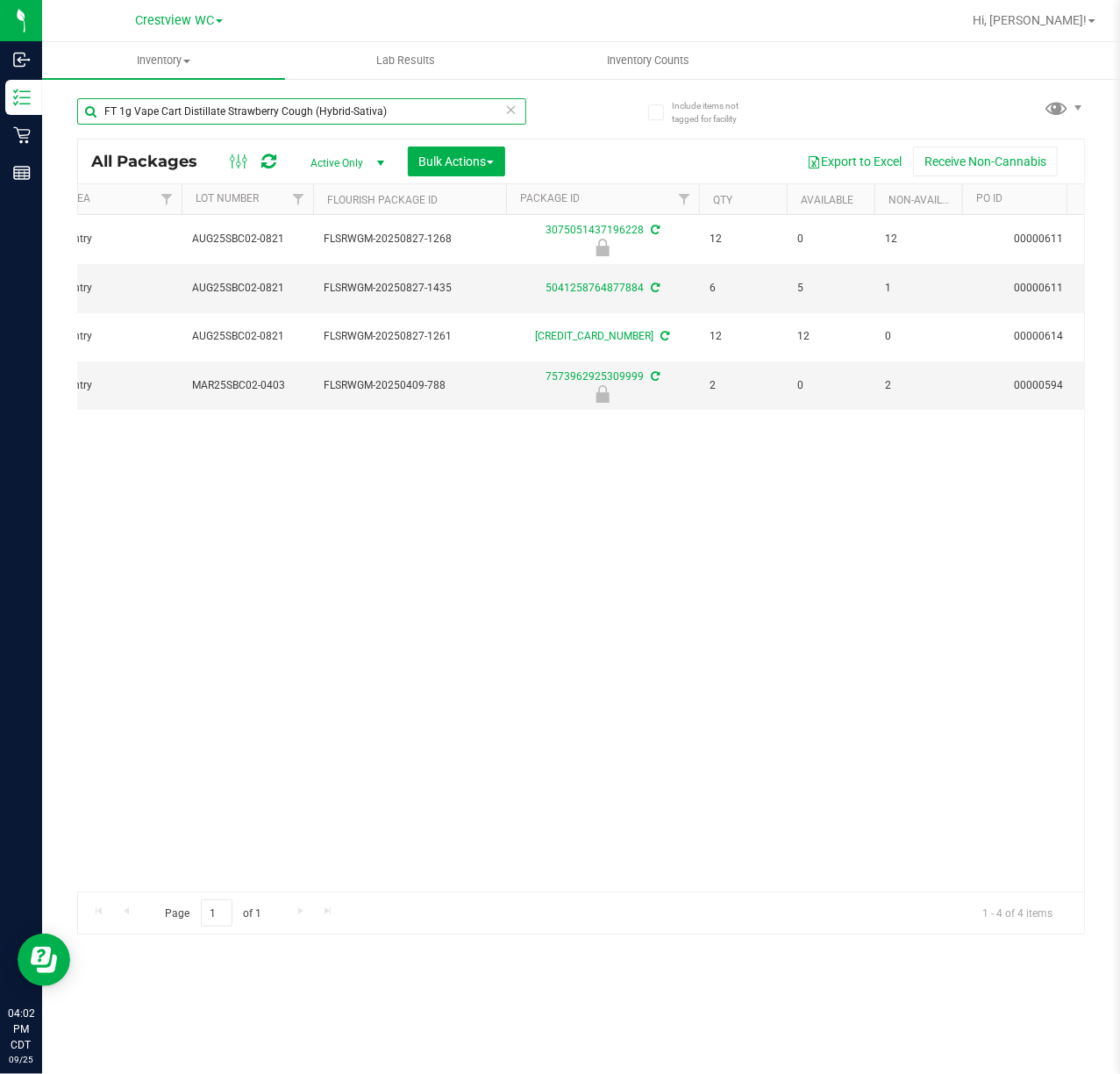
scroll to position [0, 381]
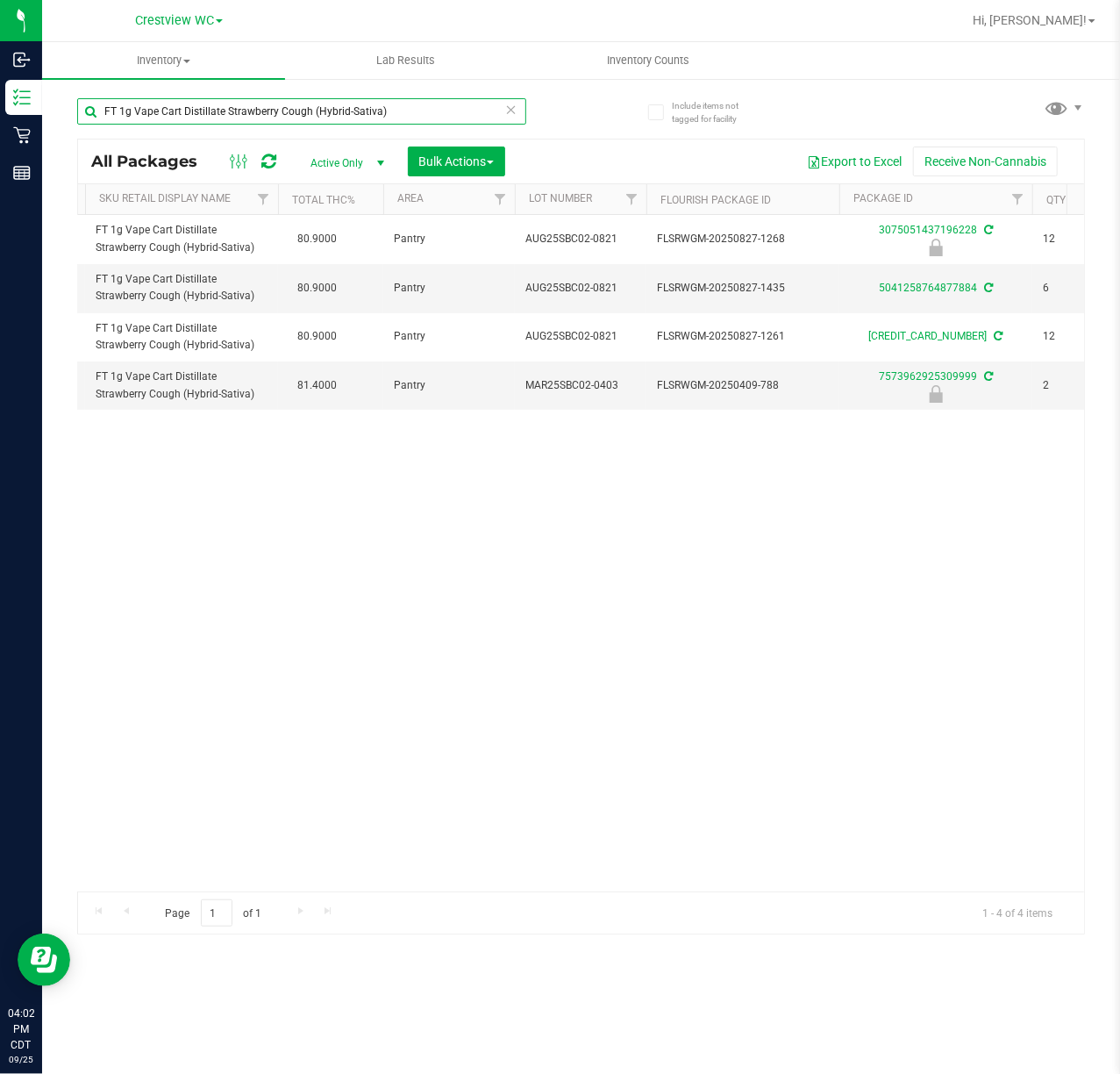
type input "FT 1g Vape Cart Distillate Strawberry Cough (Hybrid-Sativa)"
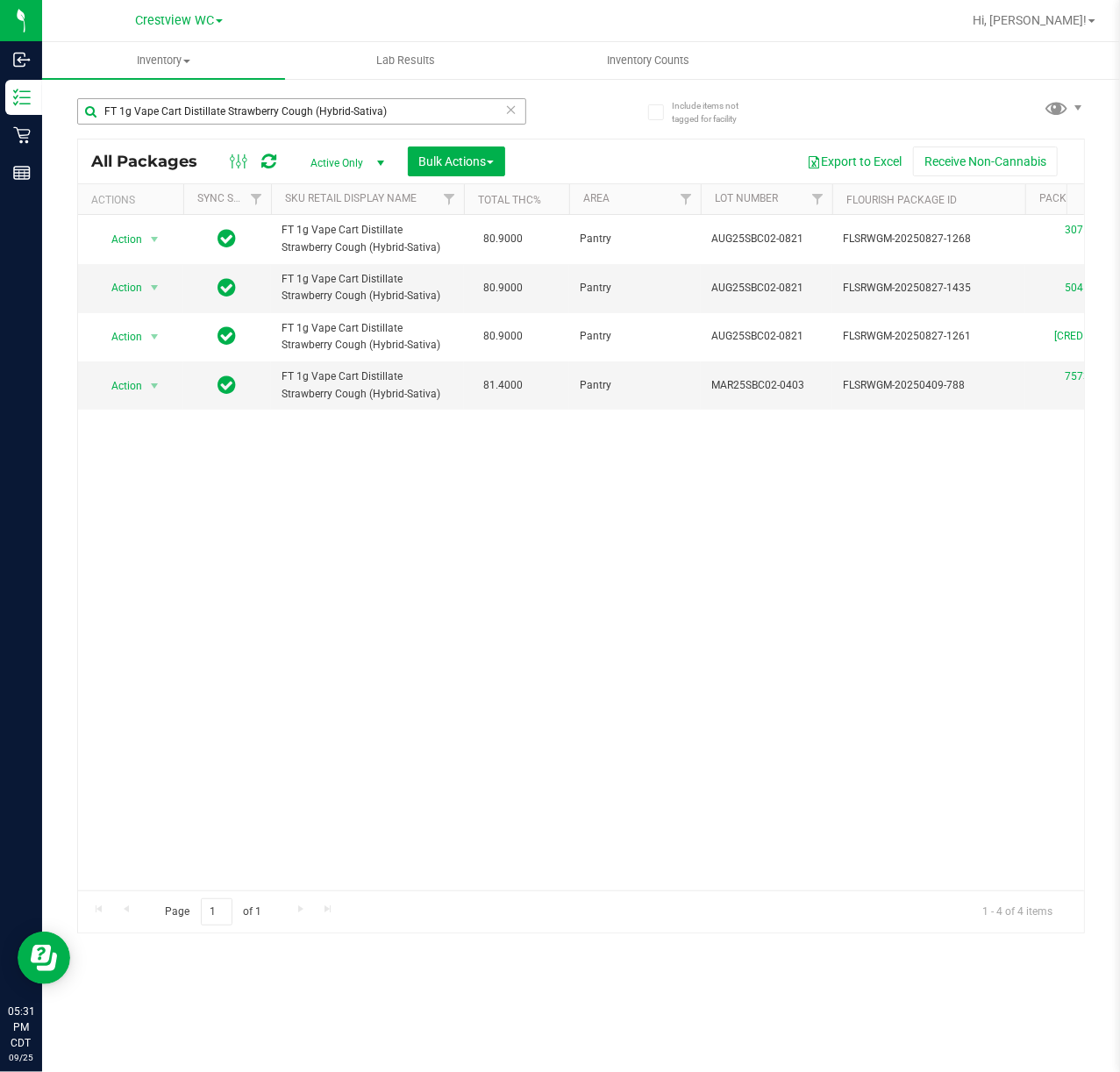
scroll to position [0, 186]
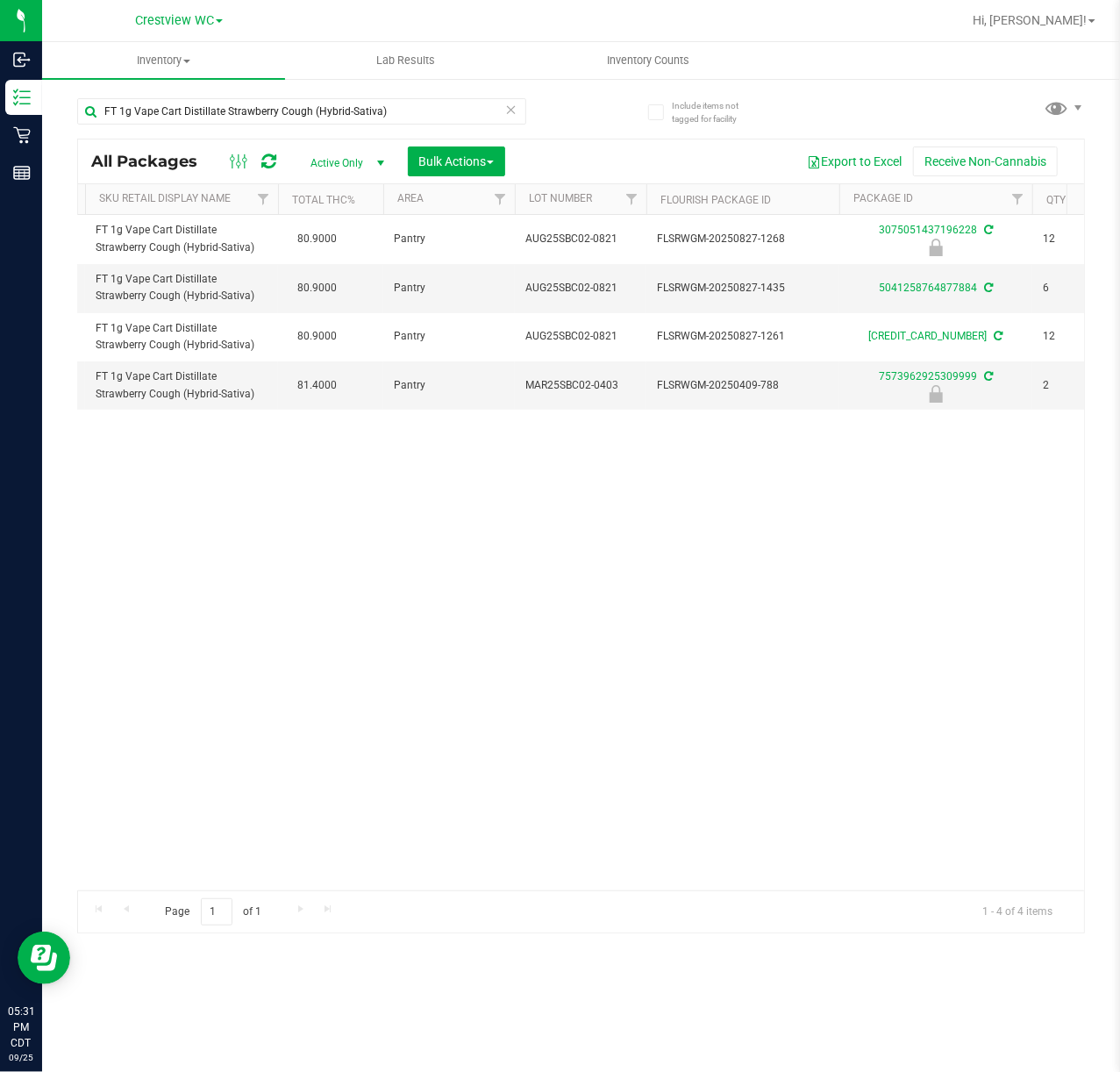
drag, startPoint x: 404, startPoint y: 107, endPoint x: -833, endPoint y: 114, distance: 1237.0
click at [0, 114] on html "Inbound Inventory Retail Reports 05:31 PM CDT [DATE] 09/25 Crestview WC Hi, [PE…" at bounding box center [560, 536] width 1120 height 1072
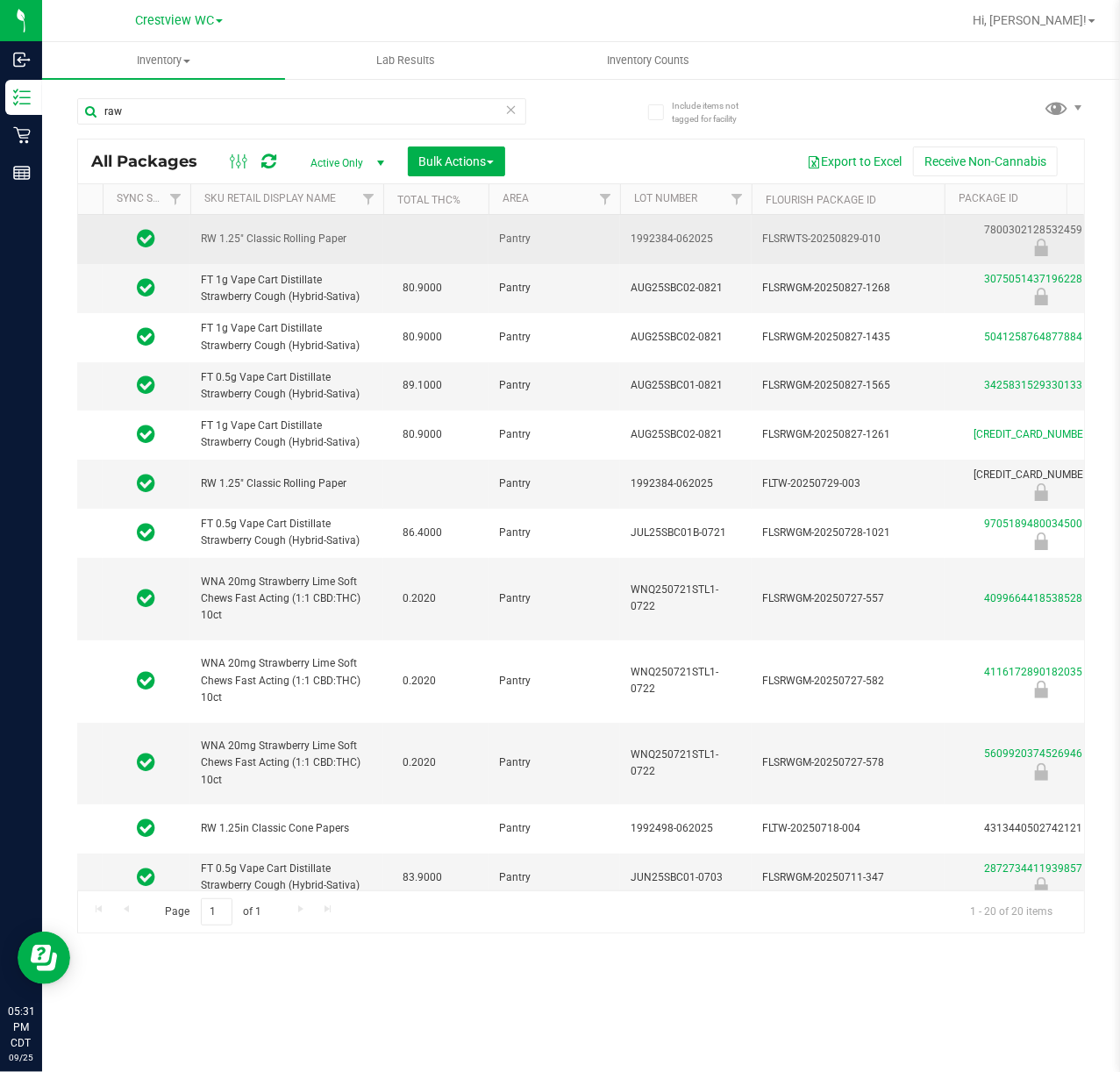
scroll to position [0, 10]
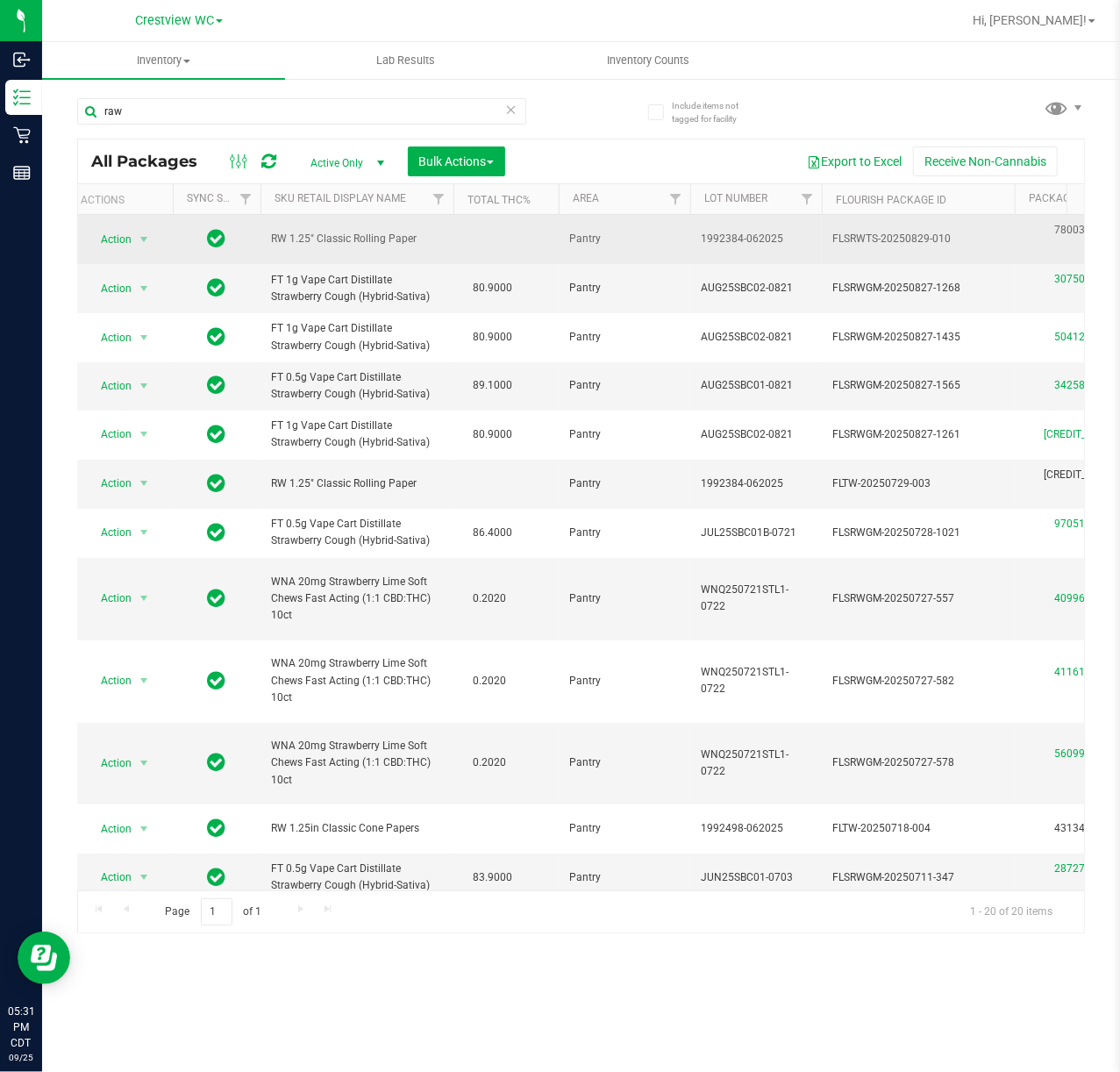
drag, startPoint x: 249, startPoint y: 241, endPoint x: 264, endPoint y: 242, distance: 15.0
click at [264, 242] on td "RW 1.25" Classic Rolling Paper" at bounding box center [357, 239] width 193 height 49
copy span "RW 1.25" Classic Rolling Paper"
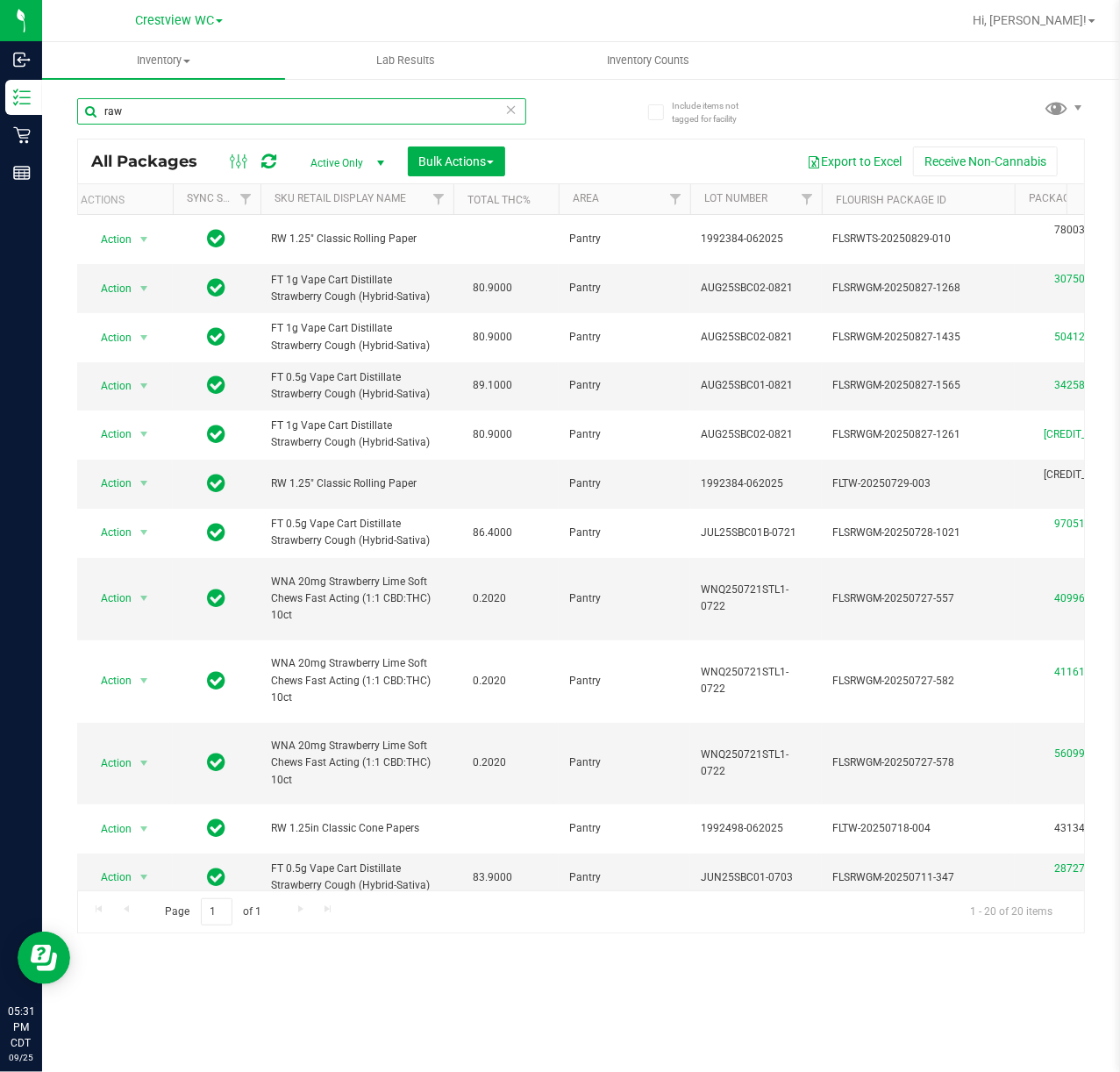
drag, startPoint x: 254, startPoint y: 119, endPoint x: -124, endPoint y: 118, distance: 378.0
click at [0, 118] on html "Inbound Inventory Retail Reports 05:31 PM CDT [DATE] 09/25 Crestview WC Hi, [PE…" at bounding box center [560, 536] width 1120 height 1072
paste input "RW 1.25" Classic Rolling Paper"
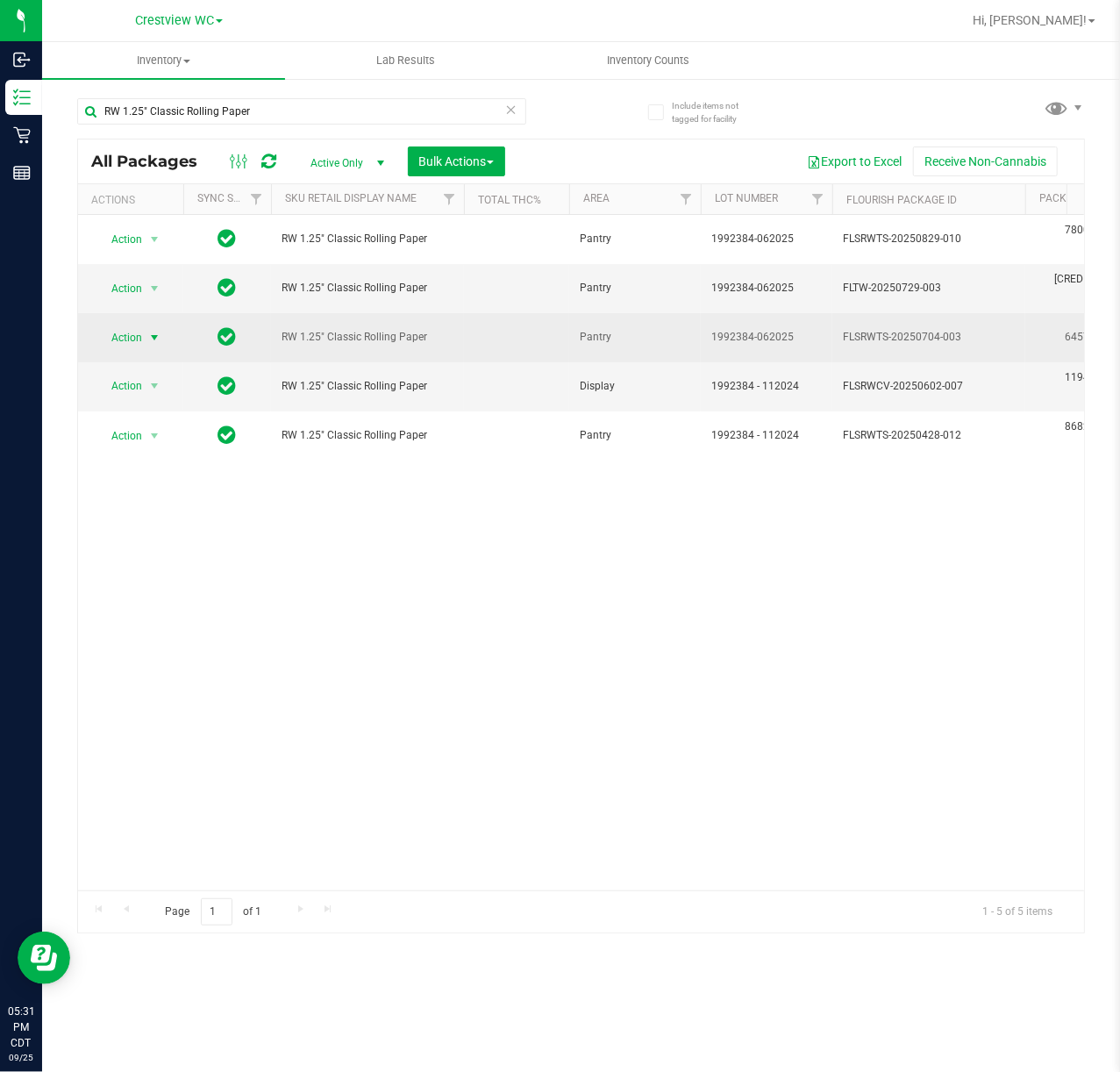
click at [153, 338] on span "select" at bounding box center [154, 337] width 14 height 14
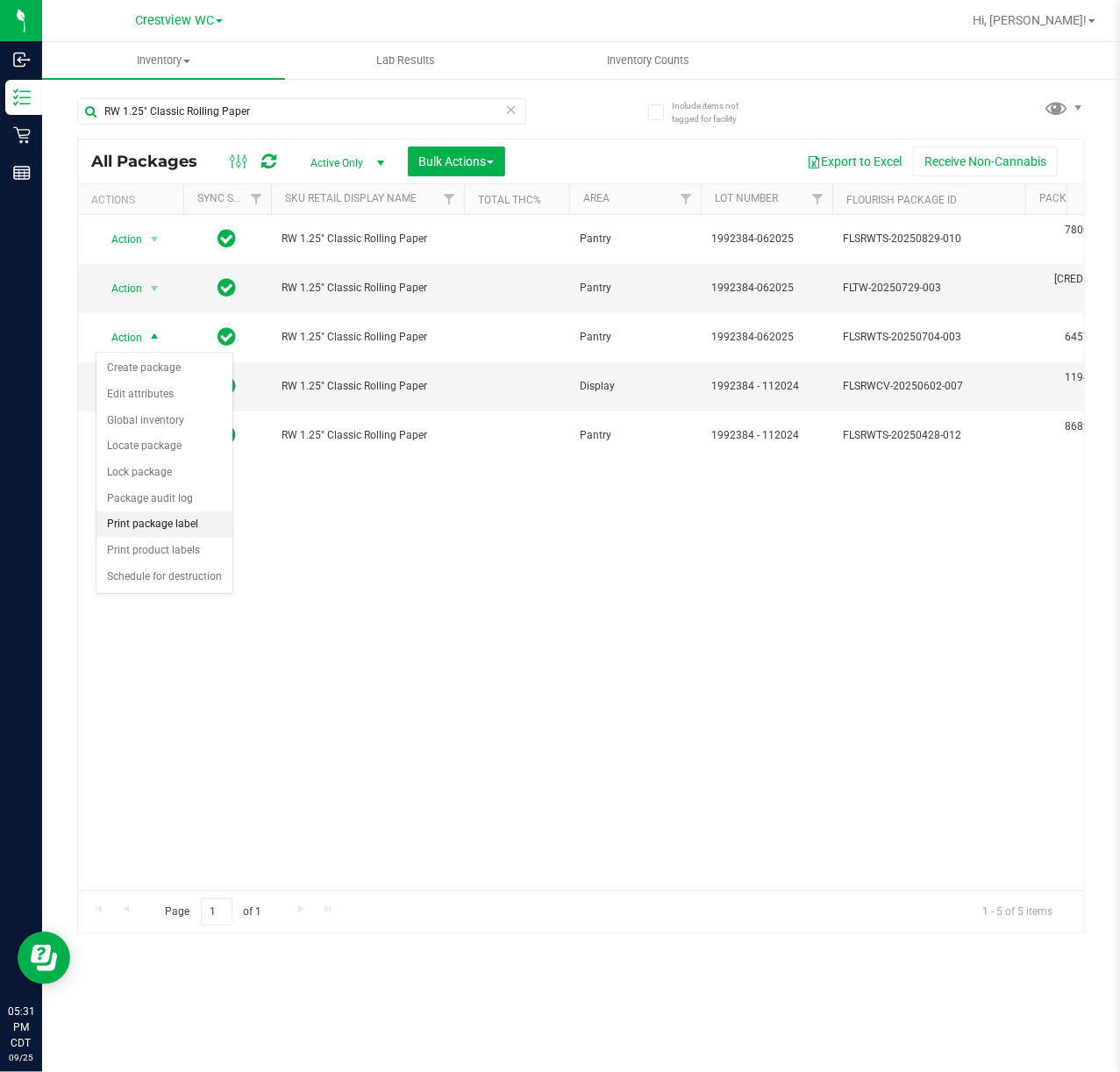
click at [191, 520] on li "Print package label" at bounding box center [164, 524] width 136 height 26
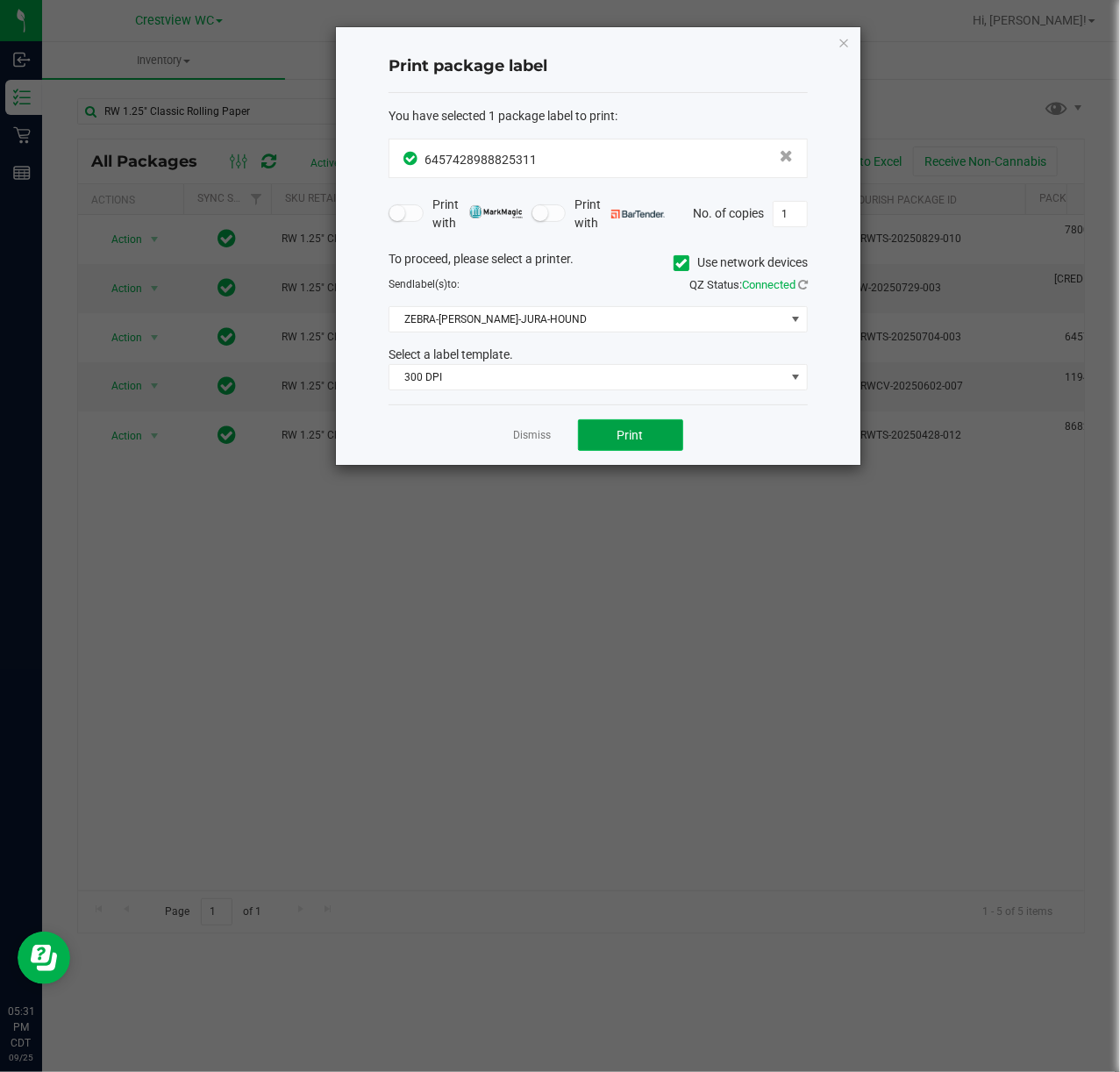
click at [666, 422] on button "Print" at bounding box center [631, 435] width 105 height 32
click at [521, 407] on div "Dismiss Print" at bounding box center [597, 434] width 419 height 61
click at [531, 447] on div "Dismiss Print" at bounding box center [597, 434] width 419 height 61
click at [531, 442] on link "Dismiss" at bounding box center [533, 436] width 37 height 15
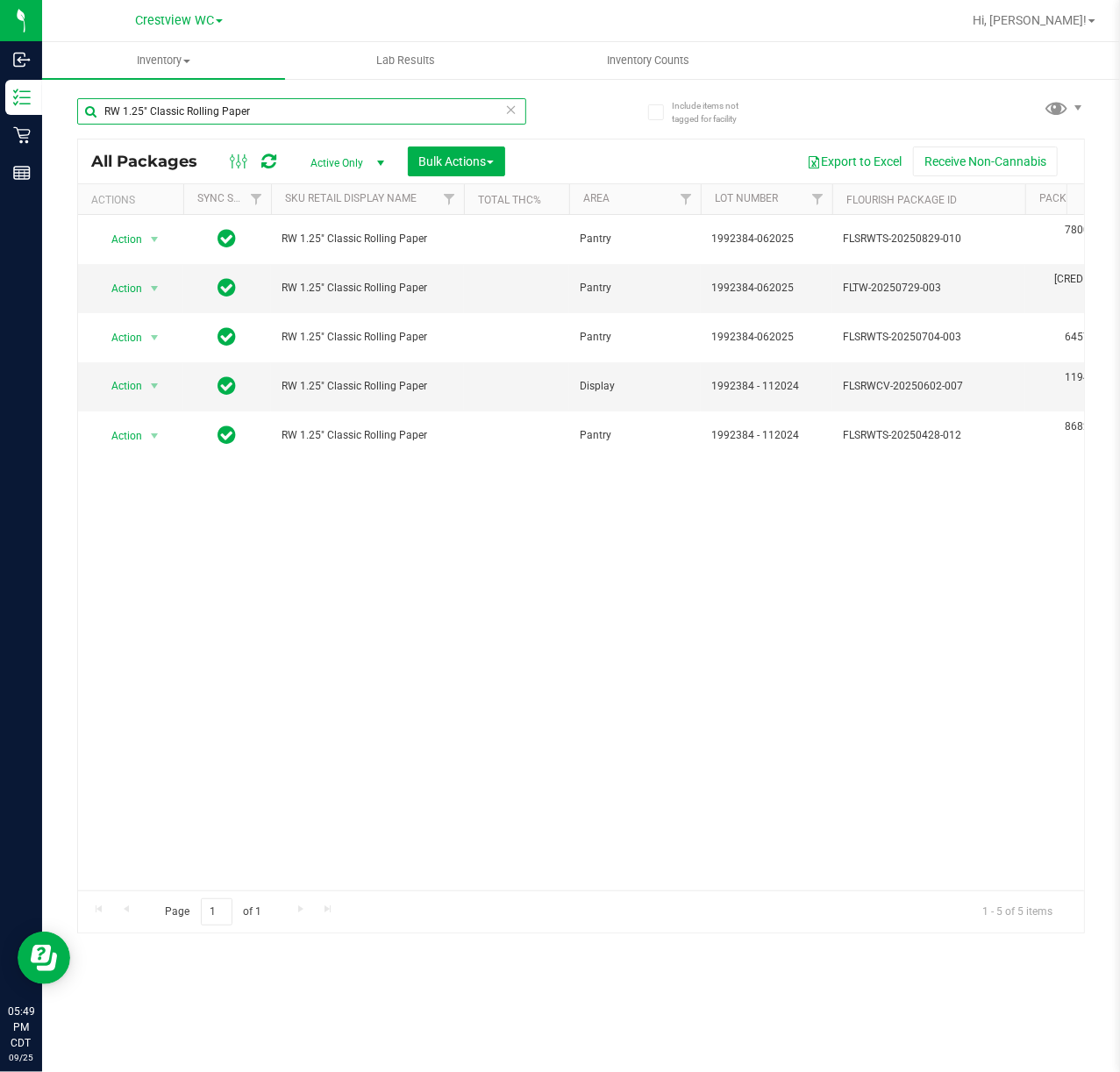
drag, startPoint x: 321, startPoint y: 106, endPoint x: -1028, endPoint y: 105, distance: 1349.0
click at [0, 105] on html "Inbound Inventory Retail Reports 05:49 PM CDT [DATE] 09/25 Crestview WC Hi, [PE…" at bounding box center [560, 536] width 1120 height 1072
type input "ffp"
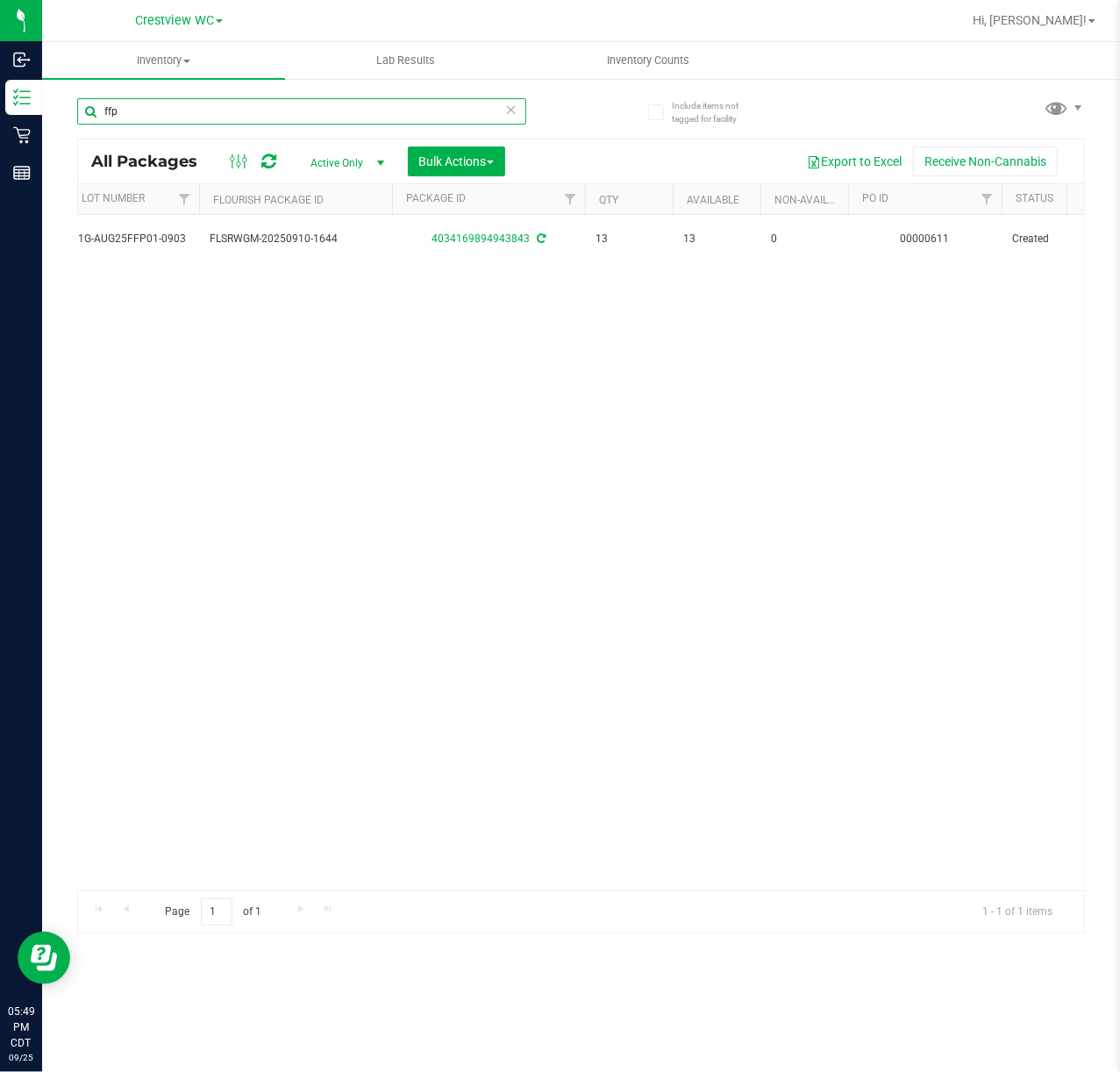
scroll to position [0, 286]
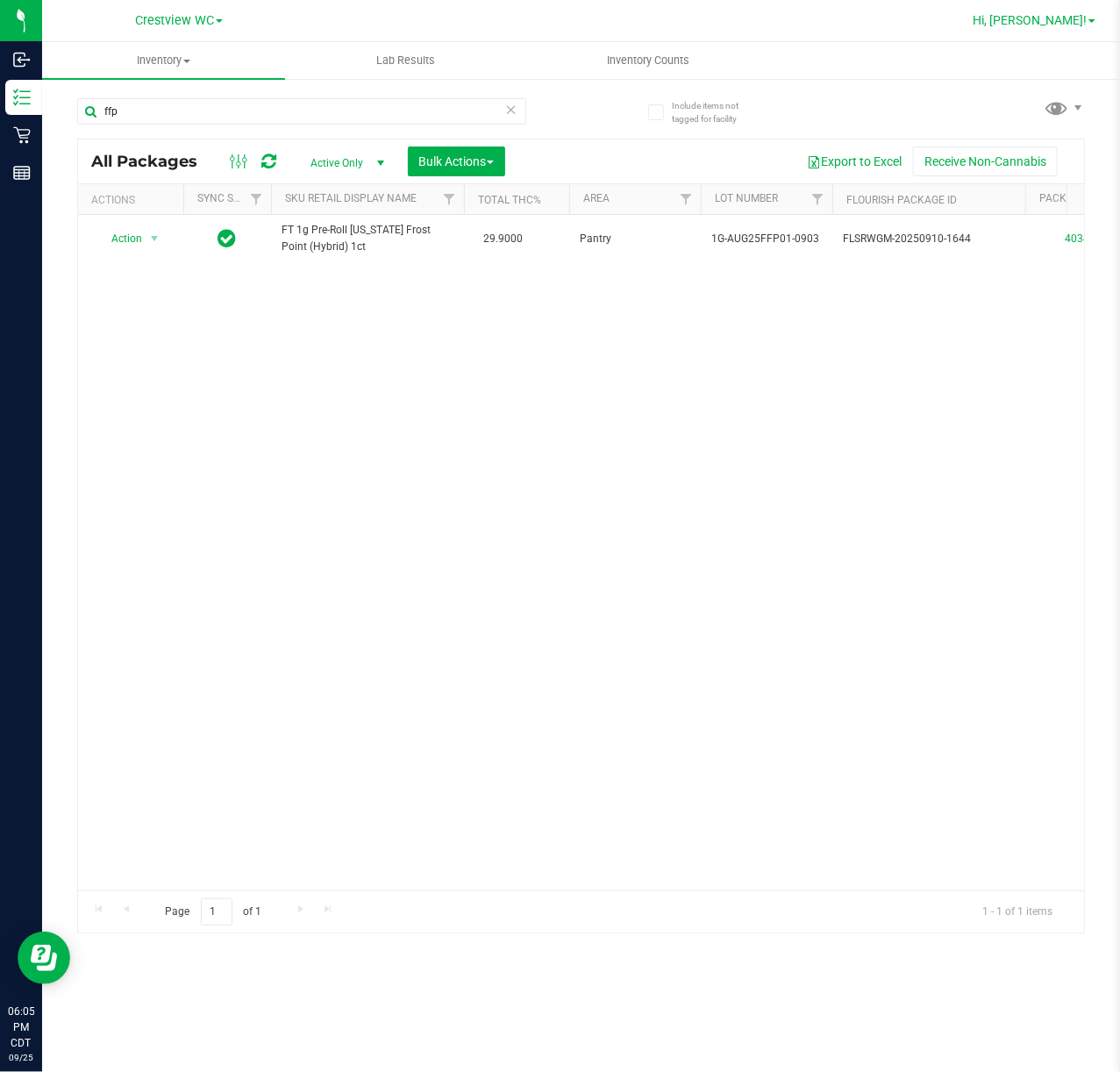
click at [1074, 22] on span "Hi, [PERSON_NAME]!" at bounding box center [1030, 20] width 114 height 14
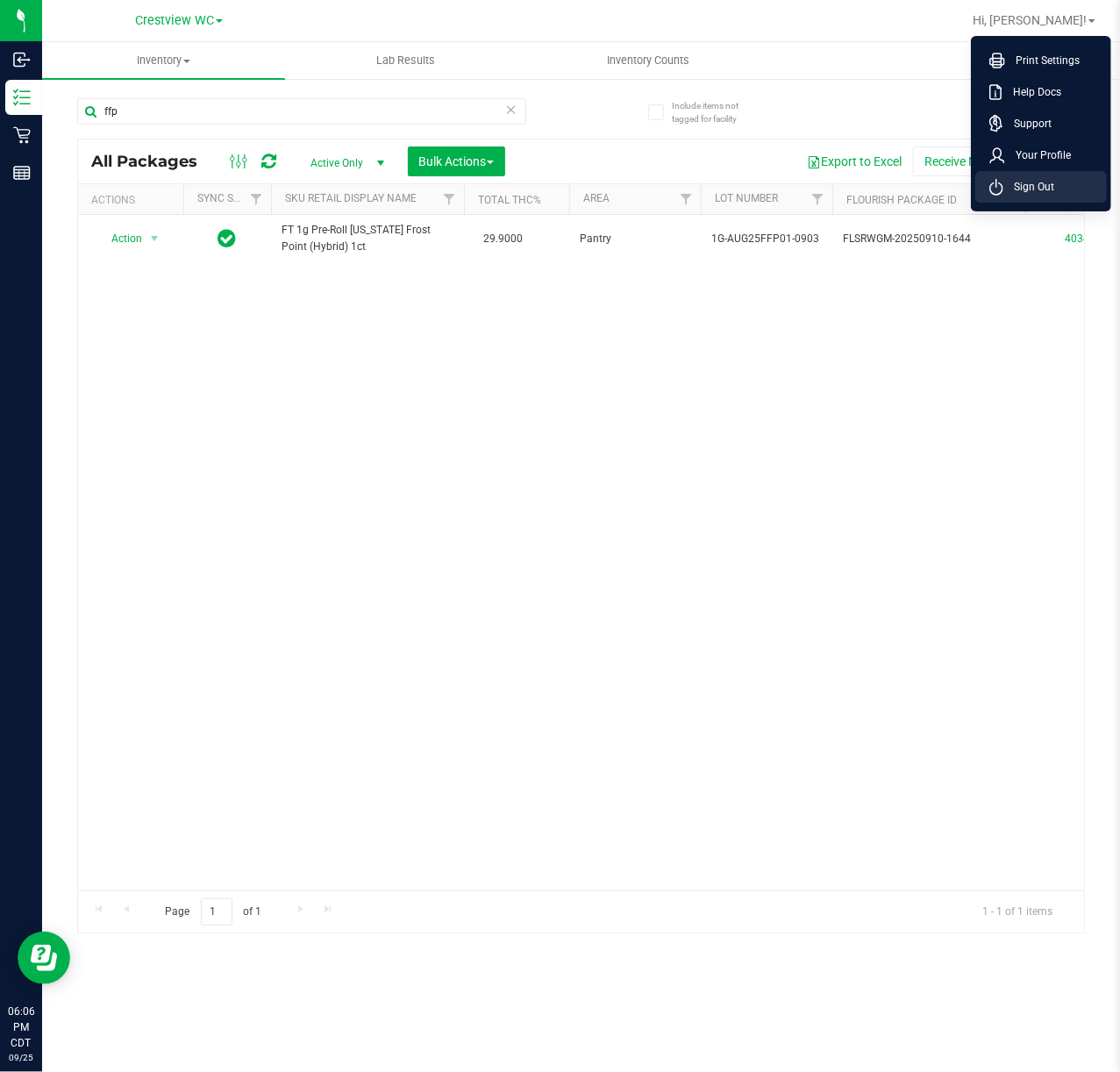
click at [1035, 191] on span "Sign Out" at bounding box center [1029, 187] width 51 height 18
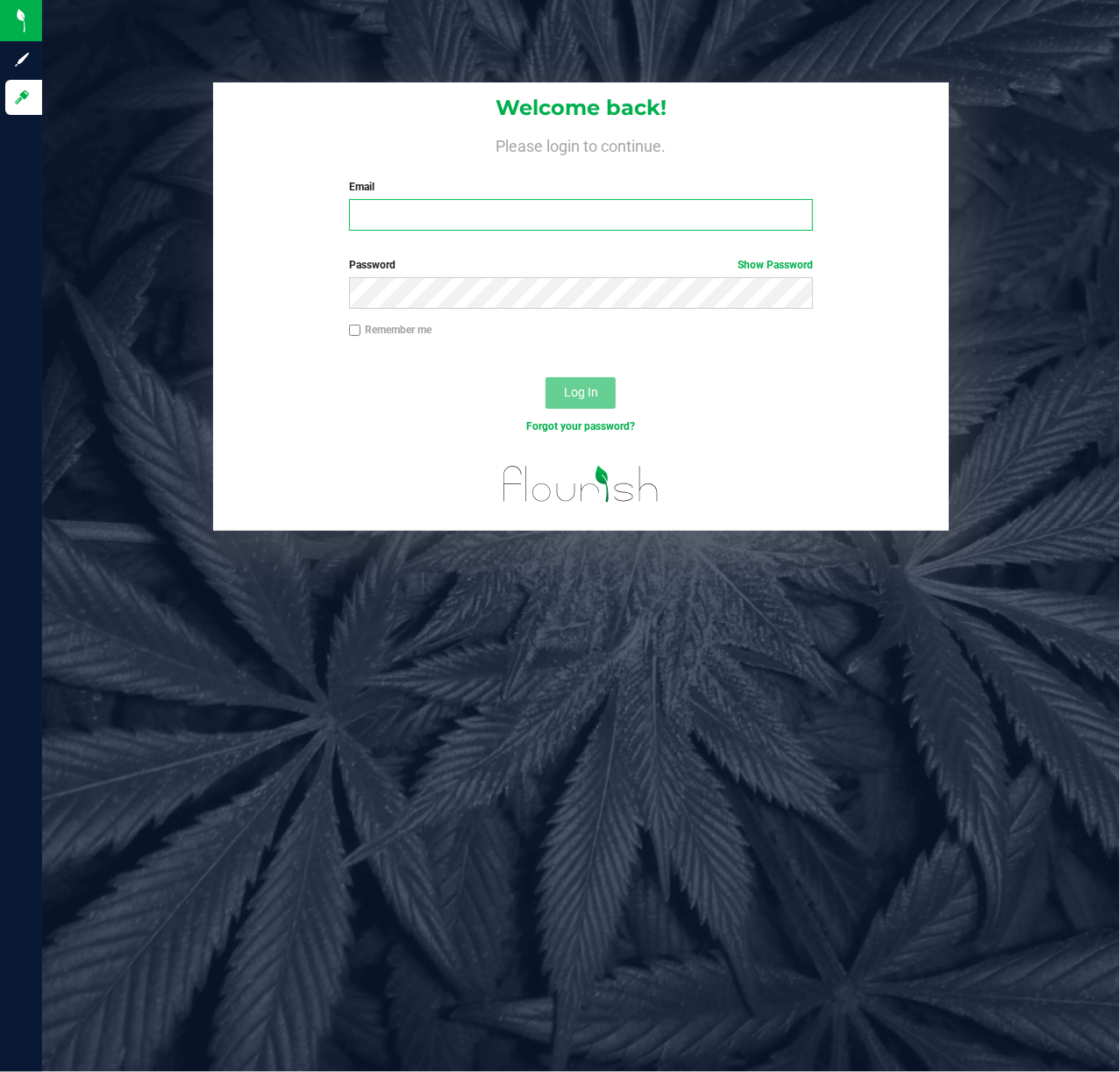
click at [451, 201] on input "Email" at bounding box center [581, 215] width 465 height 32
type input "[EMAIL_ADDRESS][DOMAIN_NAME]"
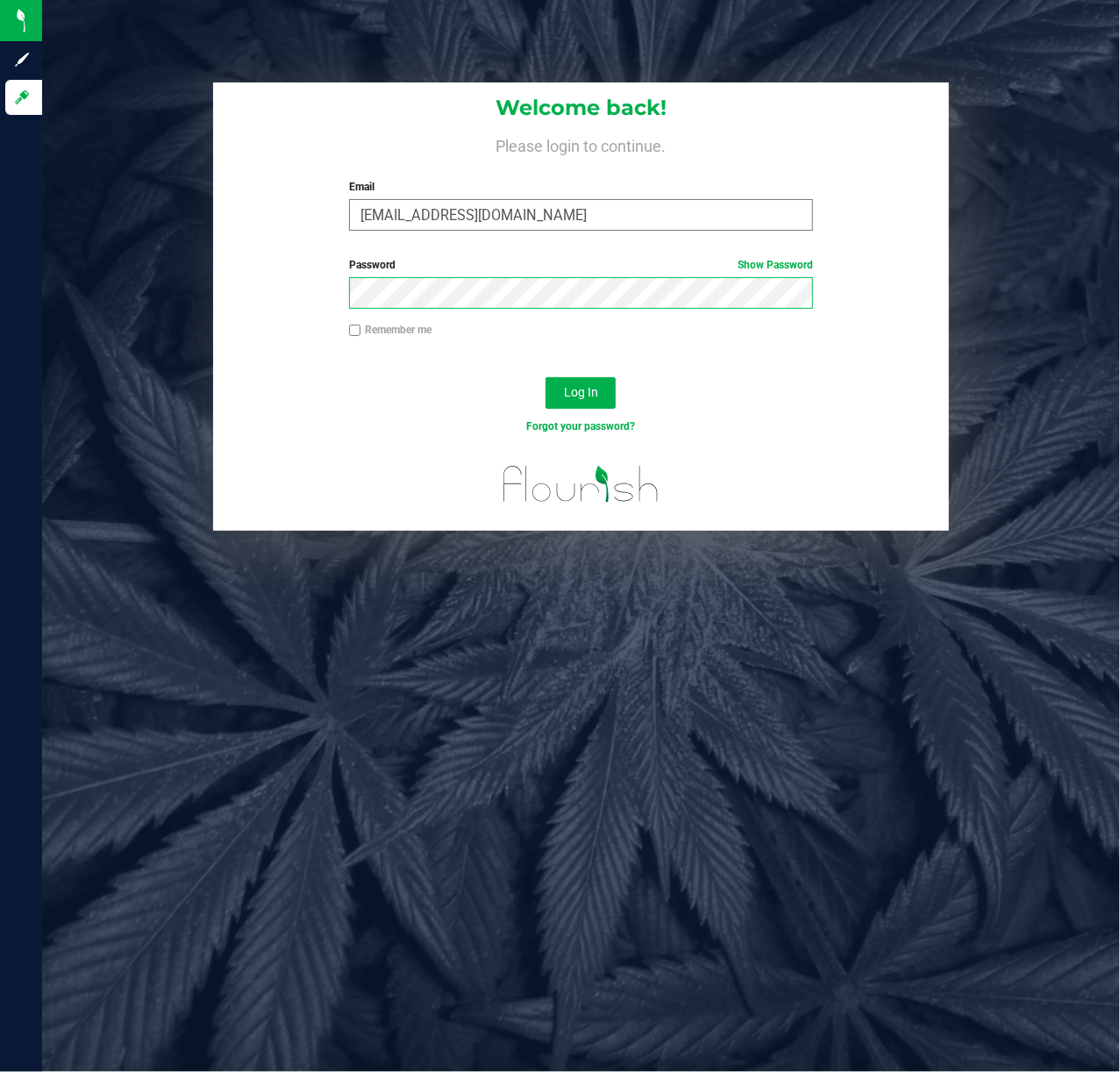
click at [546, 377] on button "Log In" at bounding box center [581, 393] width 70 height 32
